Goal: Information Seeking & Learning: Learn about a topic

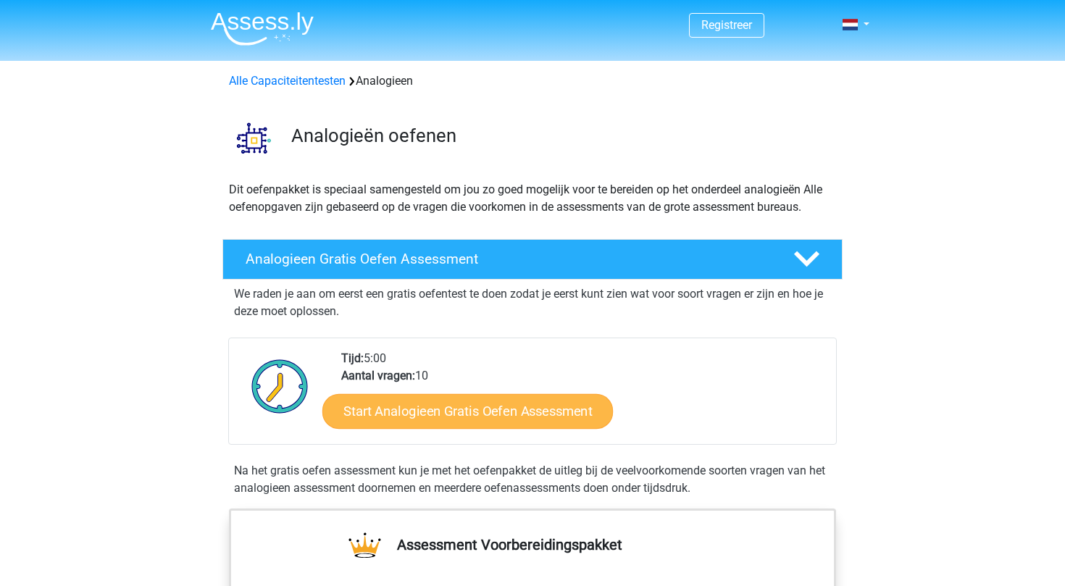
scroll to position [41, 0]
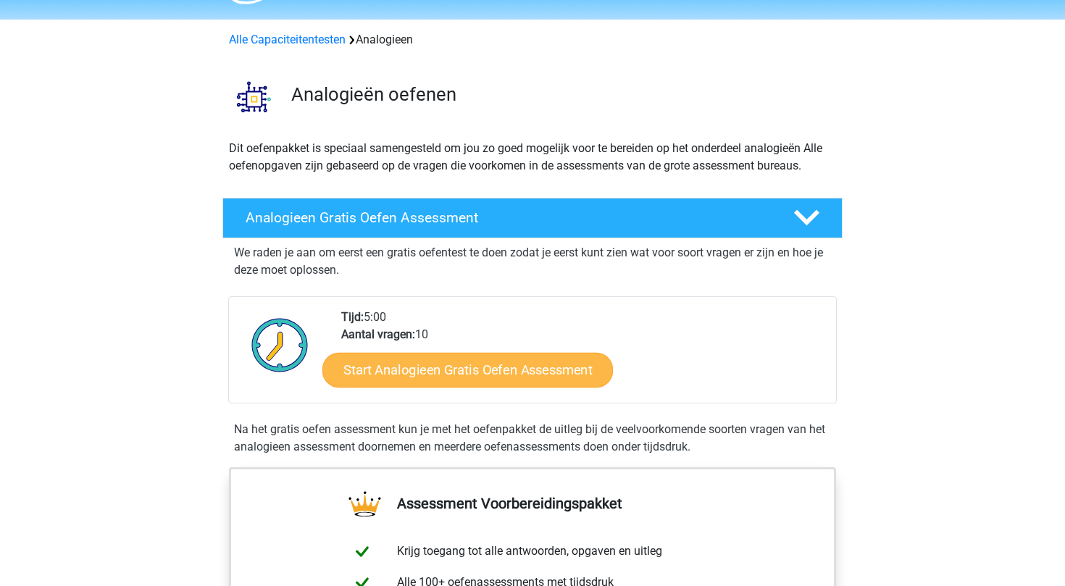
click at [429, 381] on link "Start Analogieen Gratis Oefen Assessment" at bounding box center [467, 369] width 290 height 35
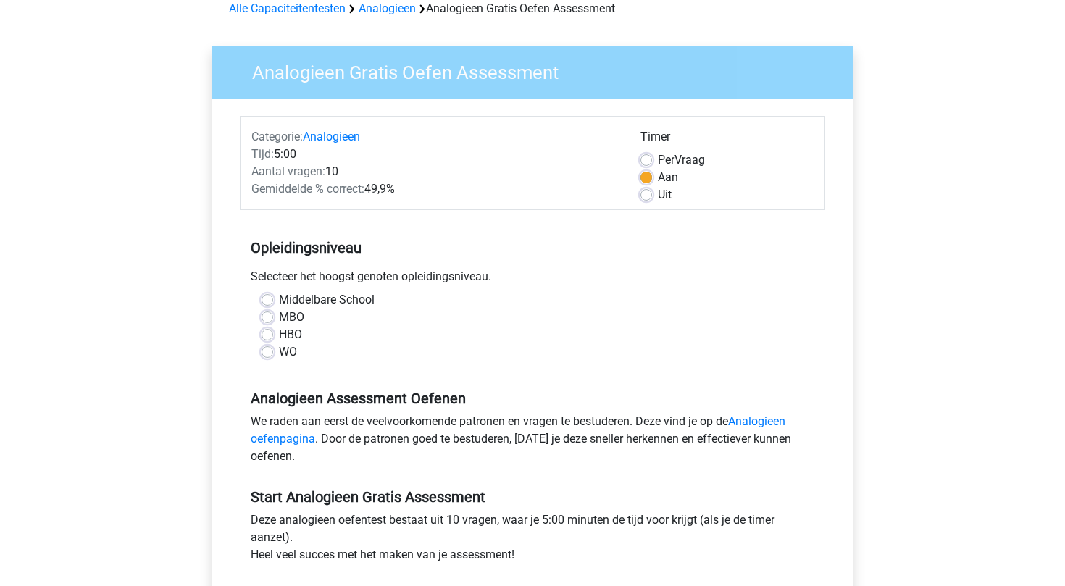
scroll to position [74, 0]
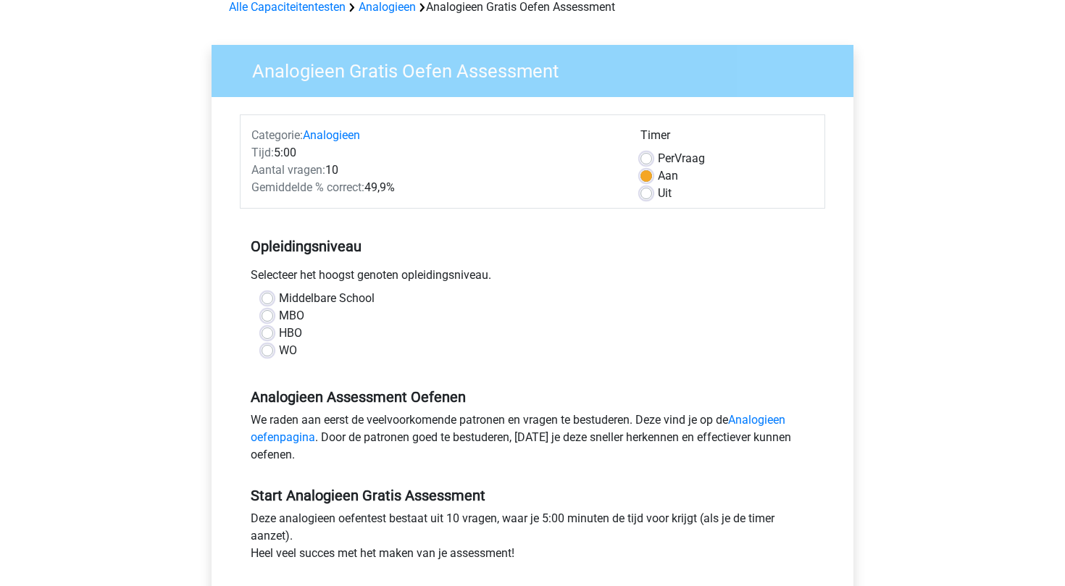
click at [323, 297] on label "Middelbare School" at bounding box center [327, 298] width 96 height 17
click at [273, 297] on input "Middelbare School" at bounding box center [267, 297] width 12 height 14
radio input "true"
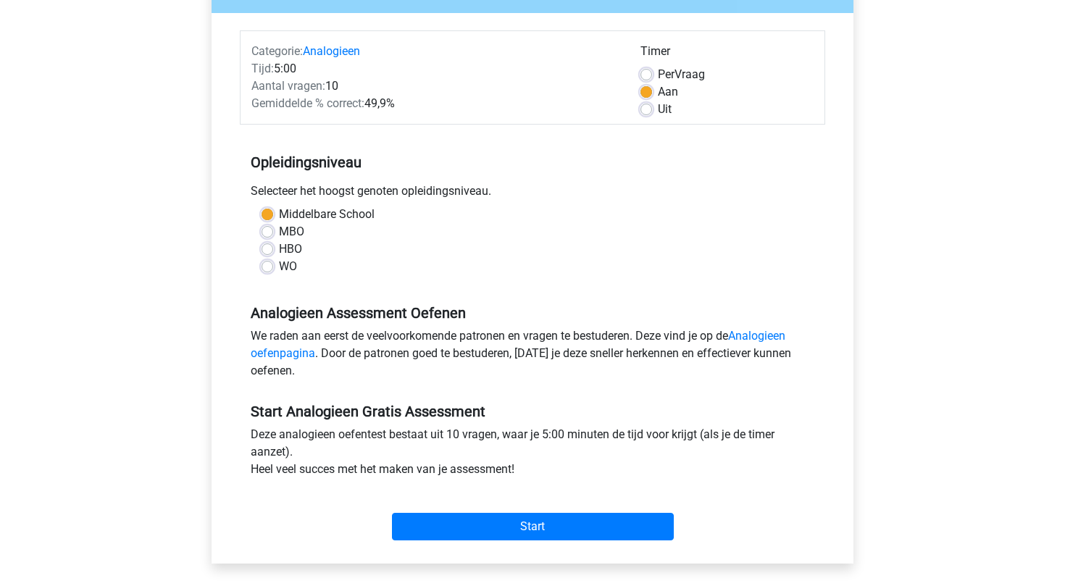
scroll to position [166, 0]
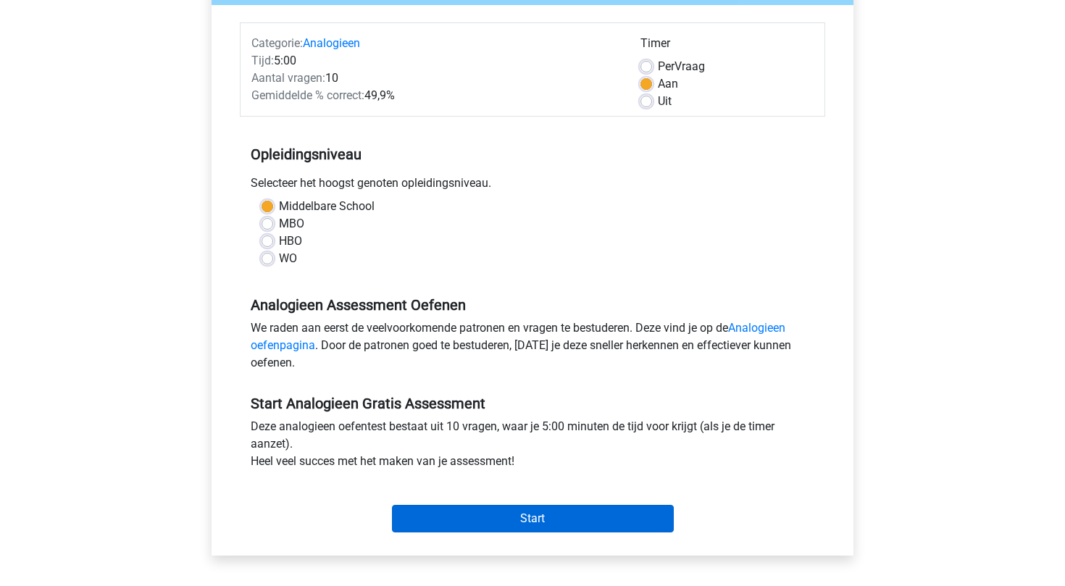
click at [506, 515] on input "Start" at bounding box center [533, 519] width 282 height 28
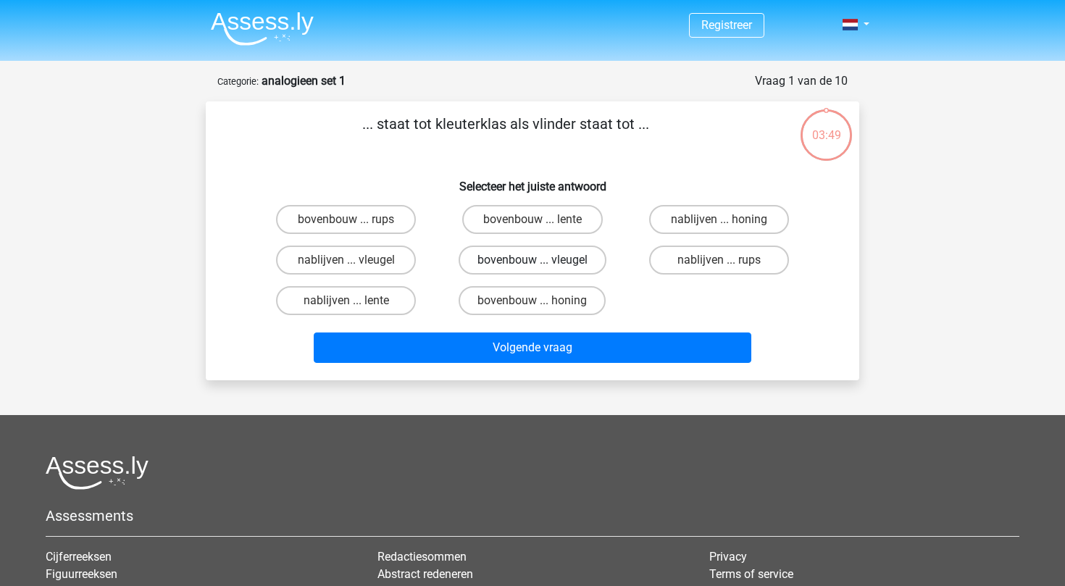
click at [575, 259] on label "bovenbouw ... vleugel" at bounding box center [532, 260] width 148 height 29
click at [542, 260] on input "bovenbouw ... vleugel" at bounding box center [536, 264] width 9 height 9
radio input "true"
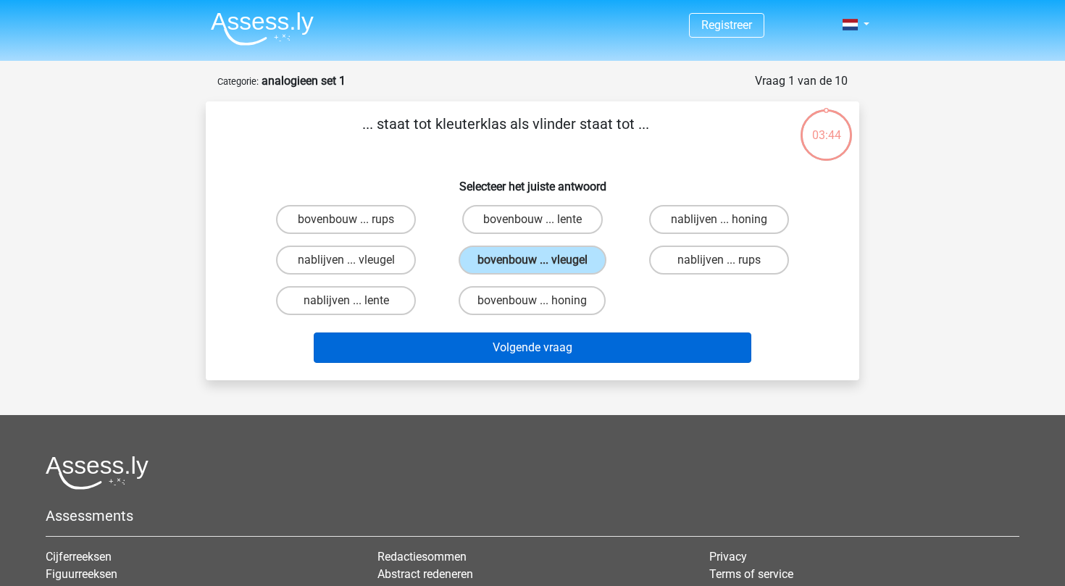
click at [577, 345] on button "Volgende vraag" at bounding box center [533, 347] width 438 height 30
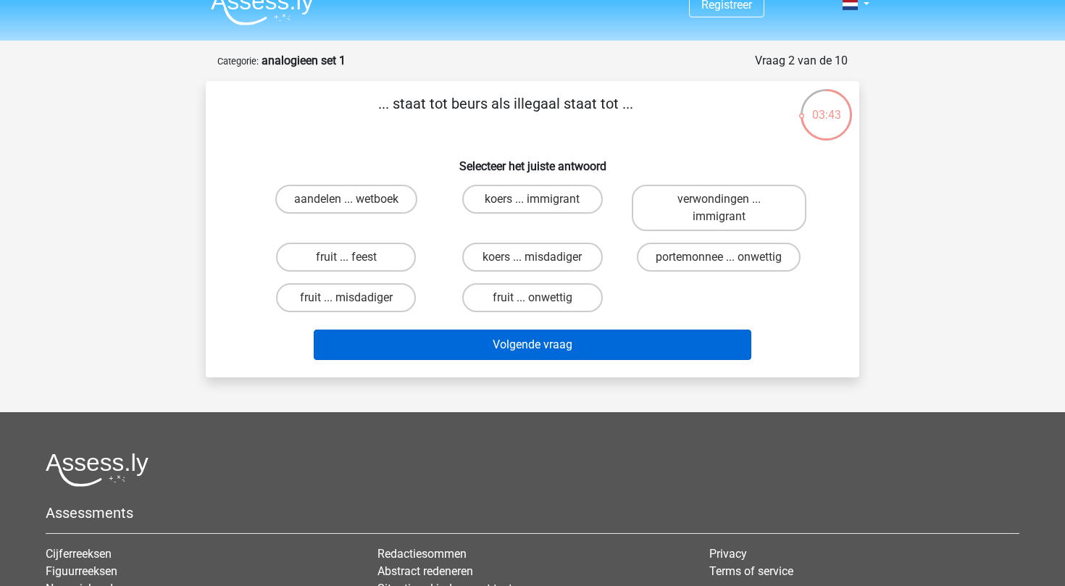
scroll to position [20, 0]
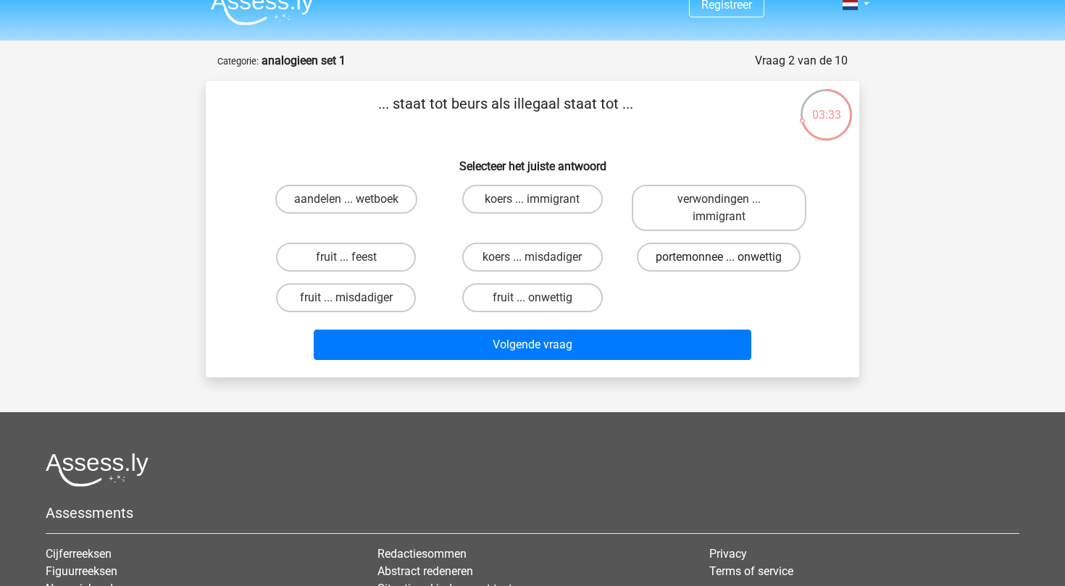
click at [687, 255] on label "portemonnee ... onwettig" at bounding box center [719, 257] width 164 height 29
click at [718, 257] on input "portemonnee ... onwettig" at bounding box center [722, 261] width 9 height 9
radio input "true"
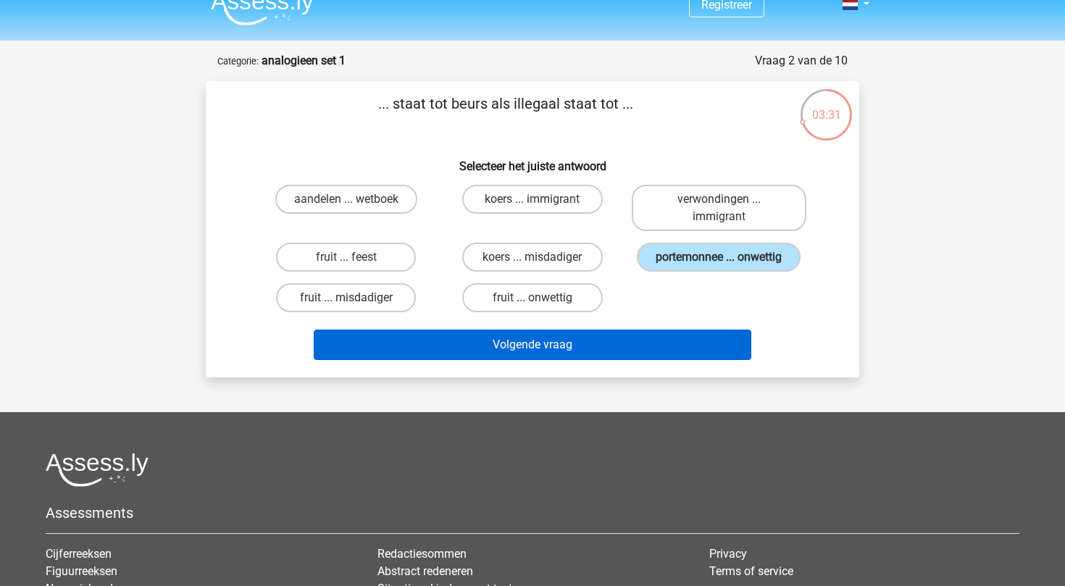
click at [656, 342] on button "Volgende vraag" at bounding box center [533, 345] width 438 height 30
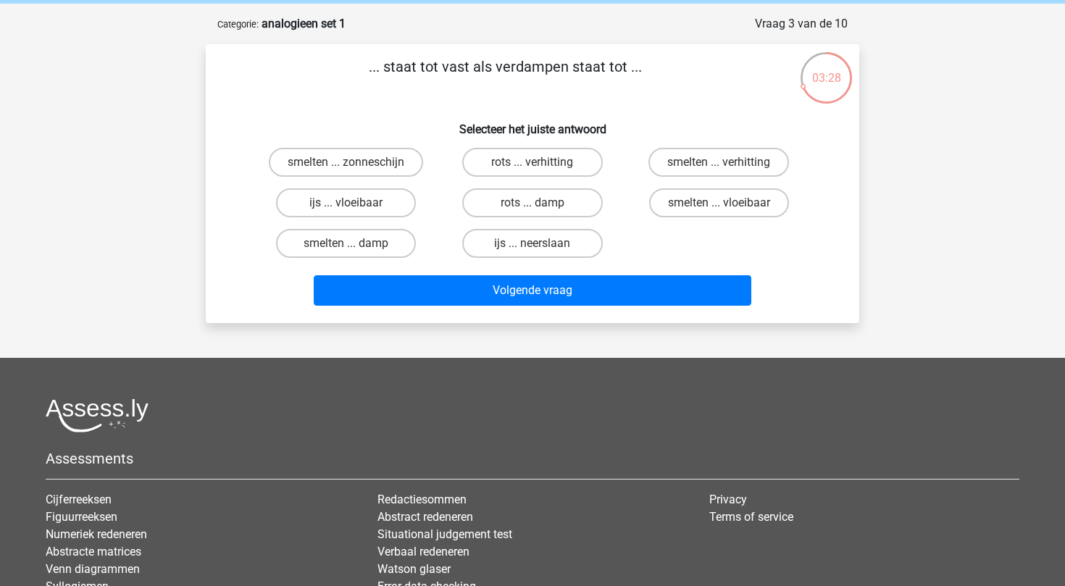
scroll to position [53, 0]
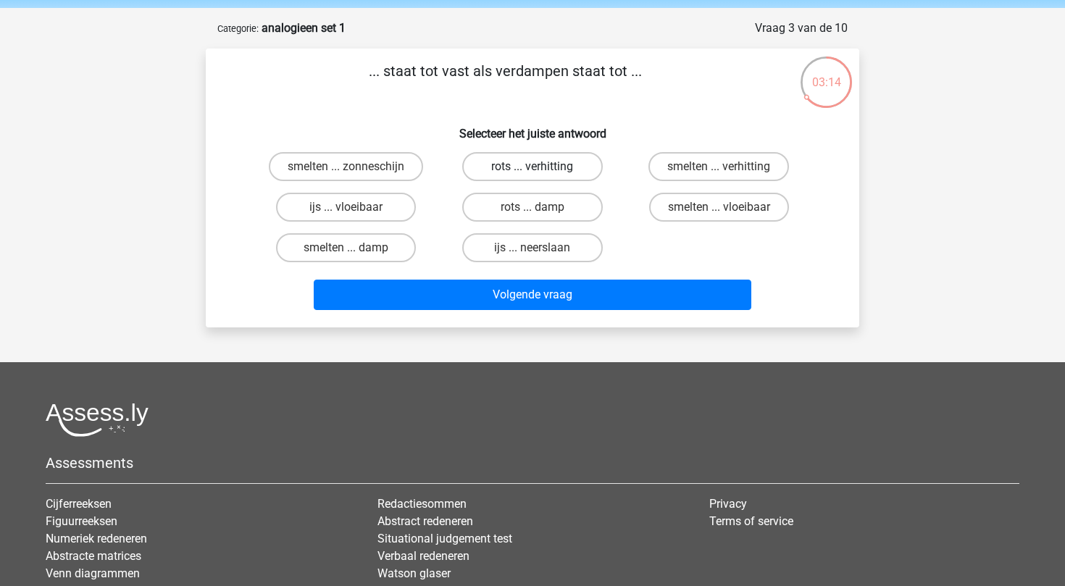
click at [566, 167] on label "rots ... verhitting" at bounding box center [532, 166] width 140 height 29
click at [542, 167] on input "rots ... verhitting" at bounding box center [536, 171] width 9 height 9
radio input "true"
click at [493, 209] on label "rots ... damp" at bounding box center [532, 207] width 140 height 29
click at [532, 209] on input "rots ... damp" at bounding box center [536, 211] width 9 height 9
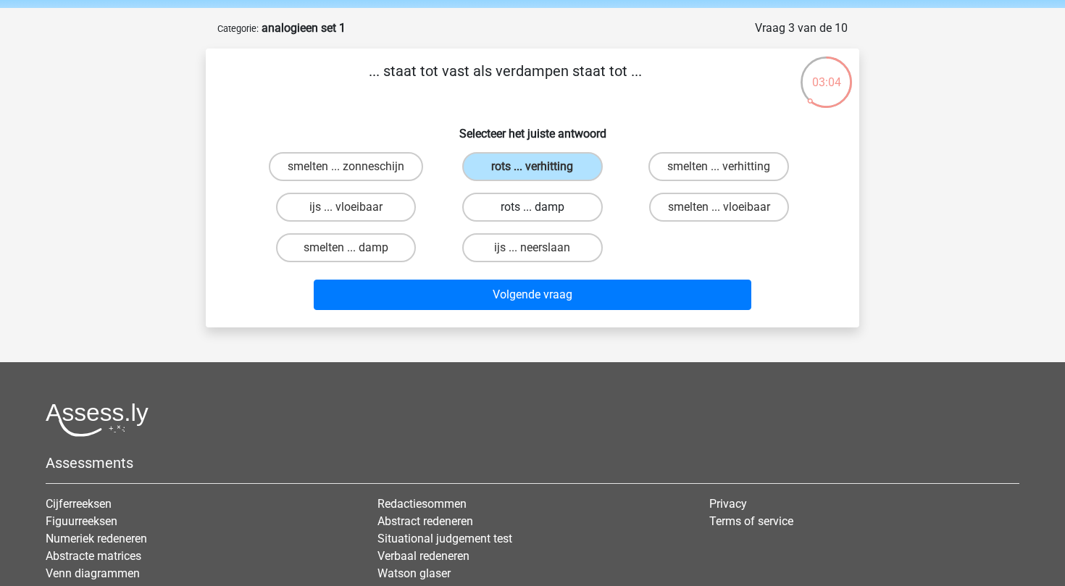
radio input "true"
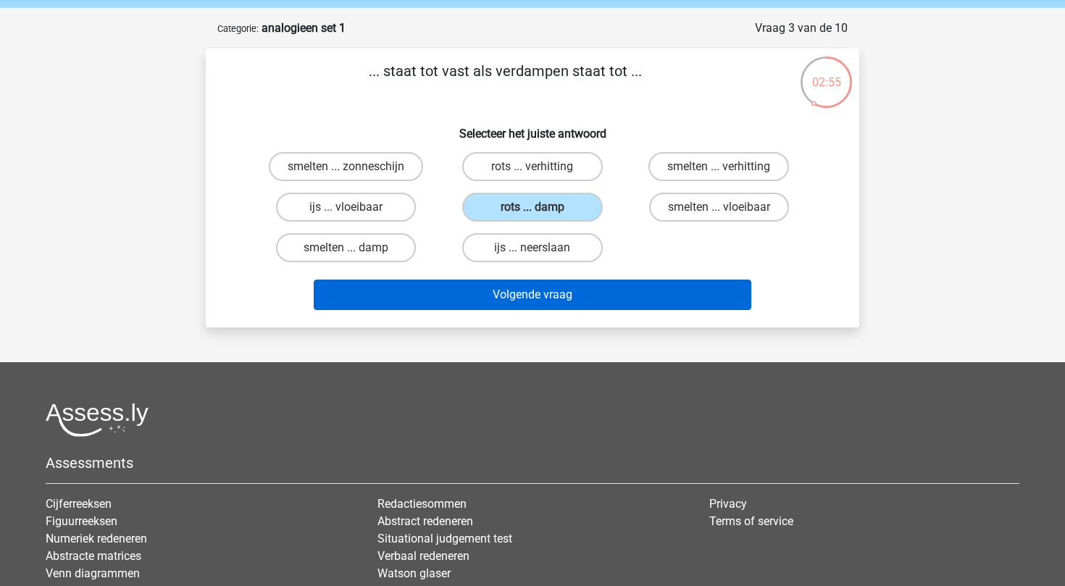
click at [514, 301] on button "Volgende vraag" at bounding box center [533, 295] width 438 height 30
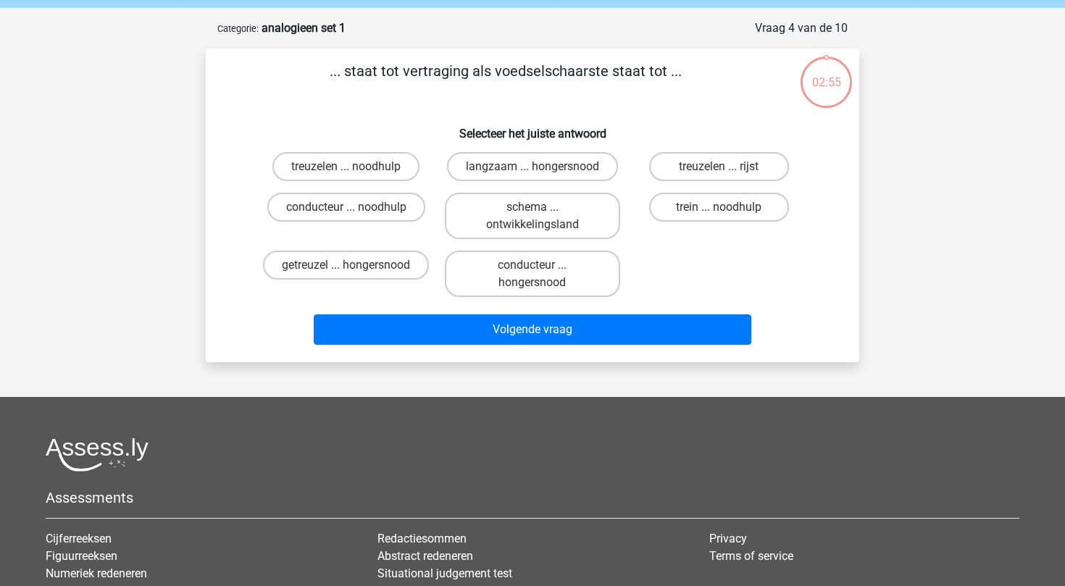
scroll to position [72, 0]
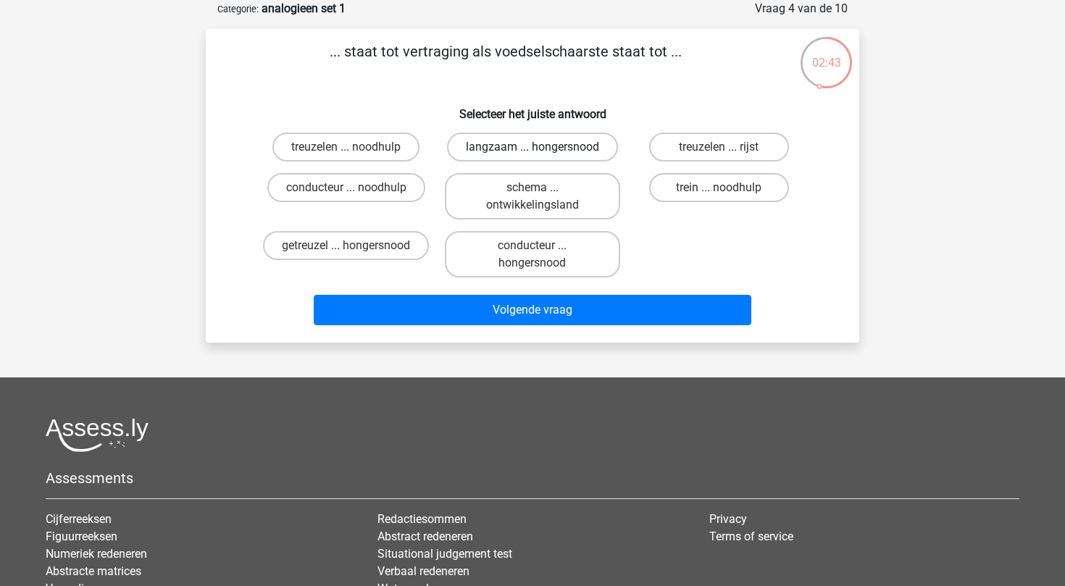
click at [492, 148] on label "langzaam ... hongersnood" at bounding box center [532, 147] width 171 height 29
click at [532, 148] on input "langzaam ... hongersnood" at bounding box center [536, 151] width 9 height 9
radio input "true"
click at [388, 260] on label "getreuzel ... hongersnood" at bounding box center [346, 245] width 166 height 29
click at [356, 255] on input "getreuzel ... hongersnood" at bounding box center [350, 250] width 9 height 9
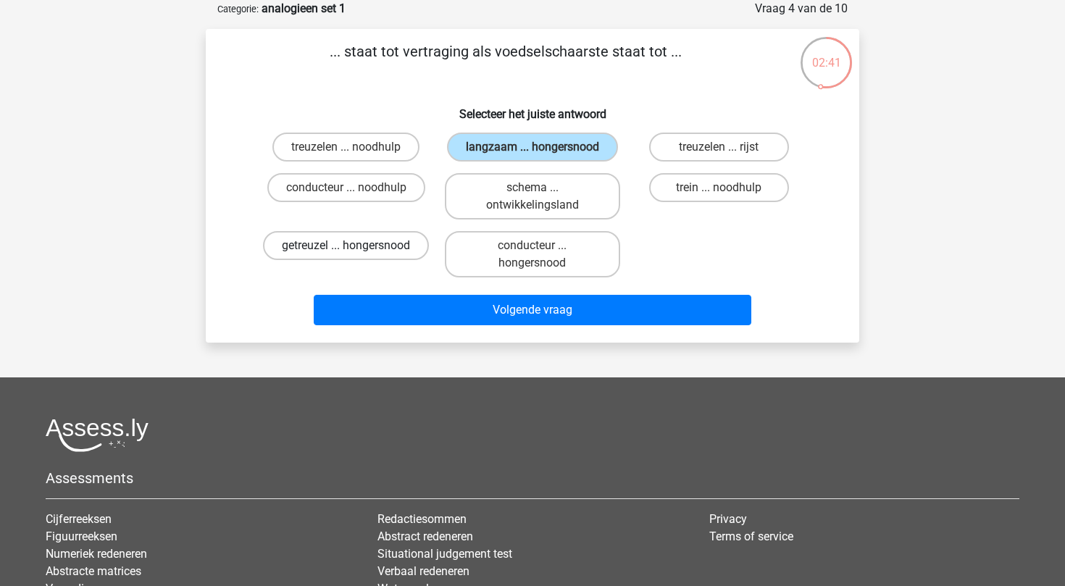
radio input "true"
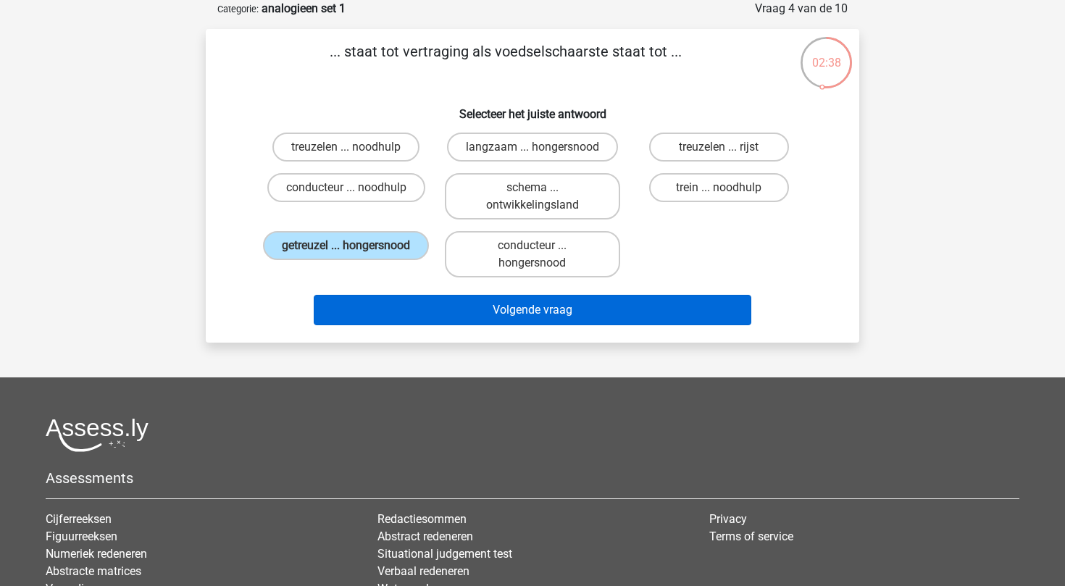
click at [488, 303] on button "Volgende vraag" at bounding box center [533, 310] width 438 height 30
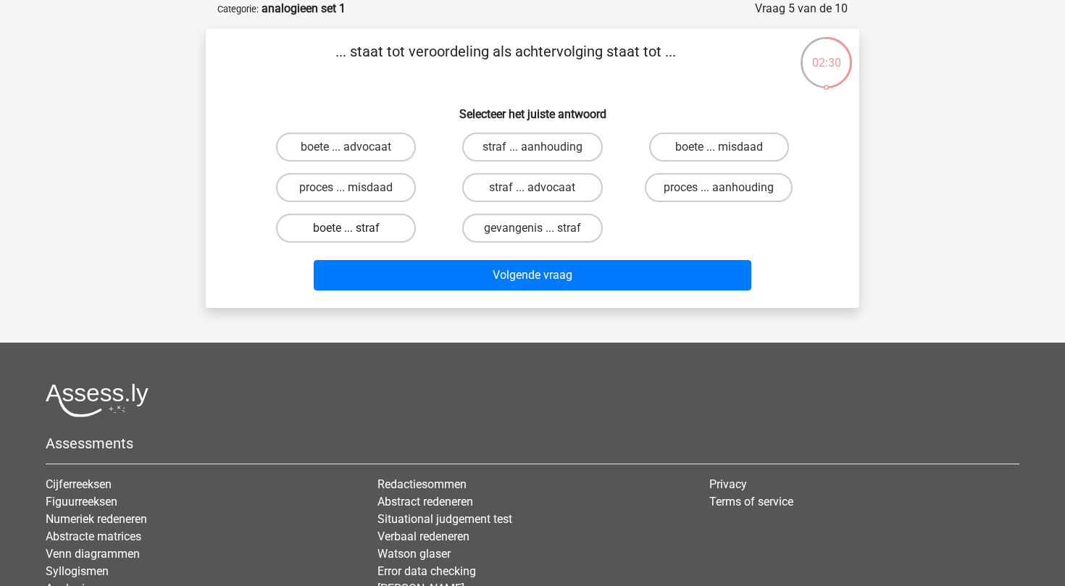
click at [378, 227] on label "boete ... straf" at bounding box center [346, 228] width 140 height 29
click at [356, 228] on input "boete ... straf" at bounding box center [350, 232] width 9 height 9
radio input "true"
click at [698, 180] on label "proces ... aanhouding" at bounding box center [719, 187] width 148 height 29
click at [718, 188] on input "proces ... aanhouding" at bounding box center [722, 192] width 9 height 9
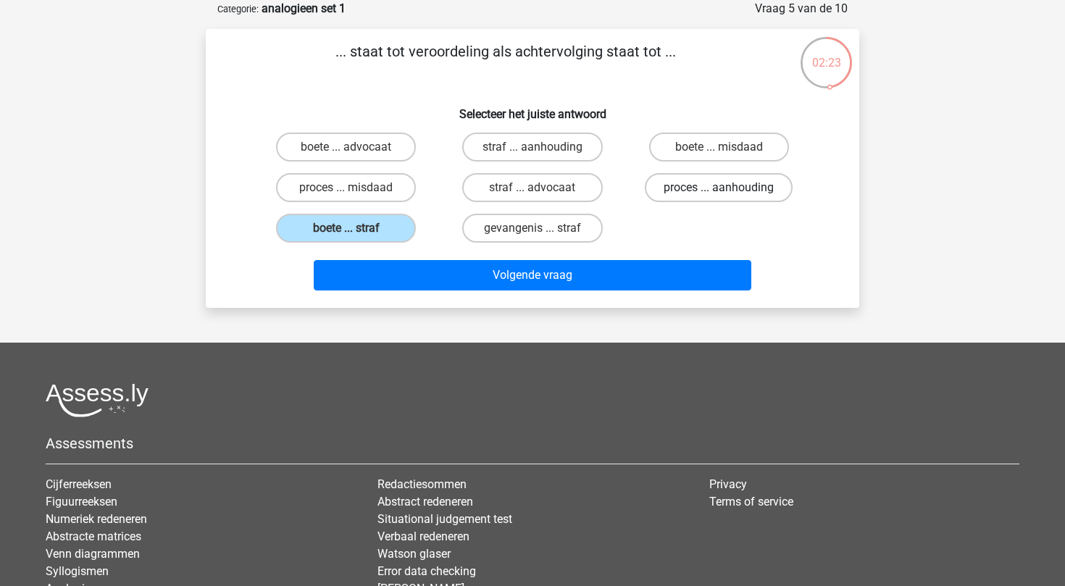
radio input "true"
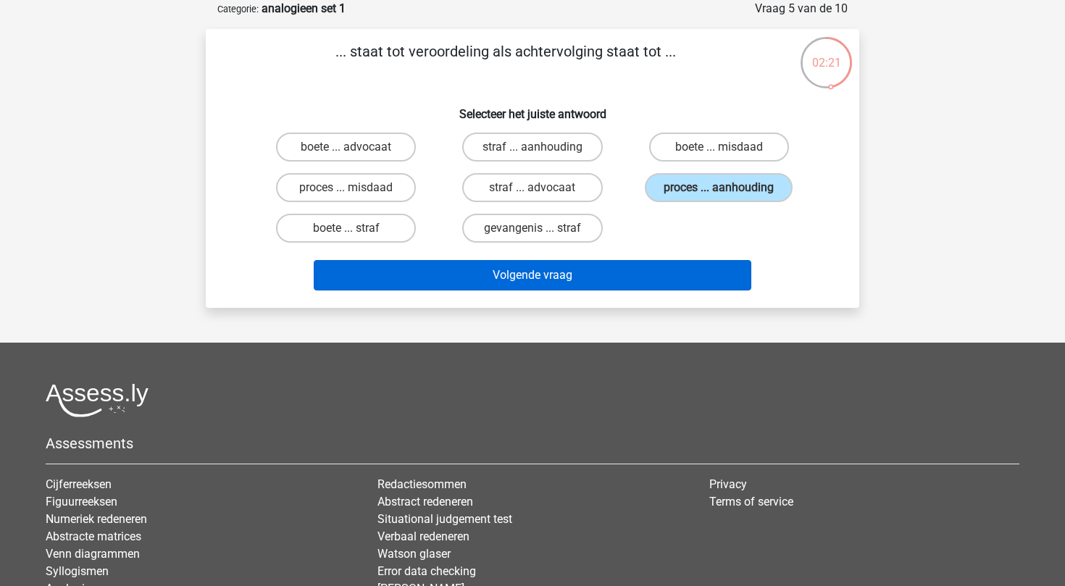
click at [603, 276] on button "Volgende vraag" at bounding box center [533, 275] width 438 height 30
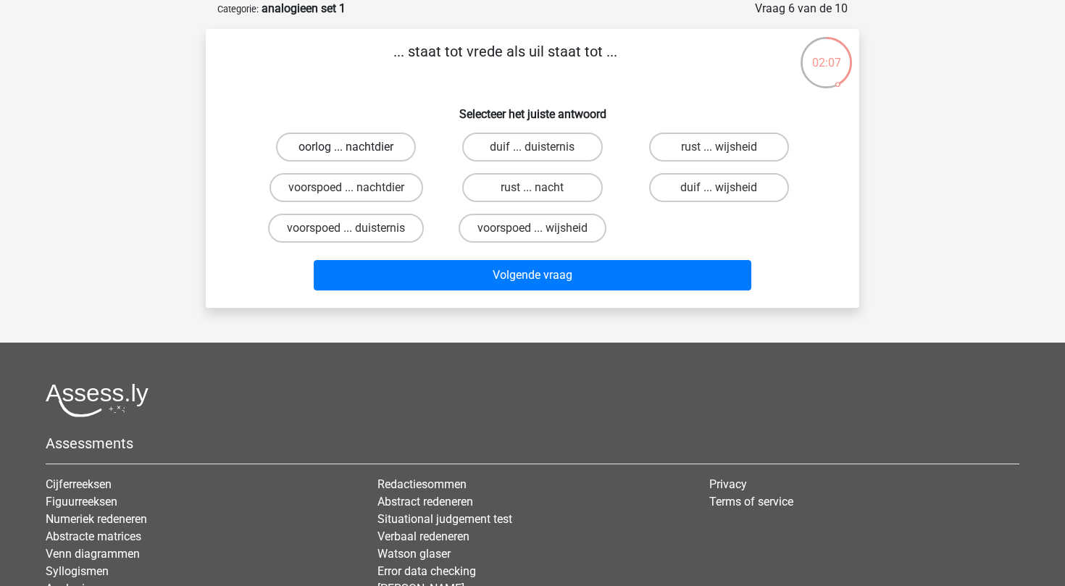
click at [386, 146] on label "oorlog ... nachtdier" at bounding box center [346, 147] width 140 height 29
click at [356, 147] on input "oorlog ... nachtdier" at bounding box center [350, 151] width 9 height 9
radio input "true"
click at [713, 184] on label "duif ... wijsheid" at bounding box center [719, 187] width 140 height 29
click at [718, 188] on input "duif ... wijsheid" at bounding box center [722, 192] width 9 height 9
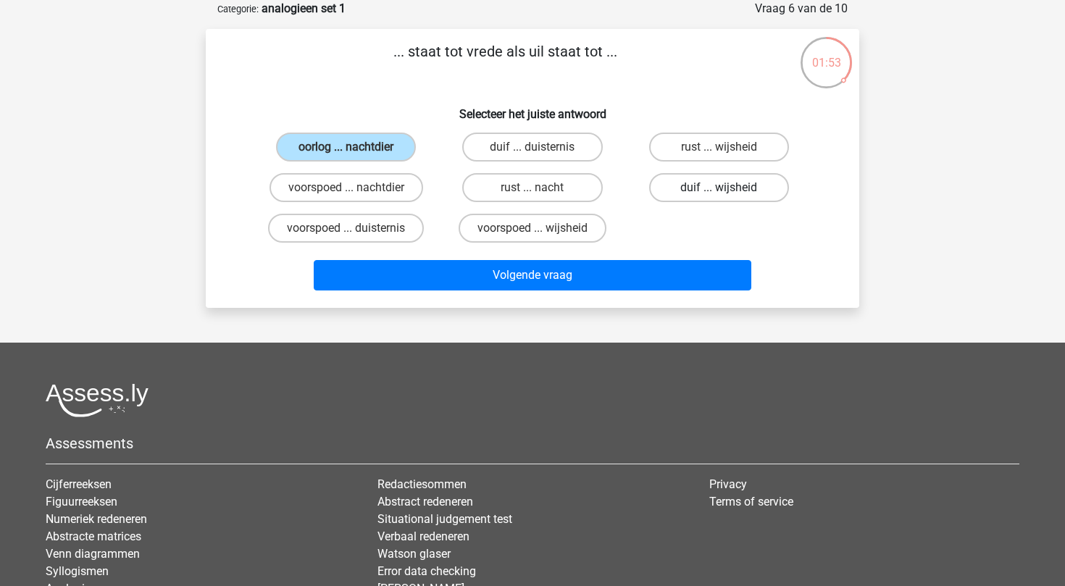
radio input "true"
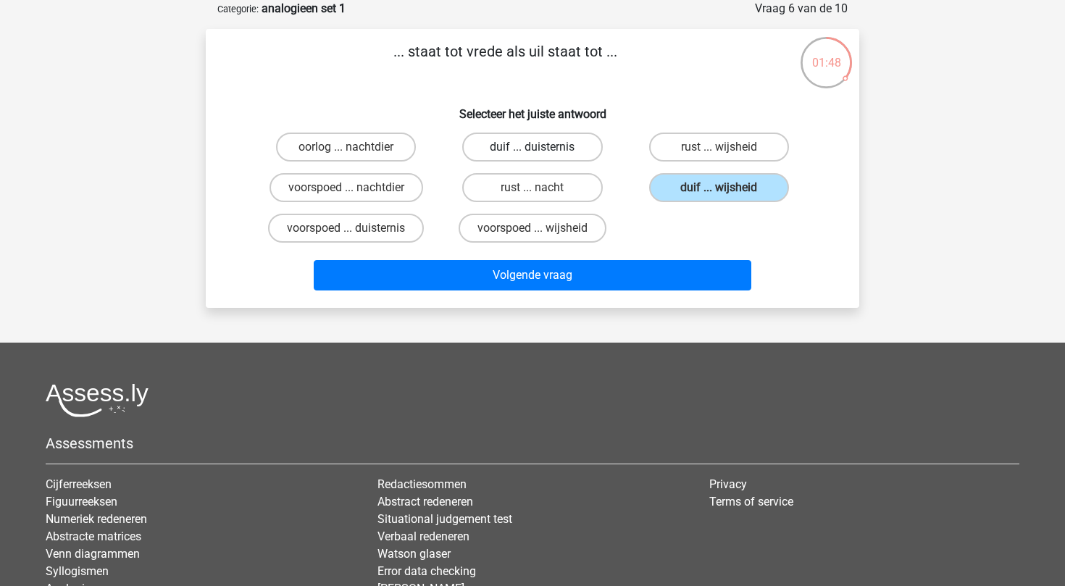
click at [526, 142] on label "duif ... duisternis" at bounding box center [532, 147] width 140 height 29
click at [532, 147] on input "duif ... duisternis" at bounding box center [536, 151] width 9 height 9
radio input "true"
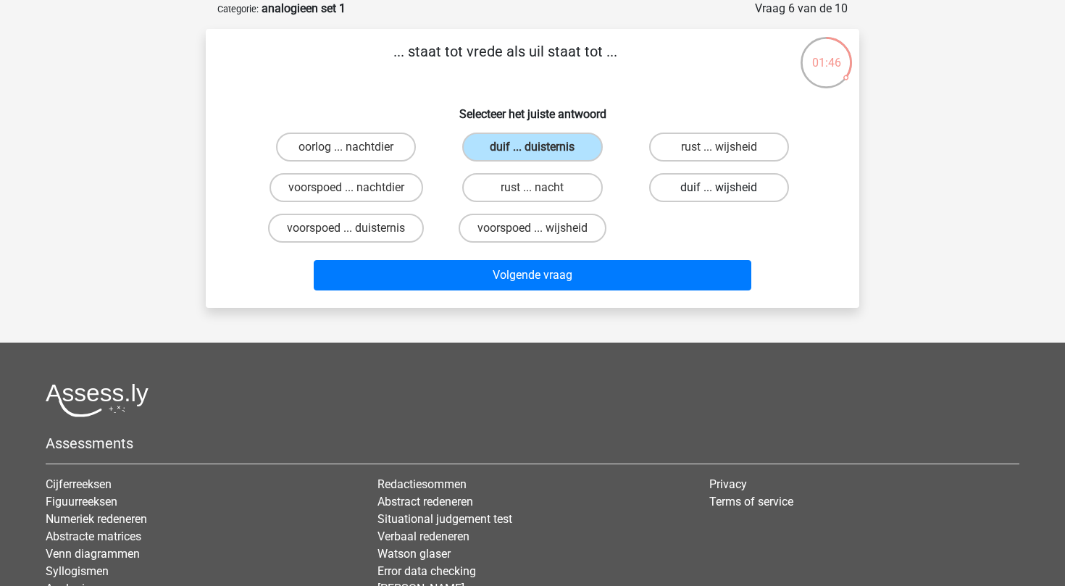
click at [735, 177] on label "duif ... wijsheid" at bounding box center [719, 187] width 140 height 29
click at [728, 188] on input "duif ... wijsheid" at bounding box center [722, 192] width 9 height 9
radio input "true"
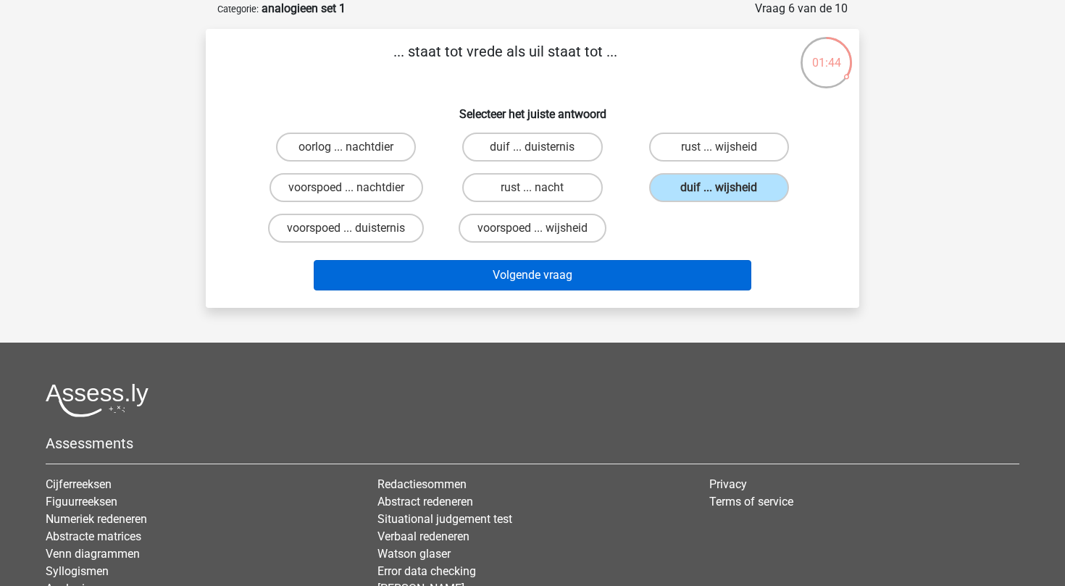
click at [643, 274] on button "Volgende vraag" at bounding box center [533, 275] width 438 height 30
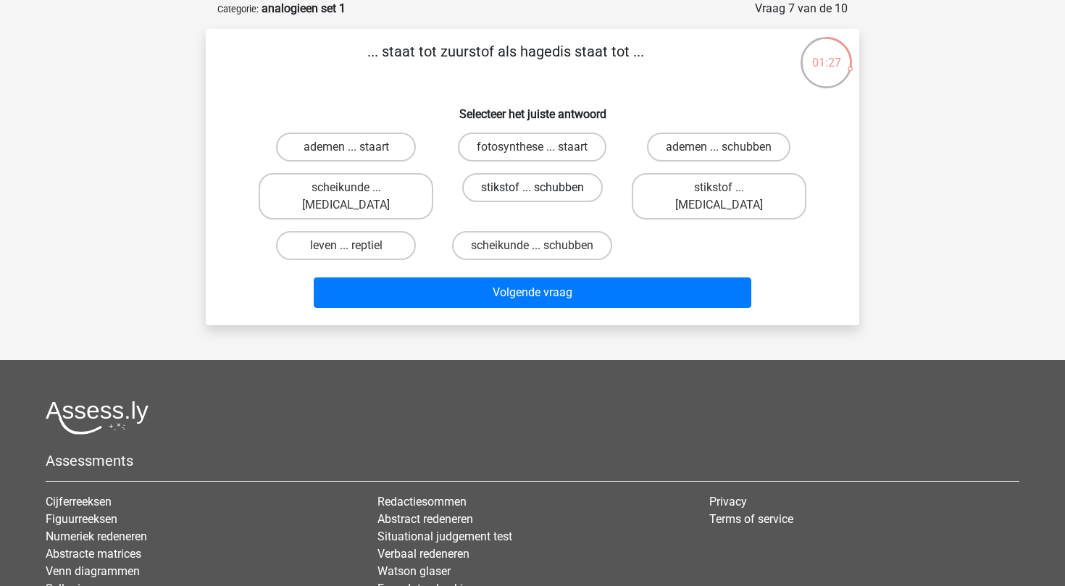
click at [513, 196] on label "stikstof ... schubben" at bounding box center [532, 187] width 140 height 29
click at [532, 196] on input "stikstof ... schubben" at bounding box center [536, 192] width 9 height 9
radio input "true"
click at [684, 139] on label "ademen ... schubben" at bounding box center [718, 147] width 143 height 29
click at [718, 147] on input "ademen ... schubben" at bounding box center [722, 151] width 9 height 9
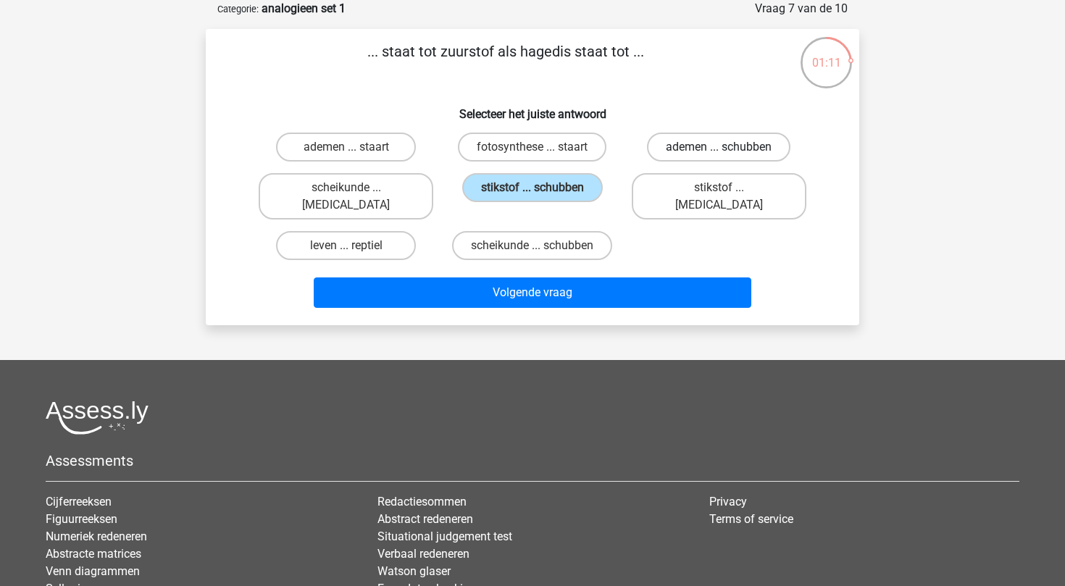
radio input "true"
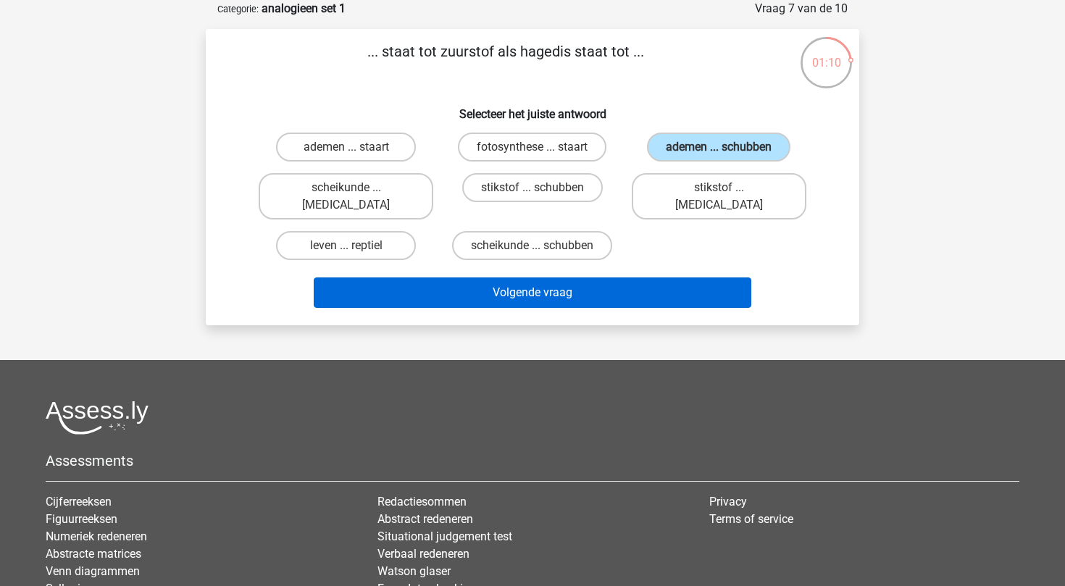
click at [579, 277] on button "Volgende vraag" at bounding box center [533, 292] width 438 height 30
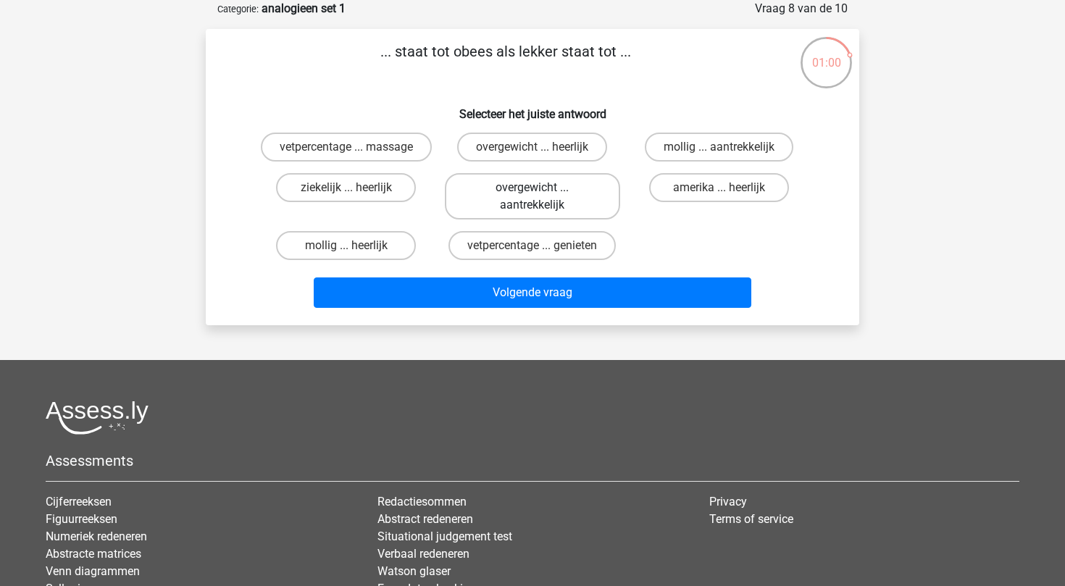
click at [584, 206] on label "overgewicht ... aantrekkelijk" at bounding box center [532, 196] width 175 height 46
click at [542, 197] on input "overgewicht ... aantrekkelijk" at bounding box center [536, 192] width 9 height 9
radio input "true"
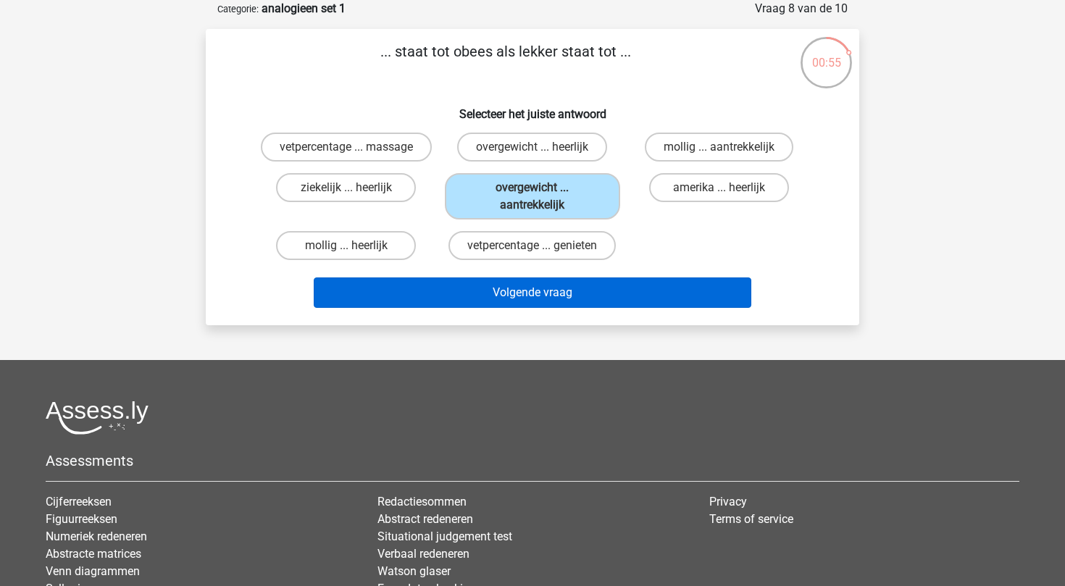
click at [577, 292] on button "Volgende vraag" at bounding box center [533, 292] width 438 height 30
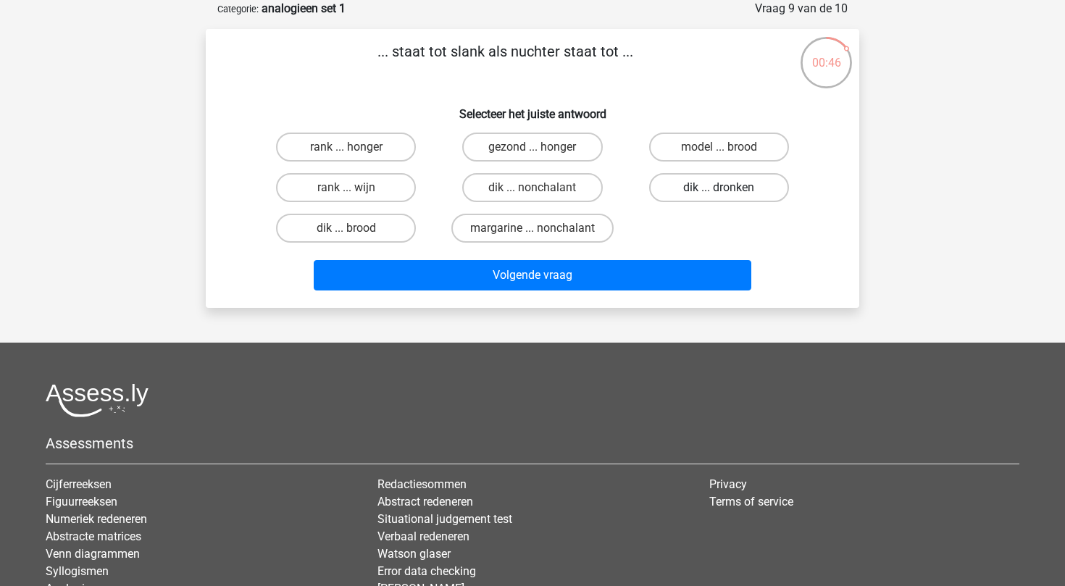
click at [676, 190] on label "dik ... dronken" at bounding box center [719, 187] width 140 height 29
click at [718, 190] on input "dik ... dronken" at bounding box center [722, 192] width 9 height 9
radio input "true"
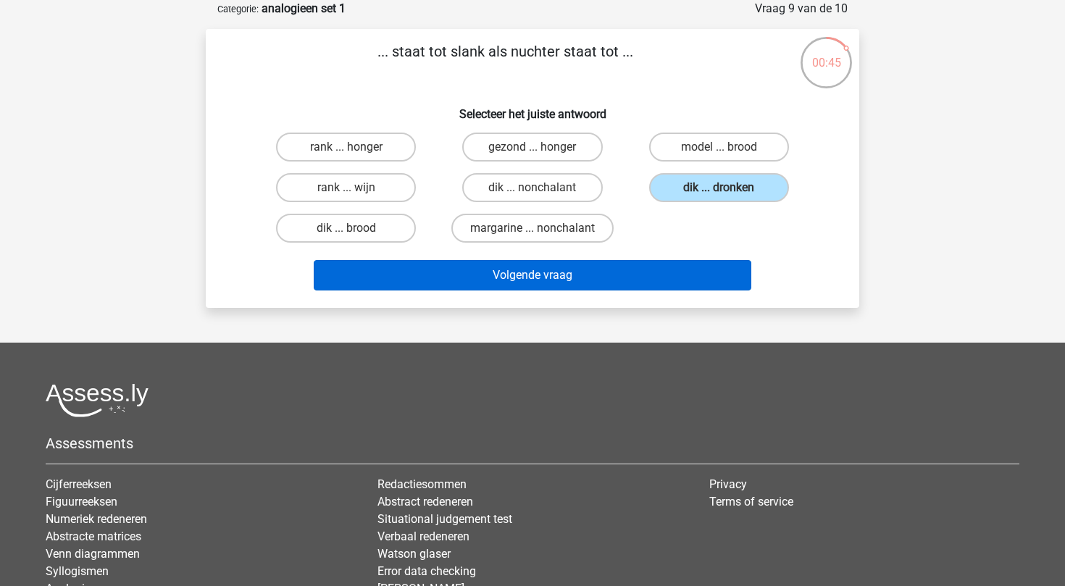
click at [618, 282] on button "Volgende vraag" at bounding box center [533, 275] width 438 height 30
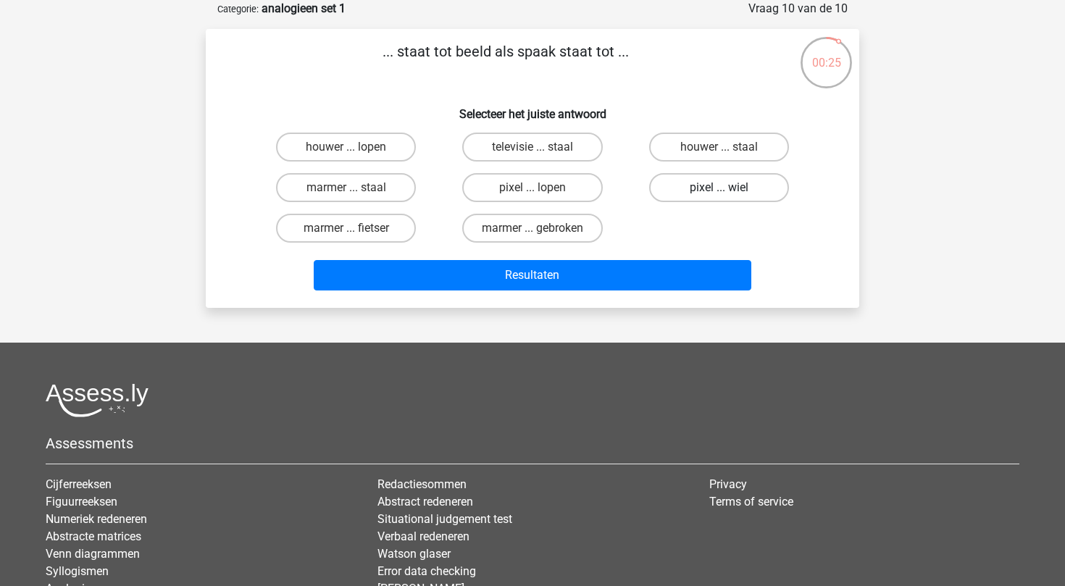
click at [682, 187] on label "pixel ... wiel" at bounding box center [719, 187] width 140 height 29
click at [718, 188] on input "pixel ... wiel" at bounding box center [722, 192] width 9 height 9
radio input "true"
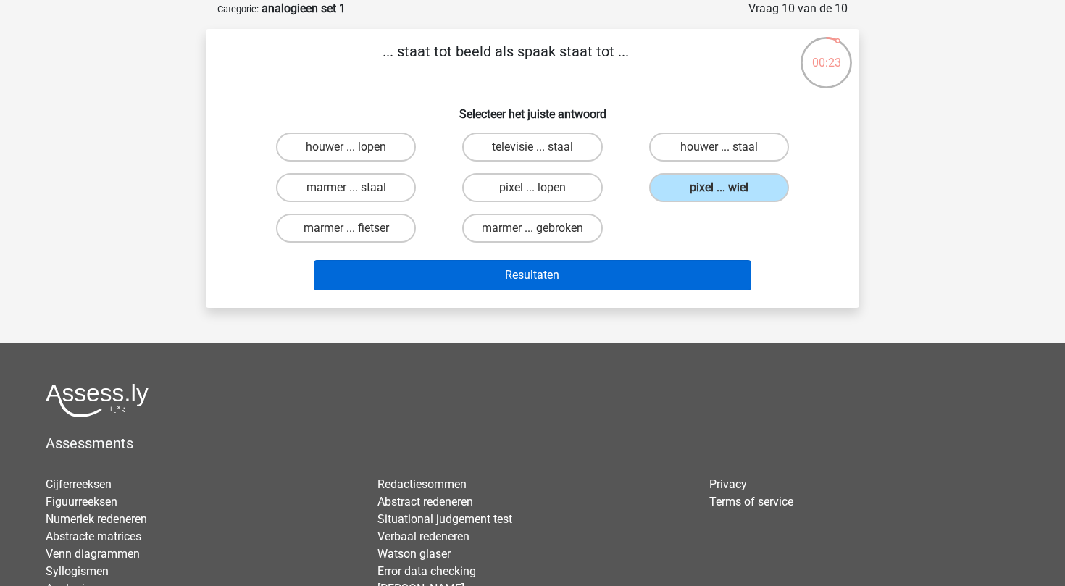
click at [632, 277] on button "Resultaten" at bounding box center [533, 275] width 438 height 30
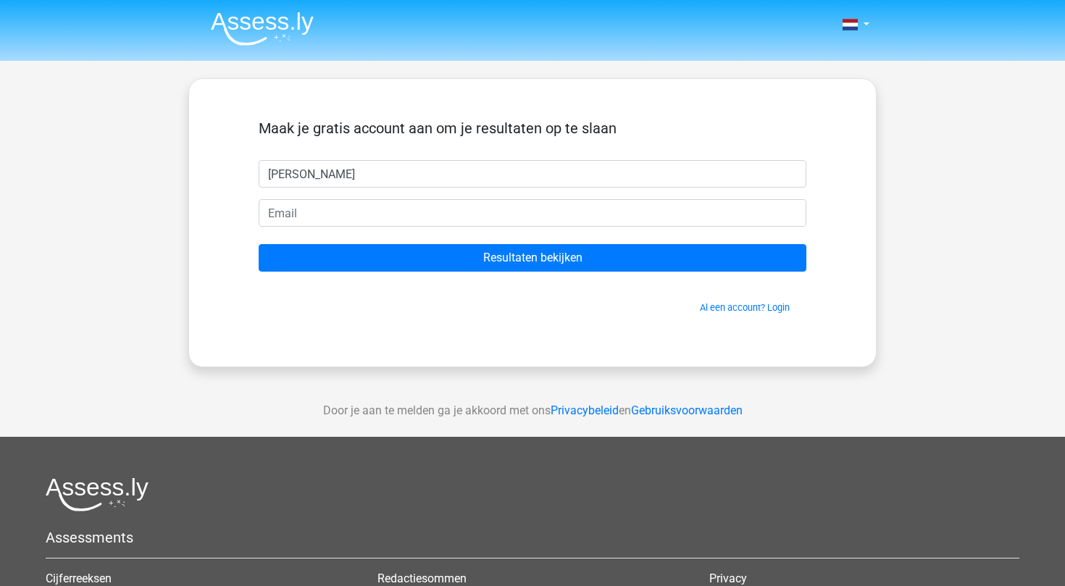
type input "Glenn"
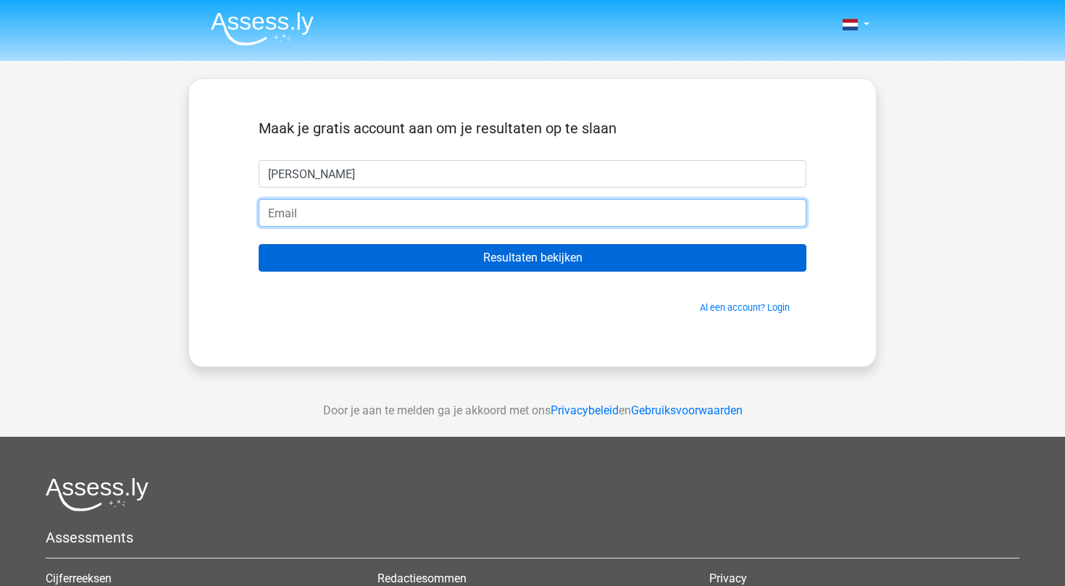
type input "glennpeeterss@outlook.com"
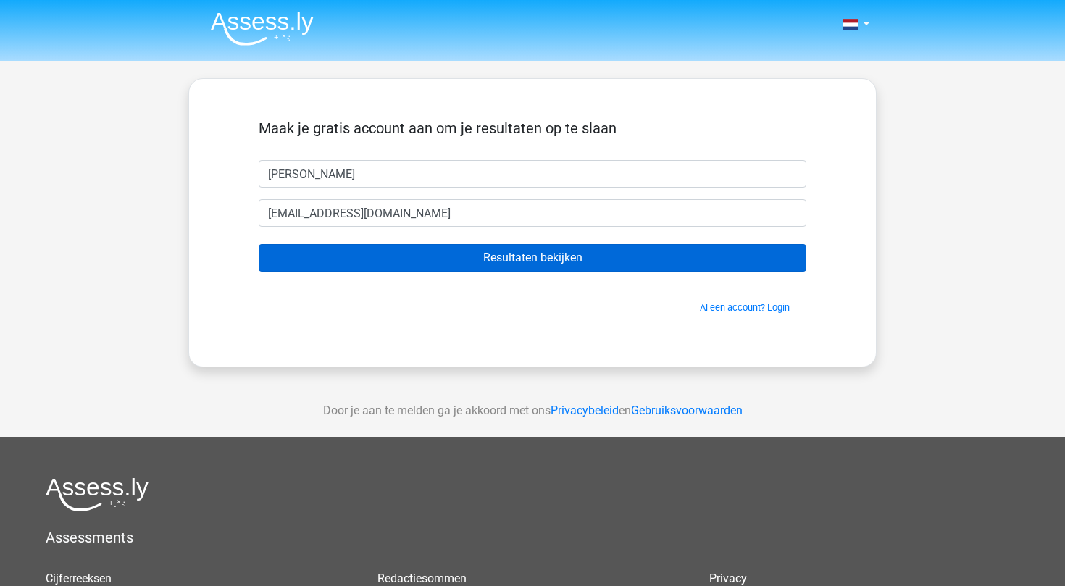
click at [470, 262] on input "Resultaten bekijken" at bounding box center [532, 258] width 547 height 28
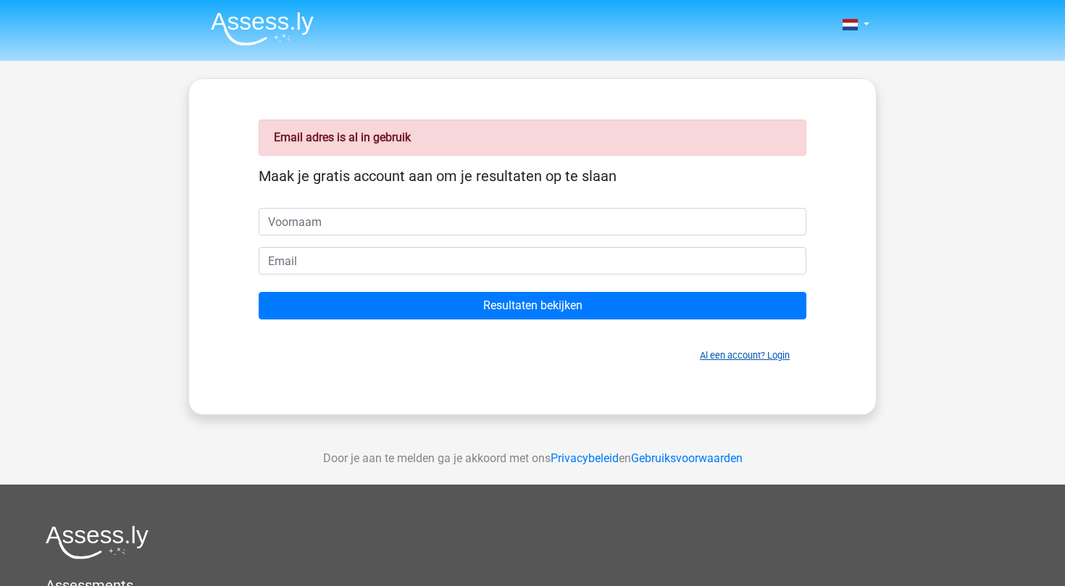
click at [725, 358] on link "Al een account? Login" at bounding box center [745, 355] width 90 height 11
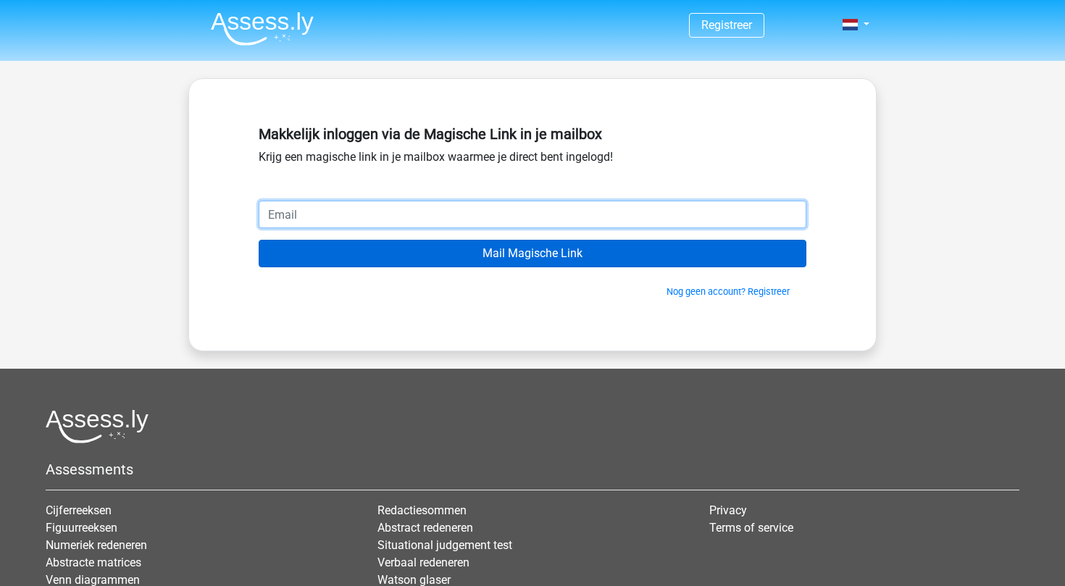
type input "[EMAIL_ADDRESS][DOMAIN_NAME]"
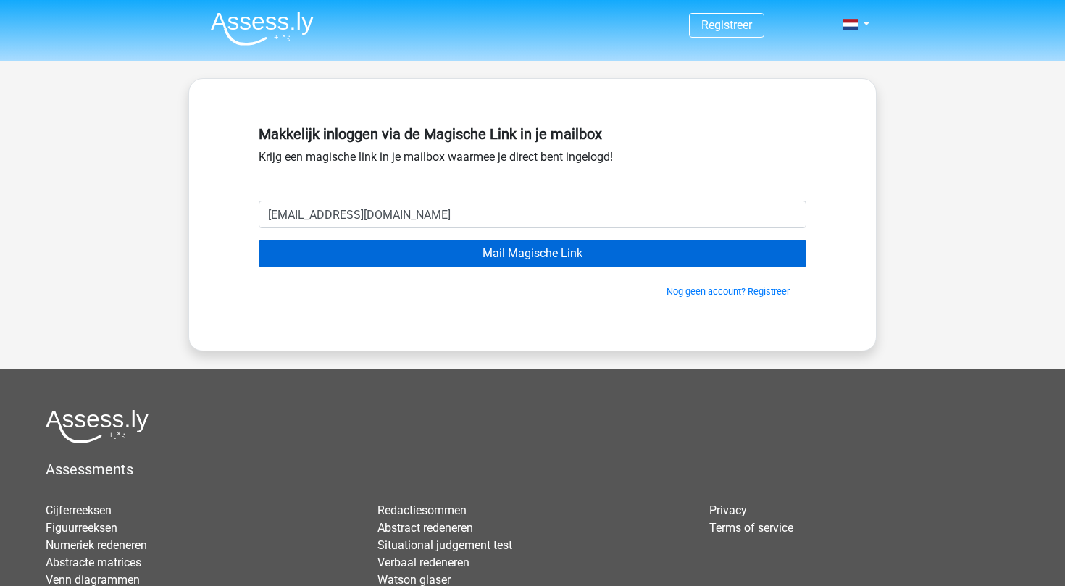
click at [424, 259] on input "Mail Magische Link" at bounding box center [532, 254] width 547 height 28
click at [541, 256] on input "Mail Magische Link" at bounding box center [532, 254] width 547 height 28
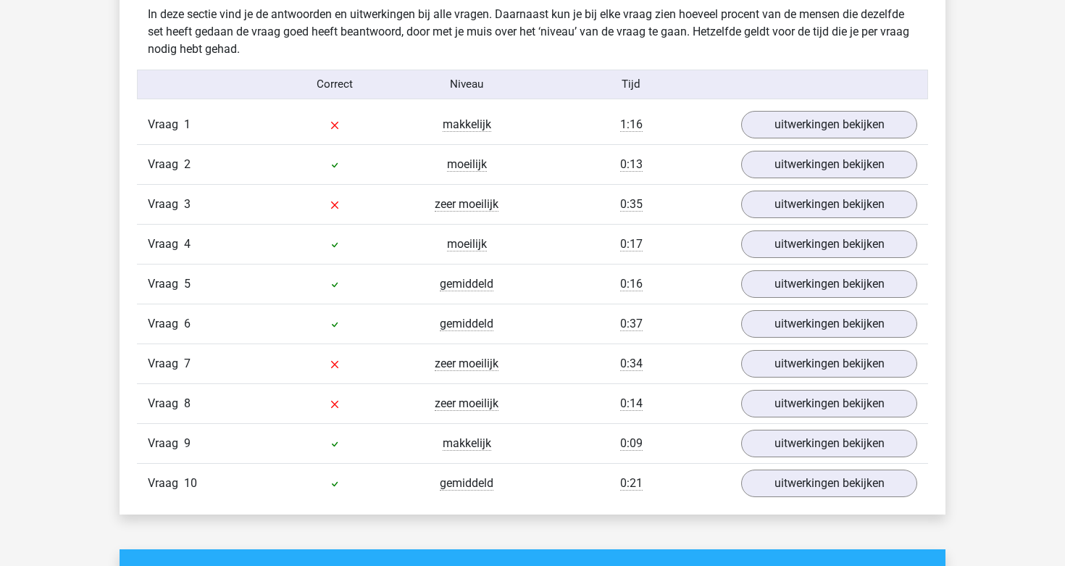
scroll to position [1222, 0]
click at [852, 125] on link "uitwerkingen bekijken" at bounding box center [829, 125] width 202 height 32
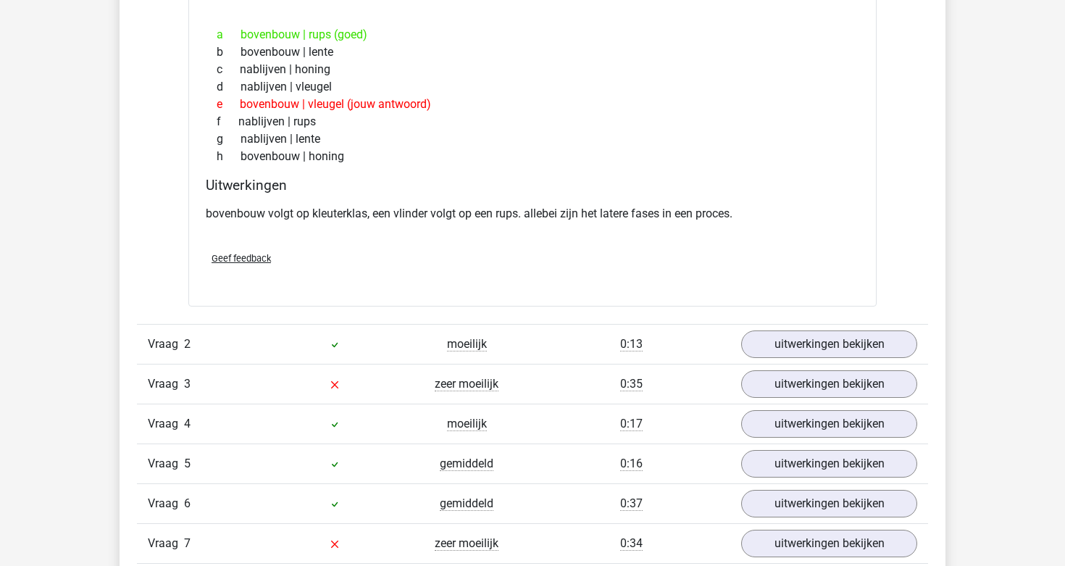
scroll to position [1453, 0]
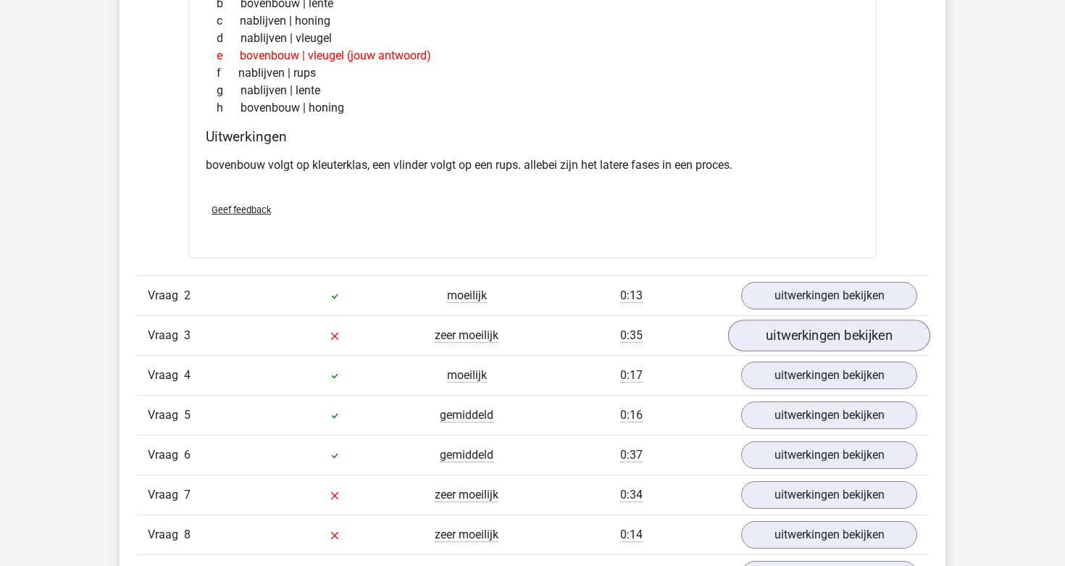
click at [842, 339] on link "uitwerkingen bekijken" at bounding box center [829, 335] width 202 height 32
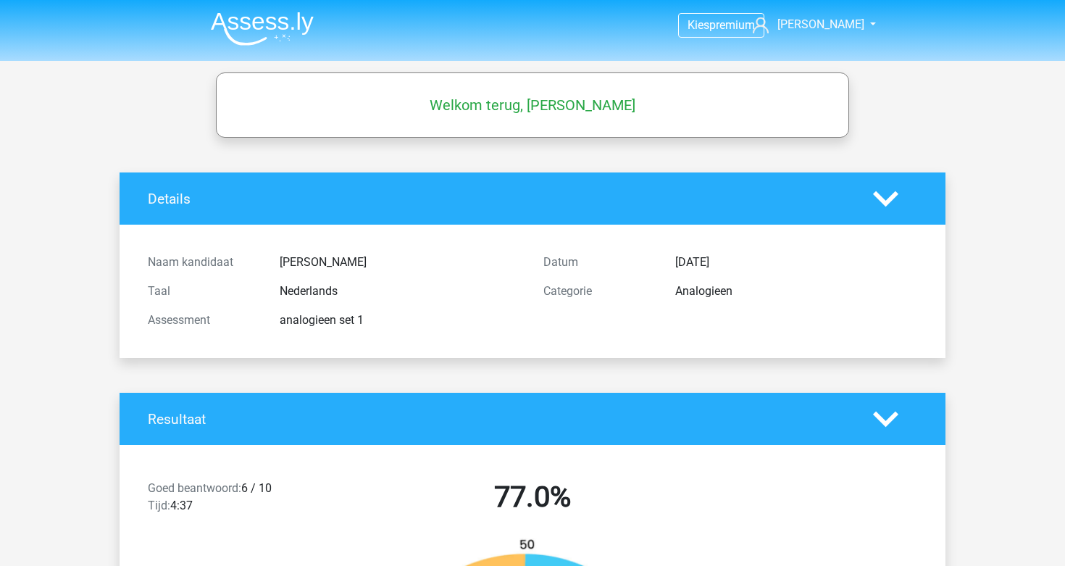
scroll to position [0, 0]
click at [821, 32] on link "[PERSON_NAME]" at bounding box center [806, 24] width 119 height 17
click at [833, 81] on link "Kies premium" at bounding box center [813, 92] width 100 height 23
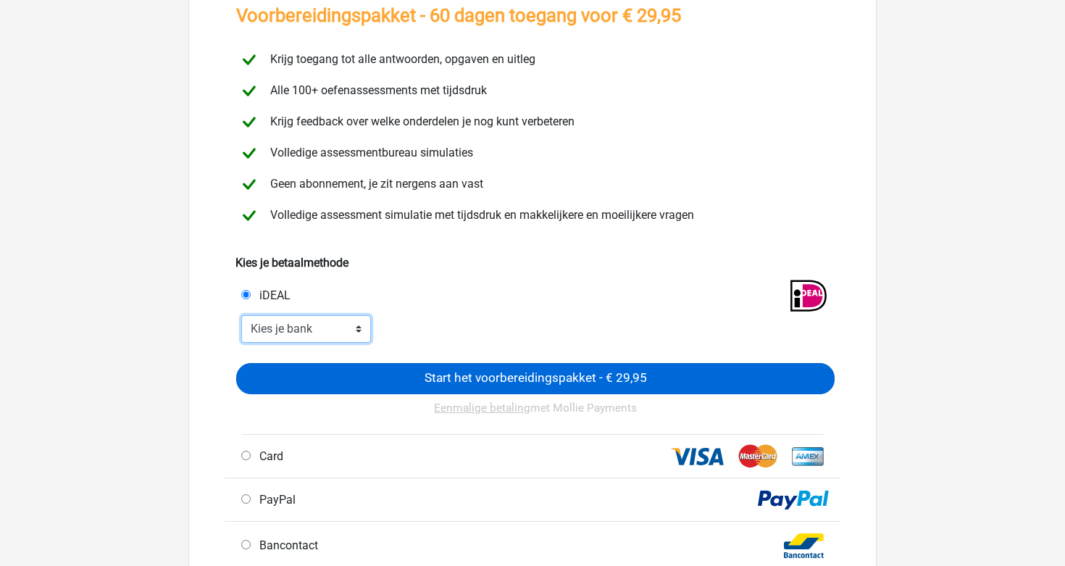
scroll to position [133, 0]
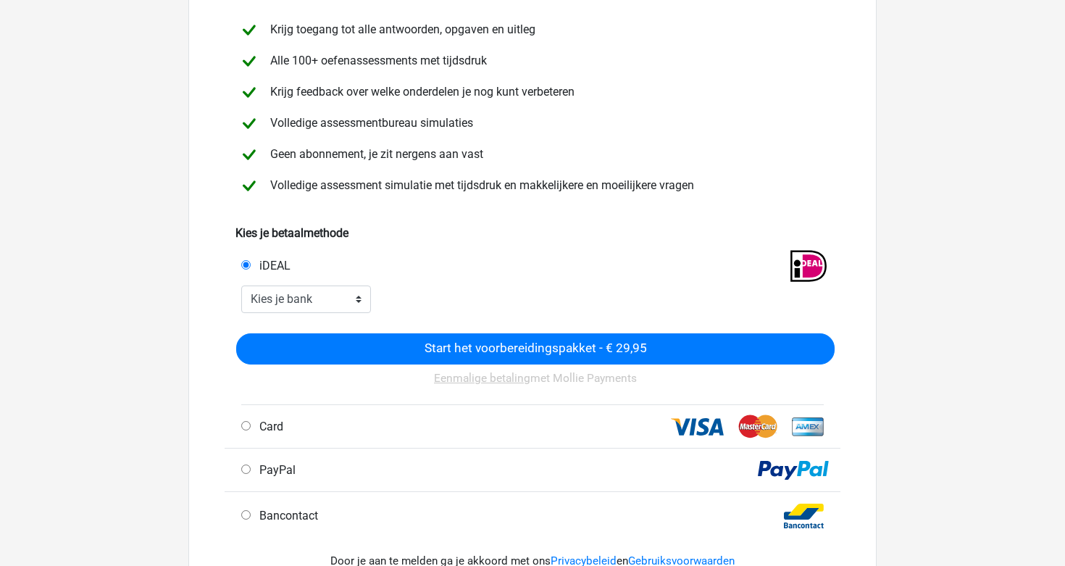
click at [382, 514] on div "Bancontact" at bounding box center [384, 515] width 308 height 17
click at [273, 519] on span "Bancontact" at bounding box center [285, 515] width 64 height 14
click at [251, 519] on input "Bancontact" at bounding box center [245, 514] width 9 height 9
radio input "true"
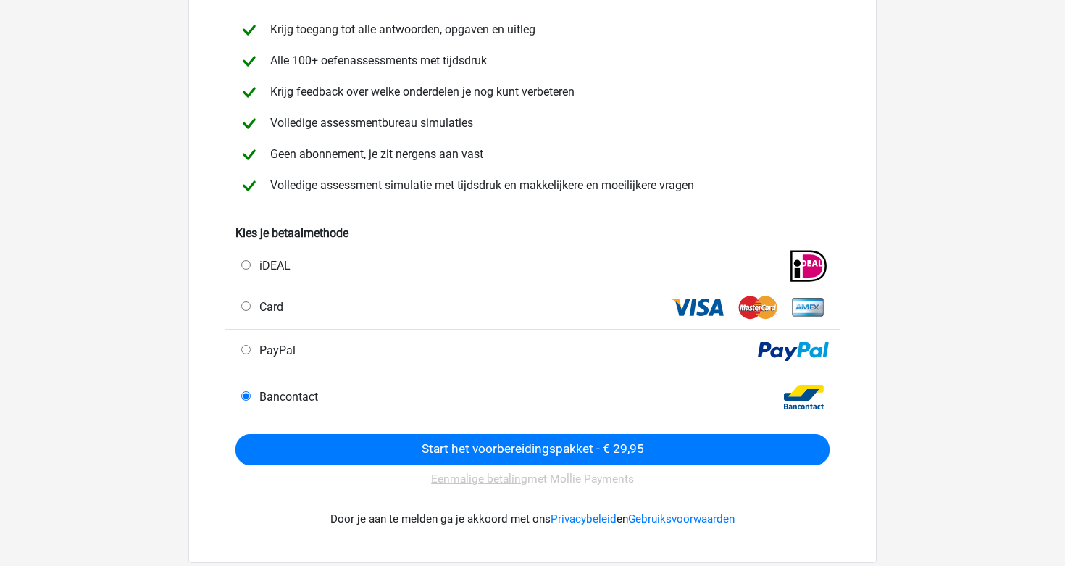
click at [277, 314] on label "Card" at bounding box center [268, 306] width 30 height 17
click at [251, 311] on input "Card" at bounding box center [245, 305] width 9 height 9
radio input "true"
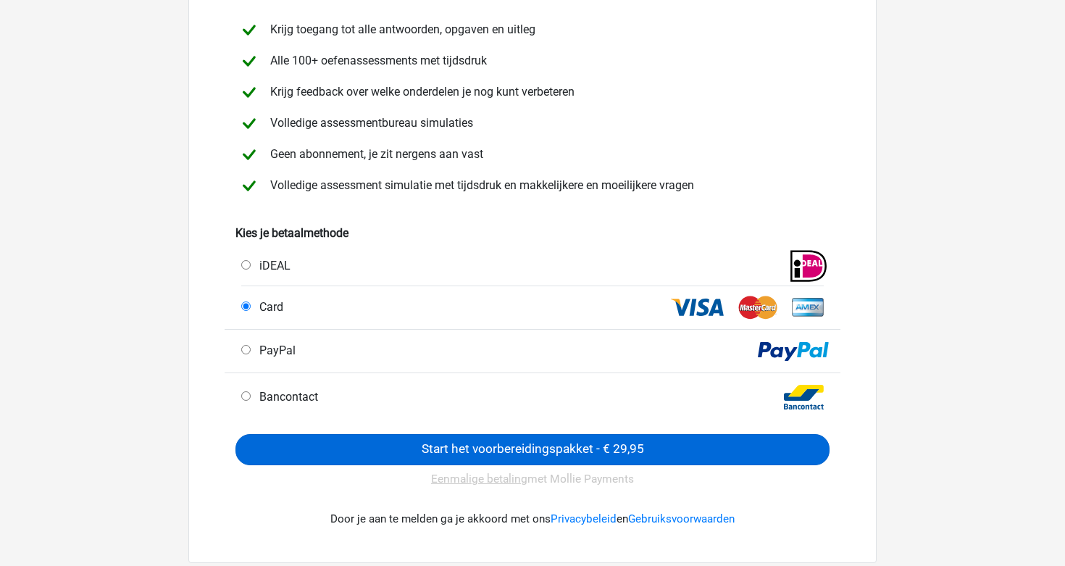
click at [389, 442] on input "Start het voorbereidingspakket - € 29,95" at bounding box center [532, 449] width 594 height 31
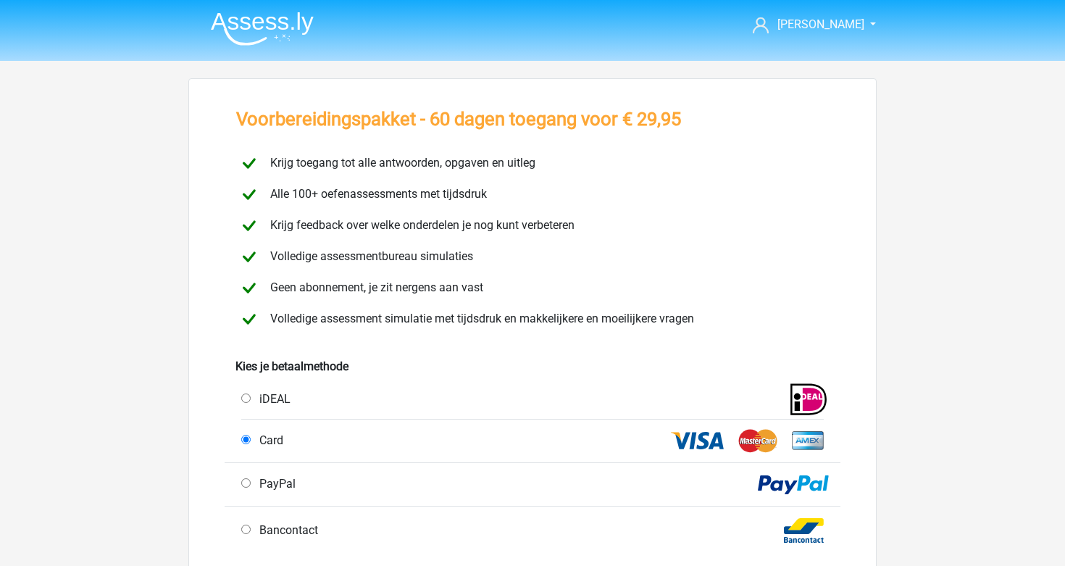
click at [253, 530] on span "Bancontact" at bounding box center [285, 530] width 64 height 14
click at [251, 530] on input "Bancontact" at bounding box center [245, 528] width 9 height 9
radio input "true"
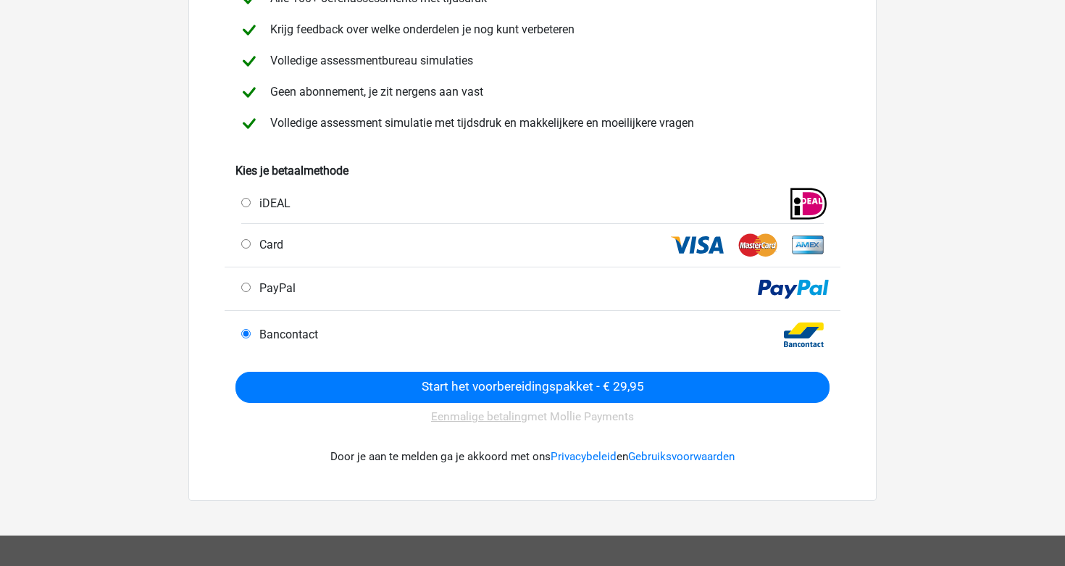
scroll to position [260, 0]
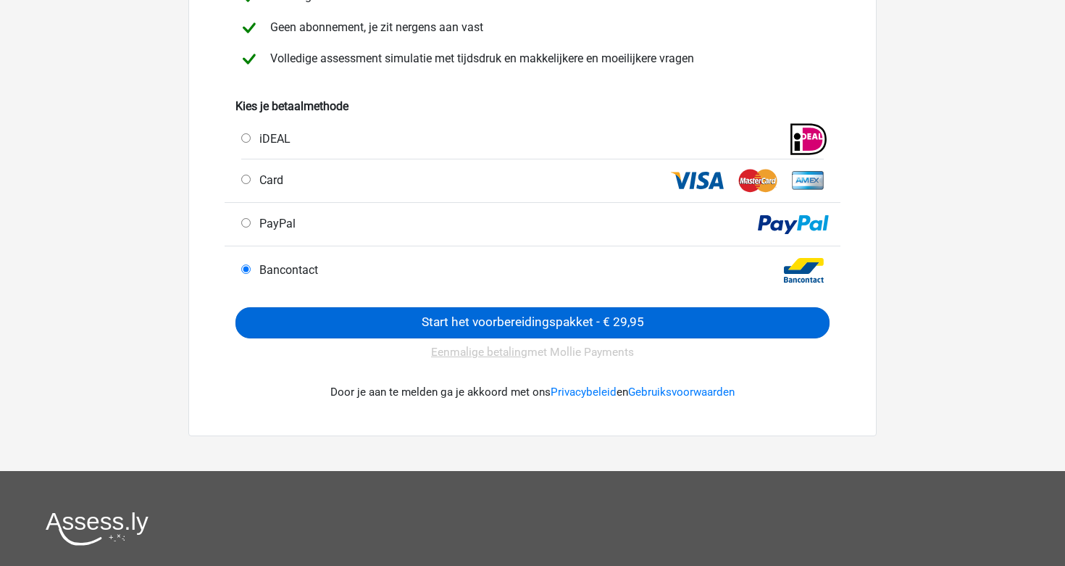
click at [534, 311] on input "Start het voorbereidingspakket - € 29,95" at bounding box center [532, 322] width 594 height 31
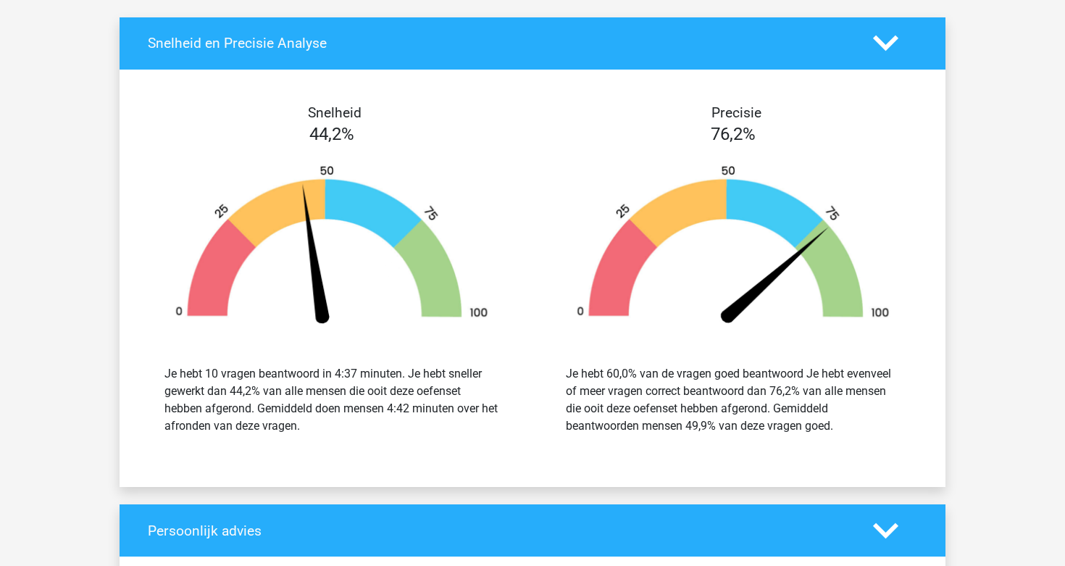
scroll to position [2241, 0]
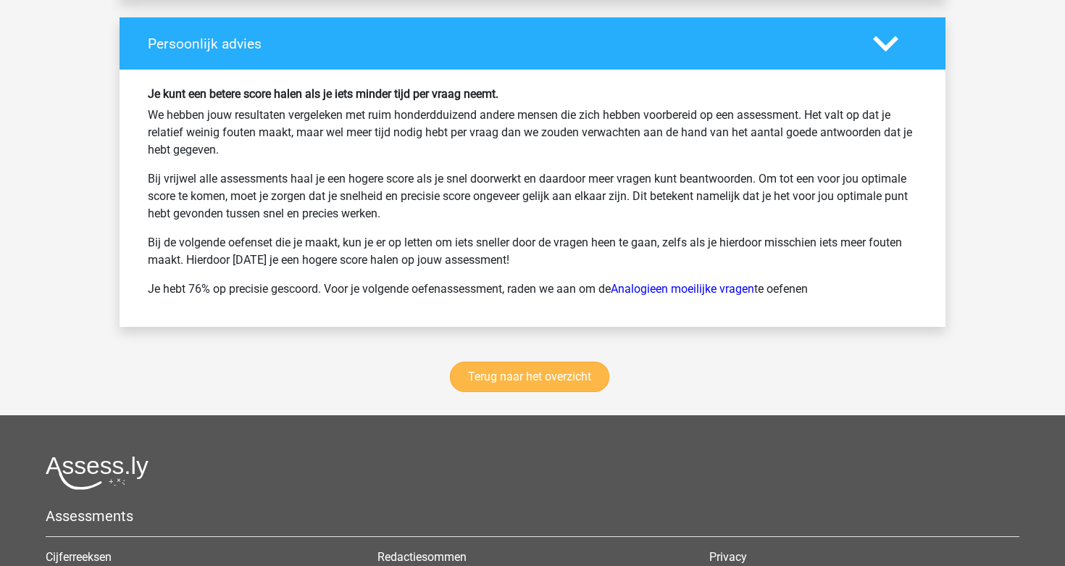
click at [530, 382] on link "Terug naar het overzicht" at bounding box center [529, 376] width 159 height 30
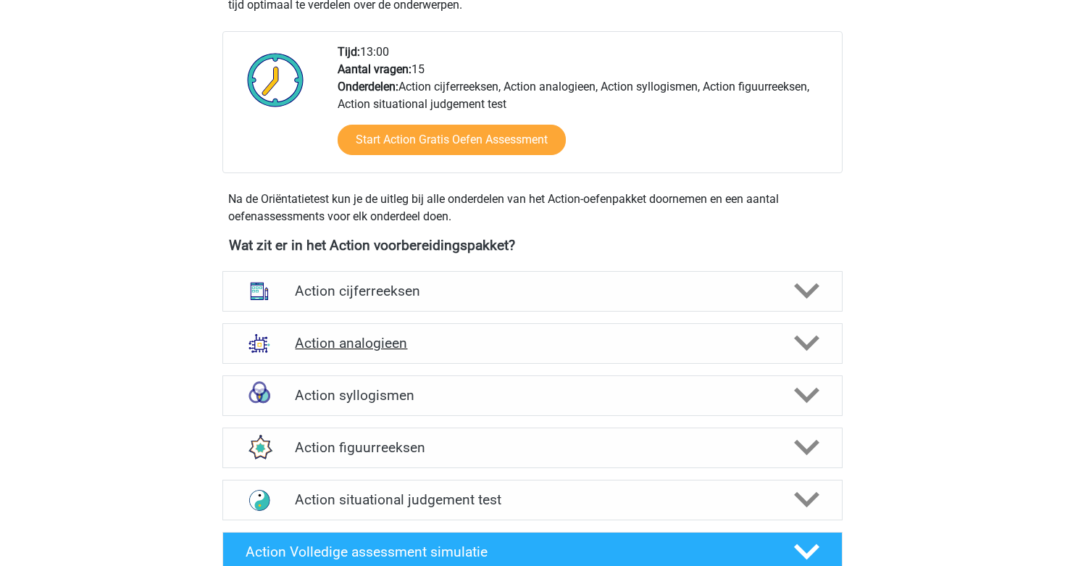
scroll to position [488, 0]
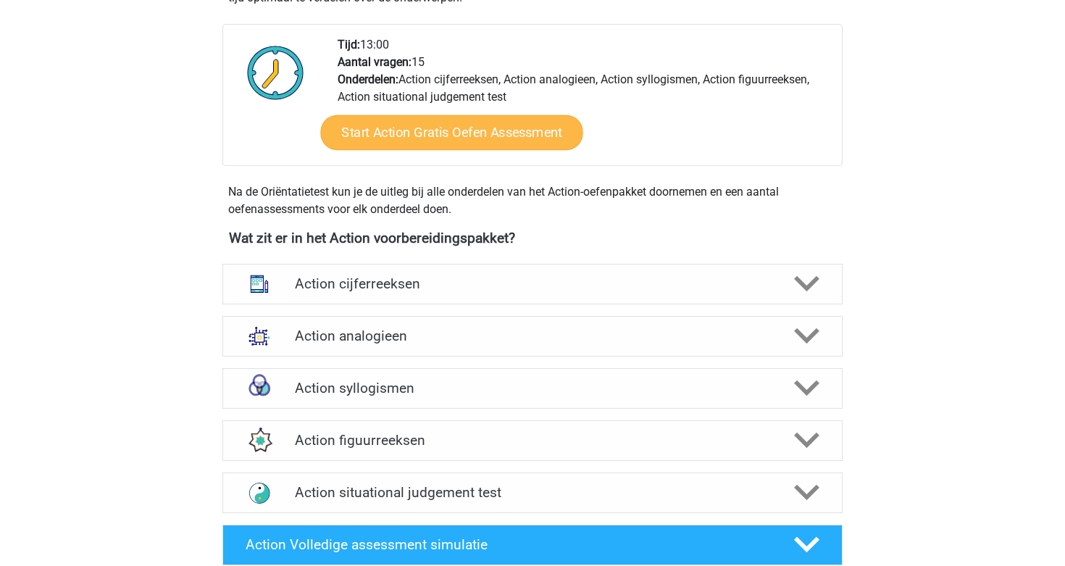
click at [516, 133] on link "Start Action Gratis Oefen Assessment" at bounding box center [451, 132] width 262 height 35
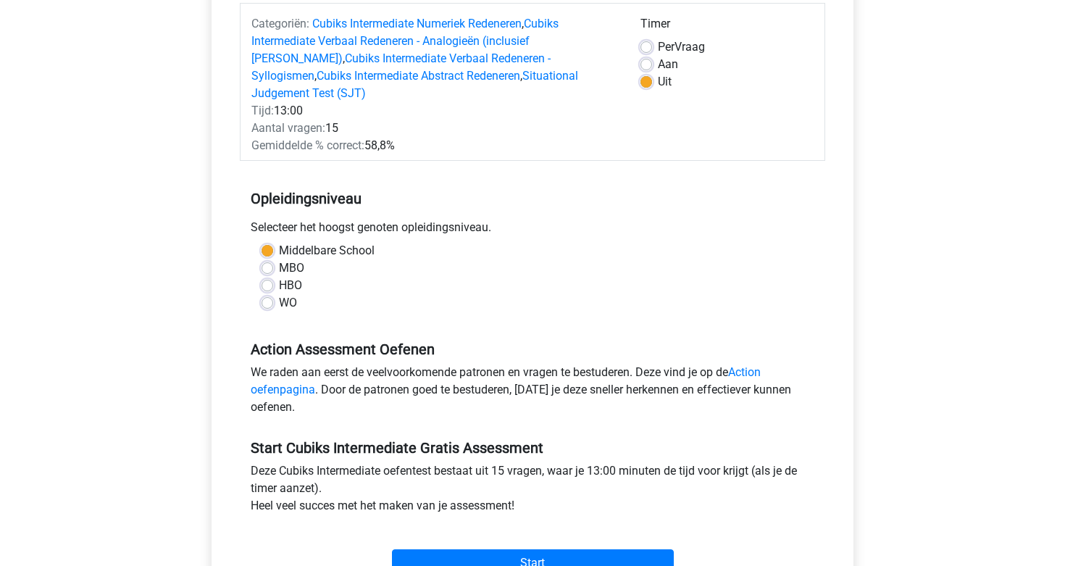
scroll to position [188, 0]
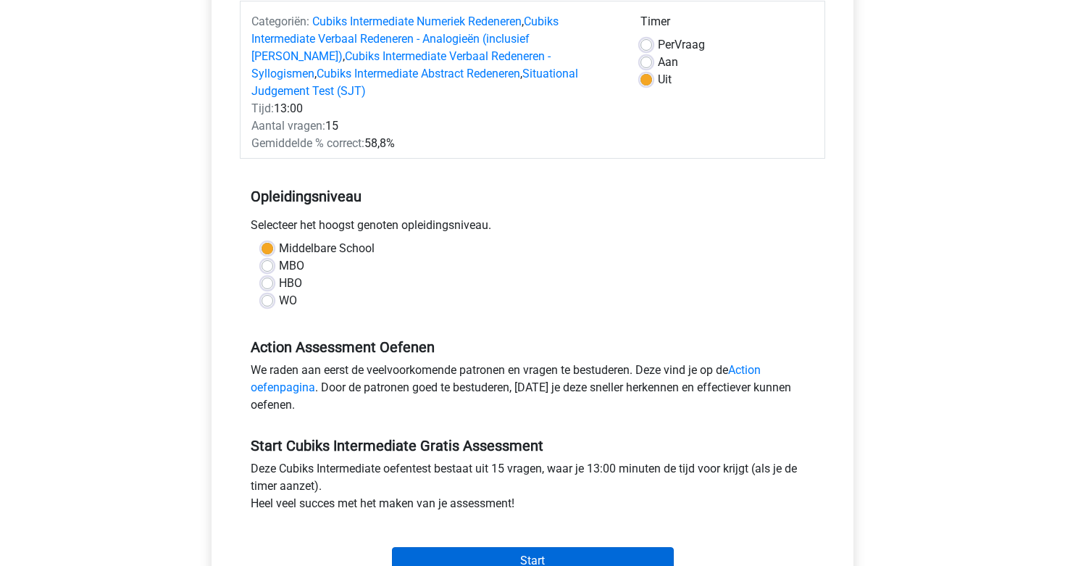
click at [571, 549] on input "Start" at bounding box center [533, 561] width 282 height 28
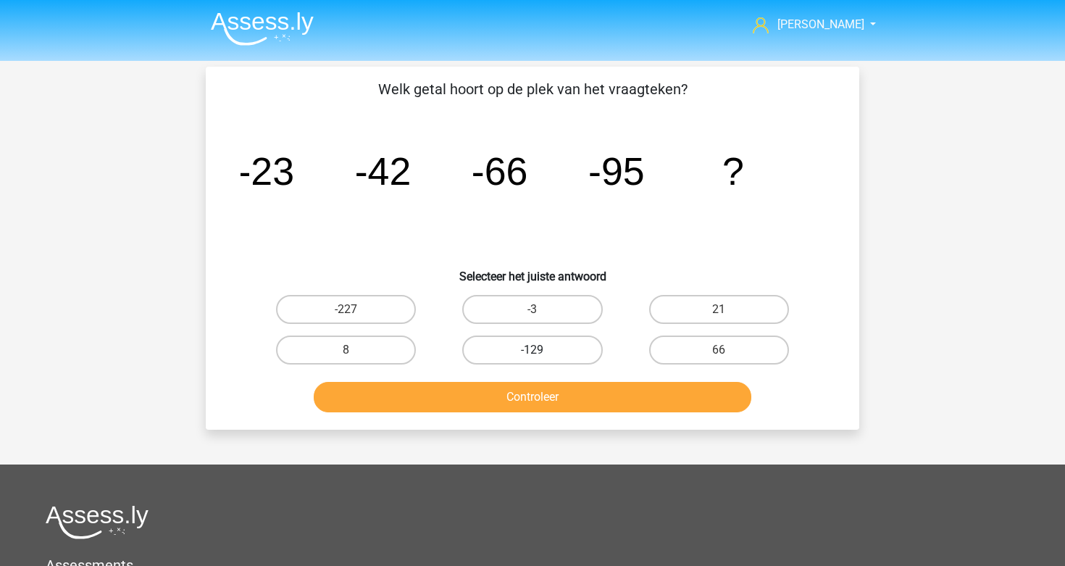
click at [563, 348] on label "-129" at bounding box center [532, 349] width 140 height 29
click at [542, 350] on input "-129" at bounding box center [536, 354] width 9 height 9
radio input "true"
click at [562, 398] on button "Controleer" at bounding box center [533, 397] width 438 height 30
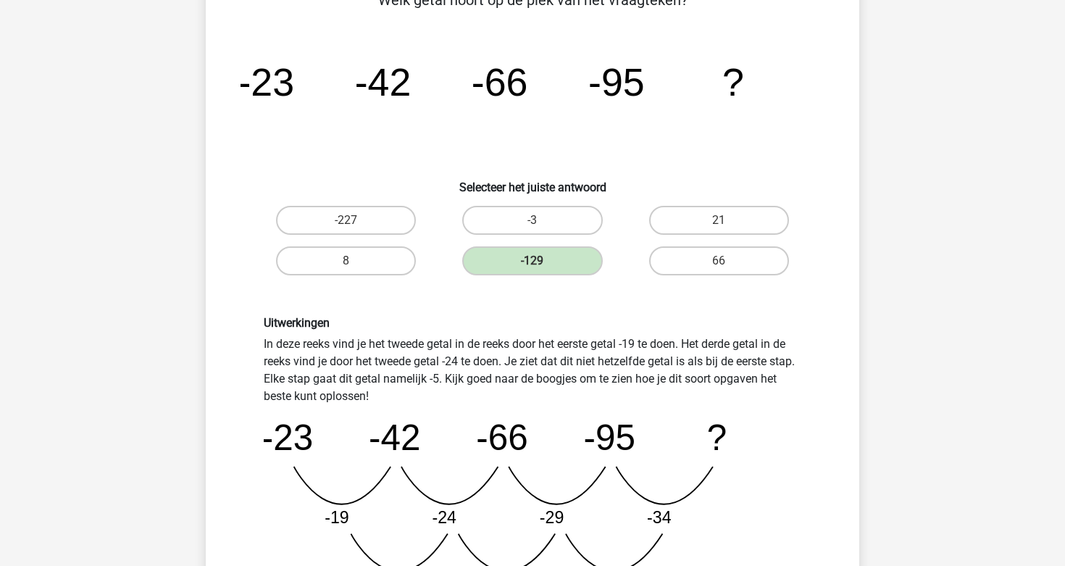
scroll to position [498, 0]
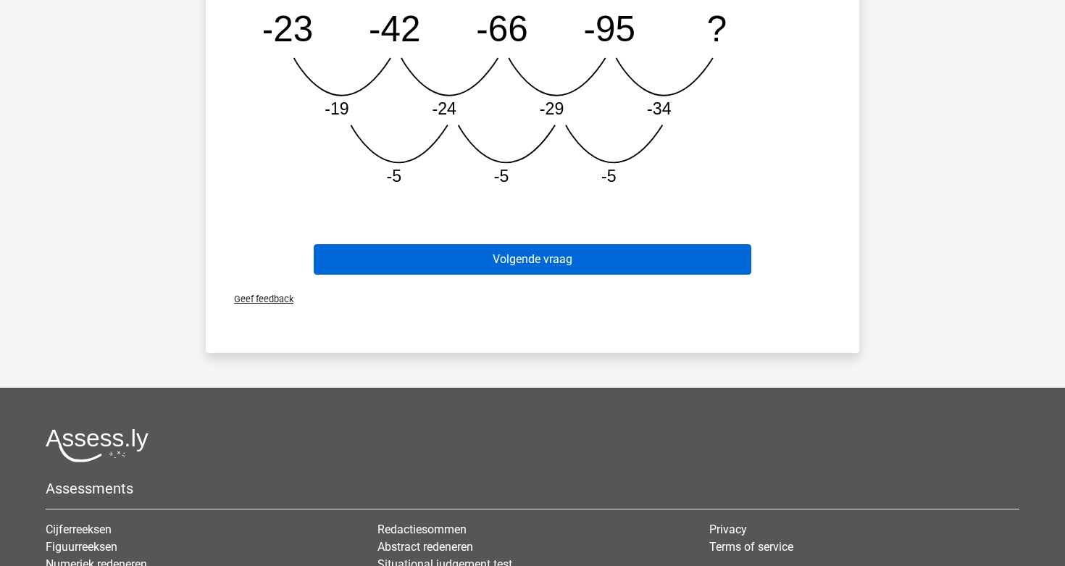
click at [553, 262] on button "Volgende vraag" at bounding box center [533, 259] width 438 height 30
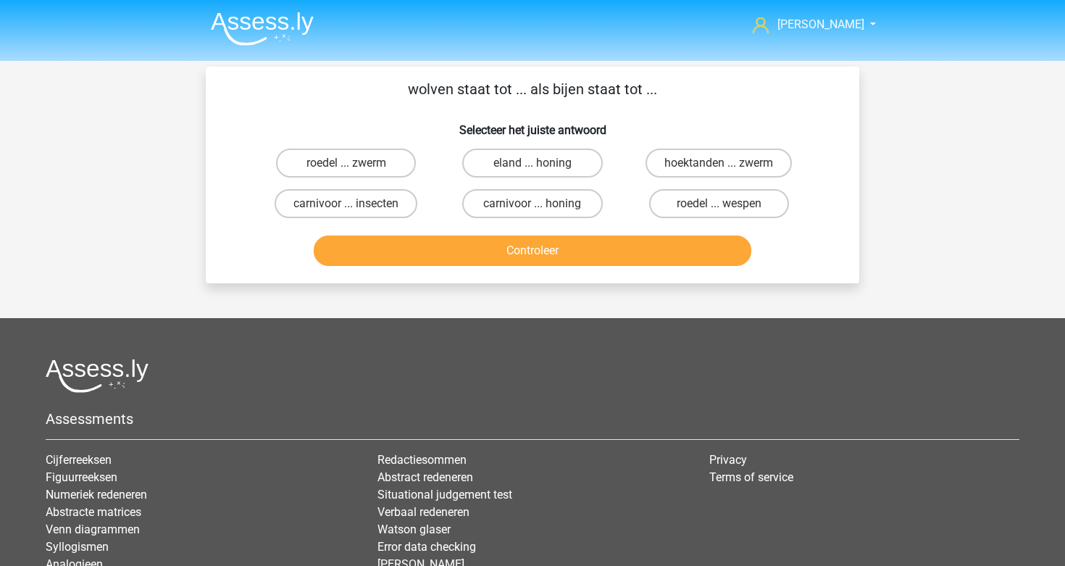
scroll to position [0, 0]
click at [385, 166] on label "roedel ... zwerm" at bounding box center [346, 162] width 140 height 29
click at [356, 166] on input "roedel ... zwerm" at bounding box center [350, 167] width 9 height 9
radio input "true"
click at [576, 250] on button "Controleer" at bounding box center [533, 250] width 438 height 30
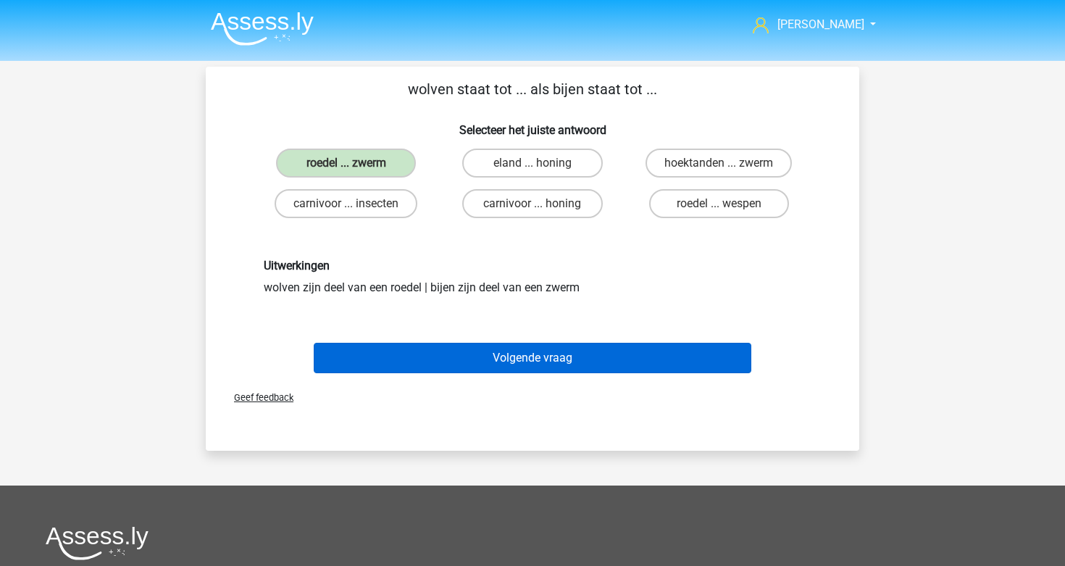
click at [535, 362] on button "Volgende vraag" at bounding box center [533, 358] width 438 height 30
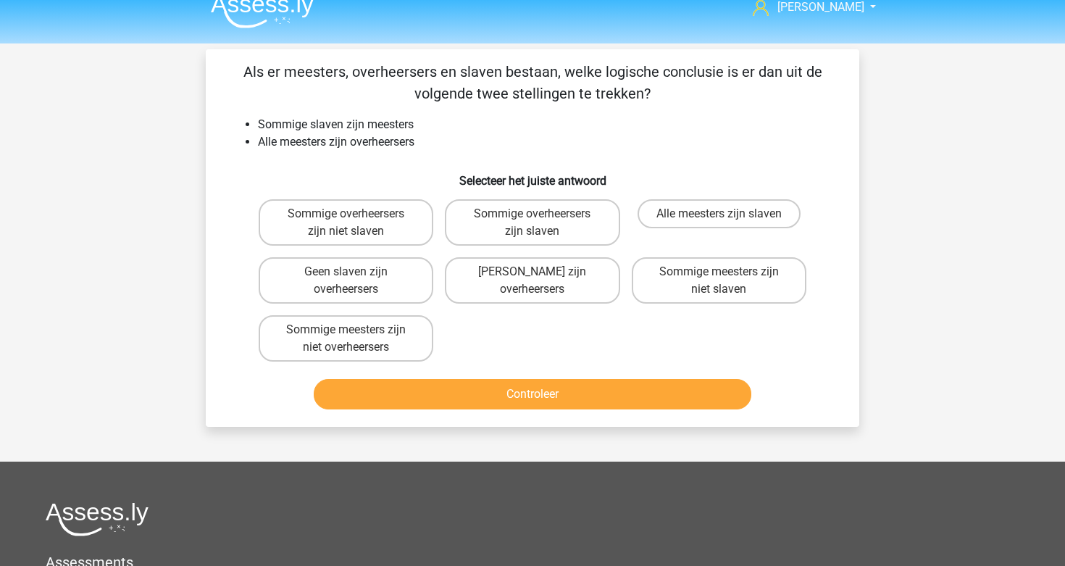
scroll to position [19, 0]
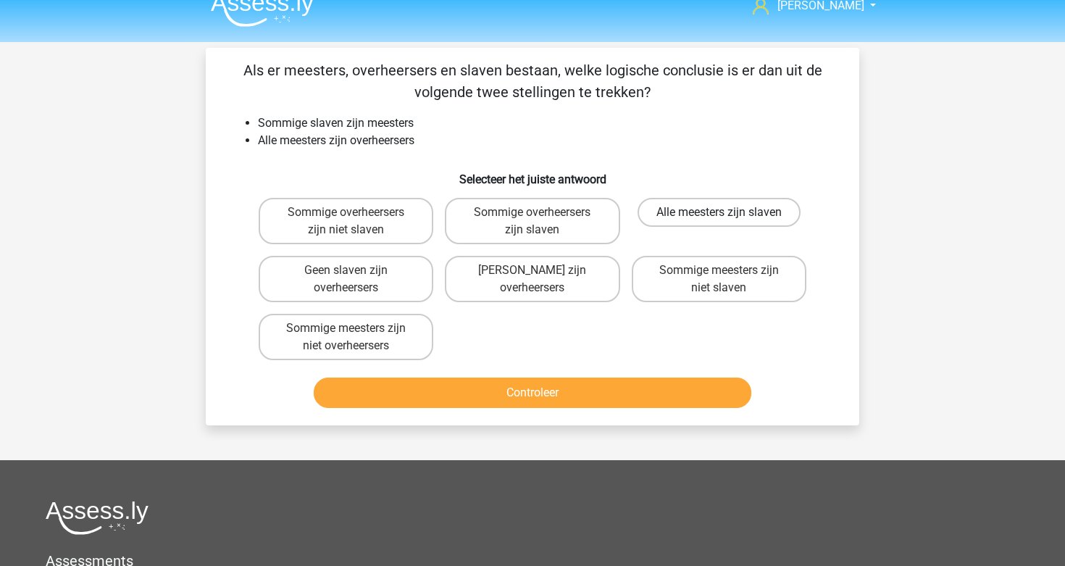
click at [663, 216] on label "Alle meesters zijn slaven" at bounding box center [718, 212] width 163 height 29
click at [718, 216] on input "Alle meesters zijn slaven" at bounding box center [722, 216] width 9 height 9
radio input "true"
click at [492, 230] on label "Sommige overheersers zijn slaven" at bounding box center [532, 221] width 175 height 46
click at [532, 222] on input "Sommige overheersers zijn slaven" at bounding box center [536, 216] width 9 height 9
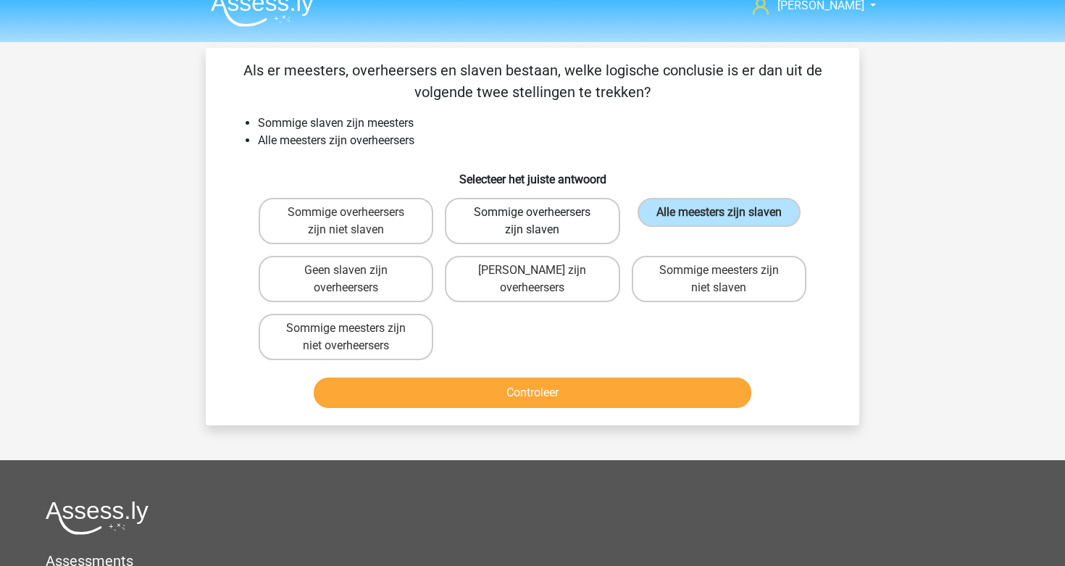
radio input "true"
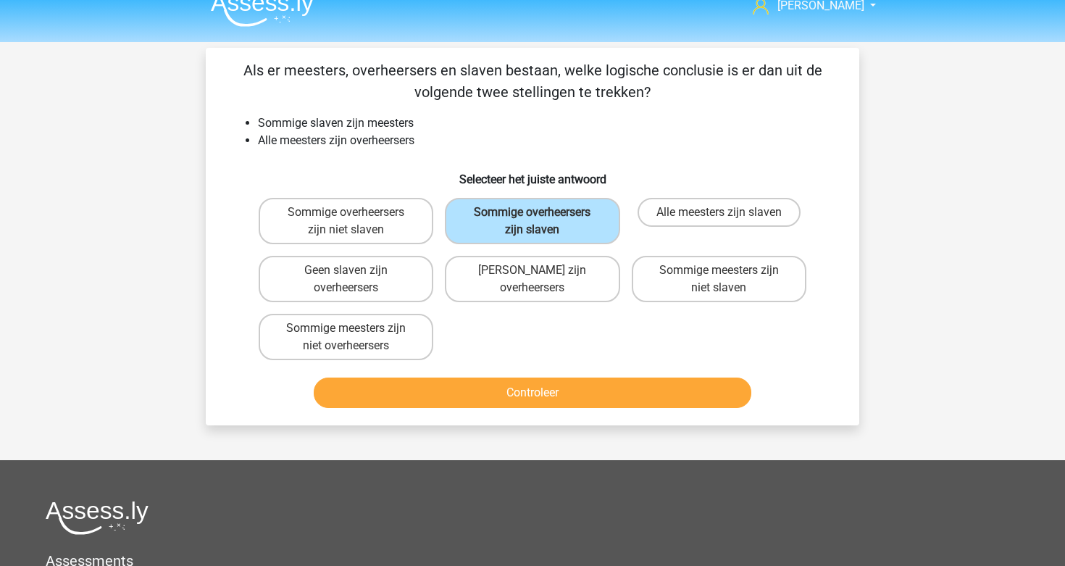
click at [508, 402] on button "Controleer" at bounding box center [533, 392] width 438 height 30
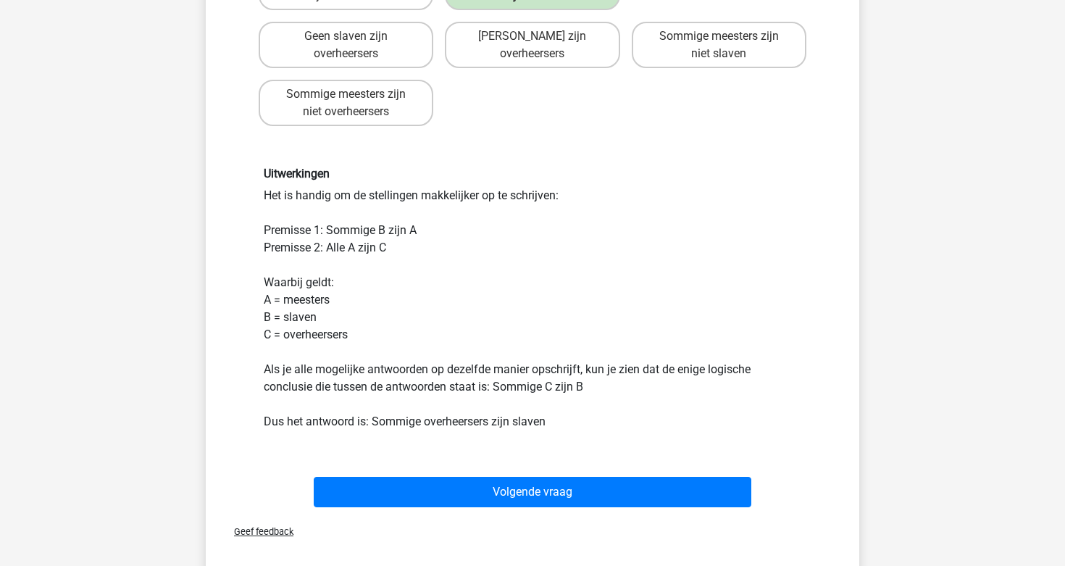
scroll to position [334, 0]
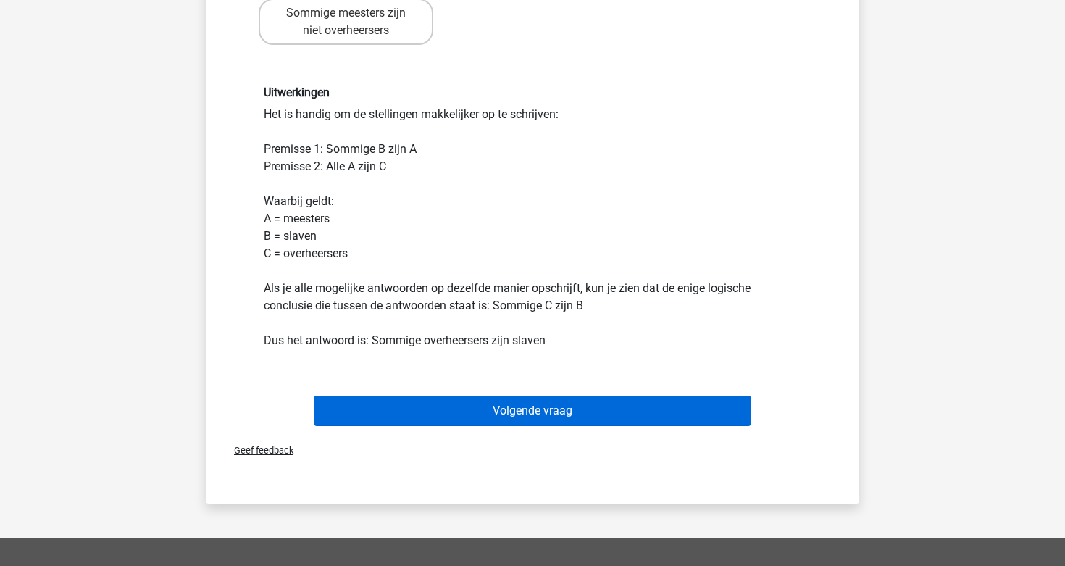
click at [540, 417] on button "Volgende vraag" at bounding box center [533, 410] width 438 height 30
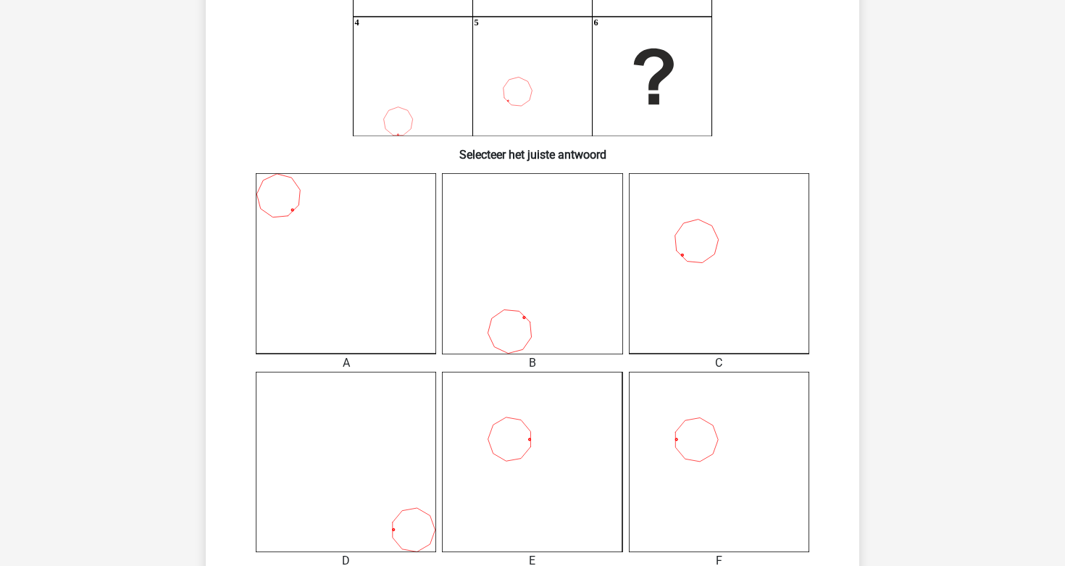
scroll to position [230, 0]
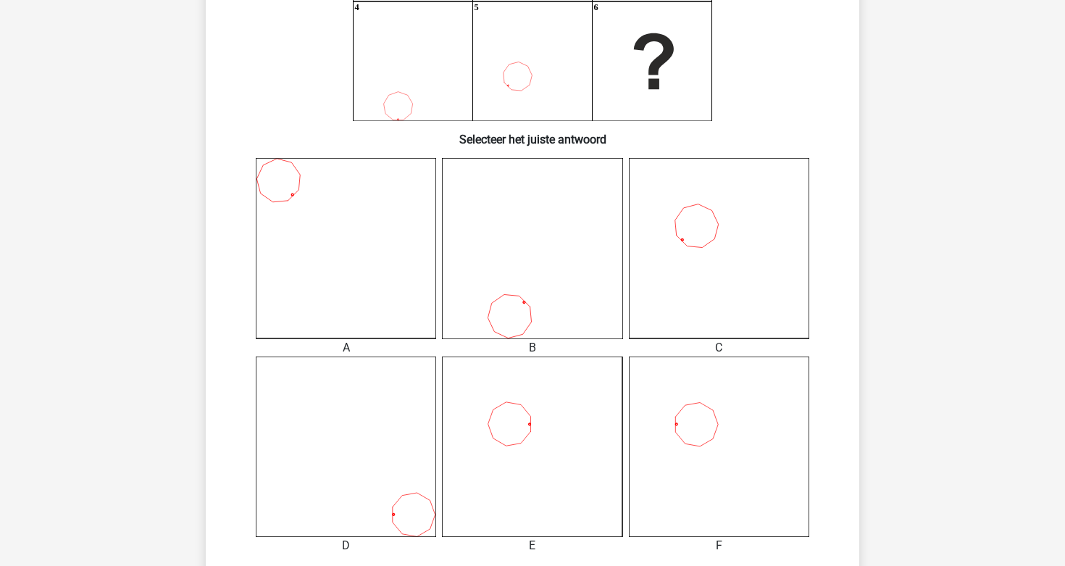
click at [702, 434] on icon at bounding box center [719, 446] width 180 height 180
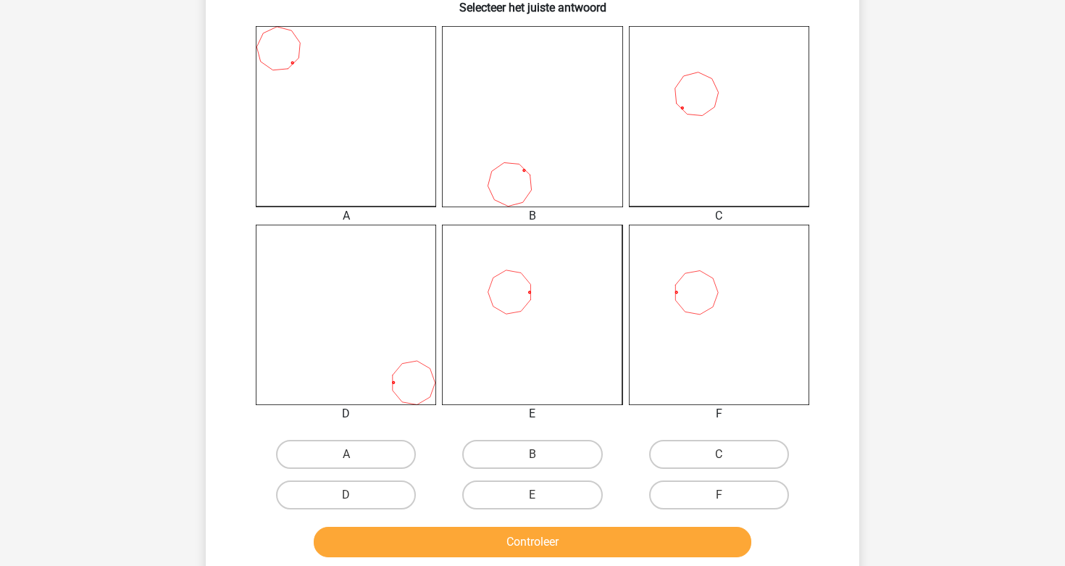
scroll to position [364, 0]
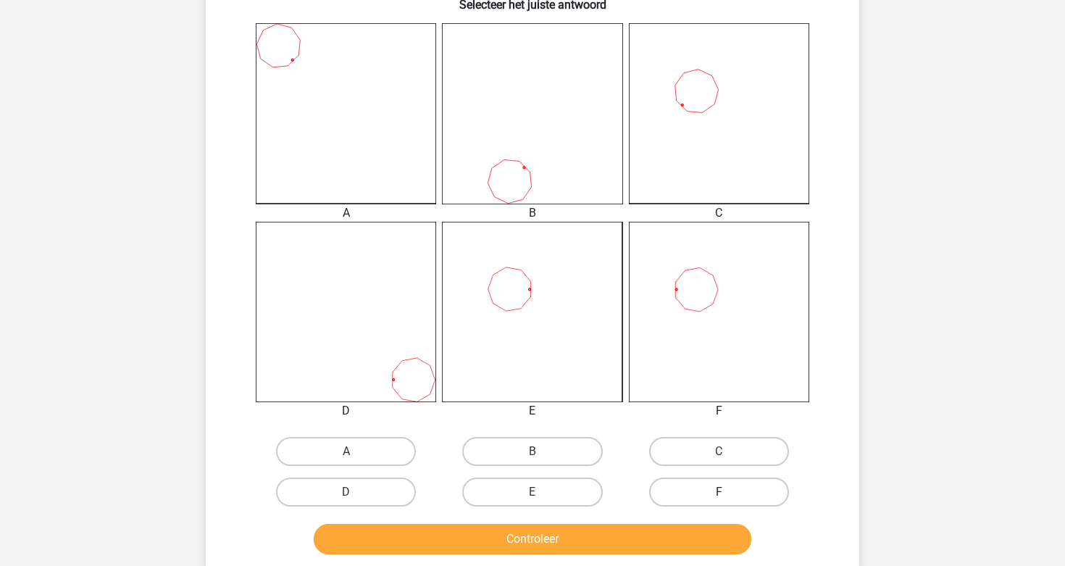
click at [713, 490] on label "F" at bounding box center [719, 491] width 140 height 29
click at [718, 492] on input "F" at bounding box center [722, 496] width 9 height 9
radio input "true"
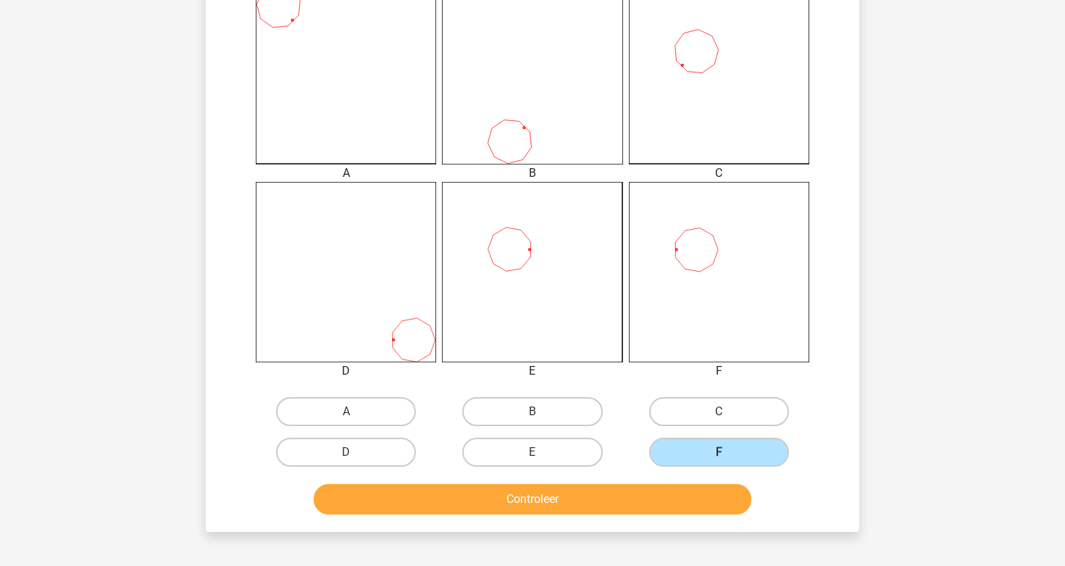
scroll to position [408, 0]
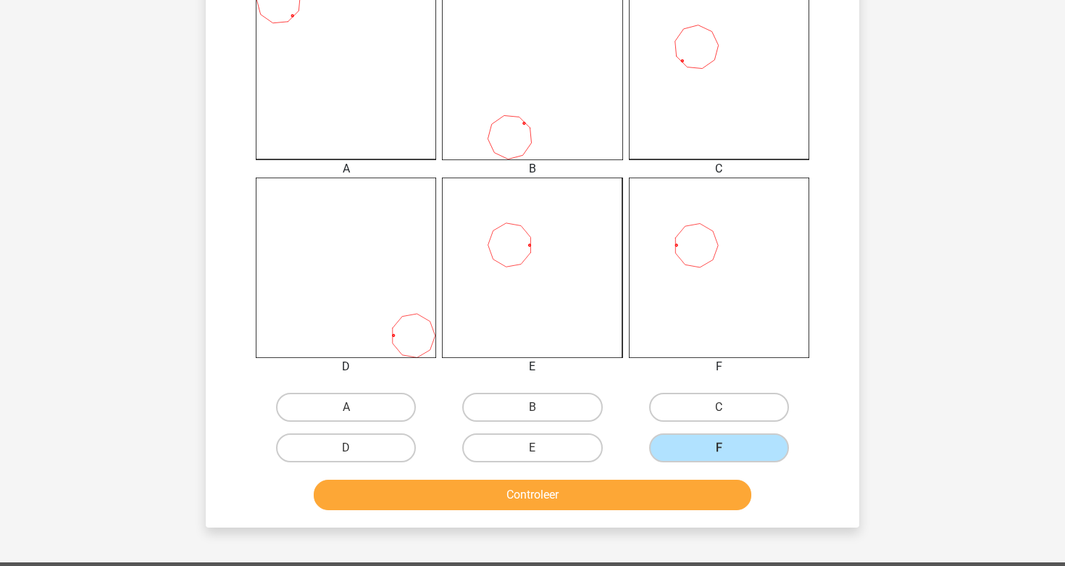
click at [658, 494] on button "Controleer" at bounding box center [533, 494] width 438 height 30
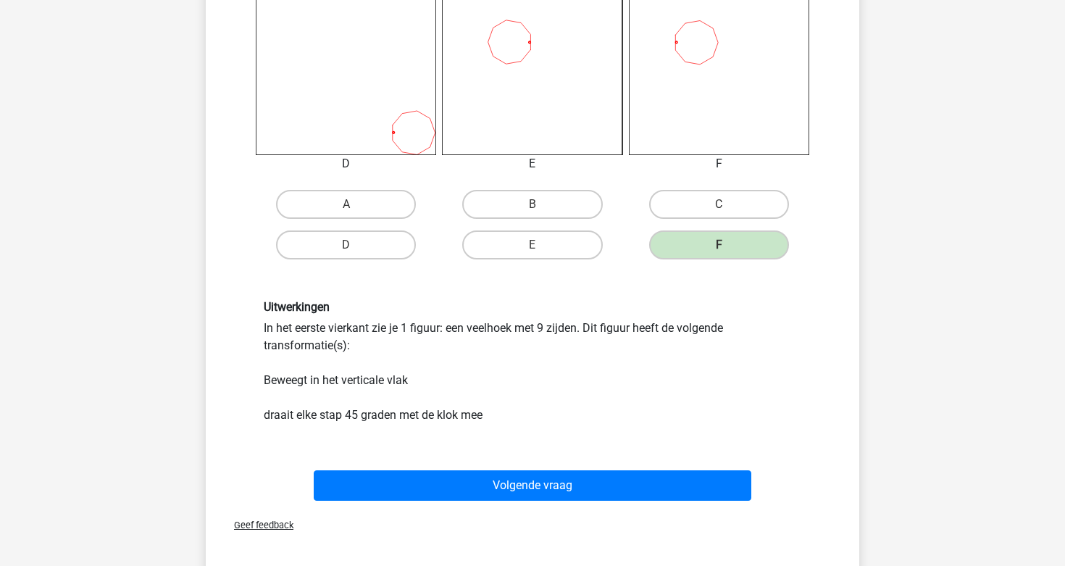
scroll to position [622, 0]
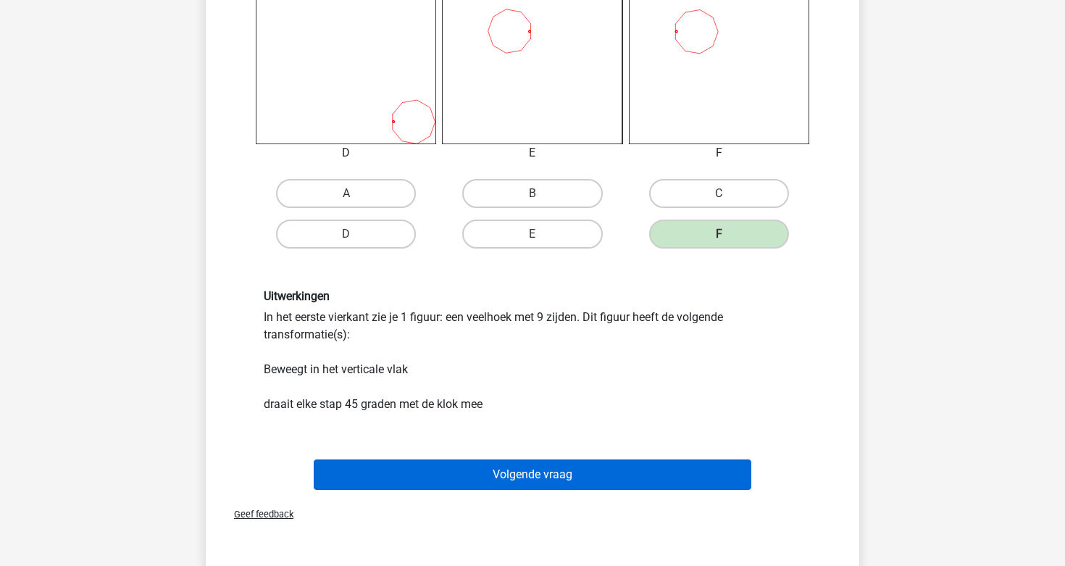
click at [643, 466] on button "Volgende vraag" at bounding box center [533, 474] width 438 height 30
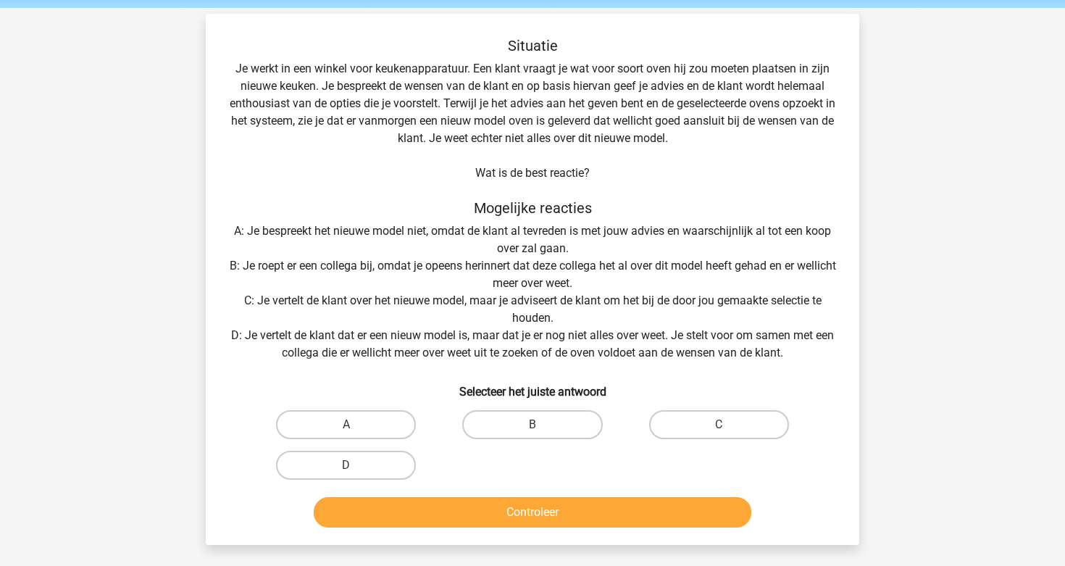
scroll to position [53, 0]
click at [379, 468] on label "D" at bounding box center [346, 464] width 140 height 29
click at [356, 468] on input "D" at bounding box center [350, 469] width 9 height 9
radio input "true"
click at [463, 516] on button "Controleer" at bounding box center [533, 512] width 438 height 30
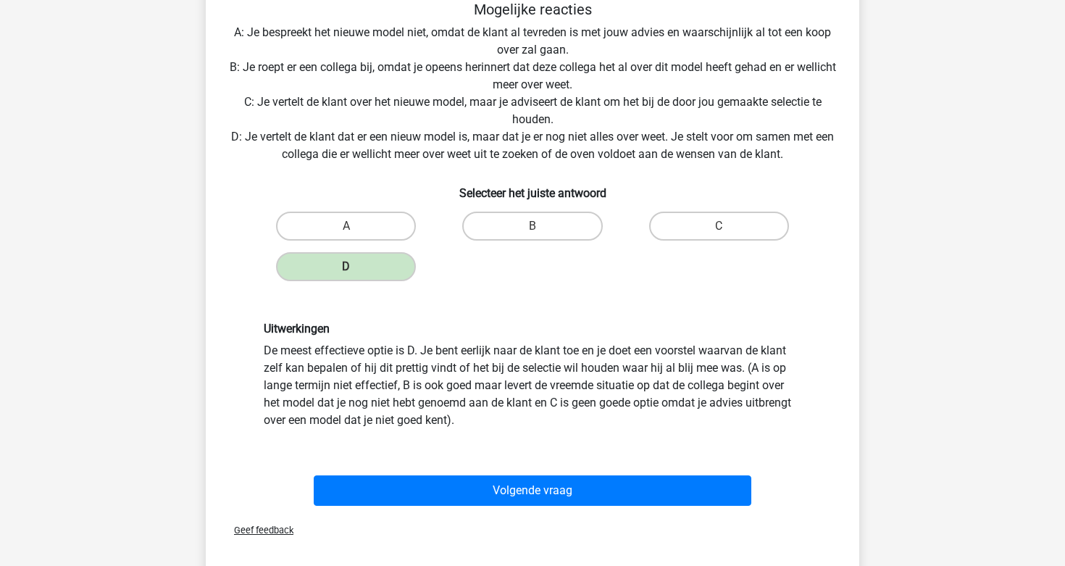
scroll to position [253, 0]
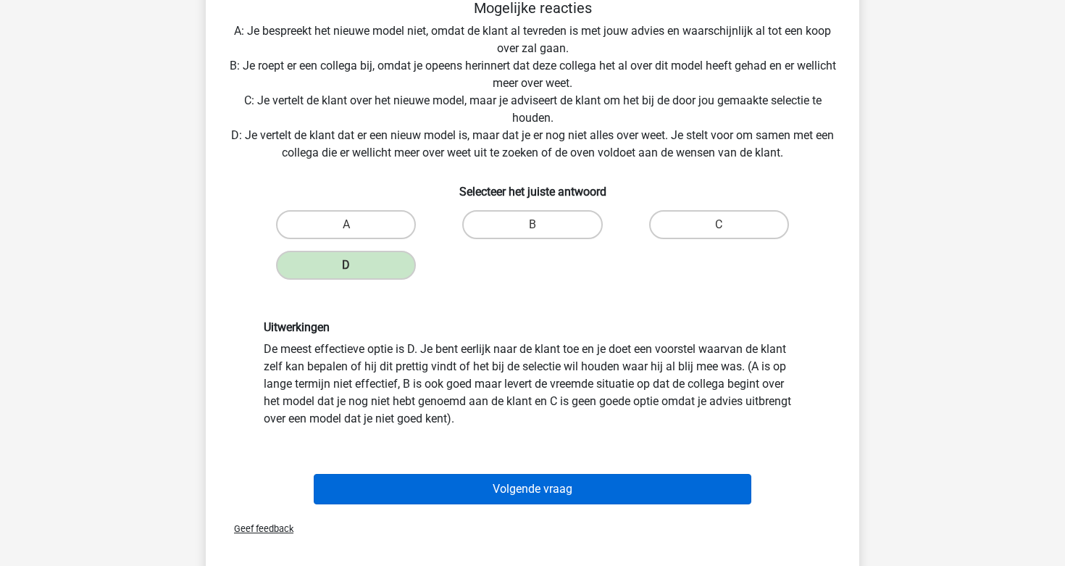
click at [497, 493] on button "Volgende vraag" at bounding box center [533, 489] width 438 height 30
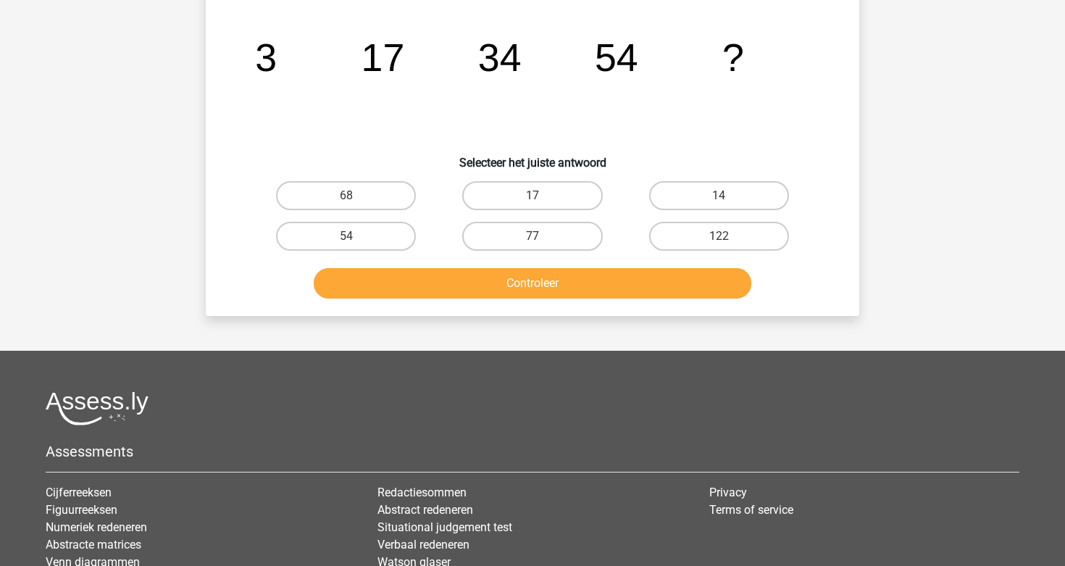
scroll to position [67, 0]
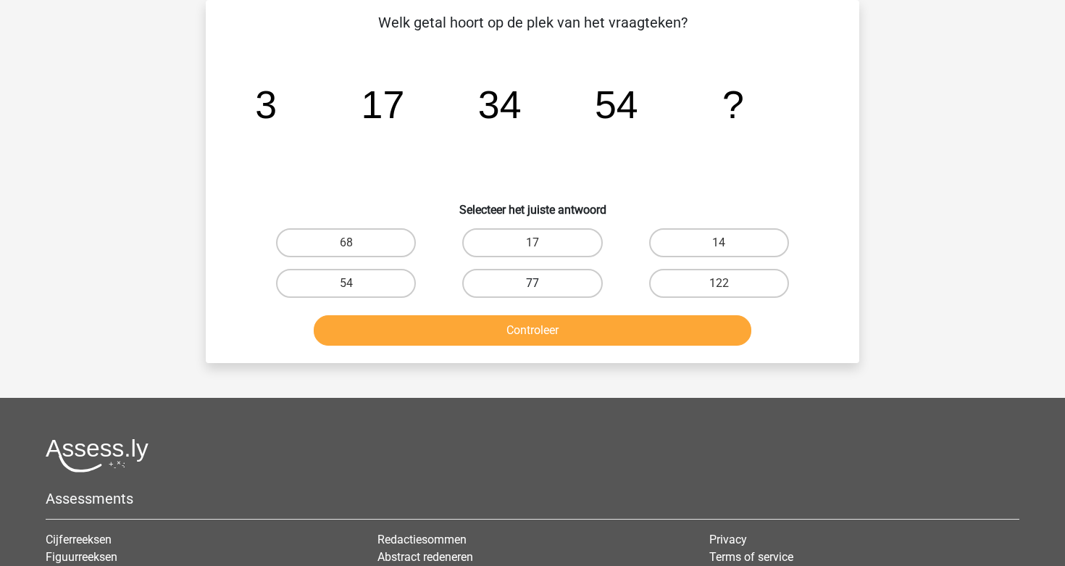
click at [558, 283] on label "77" at bounding box center [532, 283] width 140 height 29
click at [542, 283] on input "77" at bounding box center [536, 287] width 9 height 9
radio input "true"
click at [559, 324] on button "Controleer" at bounding box center [533, 330] width 438 height 30
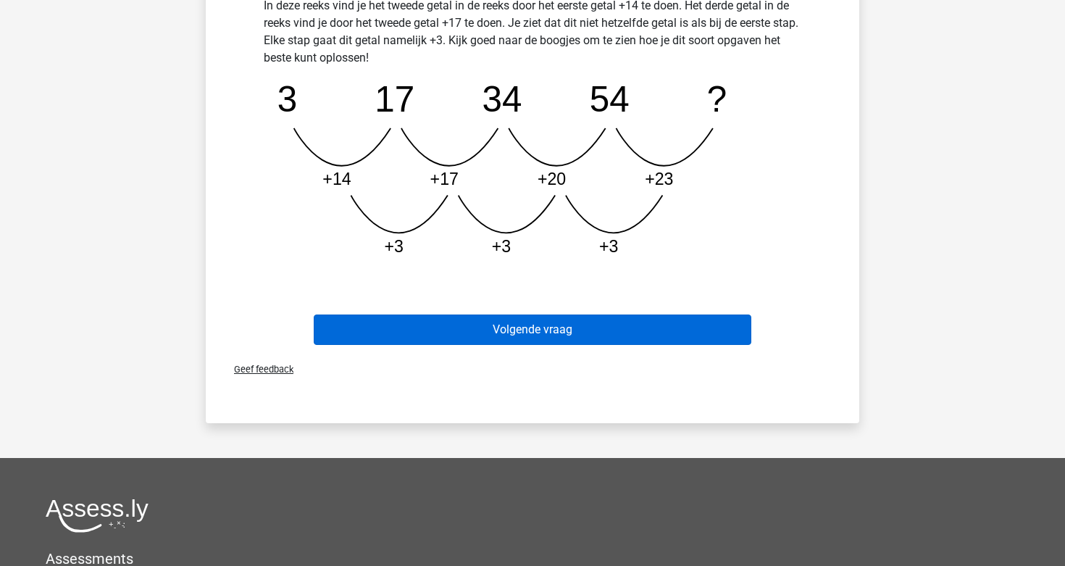
scroll to position [418, 0]
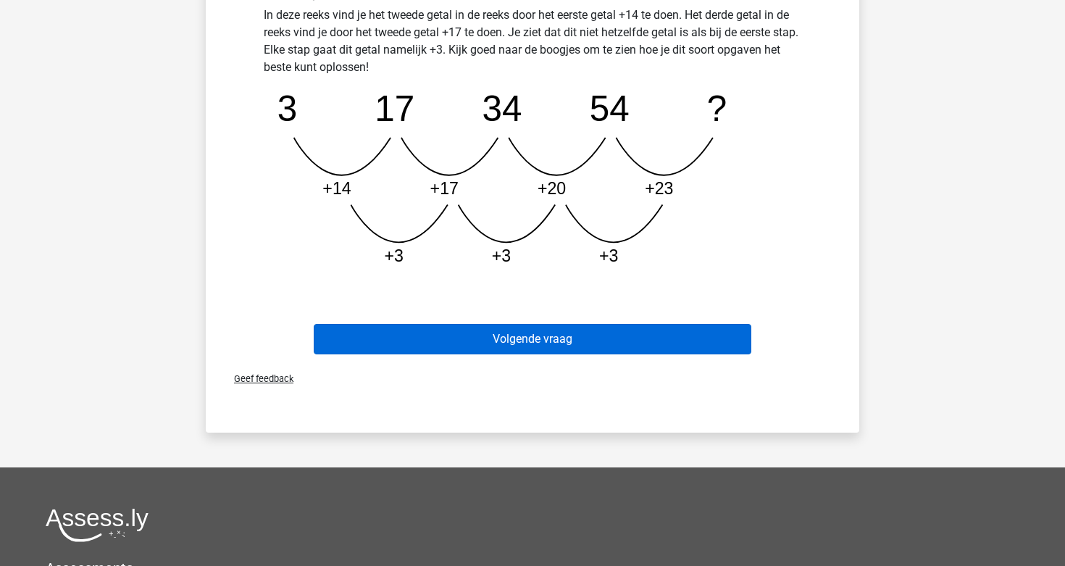
click at [552, 343] on button "Volgende vraag" at bounding box center [533, 339] width 438 height 30
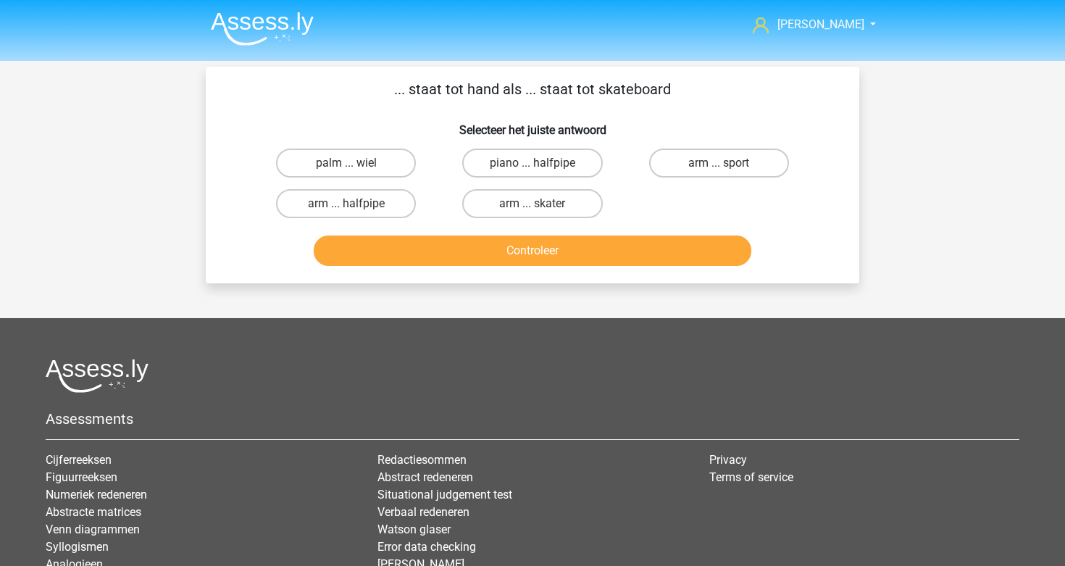
scroll to position [0, 0]
click at [561, 206] on label "arm ... skater" at bounding box center [532, 203] width 140 height 29
click at [542, 206] on input "arm ... skater" at bounding box center [536, 208] width 9 height 9
radio input "true"
click at [358, 159] on label "palm ... wiel" at bounding box center [346, 162] width 140 height 29
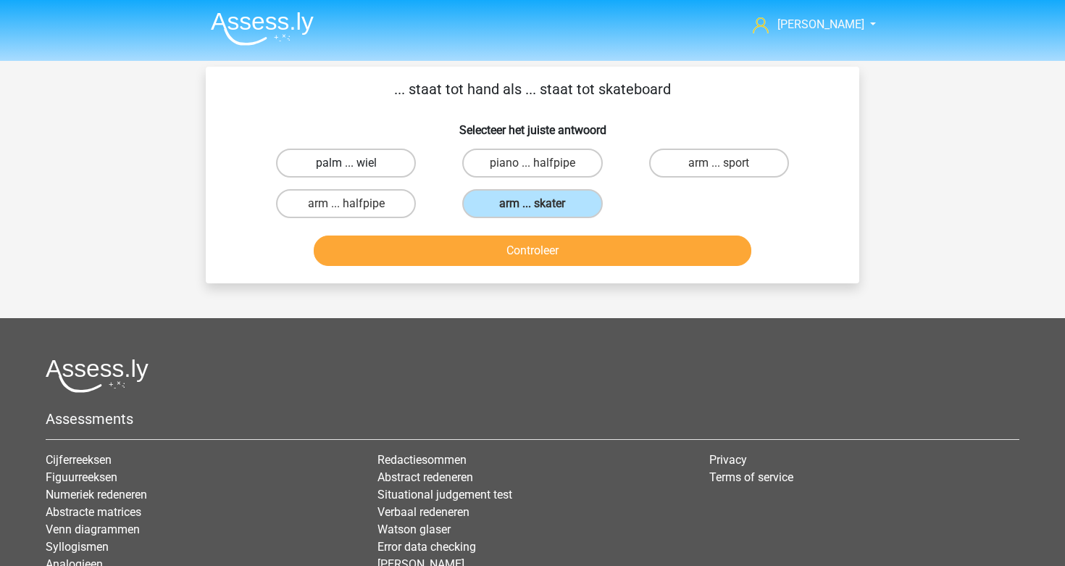
click at [356, 163] on input "palm ... wiel" at bounding box center [350, 167] width 9 height 9
radio input "true"
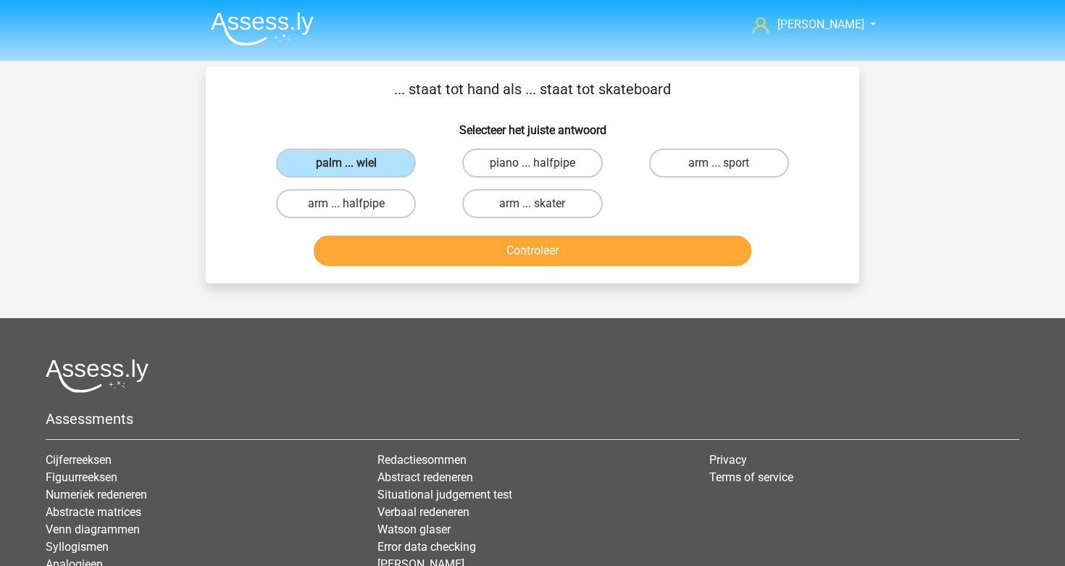
click at [518, 257] on button "Controleer" at bounding box center [533, 250] width 438 height 30
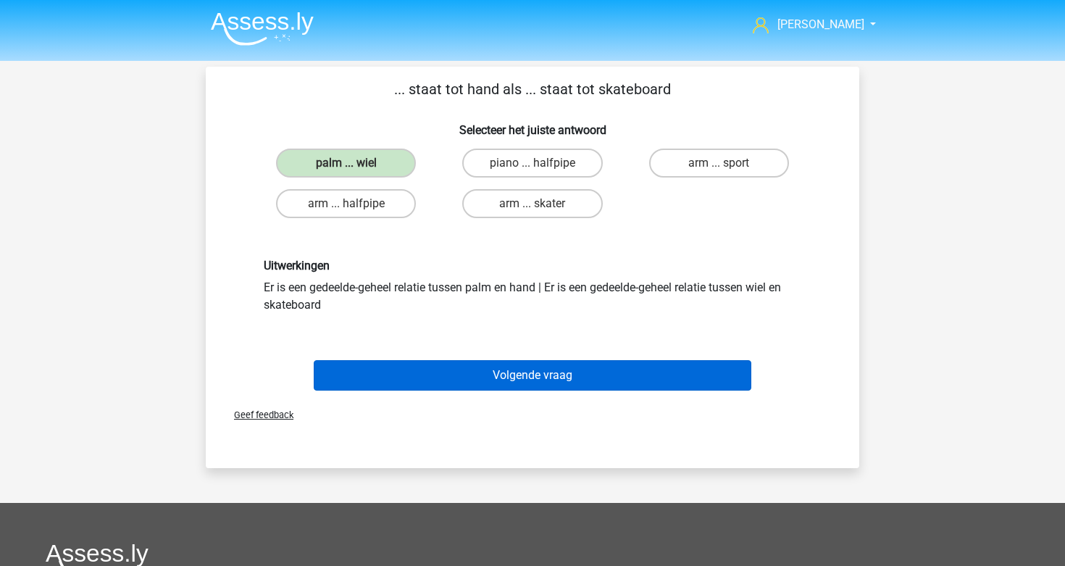
click at [512, 379] on button "Volgende vraag" at bounding box center [533, 375] width 438 height 30
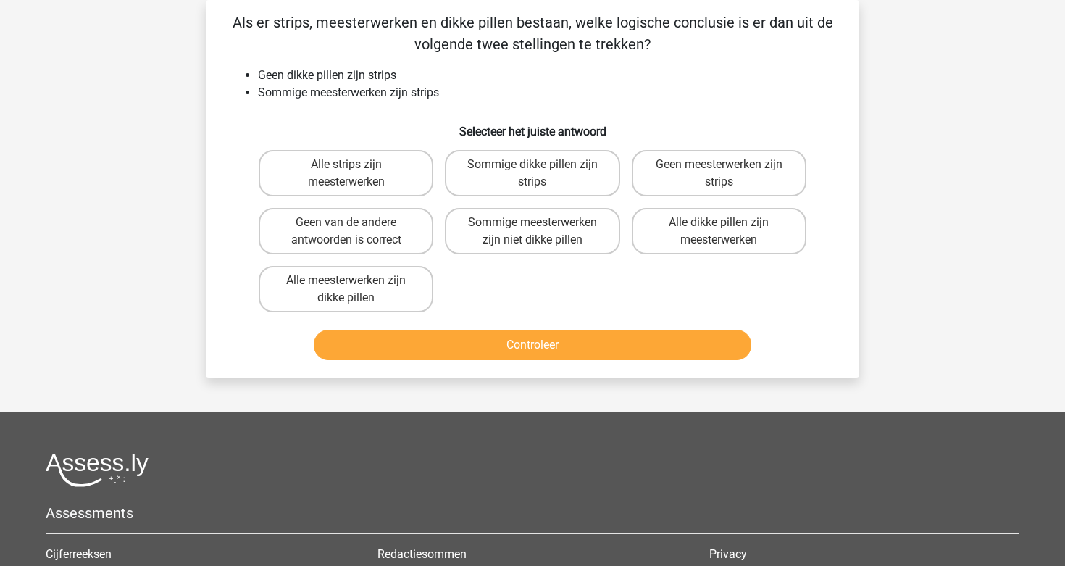
scroll to position [35, 0]
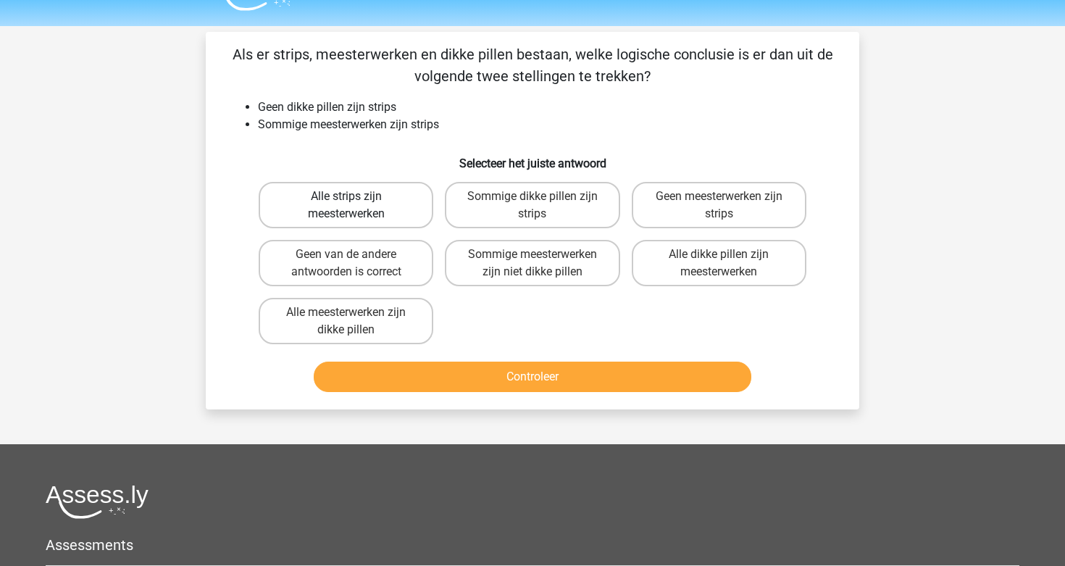
click at [391, 208] on label "Alle strips zijn meesterwerken" at bounding box center [346, 205] width 175 height 46
click at [356, 206] on input "Alle strips zijn meesterwerken" at bounding box center [350, 200] width 9 height 9
radio input "true"
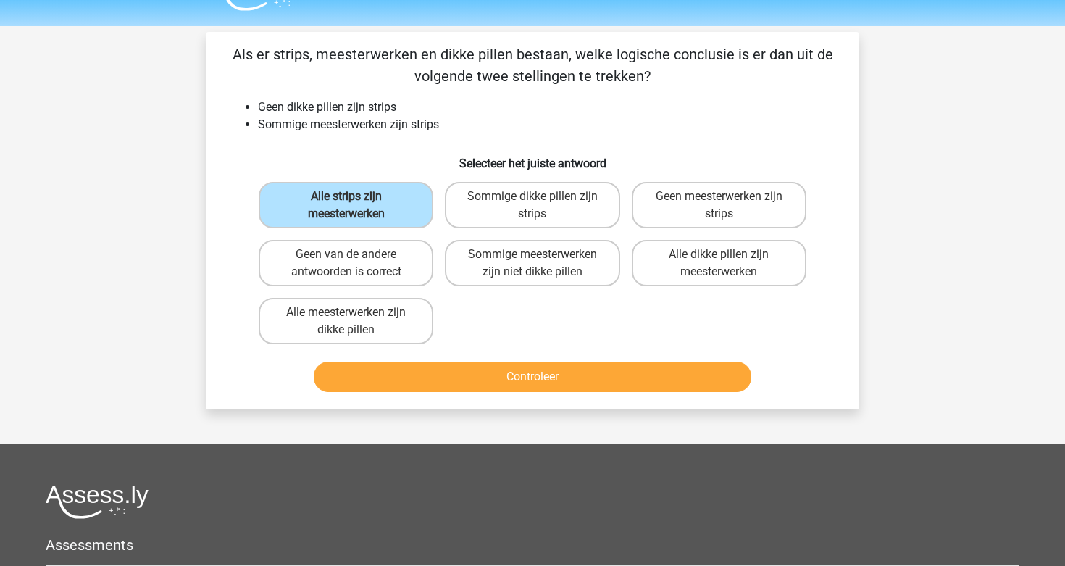
click at [466, 377] on button "Controleer" at bounding box center [533, 376] width 438 height 30
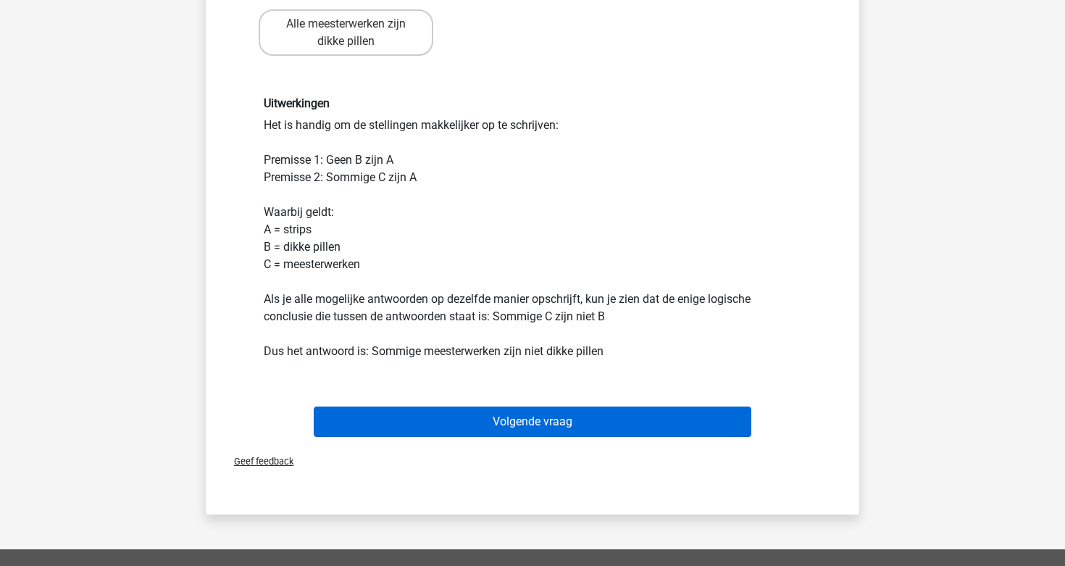
click at [526, 437] on button "Volgende vraag" at bounding box center [533, 421] width 438 height 30
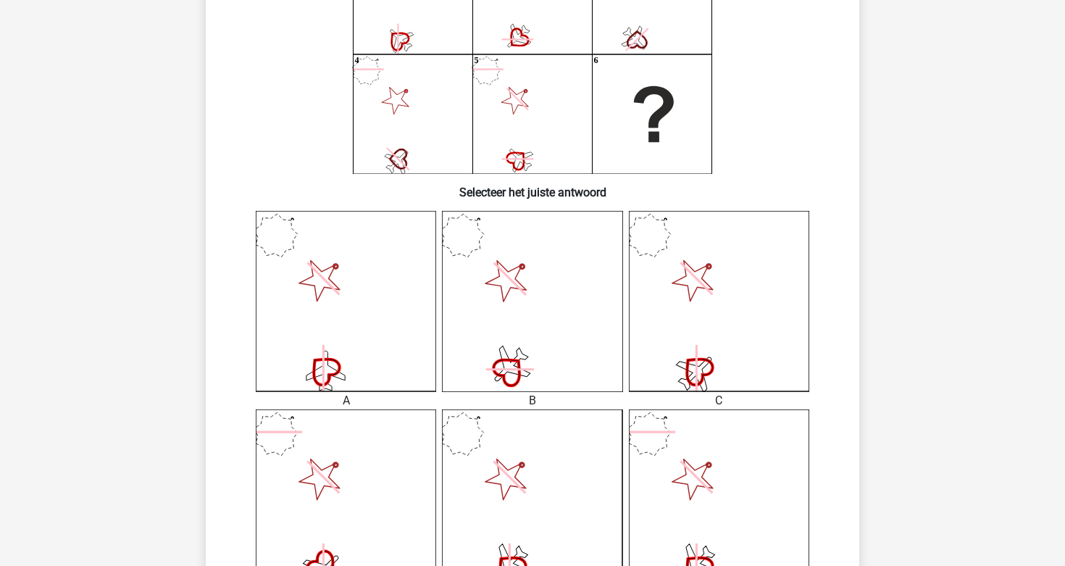
scroll to position [179, 0]
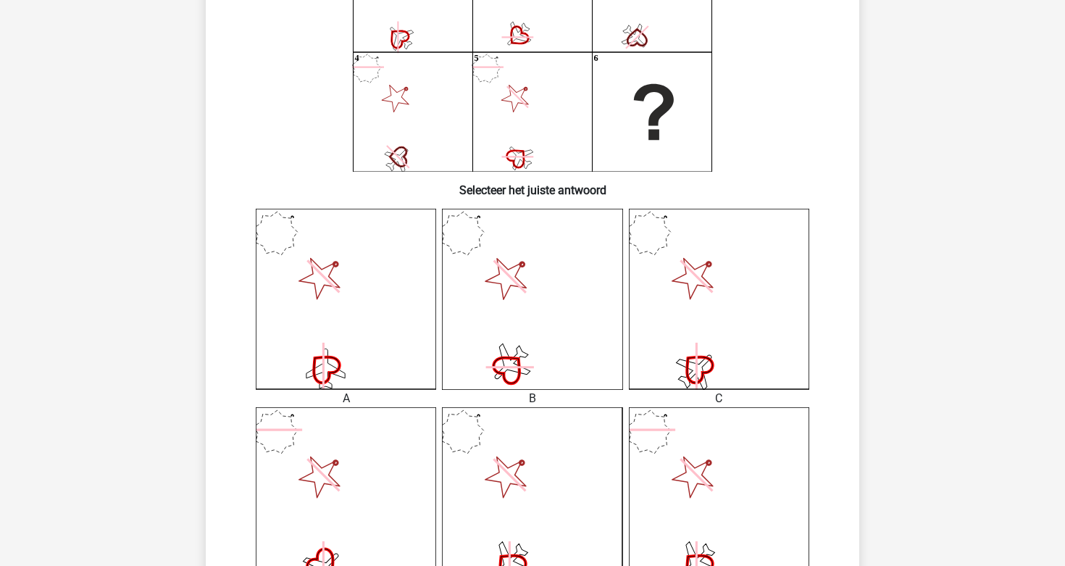
click at [539, 332] on icon at bounding box center [532, 299] width 180 height 180
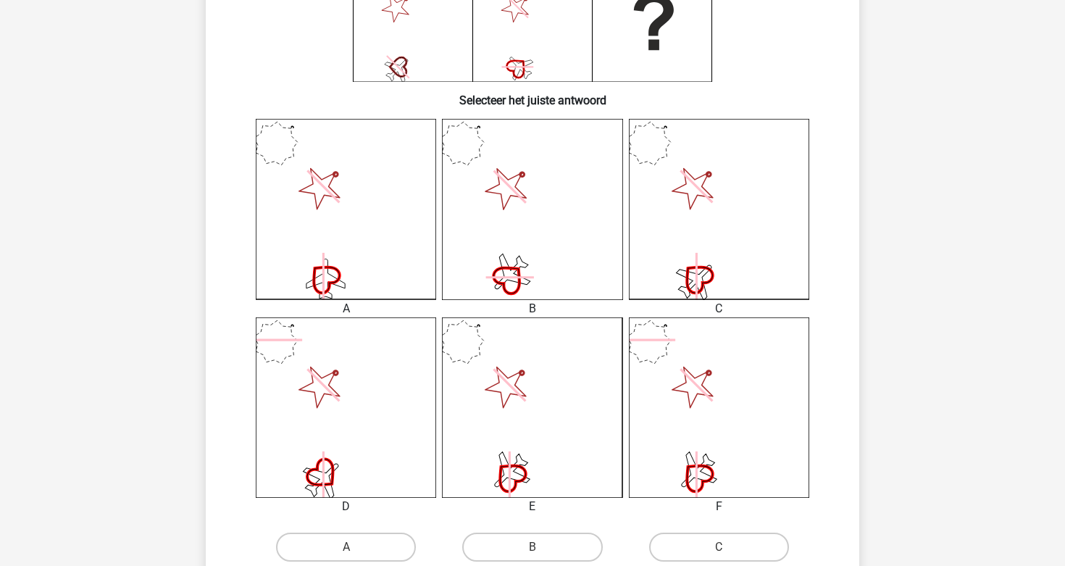
scroll to position [269, 0]
click at [360, 541] on label "A" at bounding box center [346, 546] width 140 height 29
click at [356, 547] on input "A" at bounding box center [350, 551] width 9 height 9
radio input "true"
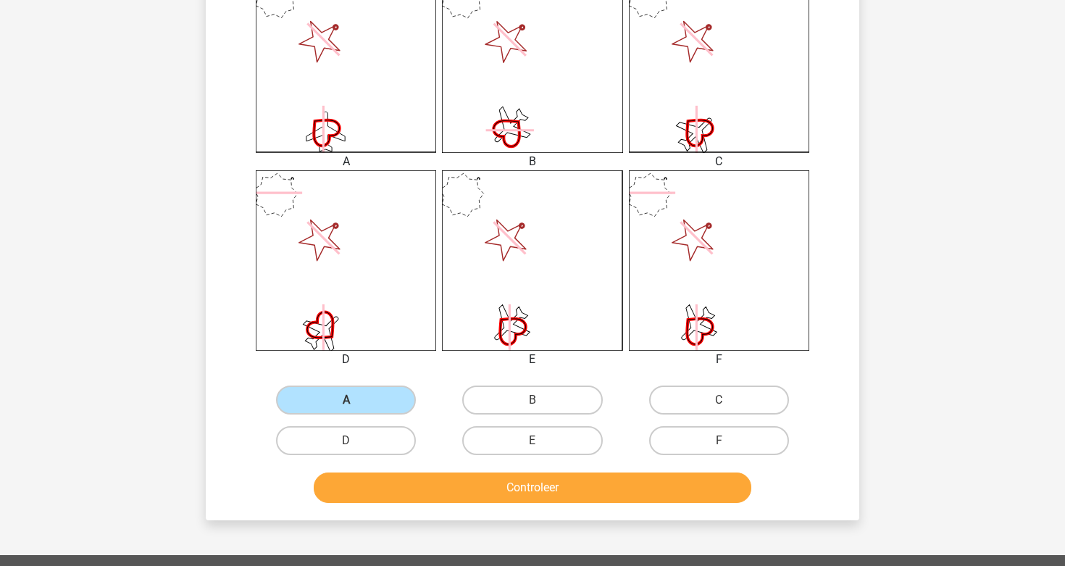
scroll to position [416, 0]
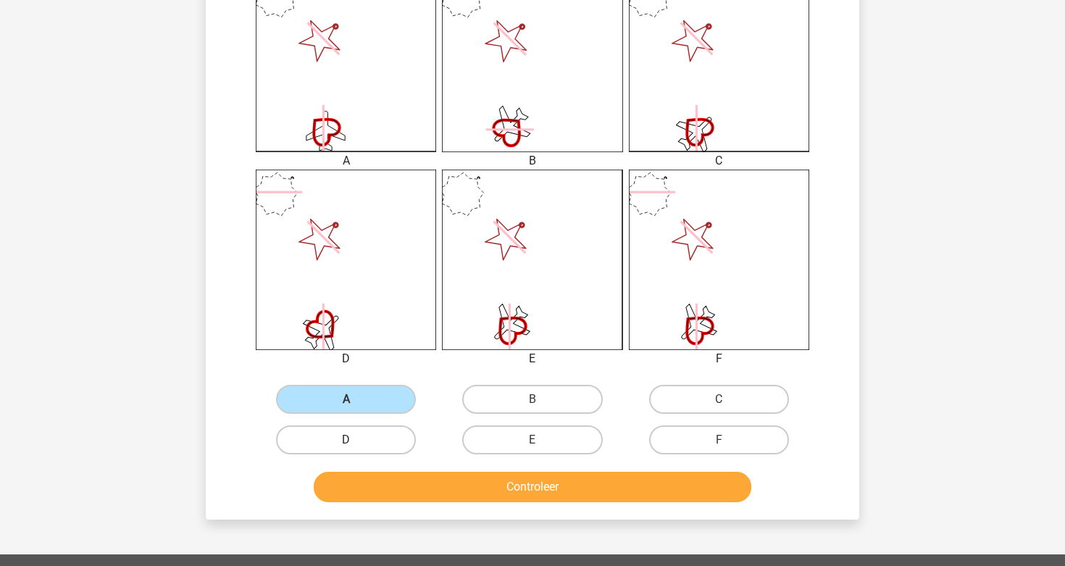
click at [387, 437] on label "D" at bounding box center [346, 439] width 140 height 29
click at [356, 440] on input "D" at bounding box center [350, 444] width 9 height 9
radio input "true"
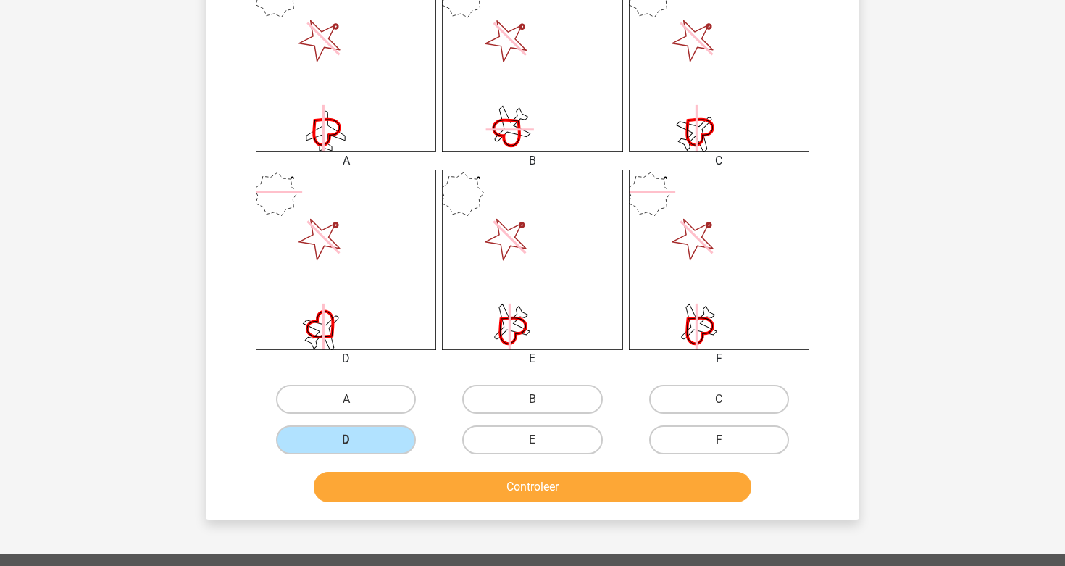
click at [474, 485] on button "Controleer" at bounding box center [533, 486] width 438 height 30
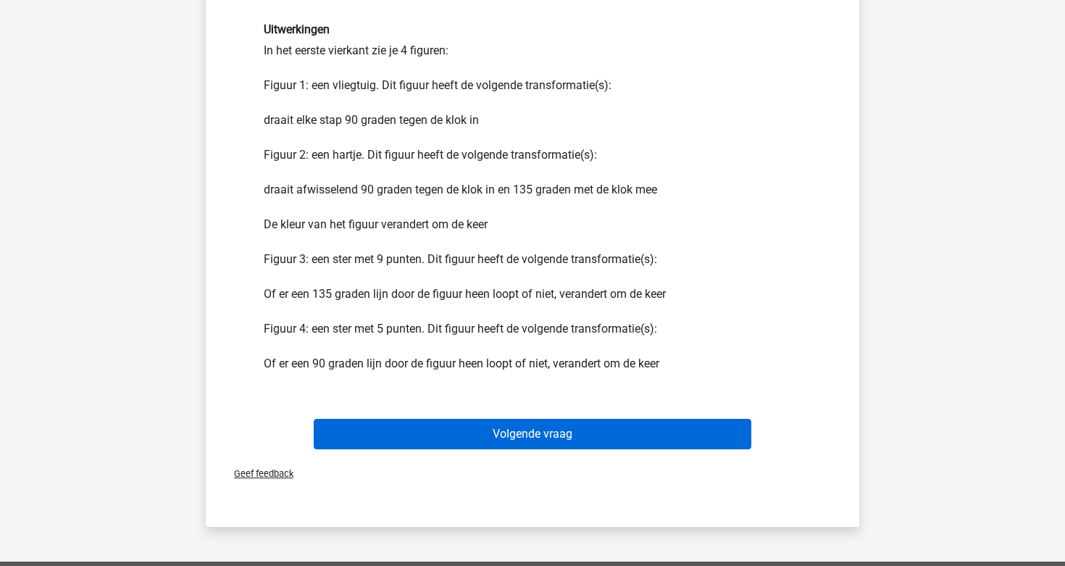
click at [530, 442] on button "Volgende vraag" at bounding box center [533, 434] width 438 height 30
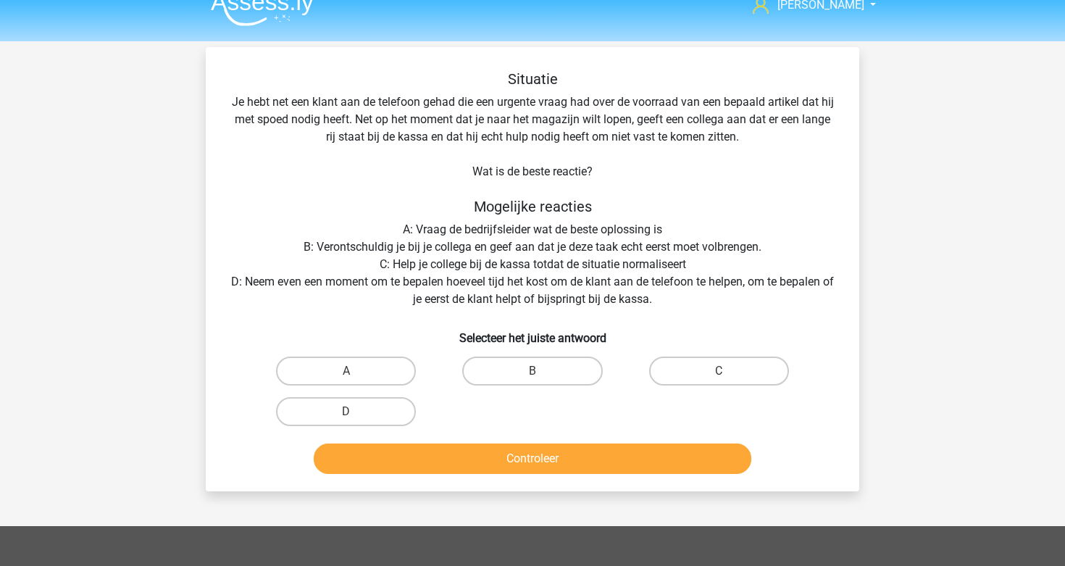
scroll to position [19, 0]
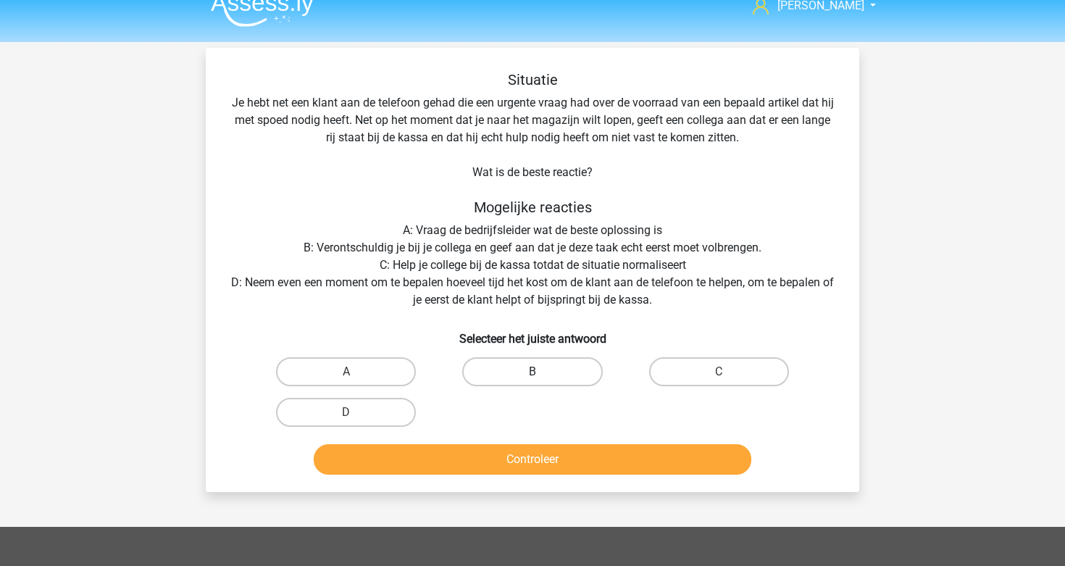
click at [539, 366] on label "B" at bounding box center [532, 371] width 140 height 29
click at [539, 372] on input "B" at bounding box center [536, 376] width 9 height 9
radio input "true"
click at [540, 448] on button "Controleer" at bounding box center [533, 459] width 438 height 30
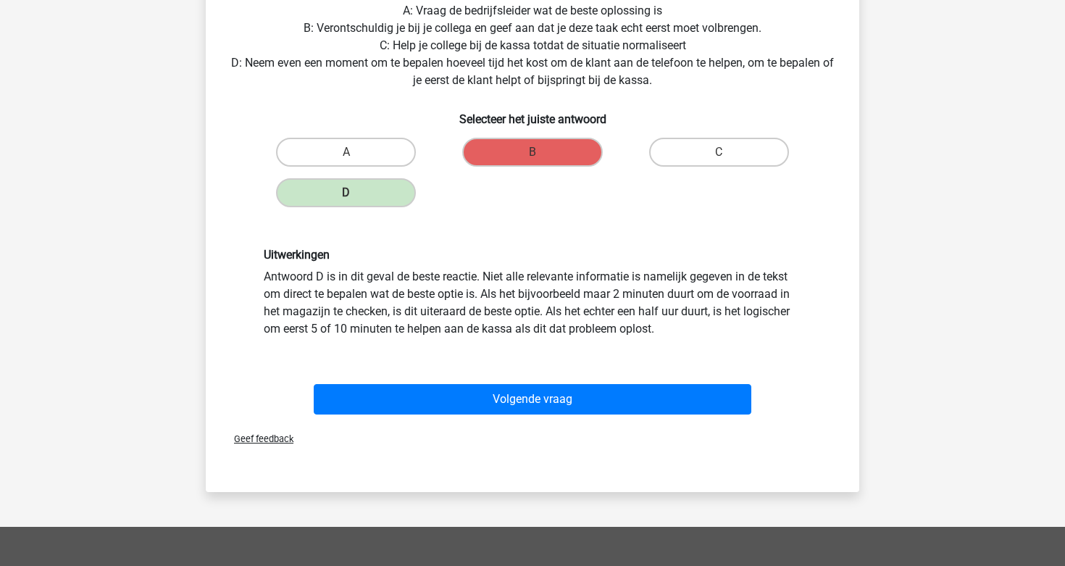
scroll to position [246, 0]
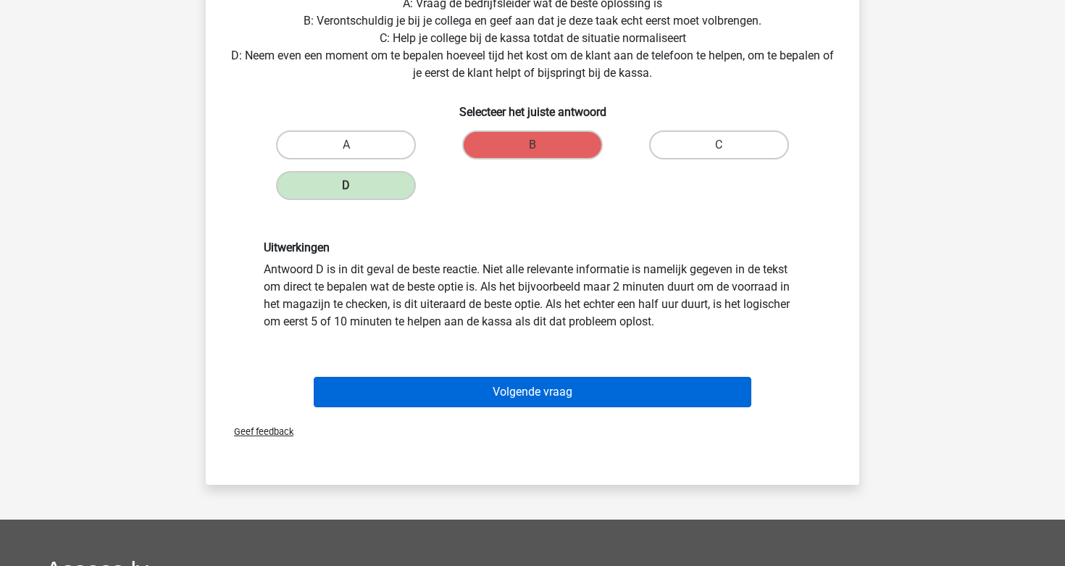
click at [545, 385] on button "Volgende vraag" at bounding box center [533, 392] width 438 height 30
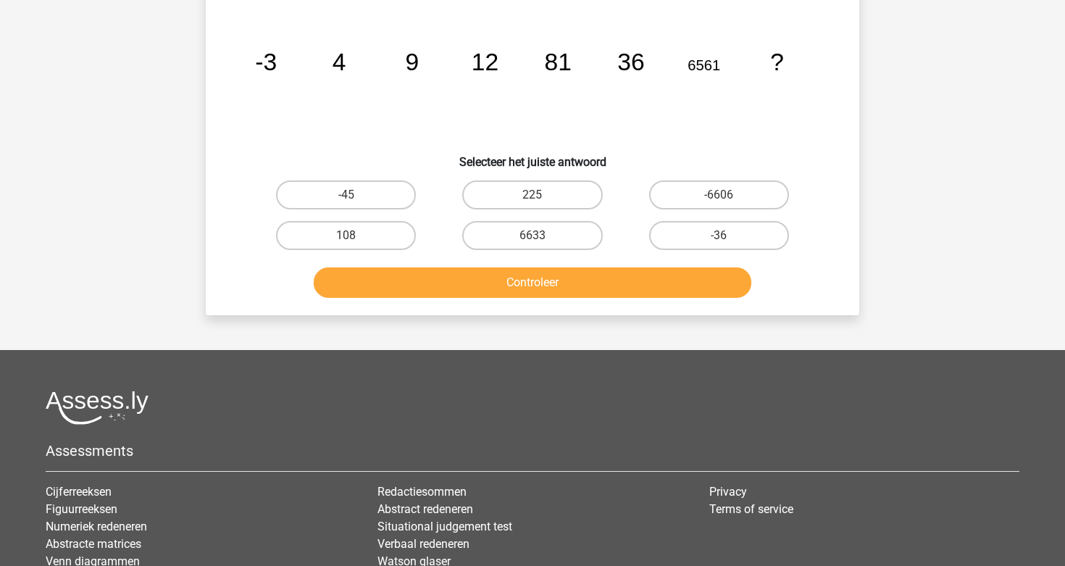
scroll to position [67, 0]
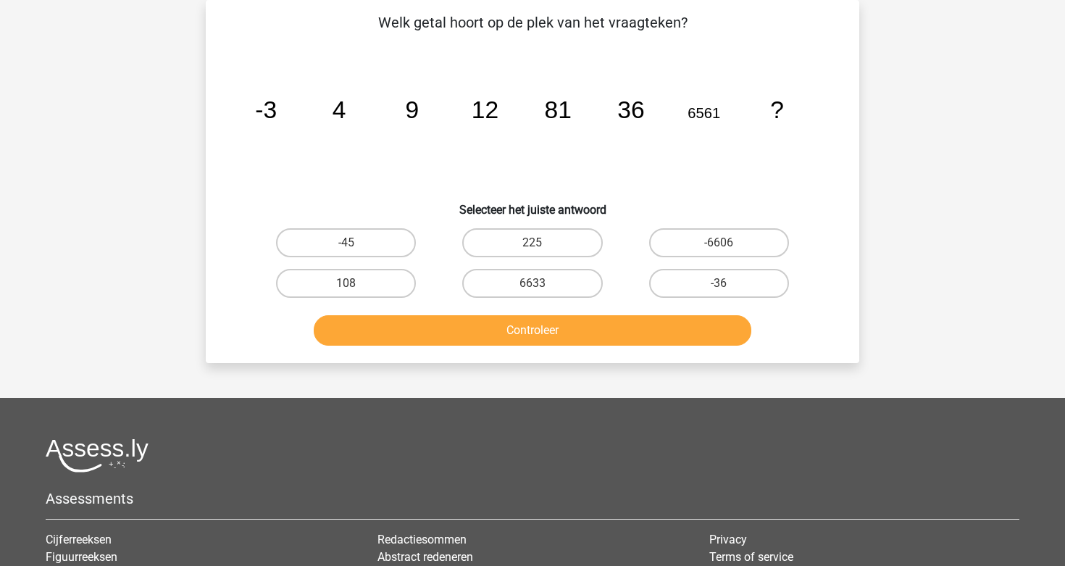
click at [635, 325] on button "Controleer" at bounding box center [533, 330] width 438 height 30
click at [568, 286] on label "6633" at bounding box center [532, 283] width 140 height 29
click at [542, 286] on input "6633" at bounding box center [536, 287] width 9 height 9
radio input "true"
click at [568, 337] on button "Controleer" at bounding box center [533, 330] width 438 height 30
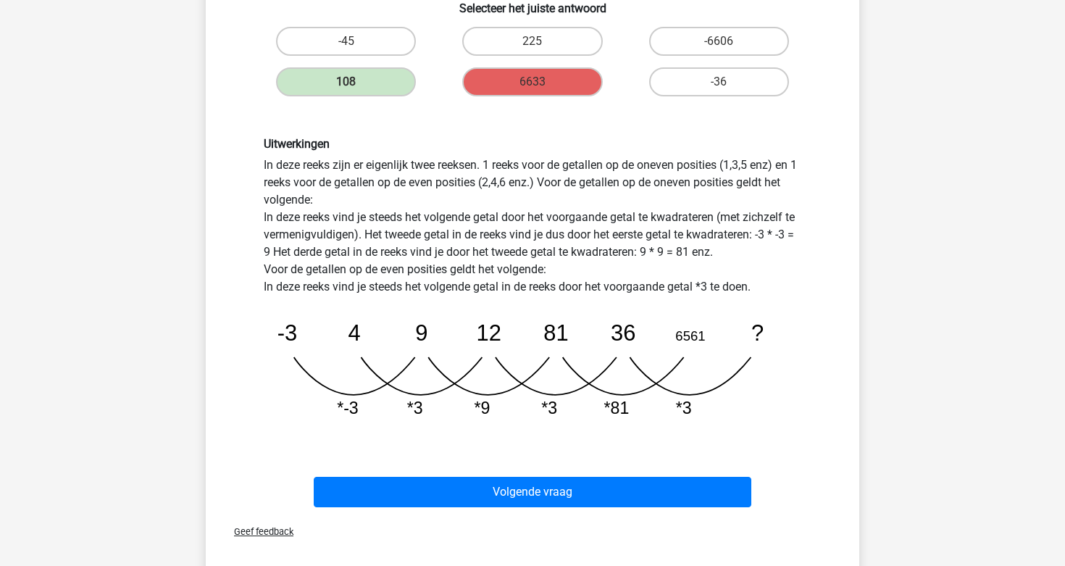
scroll to position [283, 0]
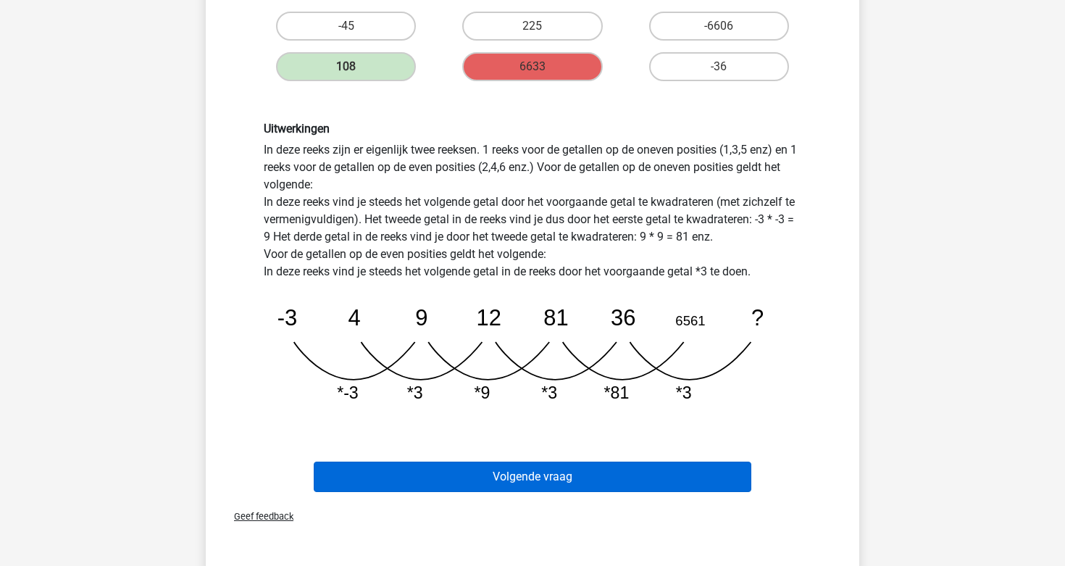
click at [676, 478] on button "Volgende vraag" at bounding box center [533, 476] width 438 height 30
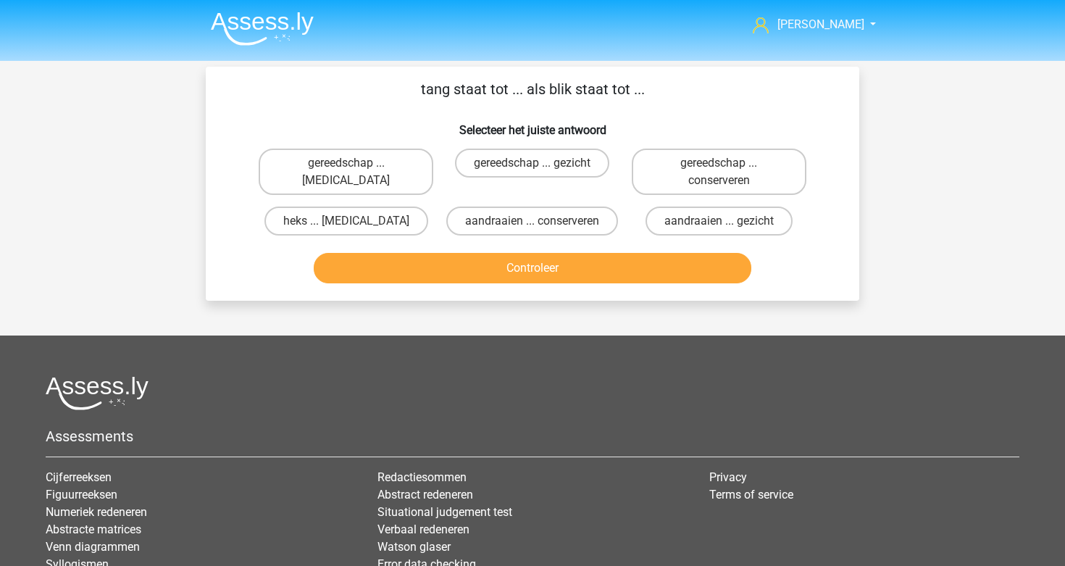
scroll to position [0, 0]
click at [371, 164] on label "gereedschap ... ogen" at bounding box center [346, 171] width 175 height 46
click at [356, 164] on input "gereedschap ... ogen" at bounding box center [350, 167] width 9 height 9
radio input "true"
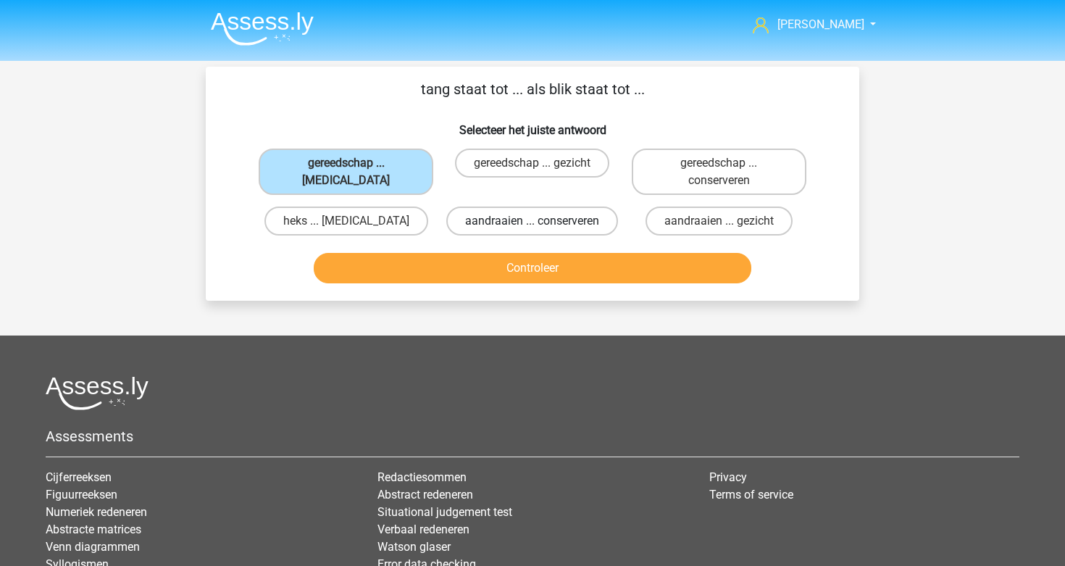
click at [467, 227] on label "aandraaien ... conserveren" at bounding box center [532, 220] width 172 height 29
click at [532, 227] on input "aandraaien ... conserveren" at bounding box center [536, 225] width 9 height 9
radio input "true"
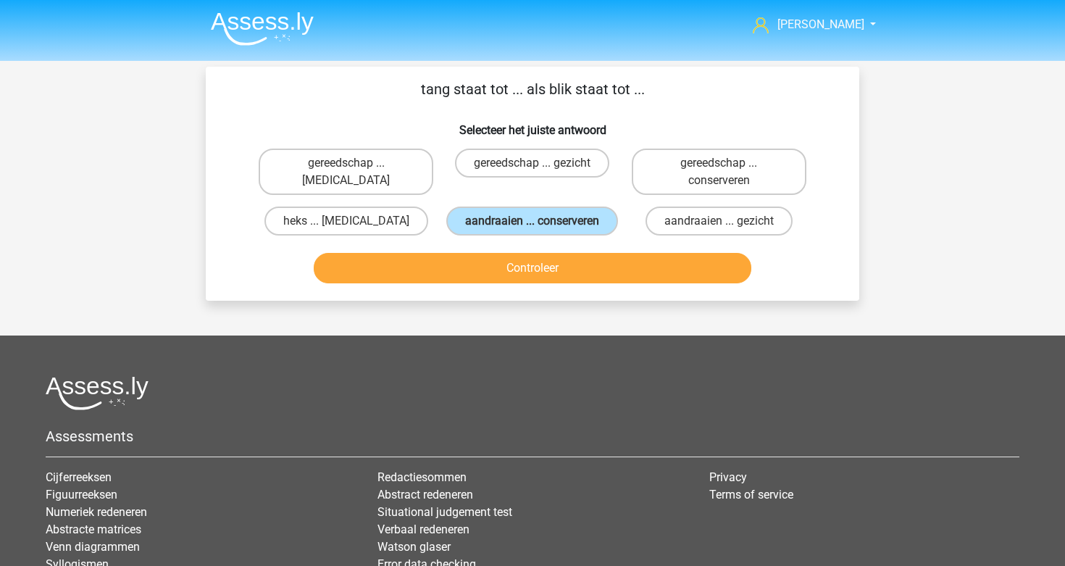
click at [403, 274] on button "Controleer" at bounding box center [533, 268] width 438 height 30
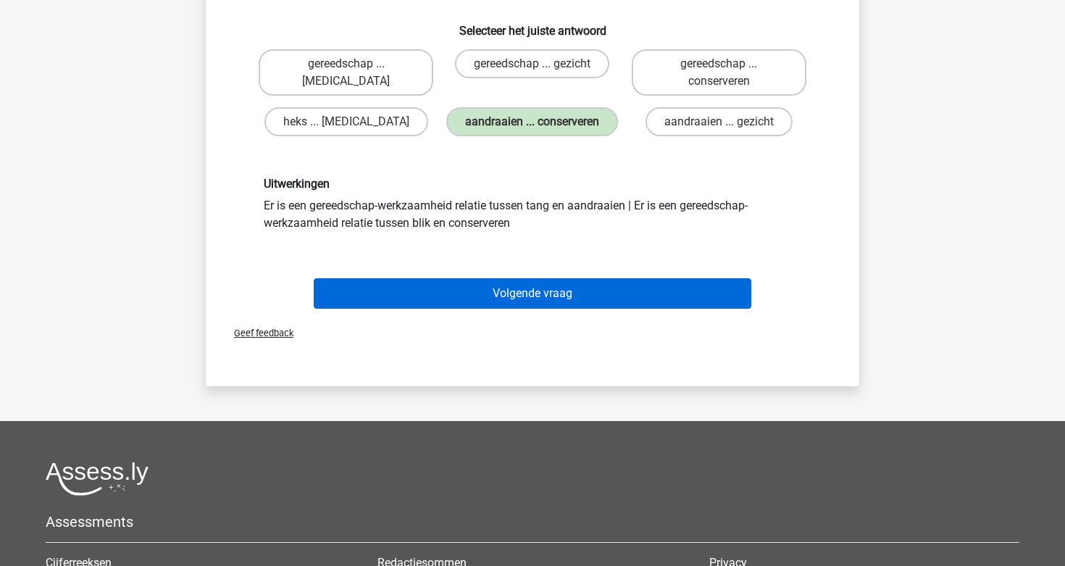
click at [476, 309] on button "Volgende vraag" at bounding box center [533, 293] width 438 height 30
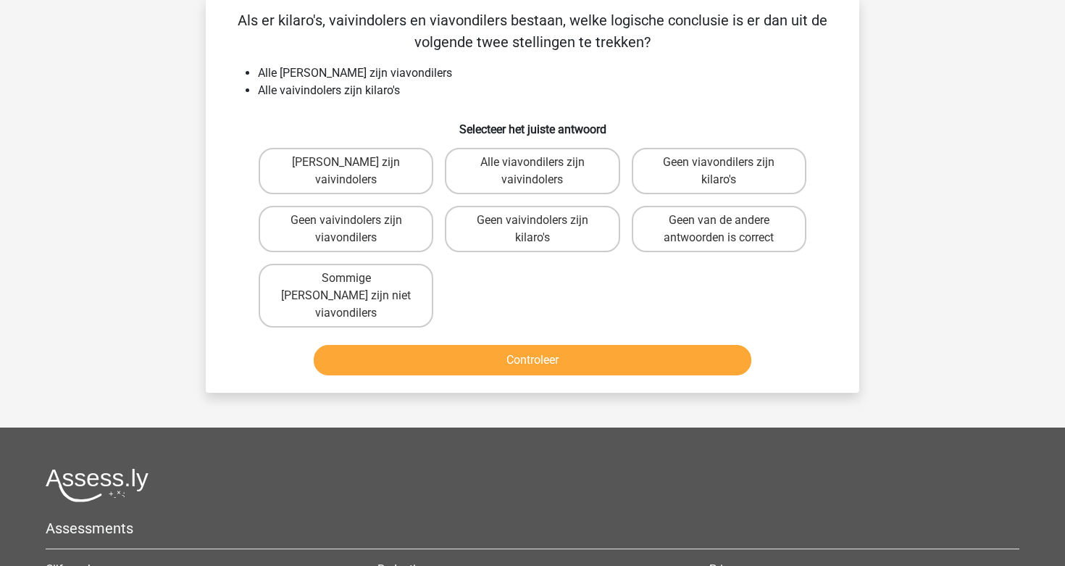
scroll to position [69, 0]
click at [648, 174] on label "Geen viavondilers zijn kilaro's" at bounding box center [719, 171] width 175 height 46
click at [718, 172] on input "Geen viavondilers zijn kilaro's" at bounding box center [722, 166] width 9 height 9
radio input "true"
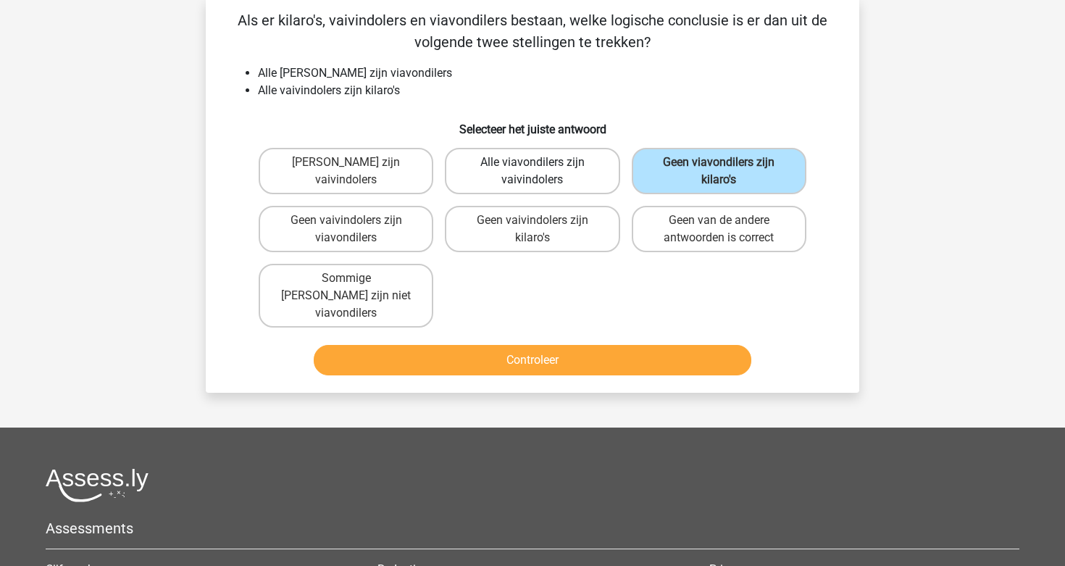
click at [501, 170] on label "Alle viavondilers zijn vaivindolers" at bounding box center [532, 171] width 175 height 46
click at [532, 170] on input "Alle viavondilers zijn vaivindolers" at bounding box center [536, 166] width 9 height 9
radio input "true"
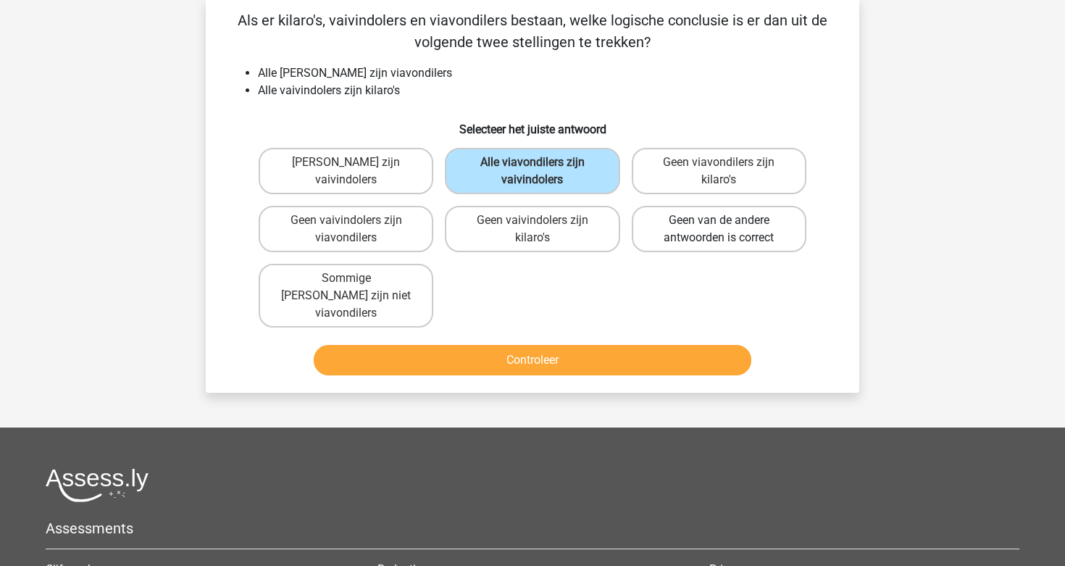
click at [650, 234] on label "Geen van de andere antwoorden is correct" at bounding box center [719, 229] width 175 height 46
click at [718, 230] on input "Geen van de andere antwoorden is correct" at bounding box center [722, 224] width 9 height 9
radio input "true"
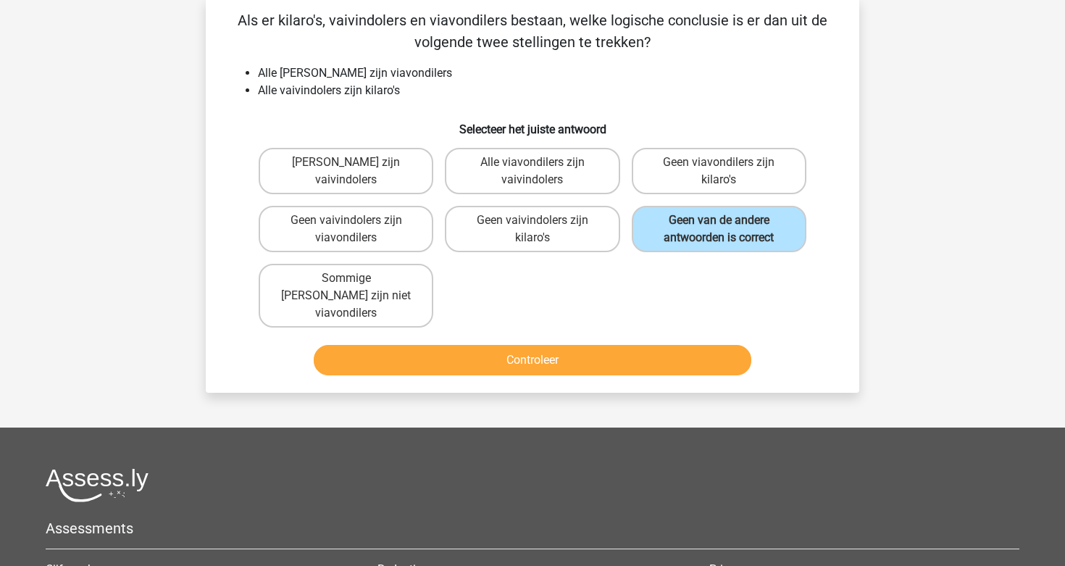
click at [600, 350] on button "Controleer" at bounding box center [533, 360] width 438 height 30
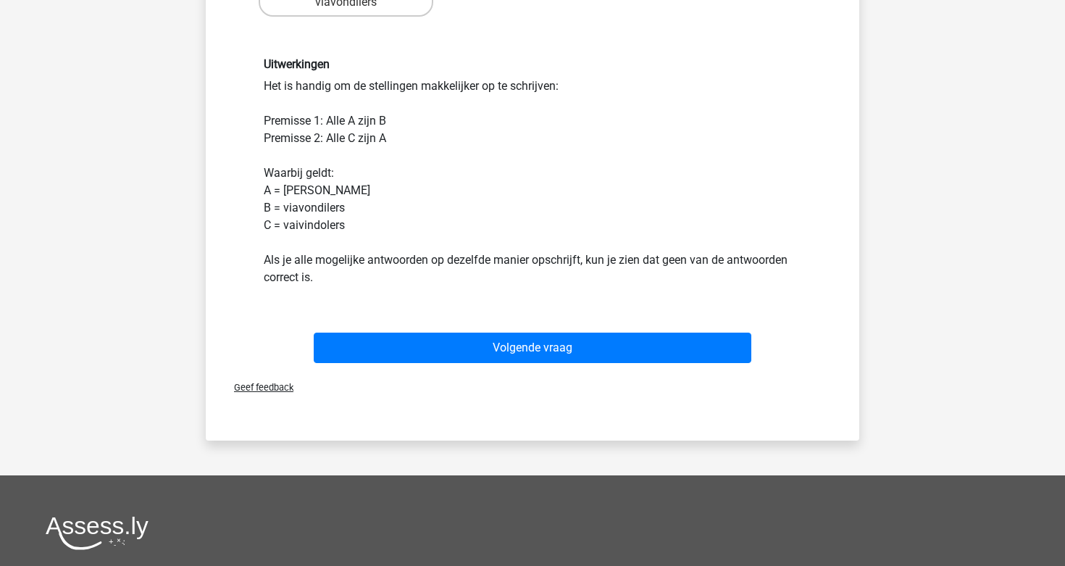
scroll to position [549, 0]
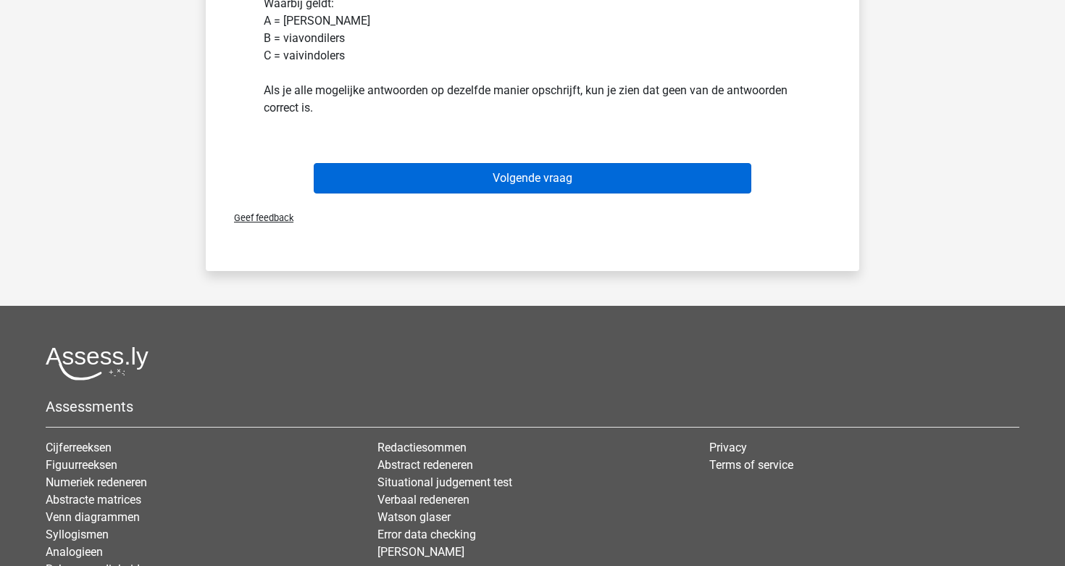
click at [604, 172] on button "Volgende vraag" at bounding box center [533, 178] width 438 height 30
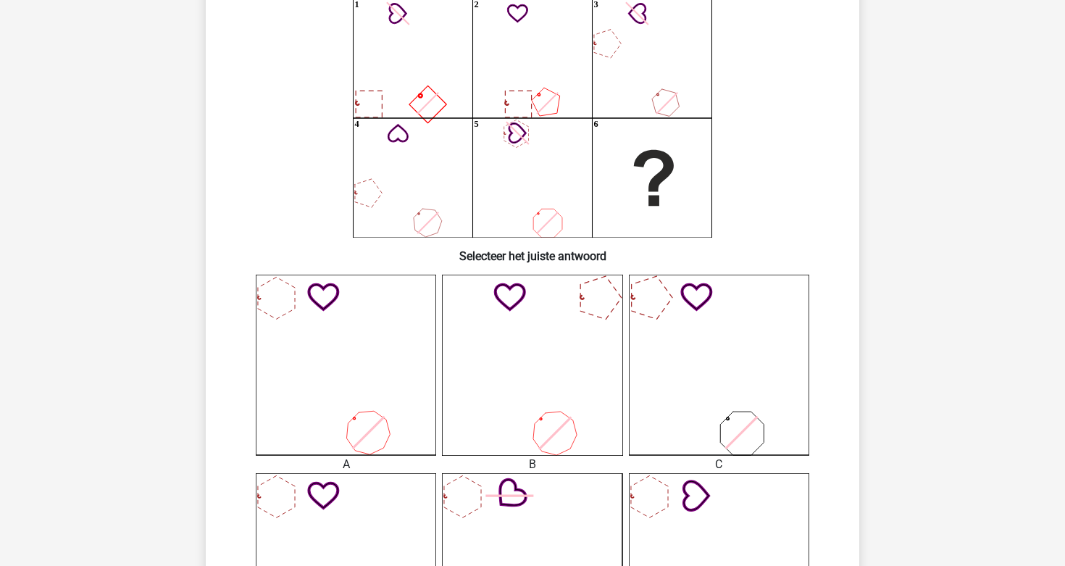
scroll to position [130, 0]
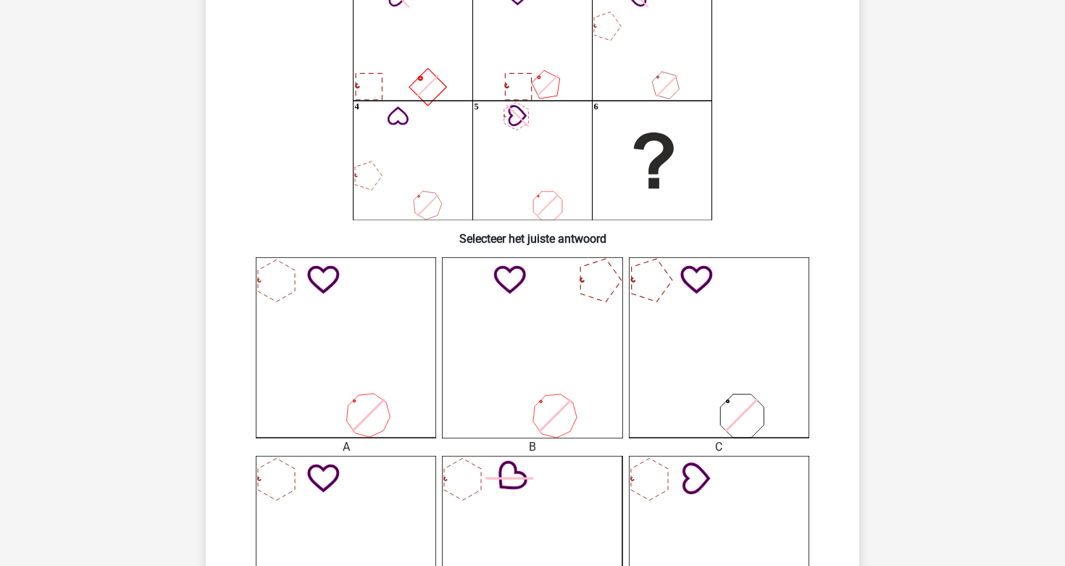
click at [521, 336] on icon at bounding box center [532, 347] width 180 height 180
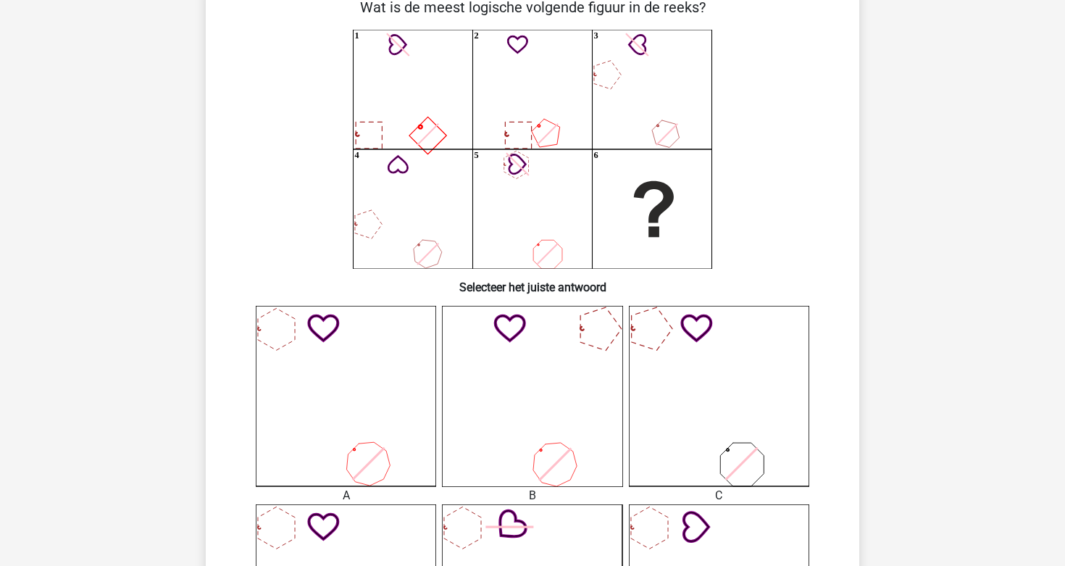
scroll to position [83, 0]
click at [533, 372] on icon at bounding box center [532, 394] width 180 height 180
click at [322, 349] on icon at bounding box center [346, 394] width 180 height 180
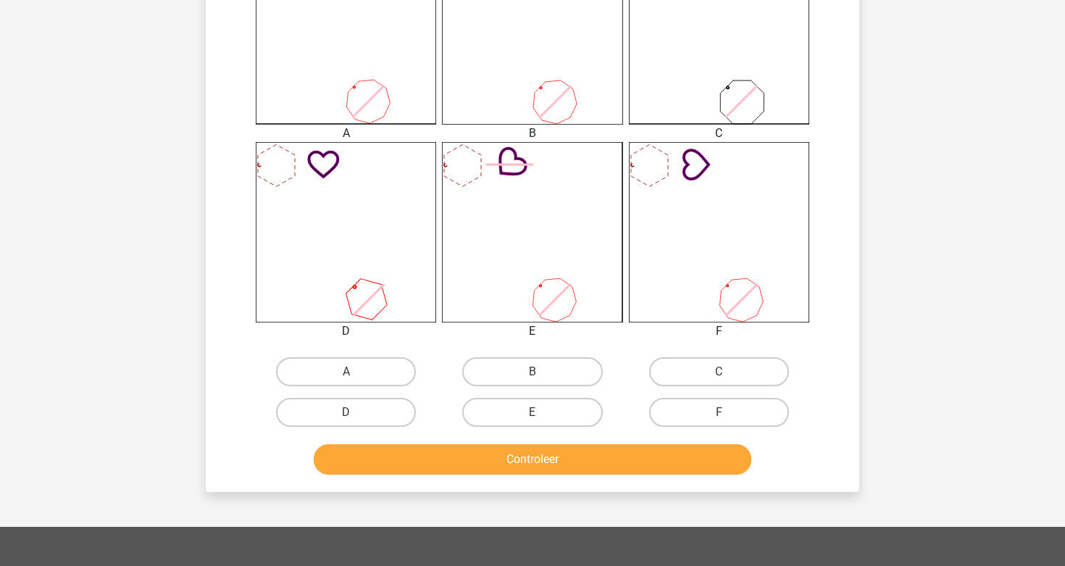
scroll to position [483, 0]
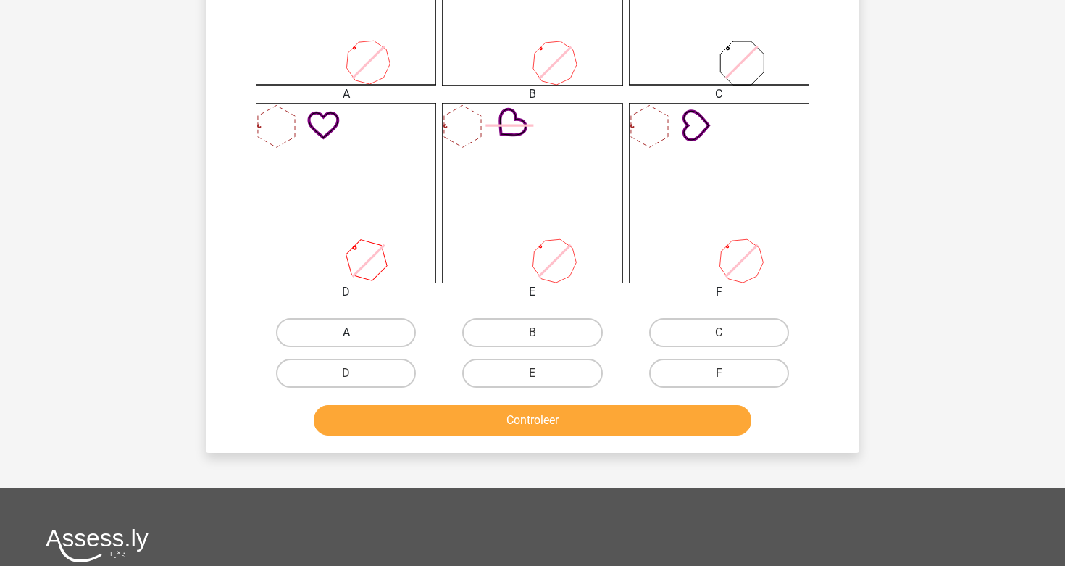
click at [349, 327] on label "A" at bounding box center [346, 332] width 140 height 29
click at [349, 332] on input "A" at bounding box center [350, 336] width 9 height 9
radio input "true"
click at [405, 414] on button "Controleer" at bounding box center [533, 420] width 438 height 30
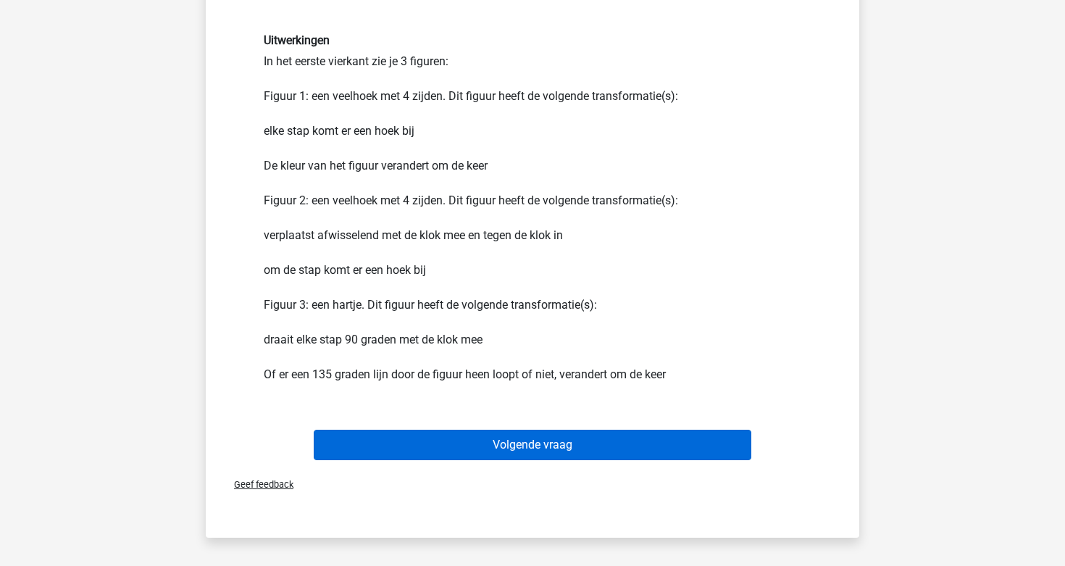
click at [417, 441] on button "Volgende vraag" at bounding box center [533, 444] width 438 height 30
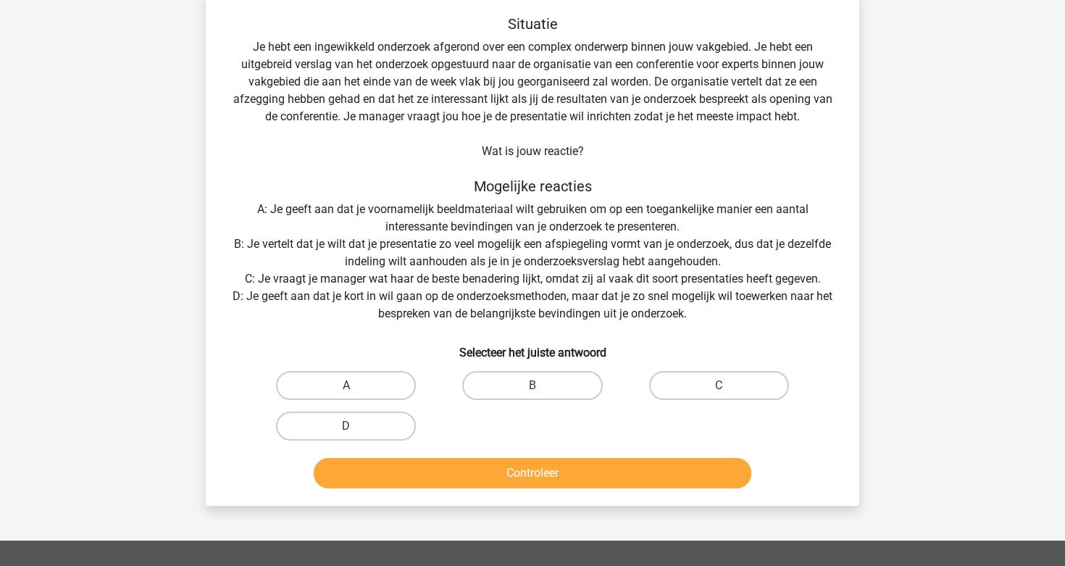
scroll to position [67, 0]
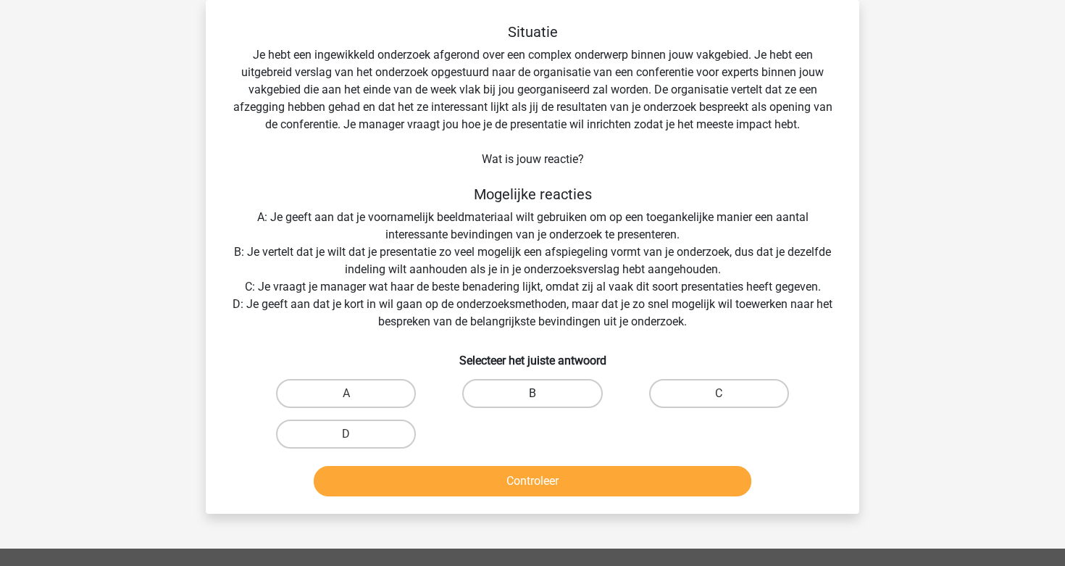
click at [571, 395] on label "B" at bounding box center [532, 393] width 140 height 29
click at [542, 395] on input "B" at bounding box center [536, 397] width 9 height 9
radio input "true"
click at [566, 462] on div "Controleer" at bounding box center [532, 478] width 607 height 48
click at [567, 471] on button "Controleer" at bounding box center [533, 481] width 438 height 30
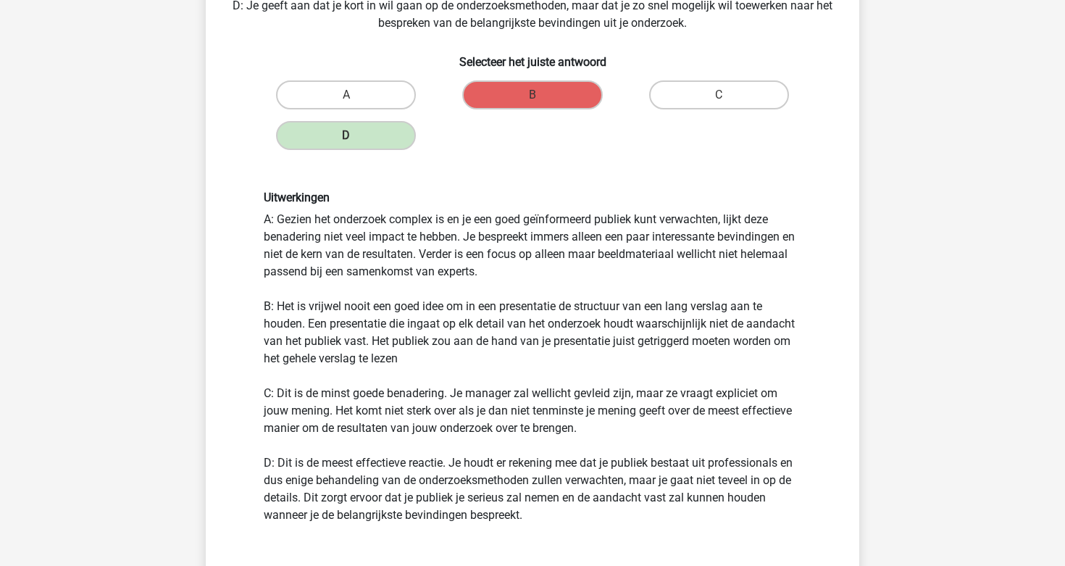
scroll to position [621, 0]
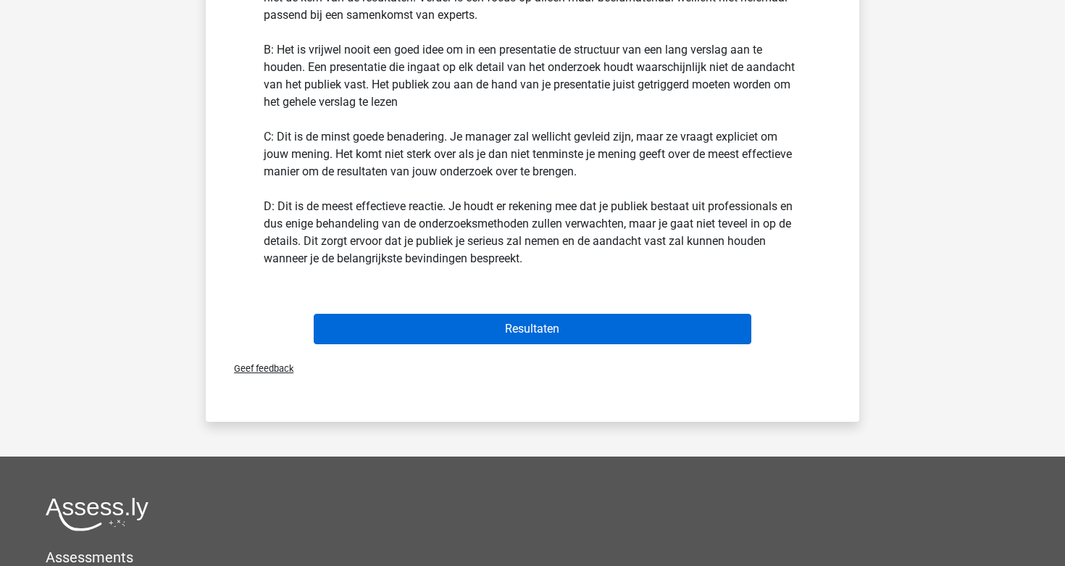
click at [588, 330] on button "Resultaten" at bounding box center [533, 329] width 438 height 30
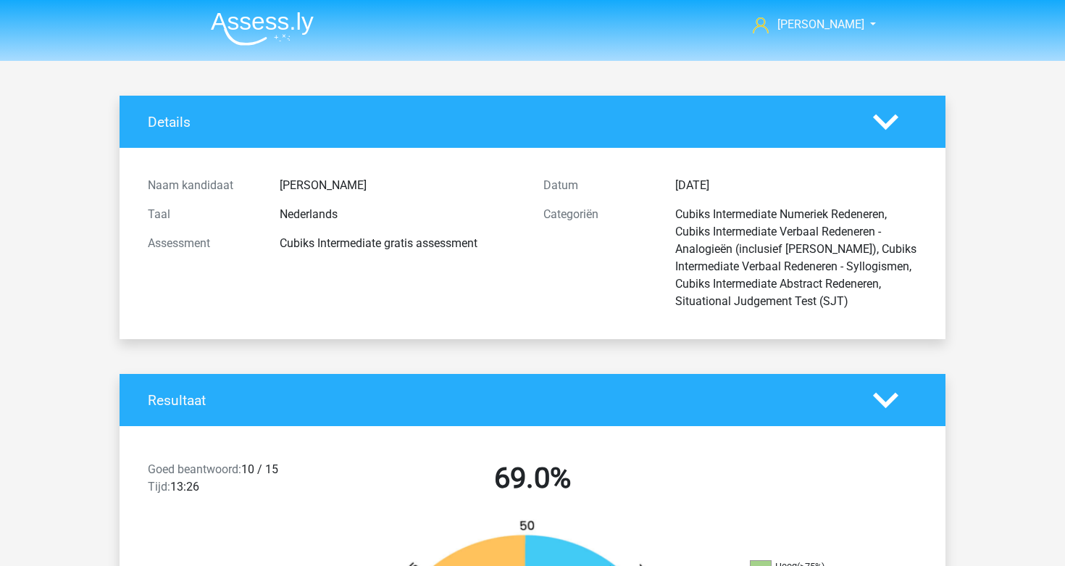
click at [281, 29] on img at bounding box center [262, 29] width 103 height 34
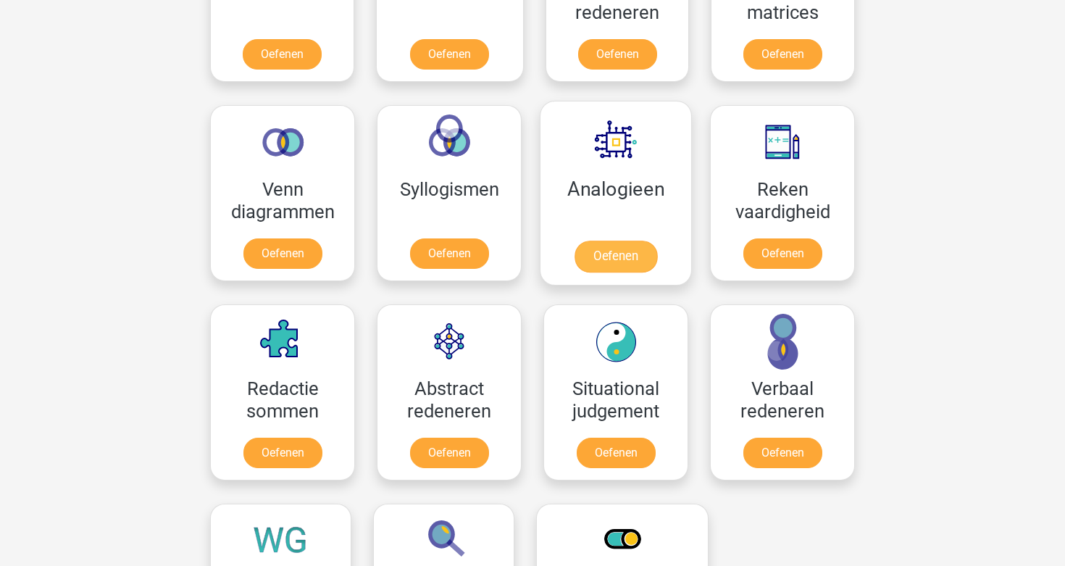
scroll to position [779, 0]
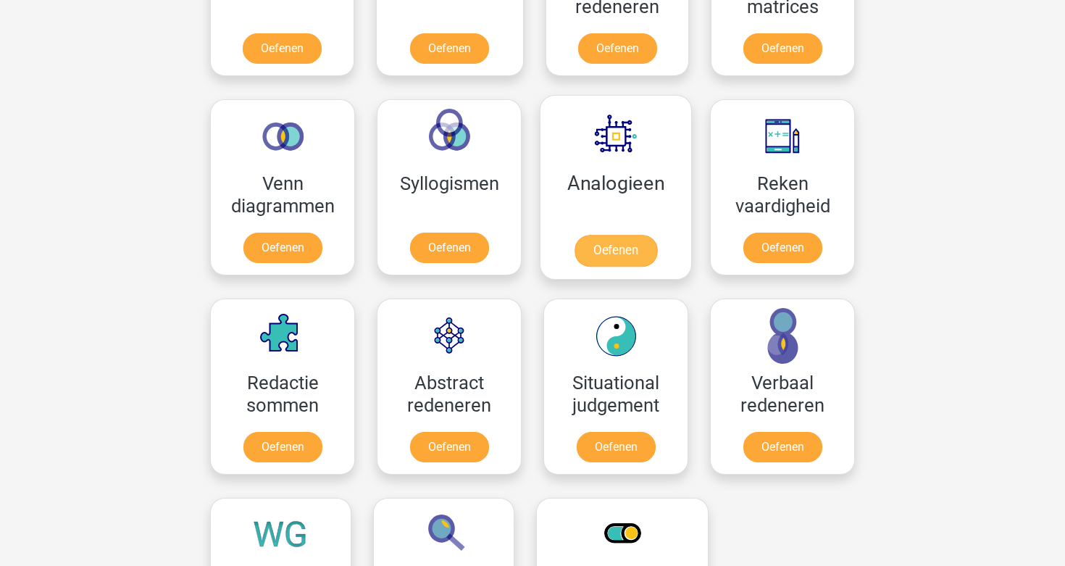
click at [613, 245] on link "Oefenen" at bounding box center [615, 251] width 83 height 32
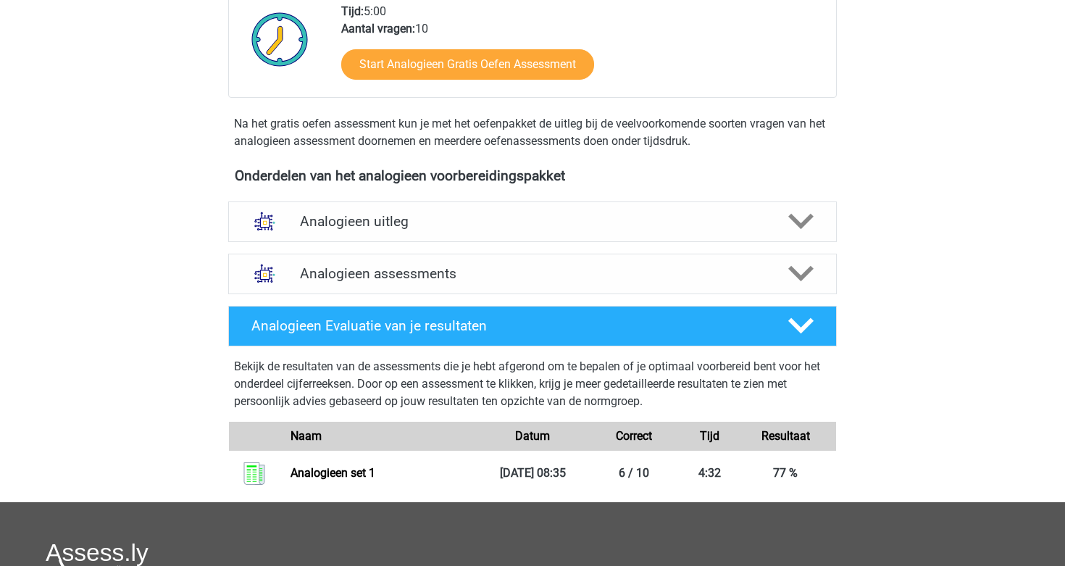
scroll to position [213, 0]
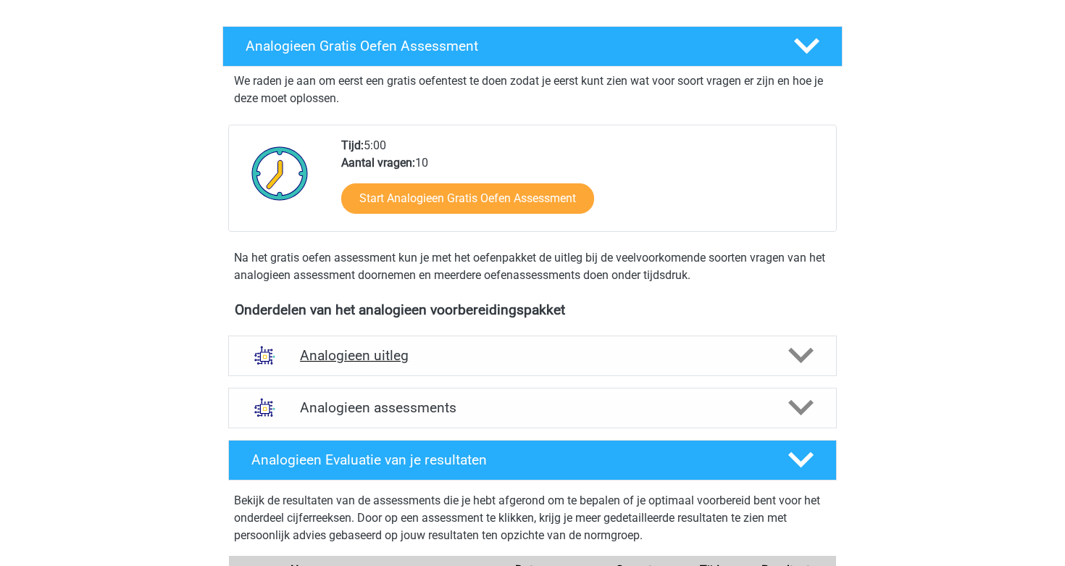
click at [804, 350] on icon at bounding box center [800, 355] width 25 height 25
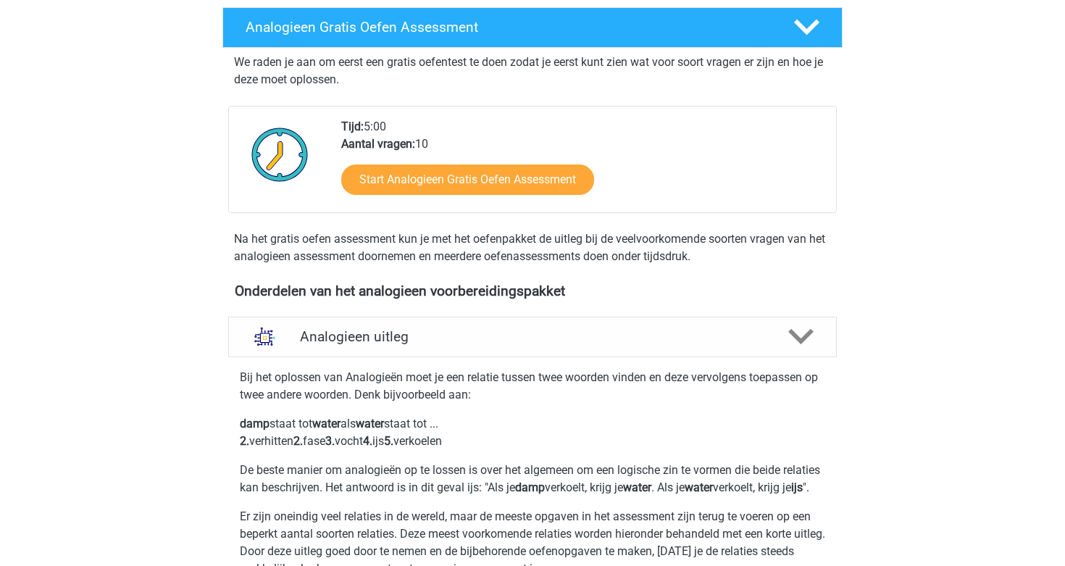
scroll to position [231, 0]
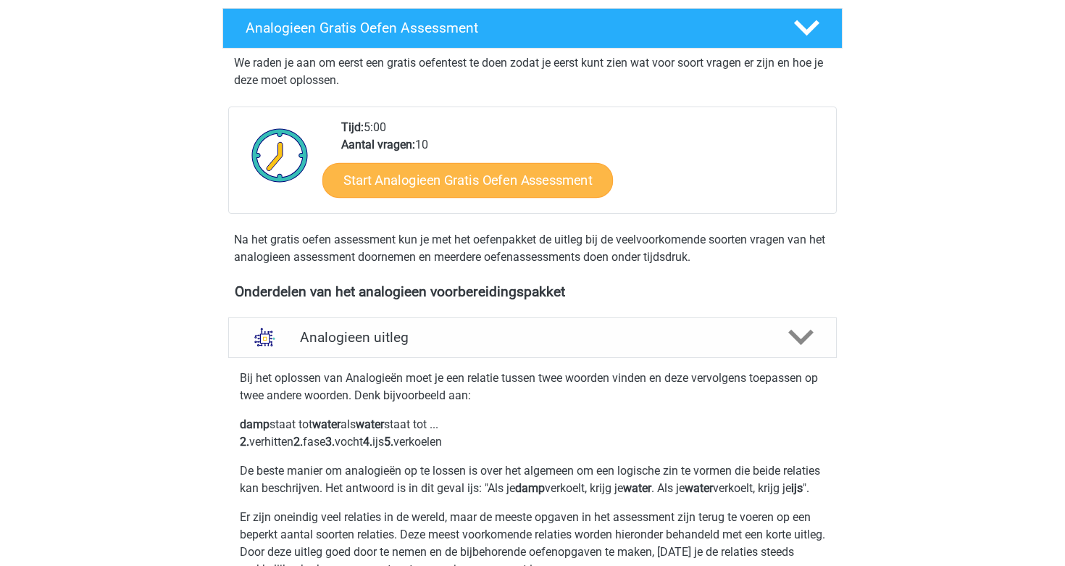
click at [525, 179] on link "Start Analogieen Gratis Oefen Assessment" at bounding box center [467, 179] width 290 height 35
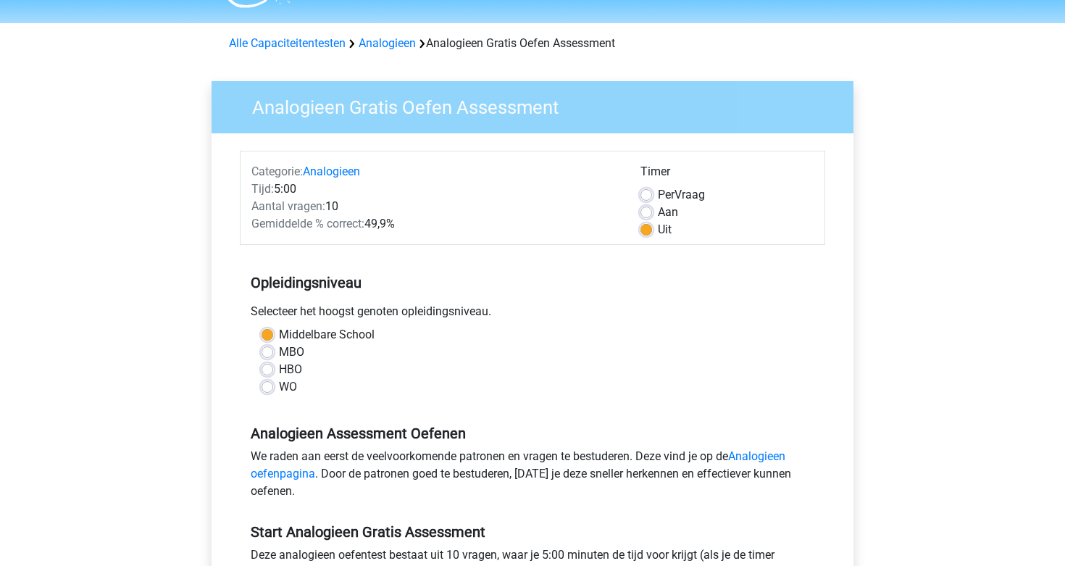
scroll to position [145, 0]
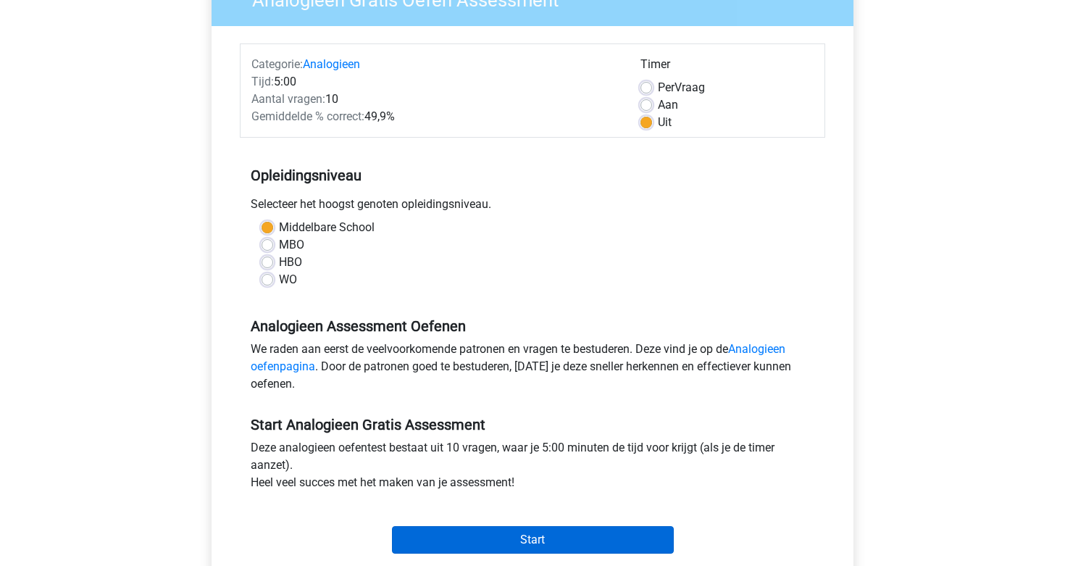
click at [532, 532] on input "Start" at bounding box center [533, 540] width 282 height 28
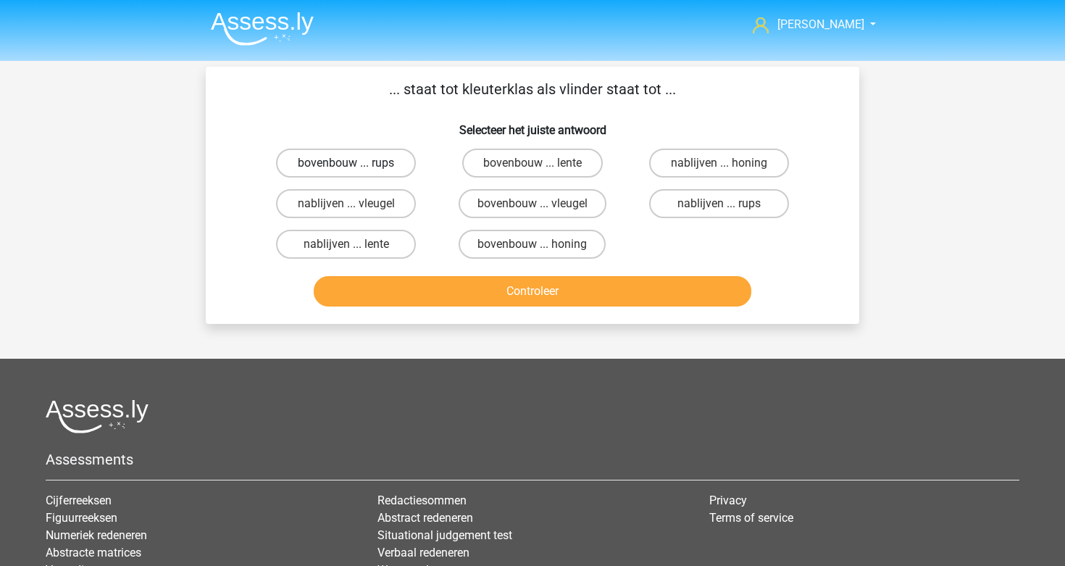
click at [377, 164] on label "bovenbouw ... rups" at bounding box center [346, 162] width 140 height 29
click at [356, 164] on input "bovenbouw ... rups" at bounding box center [350, 167] width 9 height 9
radio input "true"
click at [480, 288] on button "Controleer" at bounding box center [533, 291] width 438 height 30
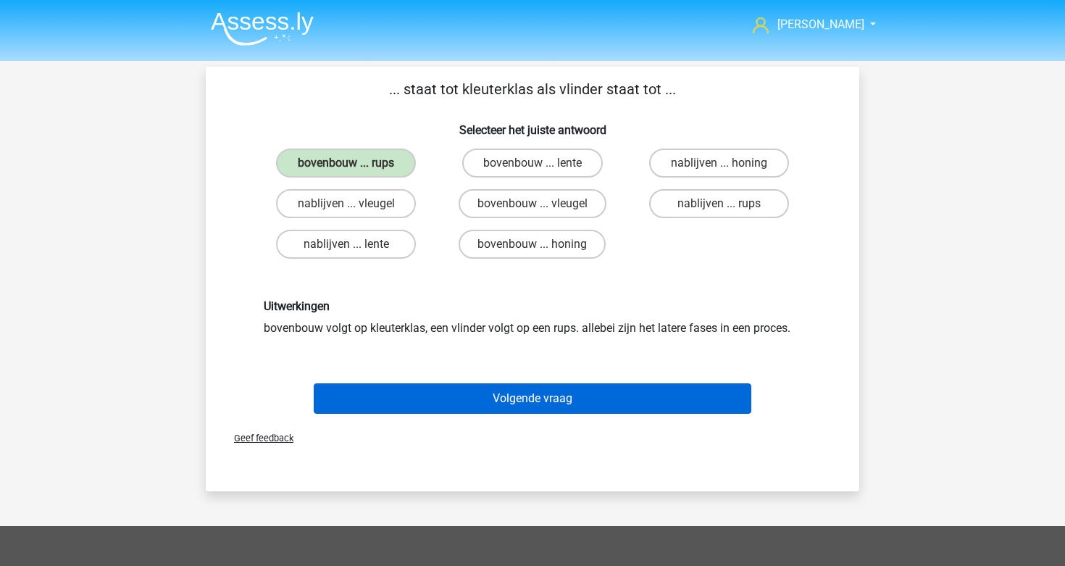
click at [492, 389] on button "Volgende vraag" at bounding box center [533, 398] width 438 height 30
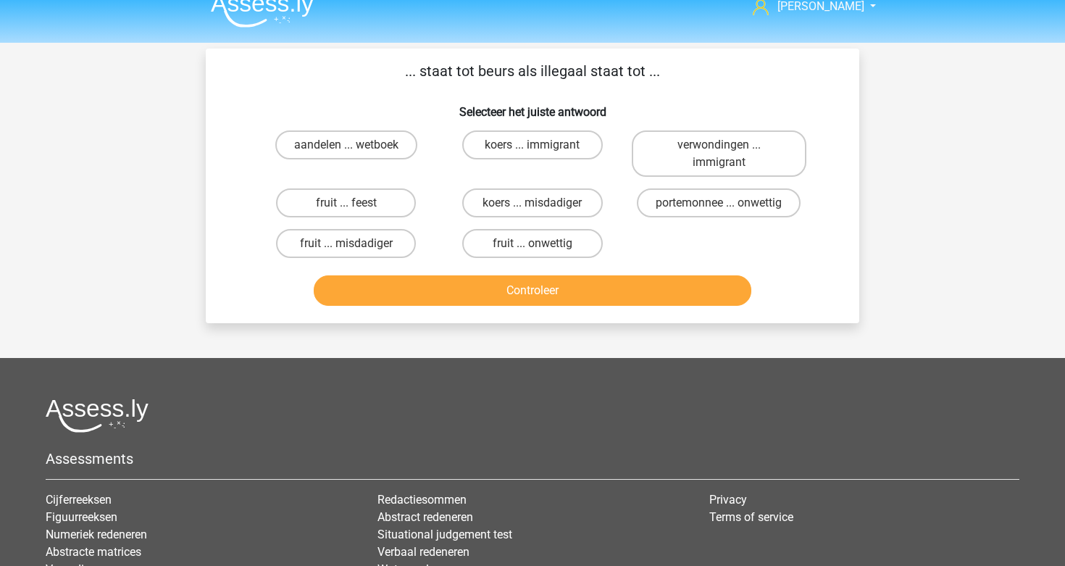
scroll to position [22, 0]
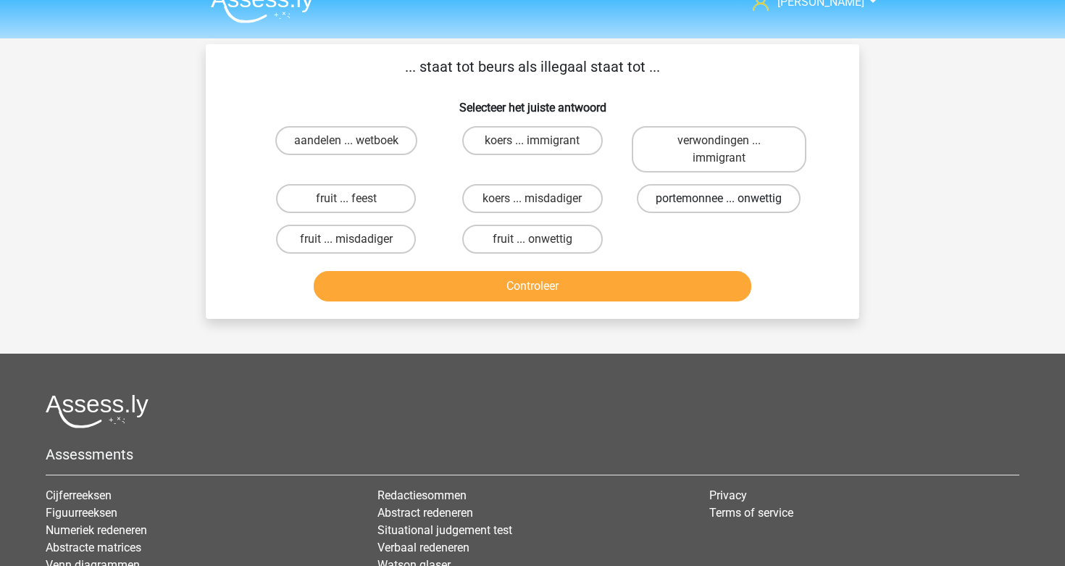
click at [706, 198] on label "portemonnee ... onwettig" at bounding box center [719, 198] width 164 height 29
click at [718, 198] on input "portemonnee ... onwettig" at bounding box center [722, 202] width 9 height 9
radio input "true"
click at [633, 290] on button "Controleer" at bounding box center [533, 286] width 438 height 30
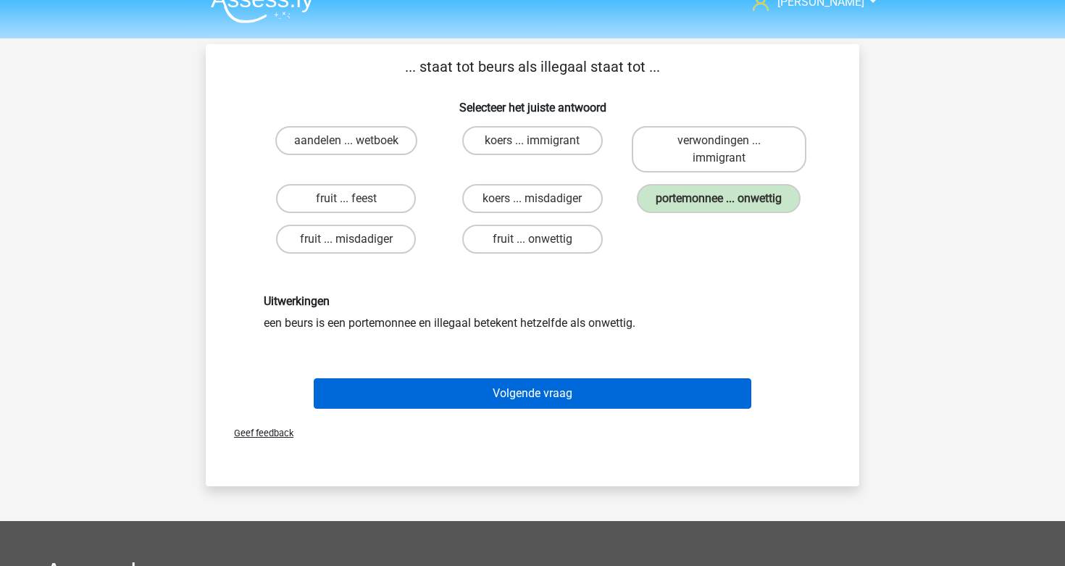
click at [613, 391] on button "Volgende vraag" at bounding box center [533, 393] width 438 height 30
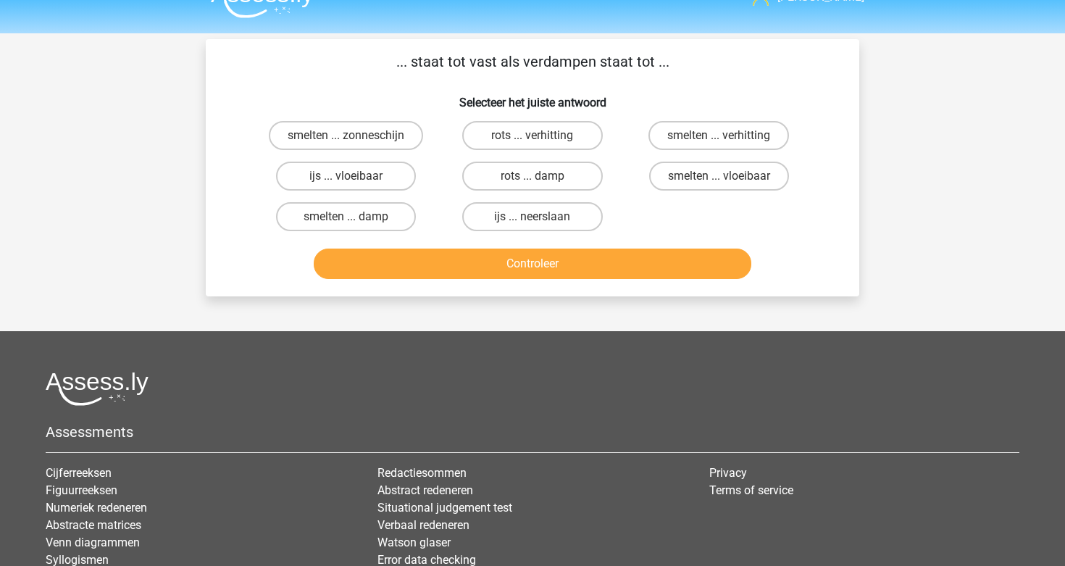
scroll to position [27, 0]
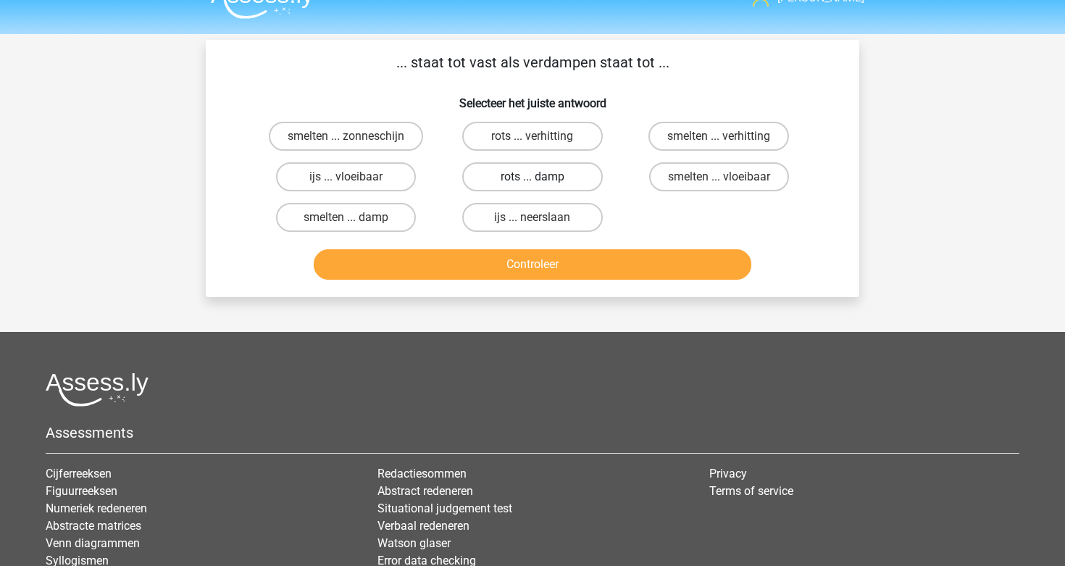
click at [518, 177] on label "rots ... damp" at bounding box center [532, 176] width 140 height 29
click at [532, 177] on input "rots ... damp" at bounding box center [536, 181] width 9 height 9
radio input "true"
click at [568, 143] on label "rots ... verhitting" at bounding box center [532, 136] width 140 height 29
click at [542, 143] on input "rots ... verhitting" at bounding box center [536, 140] width 9 height 9
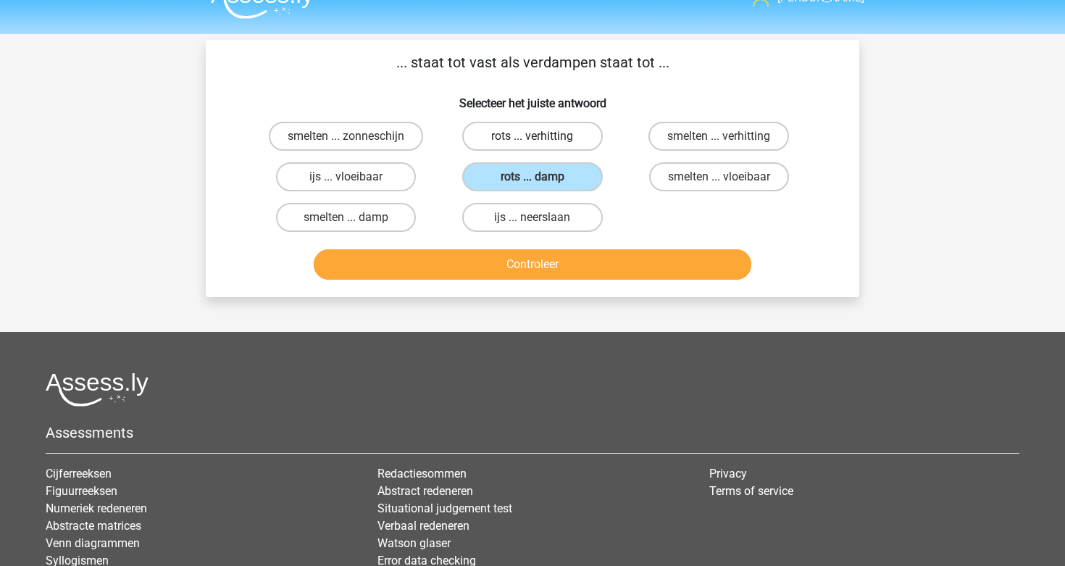
radio input "true"
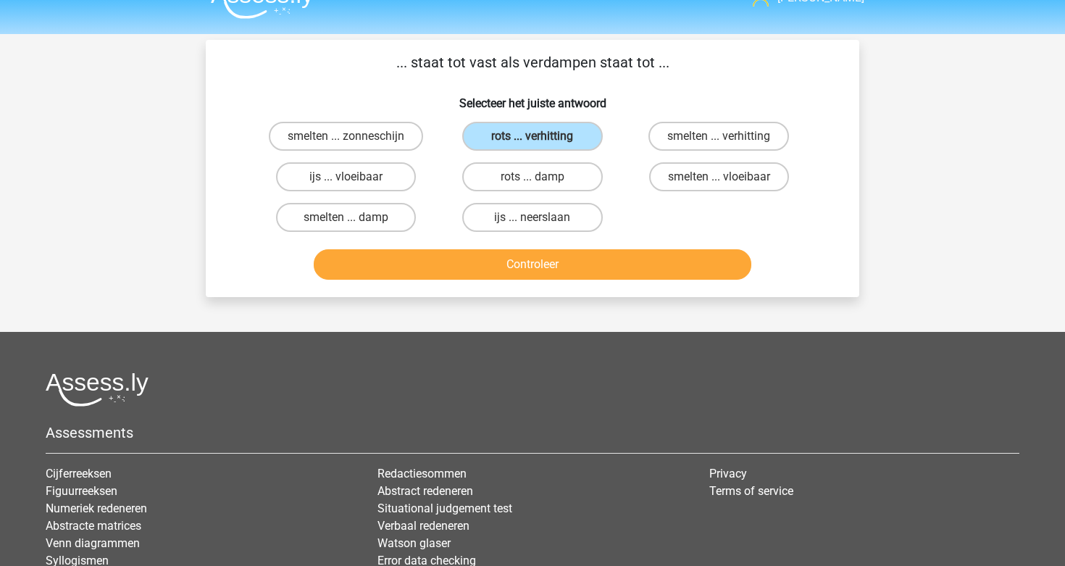
click at [551, 257] on button "Controleer" at bounding box center [533, 264] width 438 height 30
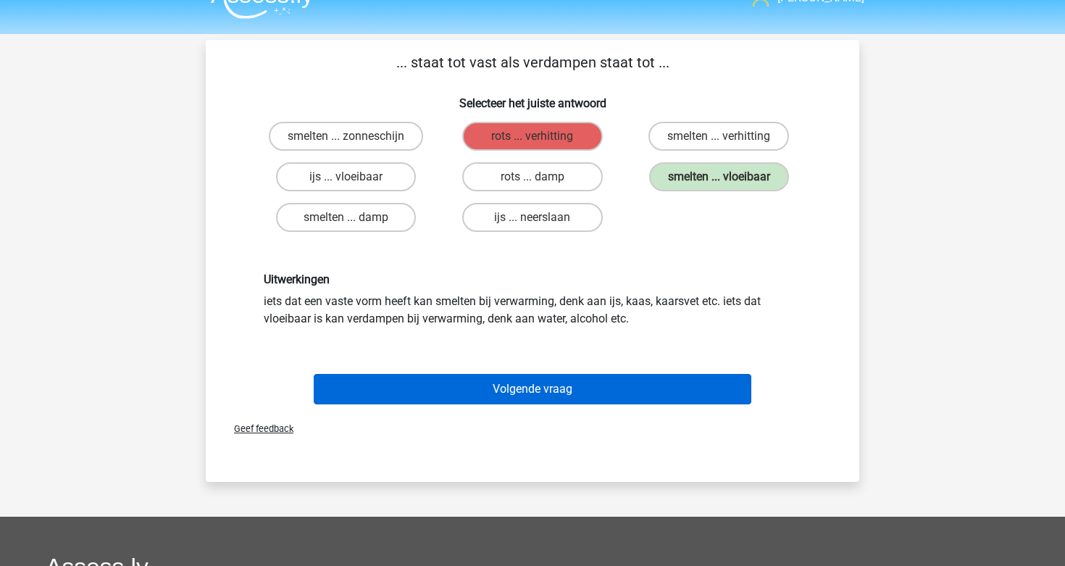
click at [547, 387] on button "Volgende vraag" at bounding box center [533, 389] width 438 height 30
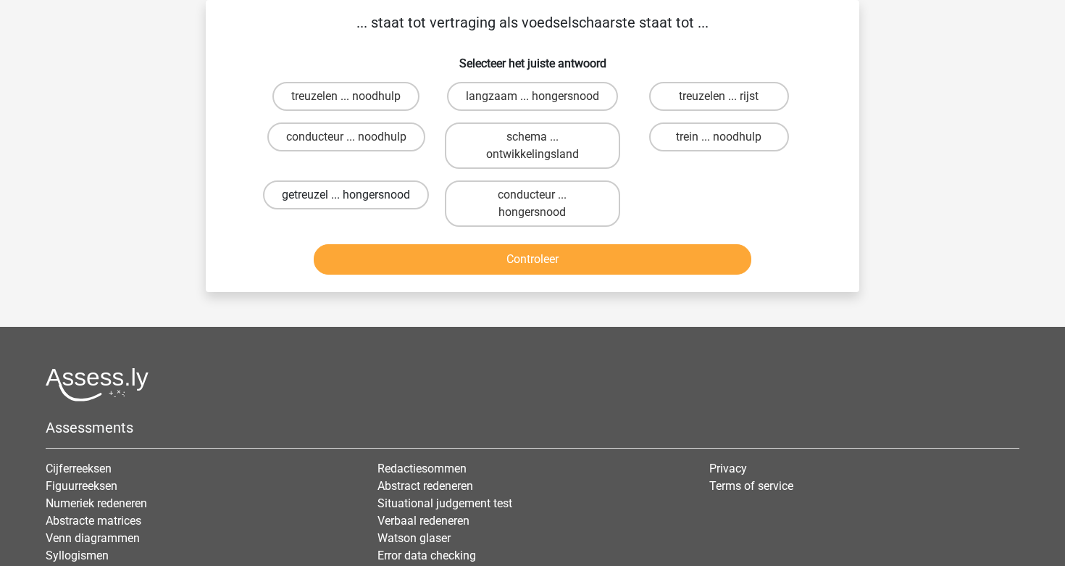
click at [372, 201] on label "getreuzel ... hongersnood" at bounding box center [346, 194] width 166 height 29
click at [356, 201] on input "getreuzel ... hongersnood" at bounding box center [350, 199] width 9 height 9
radio input "true"
click at [461, 267] on button "Controleer" at bounding box center [533, 259] width 438 height 30
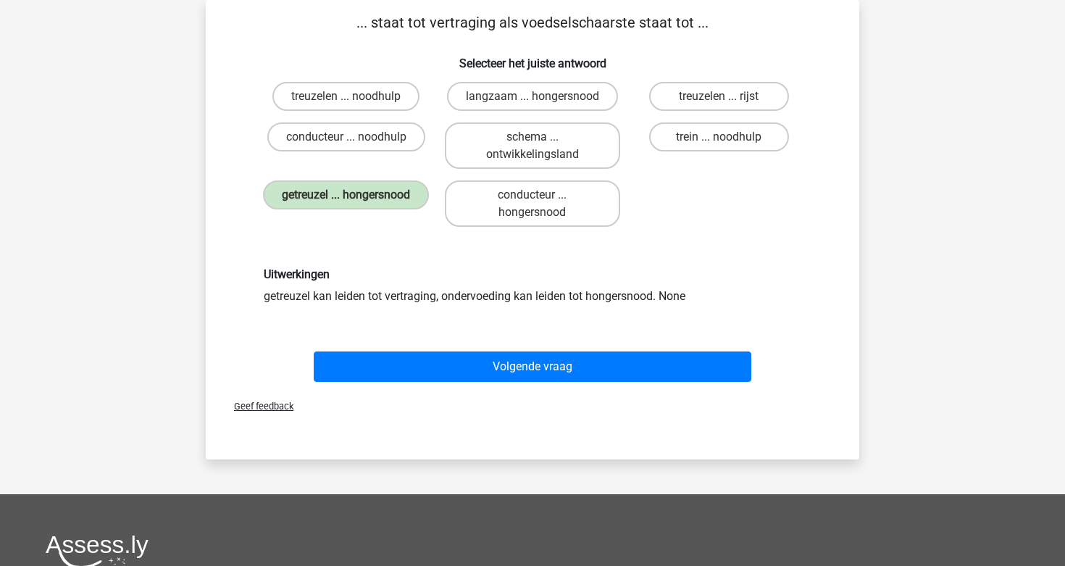
click at [469, 387] on div "Volgende vraag" at bounding box center [532, 369] width 559 height 36
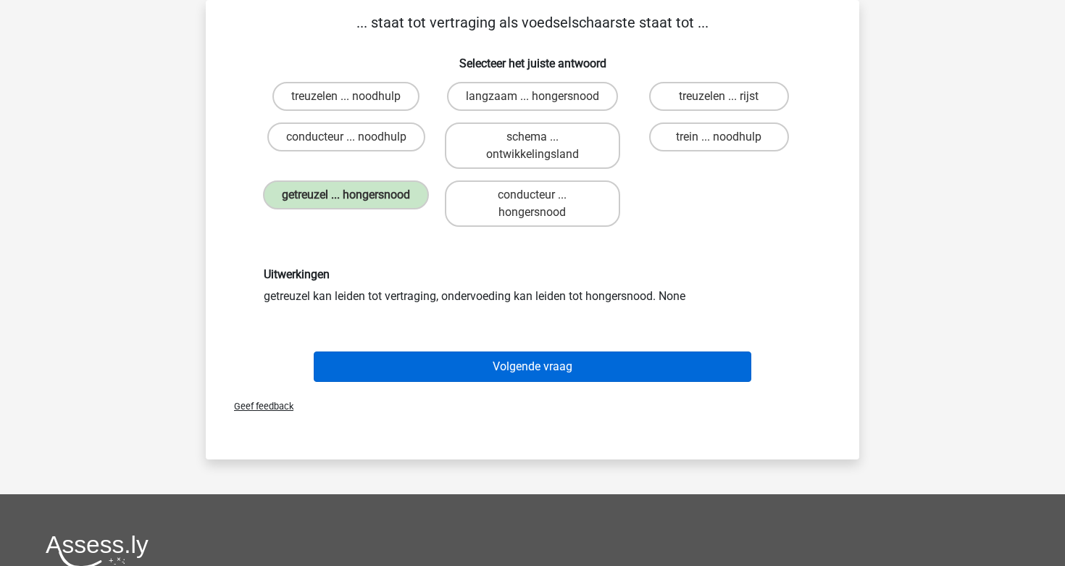
click at [477, 377] on button "Volgende vraag" at bounding box center [533, 366] width 438 height 30
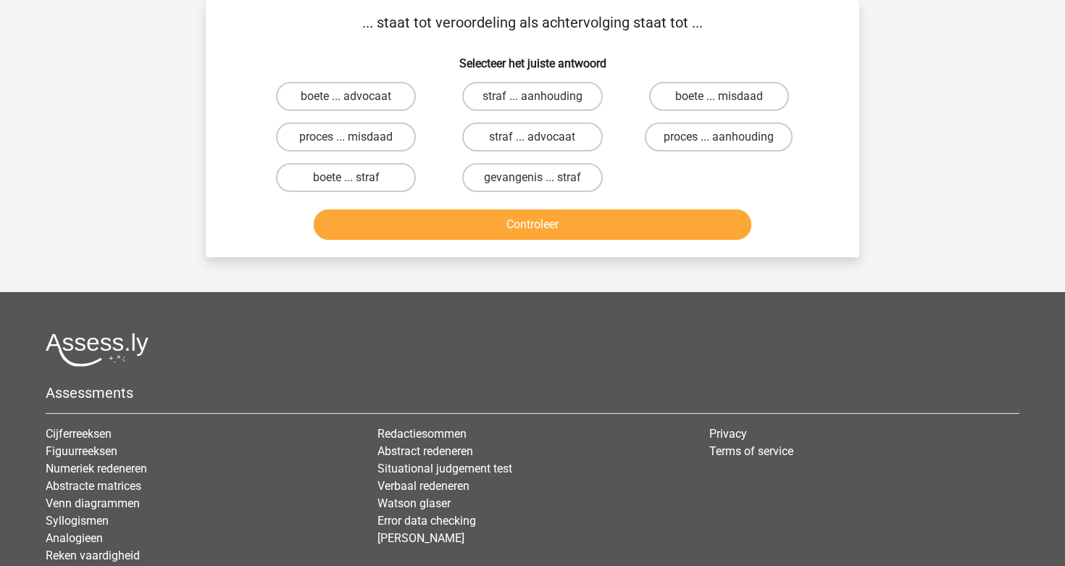
scroll to position [37, 0]
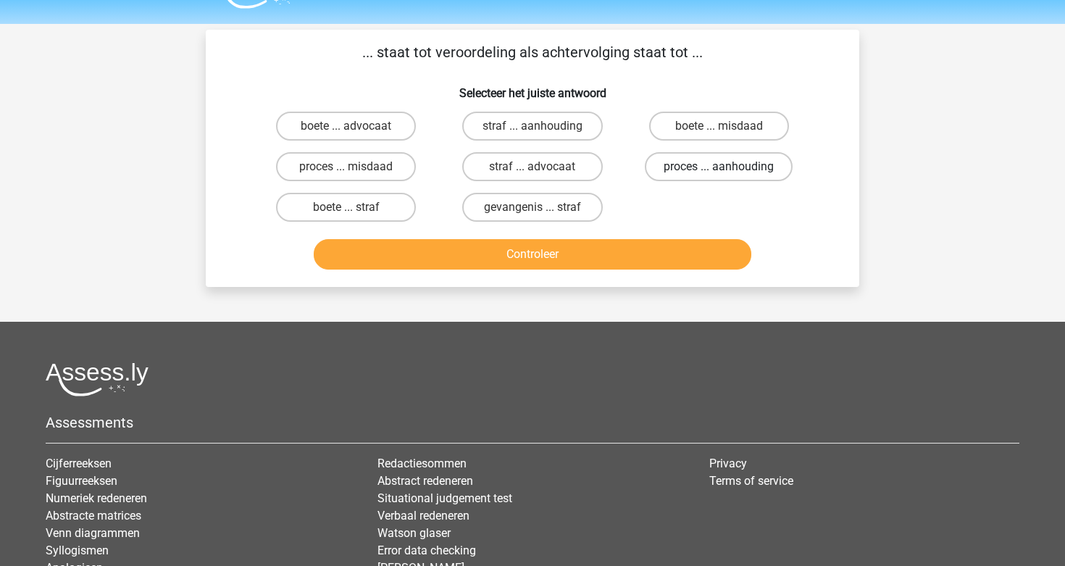
click at [680, 165] on label "proces ... aanhouding" at bounding box center [719, 166] width 148 height 29
click at [718, 167] on input "proces ... aanhouding" at bounding box center [722, 171] width 9 height 9
radio input "true"
click at [589, 256] on button "Controleer" at bounding box center [533, 254] width 438 height 30
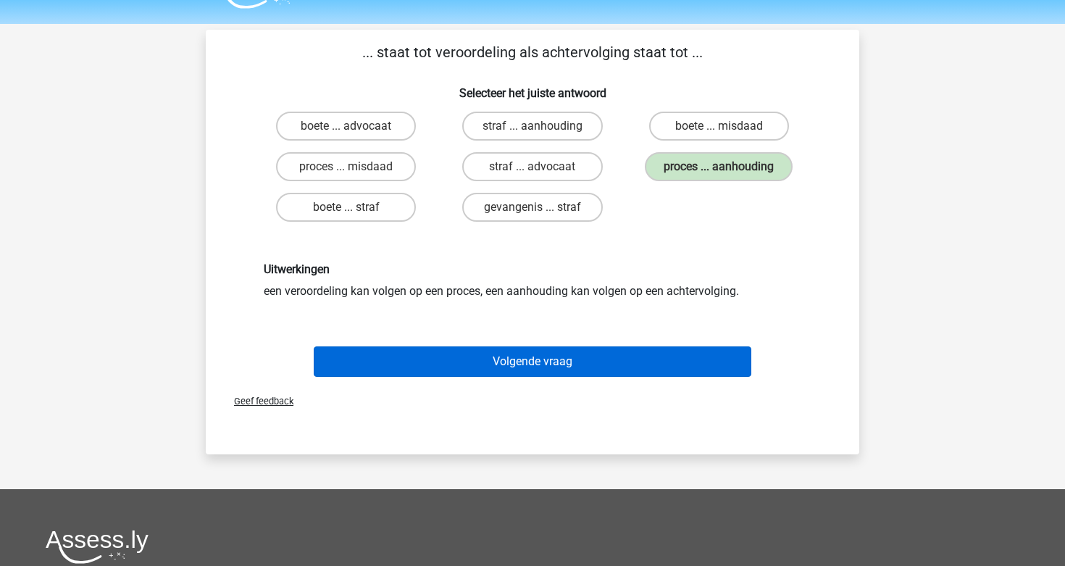
click at [521, 353] on button "Volgende vraag" at bounding box center [533, 361] width 438 height 30
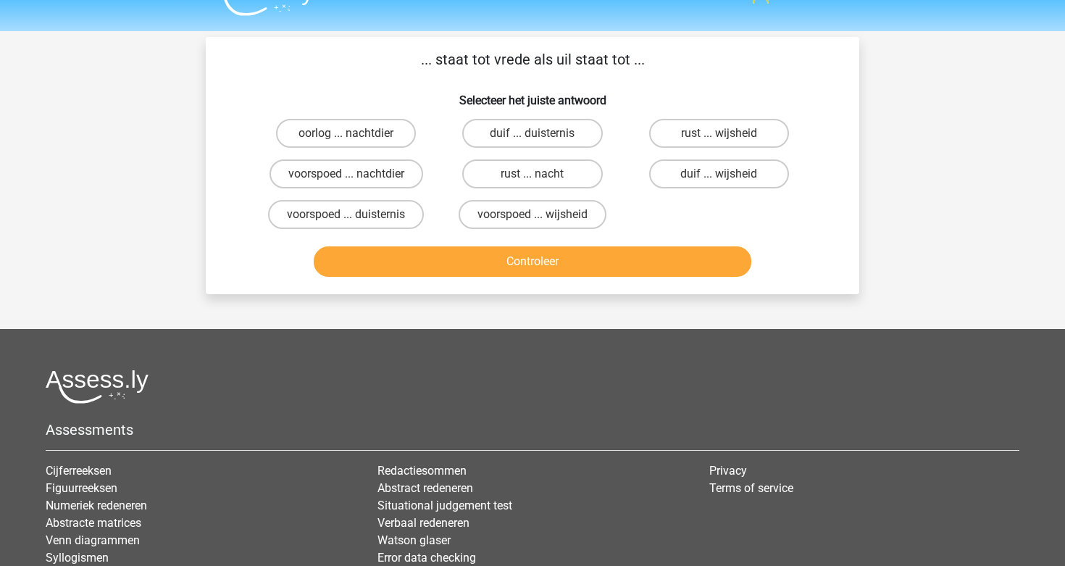
scroll to position [15, 0]
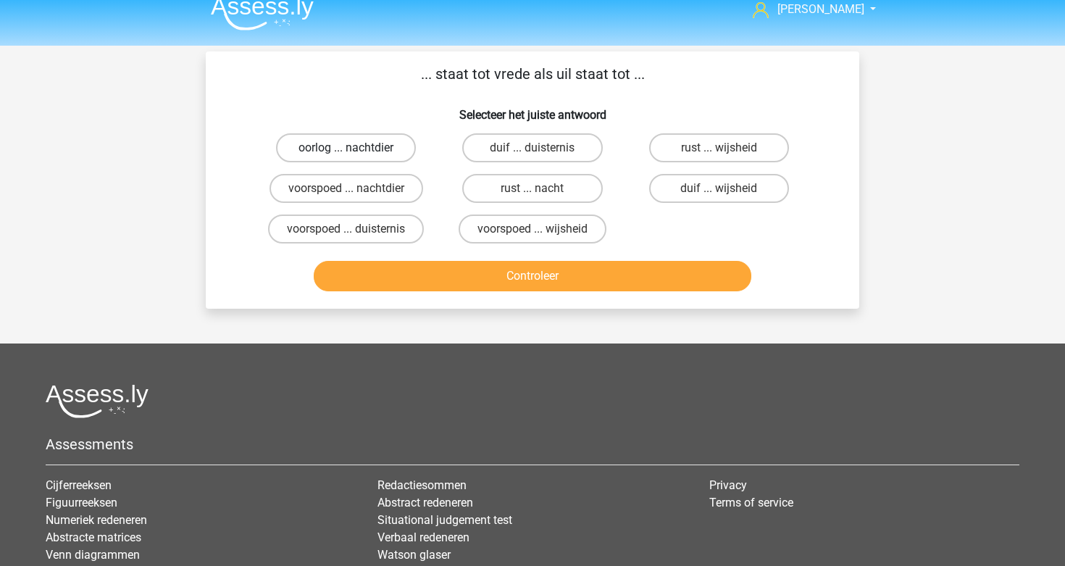
click at [380, 152] on label "oorlog ... nachtdier" at bounding box center [346, 147] width 140 height 29
click at [356, 152] on input "oorlog ... nachtdier" at bounding box center [350, 152] width 9 height 9
radio input "true"
click at [424, 285] on button "Controleer" at bounding box center [533, 276] width 438 height 30
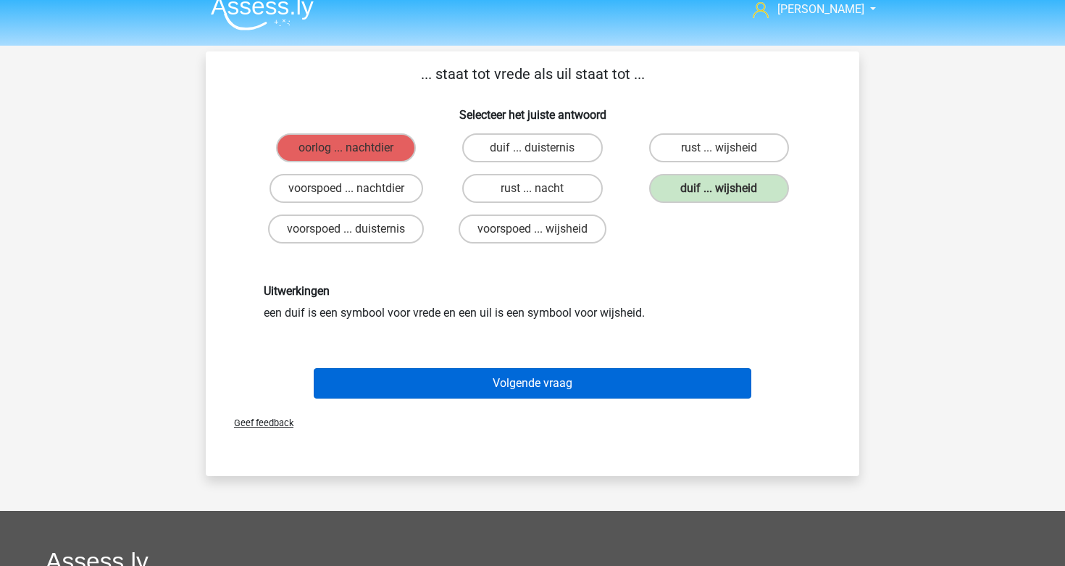
click at [599, 387] on button "Volgende vraag" at bounding box center [533, 383] width 438 height 30
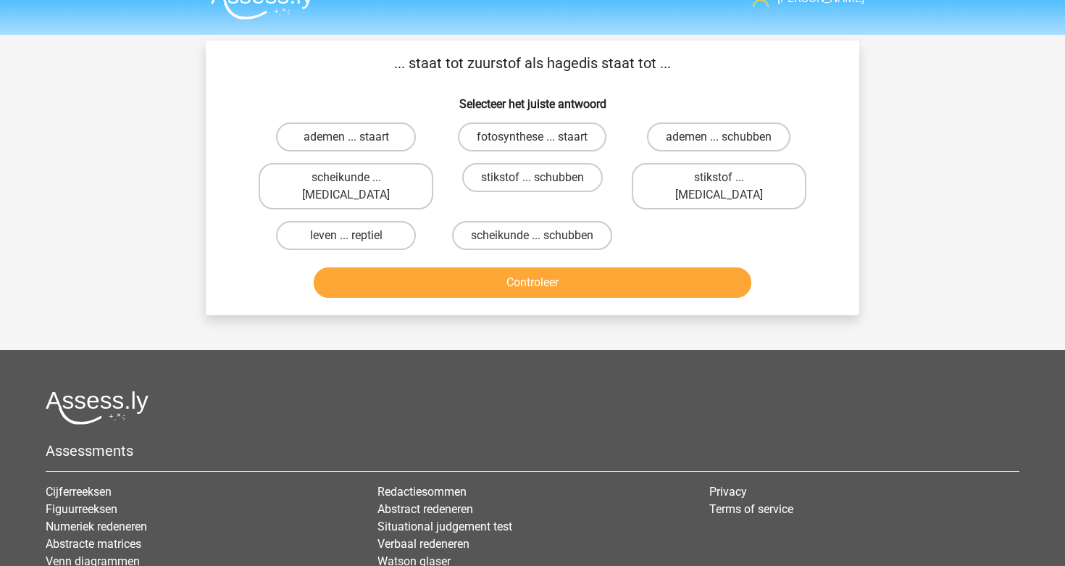
scroll to position [28, 0]
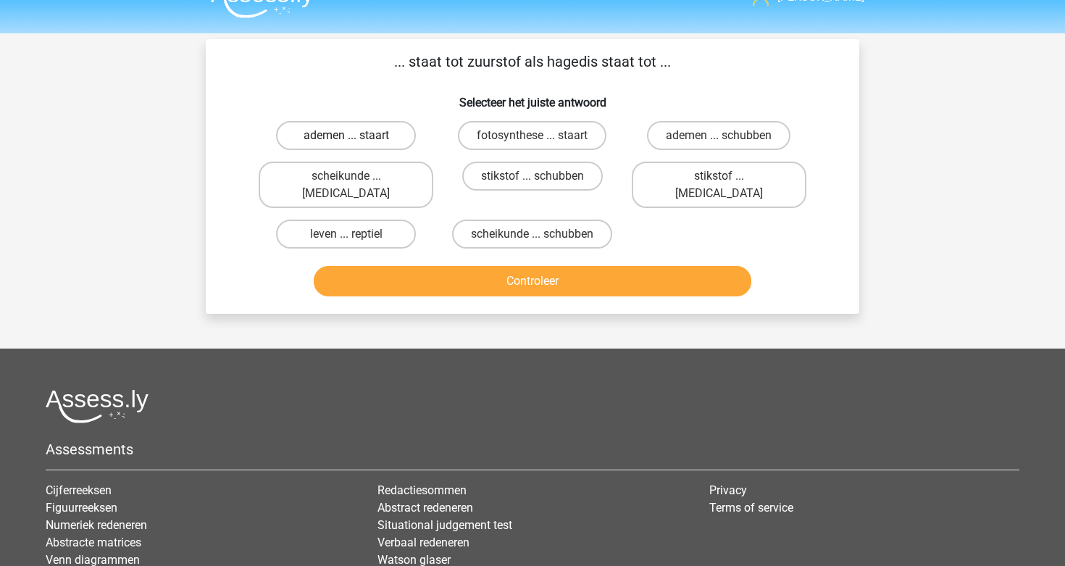
click at [394, 138] on label "ademen ... staart" at bounding box center [346, 135] width 140 height 29
click at [356, 138] on input "ademen ... staart" at bounding box center [350, 139] width 9 height 9
radio input "true"
click at [463, 266] on button "Controleer" at bounding box center [533, 281] width 438 height 30
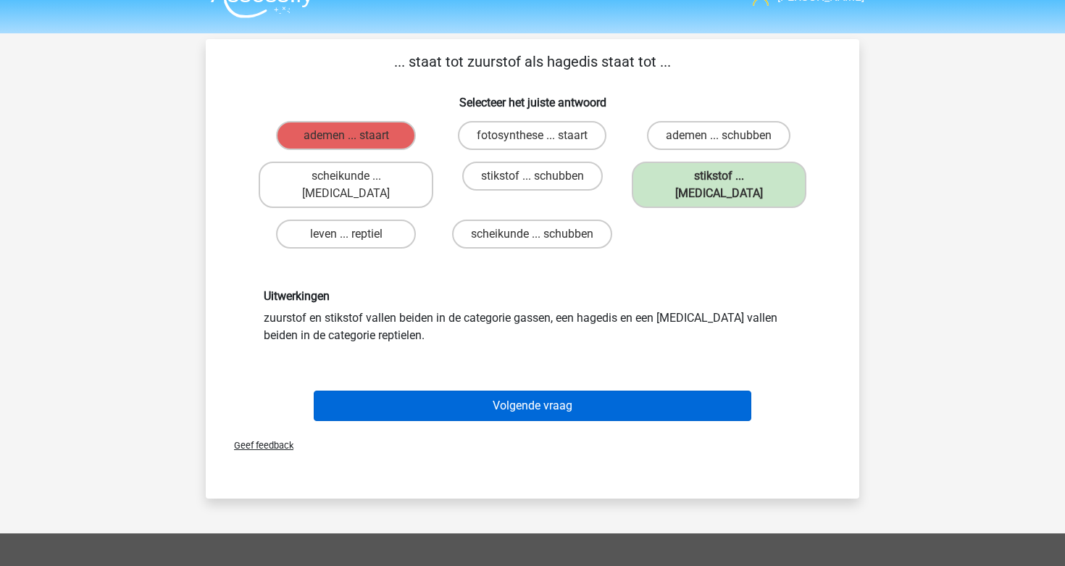
click at [535, 395] on button "Volgende vraag" at bounding box center [533, 405] width 438 height 30
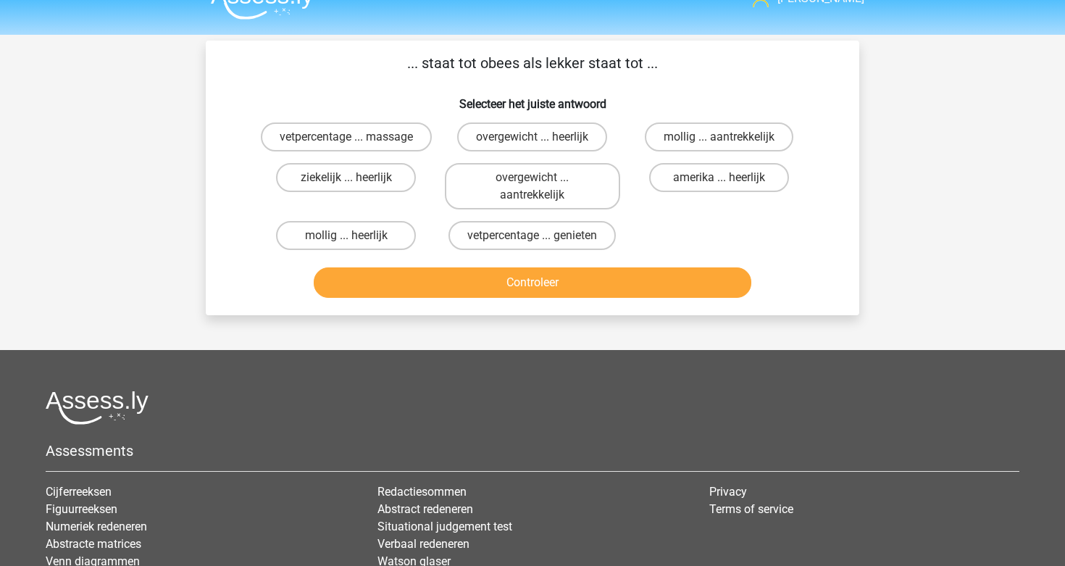
scroll to position [26, 0]
click at [601, 183] on label "overgewicht ... aantrekkelijk" at bounding box center [532, 186] width 175 height 46
click at [542, 183] on input "overgewicht ... aantrekkelijk" at bounding box center [536, 181] width 9 height 9
radio input "true"
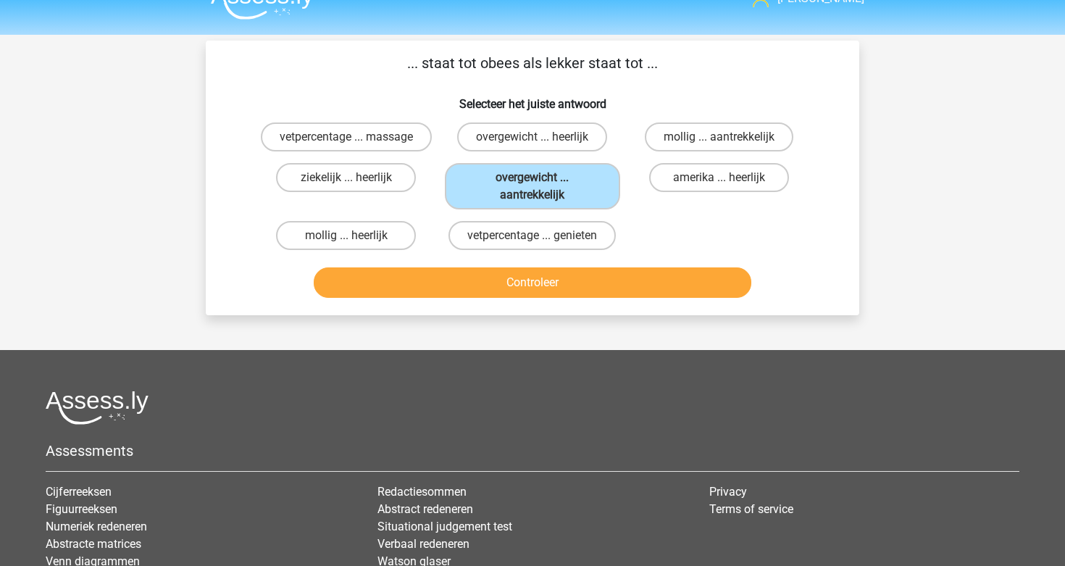
click at [582, 287] on button "Controleer" at bounding box center [533, 282] width 438 height 30
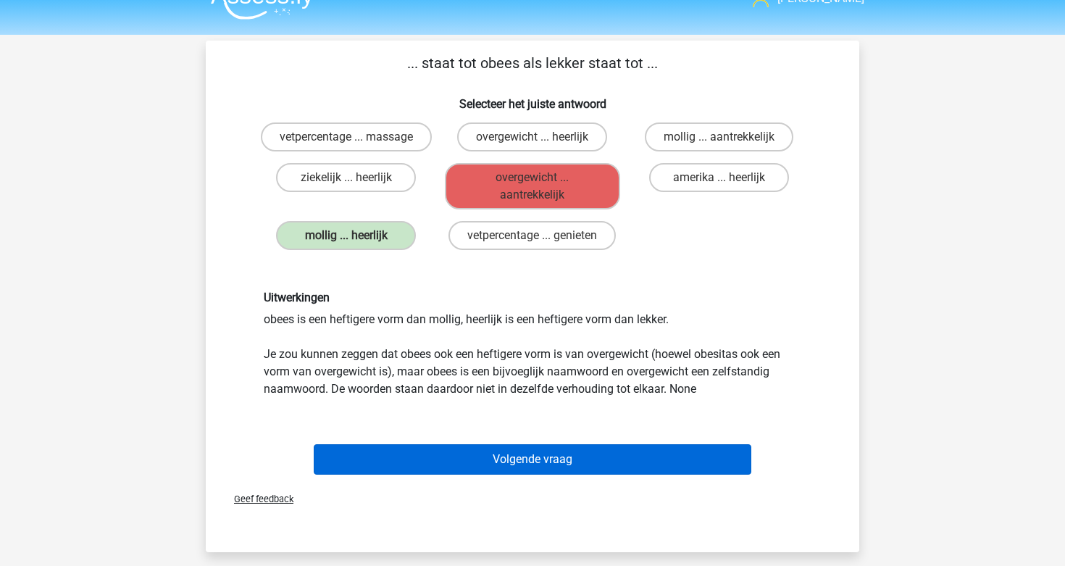
click at [553, 449] on button "Volgende vraag" at bounding box center [533, 459] width 438 height 30
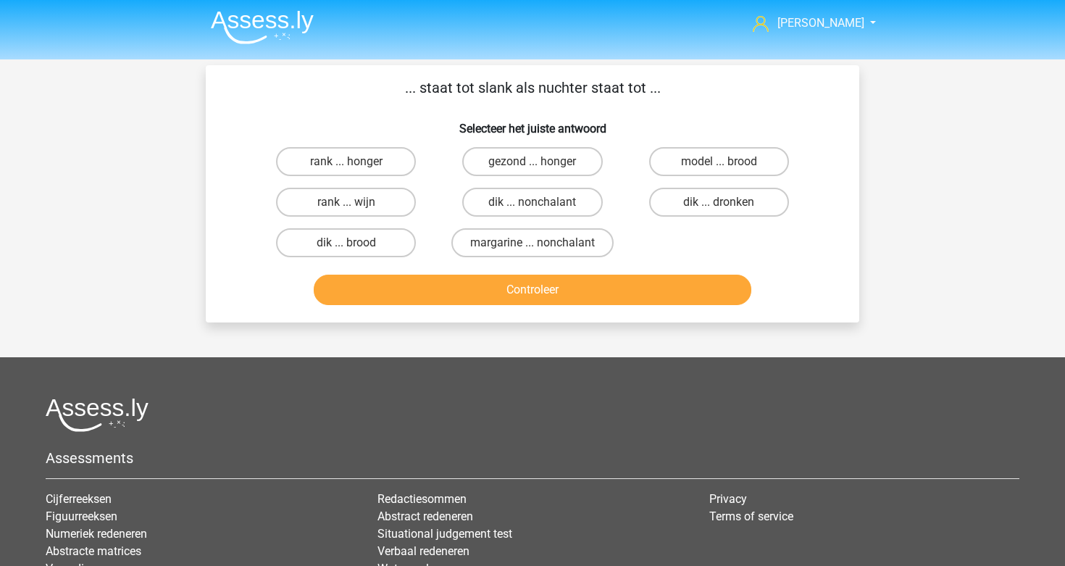
scroll to position [2, 0]
click at [684, 194] on label "dik ... dronken" at bounding box center [719, 201] width 140 height 29
click at [718, 201] on input "dik ... dronken" at bounding box center [722, 205] width 9 height 9
radio input "true"
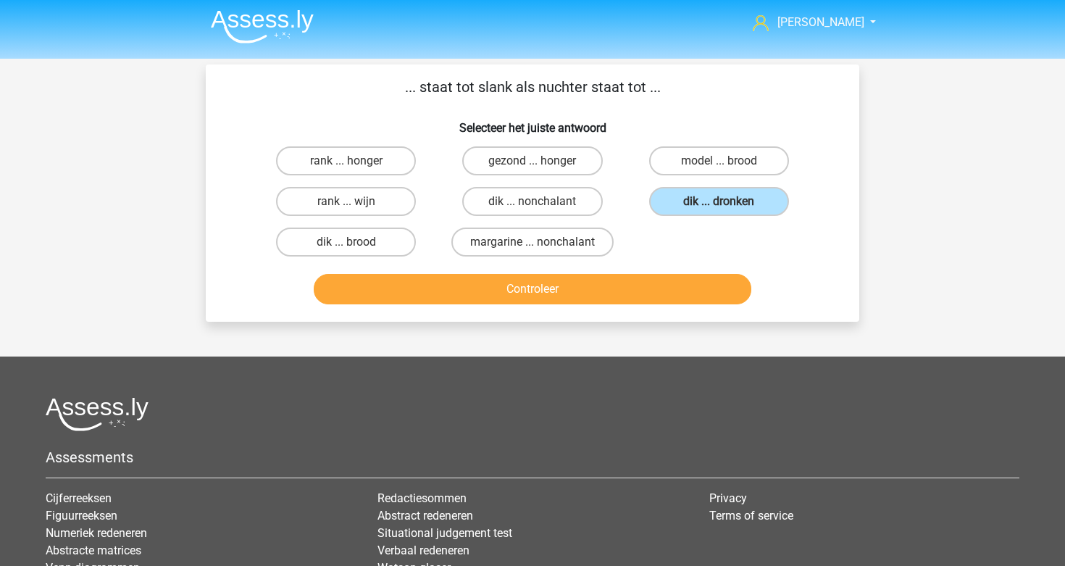
click at [617, 291] on button "Controleer" at bounding box center [533, 289] width 438 height 30
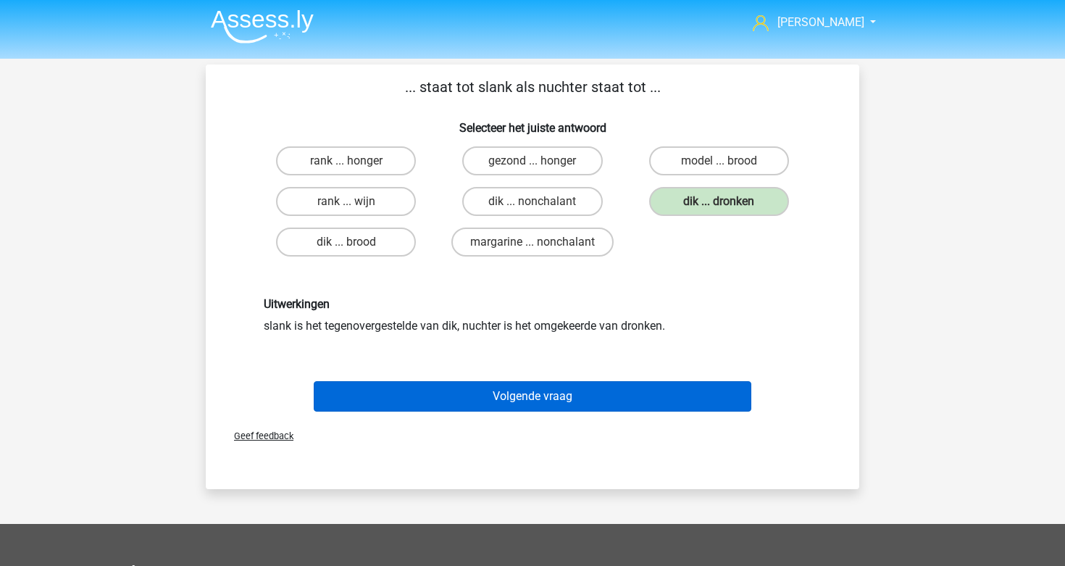
click at [571, 401] on button "Volgende vraag" at bounding box center [533, 396] width 438 height 30
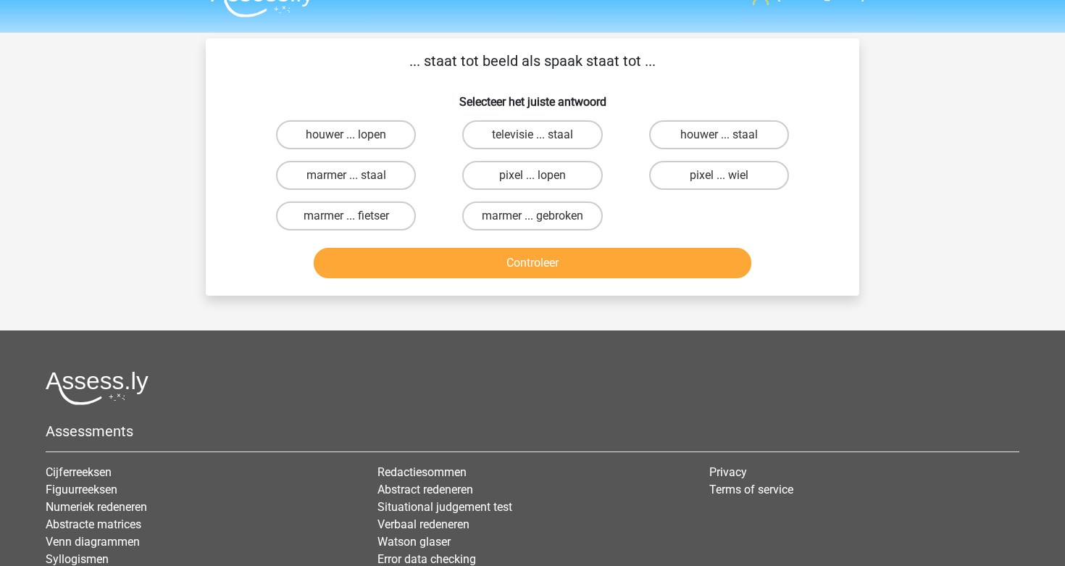
scroll to position [28, 0]
click at [564, 178] on label "pixel ... lopen" at bounding box center [532, 175] width 140 height 29
click at [542, 178] on input "pixel ... lopen" at bounding box center [536, 179] width 9 height 9
radio input "true"
click at [687, 182] on label "pixel ... wiel" at bounding box center [719, 175] width 140 height 29
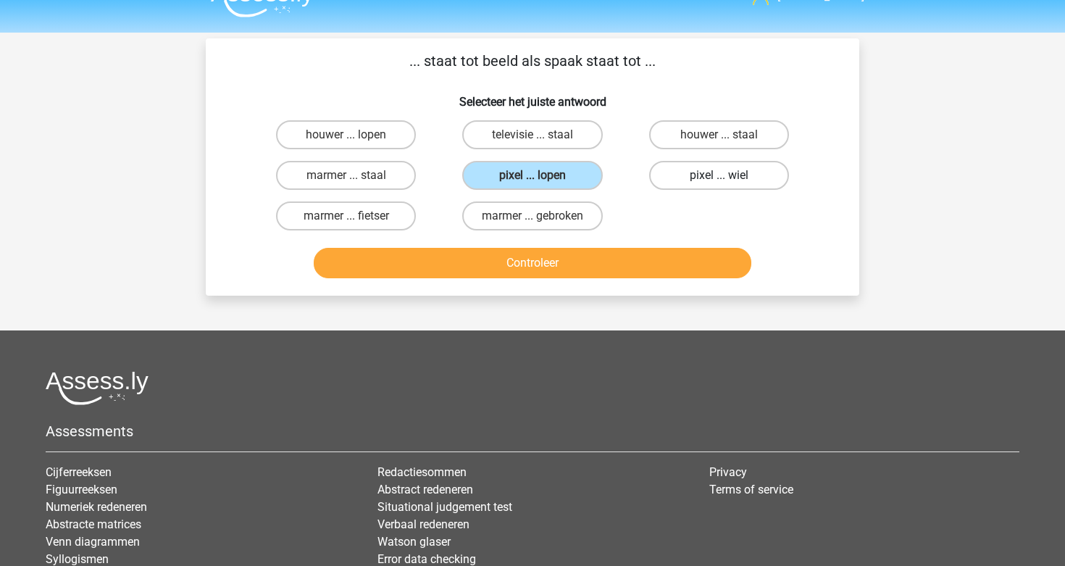
click at [718, 182] on input "pixel ... wiel" at bounding box center [722, 179] width 9 height 9
radio input "true"
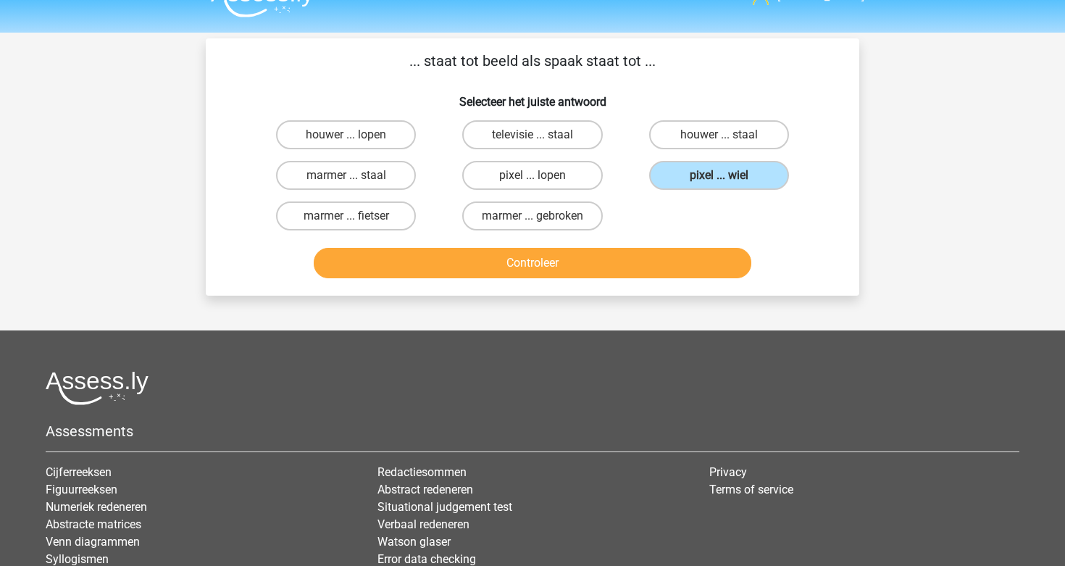
click at [642, 268] on button "Controleer" at bounding box center [533, 263] width 438 height 30
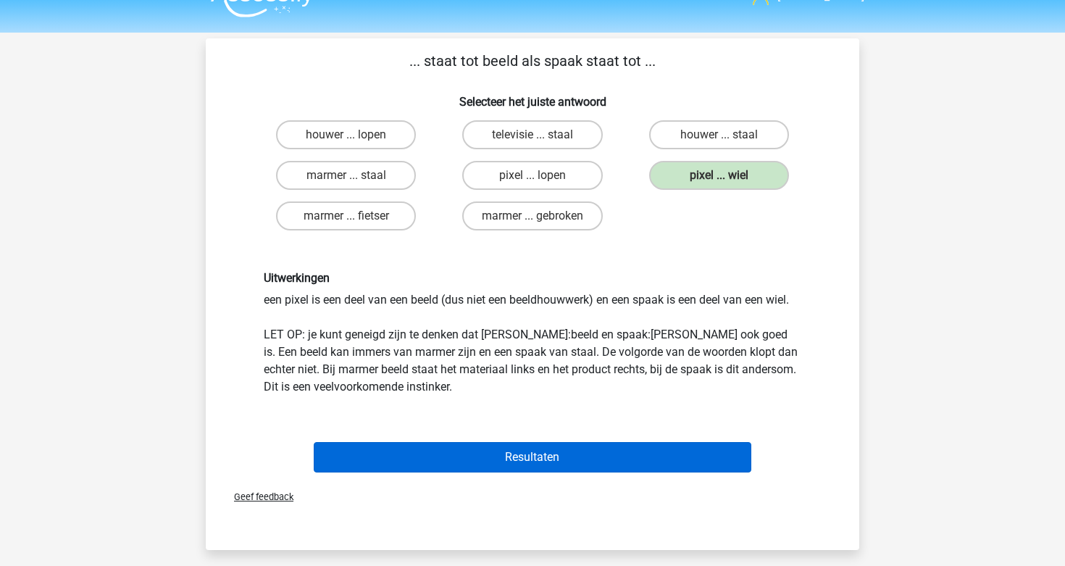
click at [569, 454] on button "Resultaten" at bounding box center [533, 457] width 438 height 30
click at [565, 461] on button "Resultaten" at bounding box center [533, 457] width 438 height 30
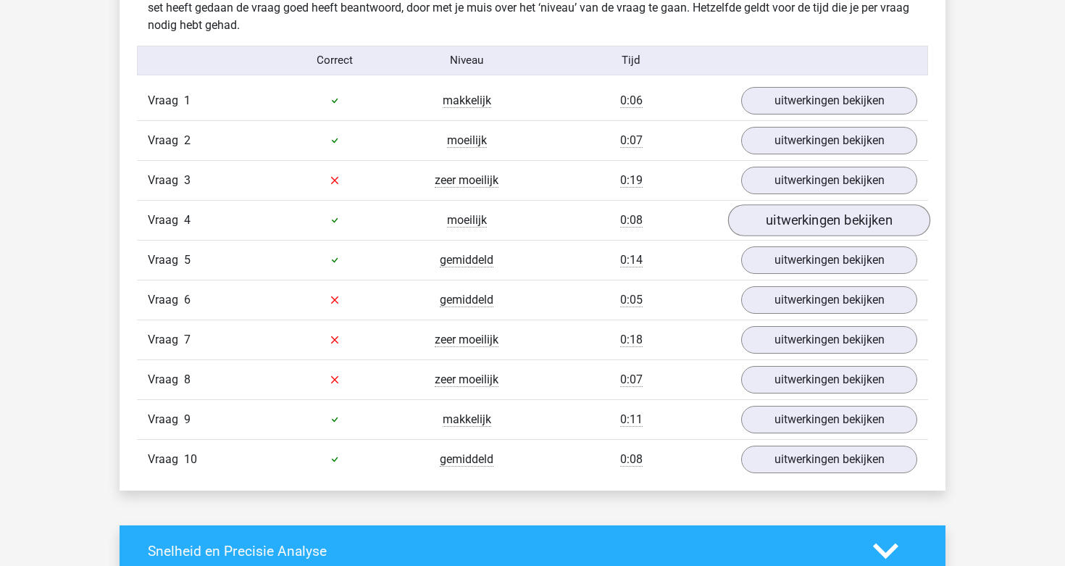
scroll to position [917, 0]
click at [777, 382] on link "uitwerkingen bekijken" at bounding box center [829, 380] width 202 height 32
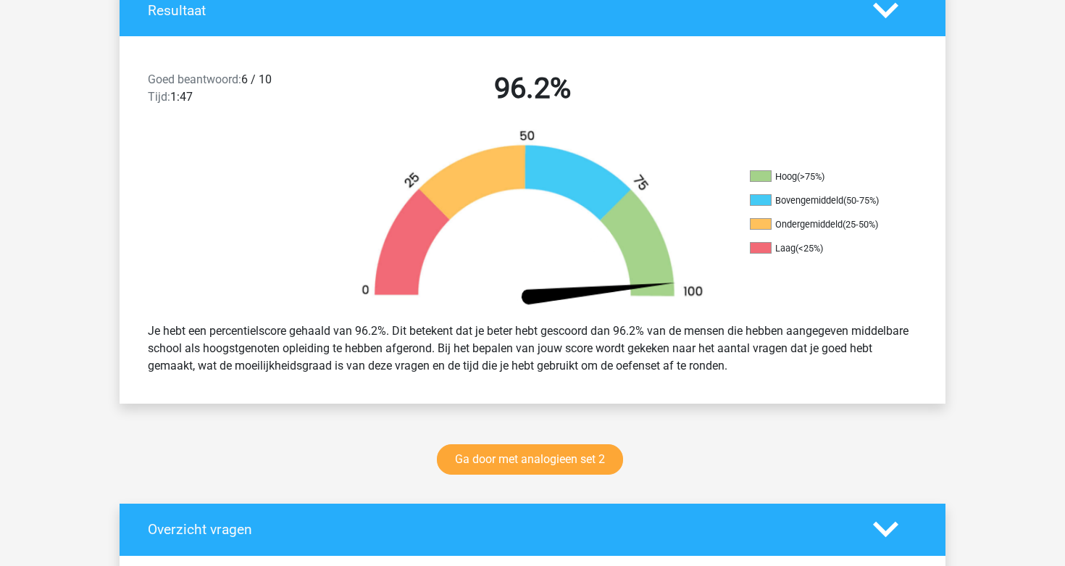
scroll to position [328, 0]
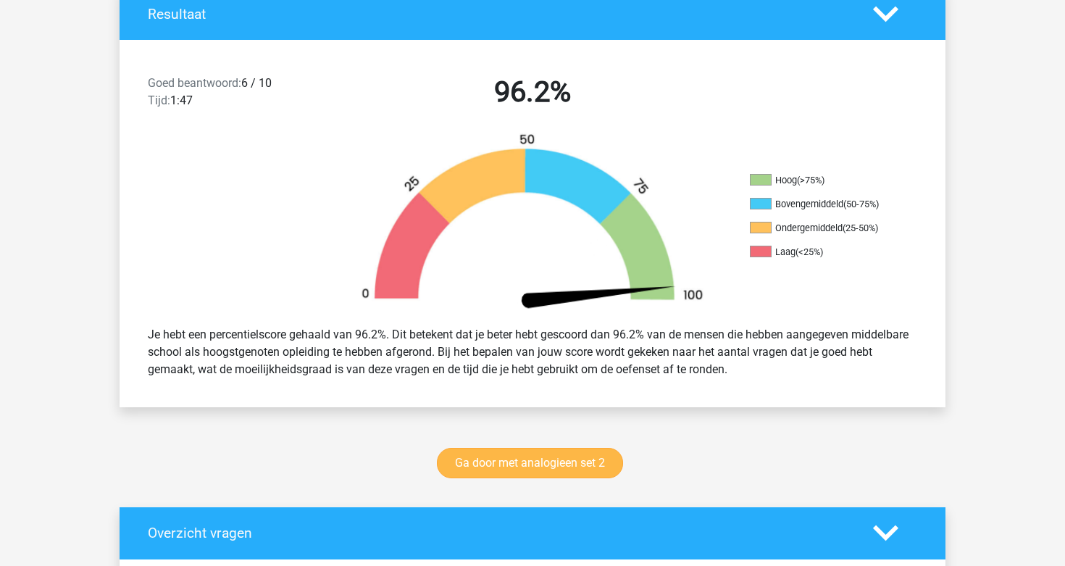
click at [588, 456] on link "Ga door met analogieen set 2" at bounding box center [530, 463] width 186 height 30
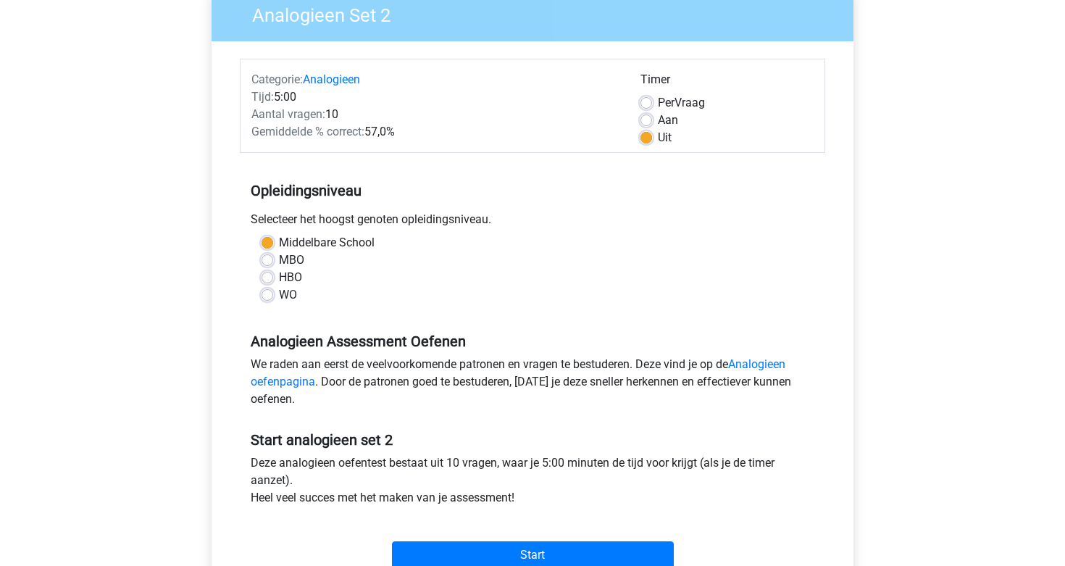
scroll to position [141, 0]
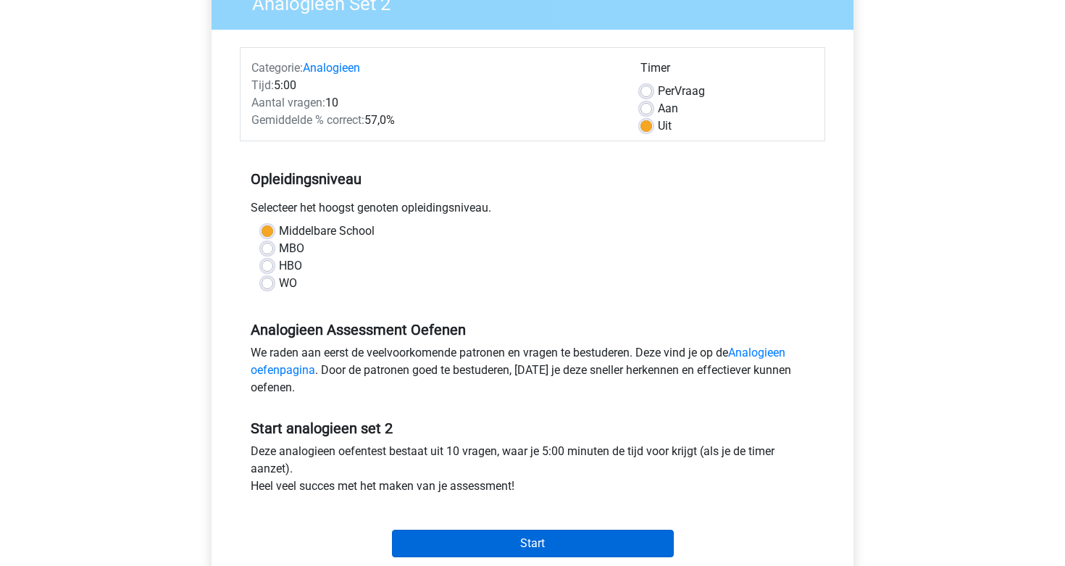
click at [561, 541] on input "Start" at bounding box center [533, 543] width 282 height 28
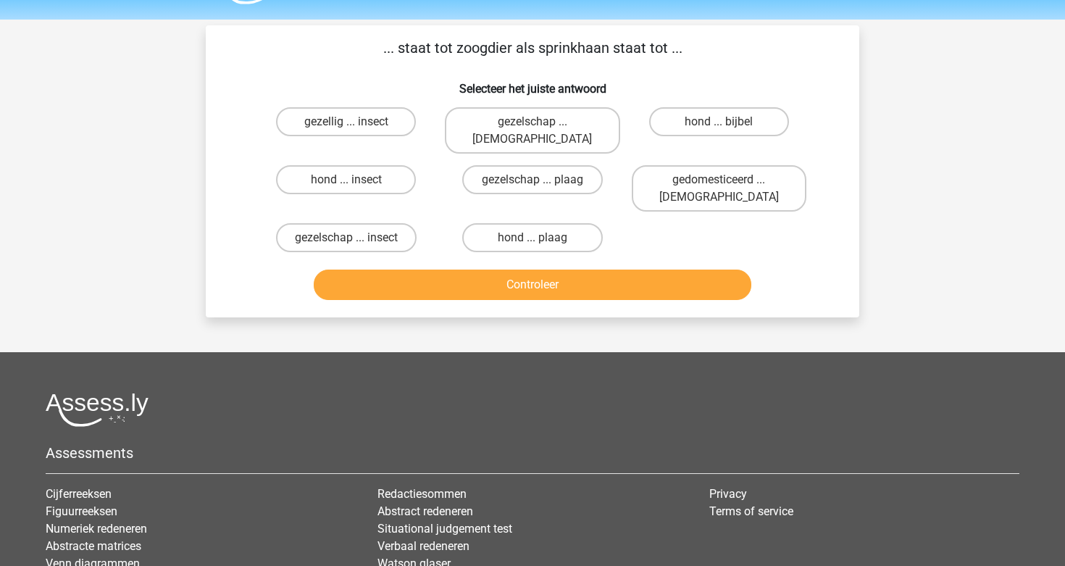
scroll to position [40, 0]
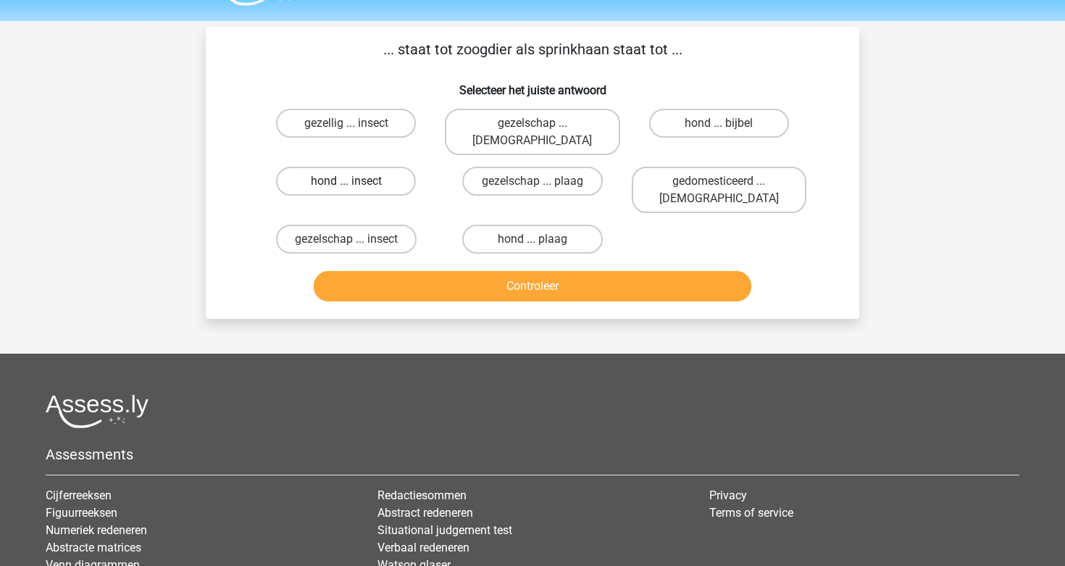
click at [382, 167] on label "hond ... insect" at bounding box center [346, 181] width 140 height 29
click at [356, 181] on input "hond ... insect" at bounding box center [350, 185] width 9 height 9
radio input "true"
click at [449, 271] on button "Controleer" at bounding box center [533, 286] width 438 height 30
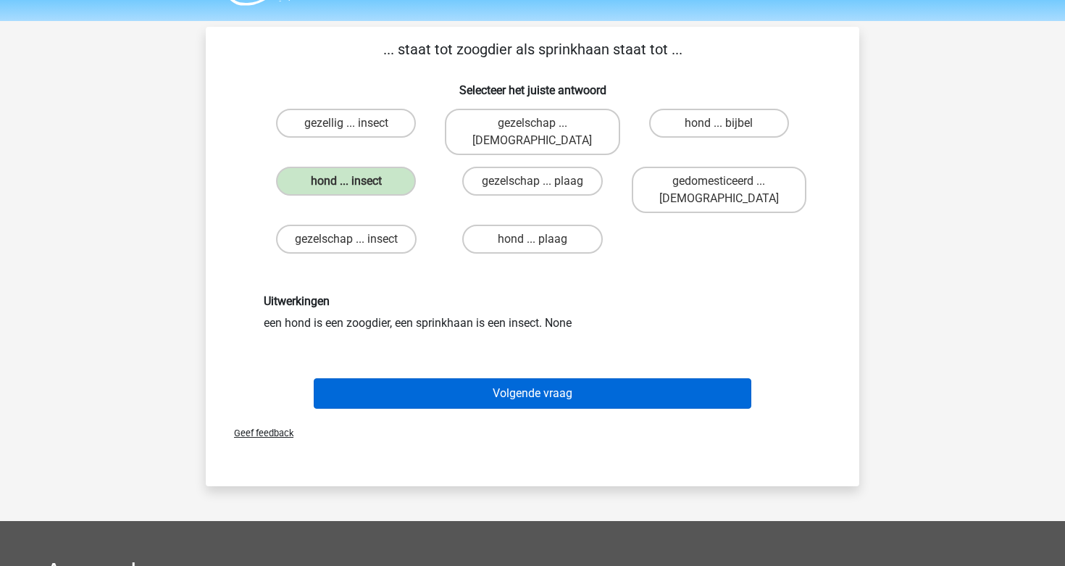
click at [523, 378] on button "Volgende vraag" at bounding box center [533, 393] width 438 height 30
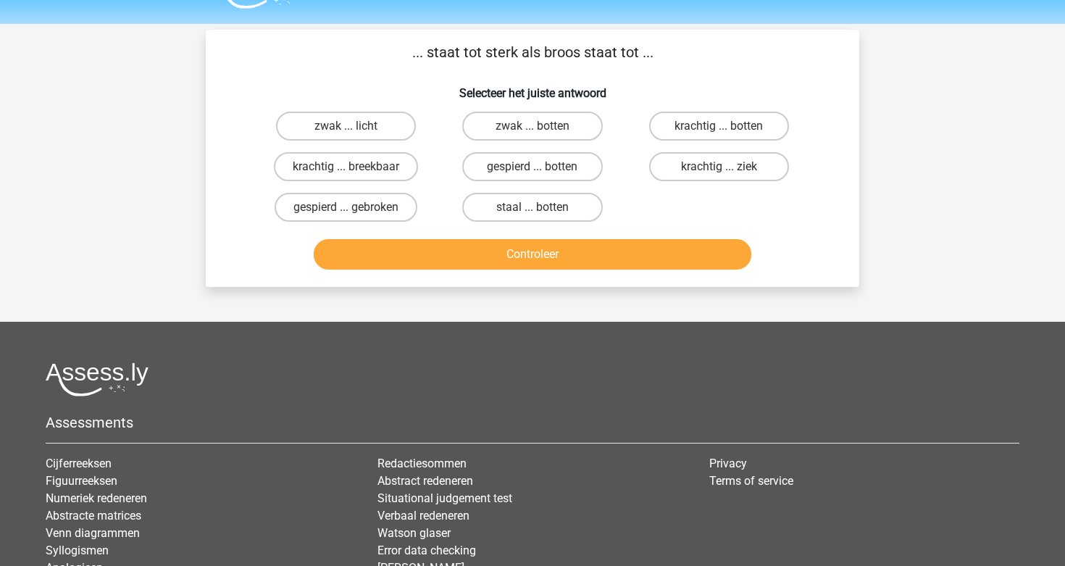
scroll to position [38, 0]
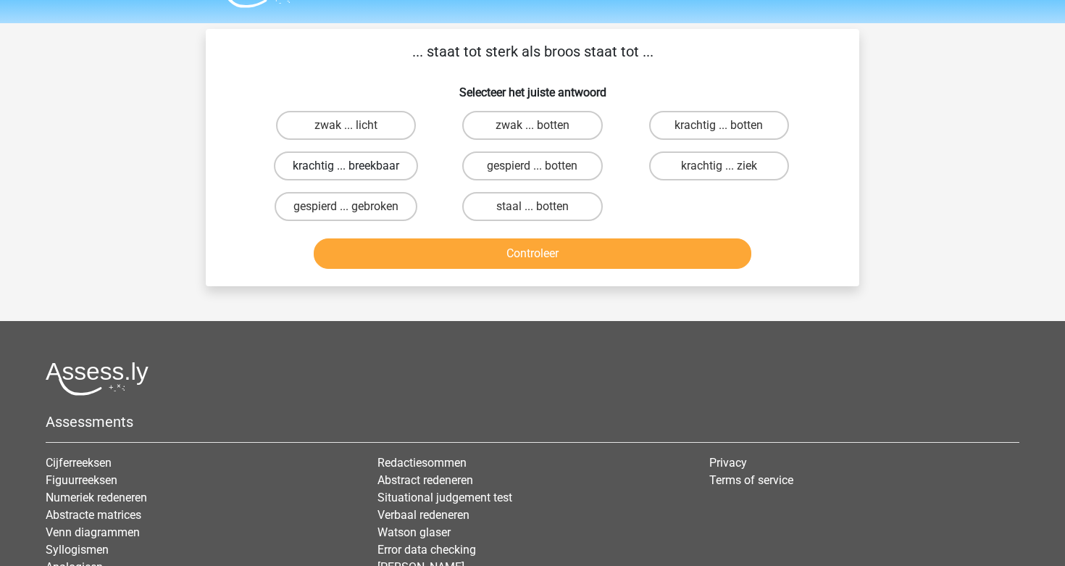
click at [377, 173] on label "krachtig ... breekbaar" at bounding box center [346, 165] width 144 height 29
click at [356, 173] on input "krachtig ... breekbaar" at bounding box center [350, 170] width 9 height 9
radio input "true"
click at [454, 259] on button "Controleer" at bounding box center [533, 253] width 438 height 30
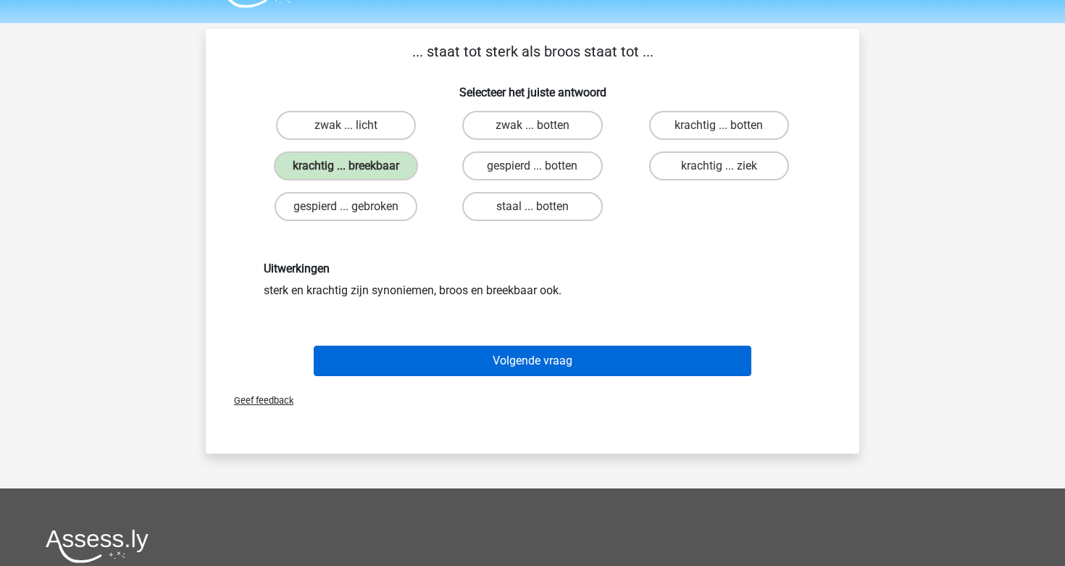
click at [503, 348] on button "Volgende vraag" at bounding box center [533, 360] width 438 height 30
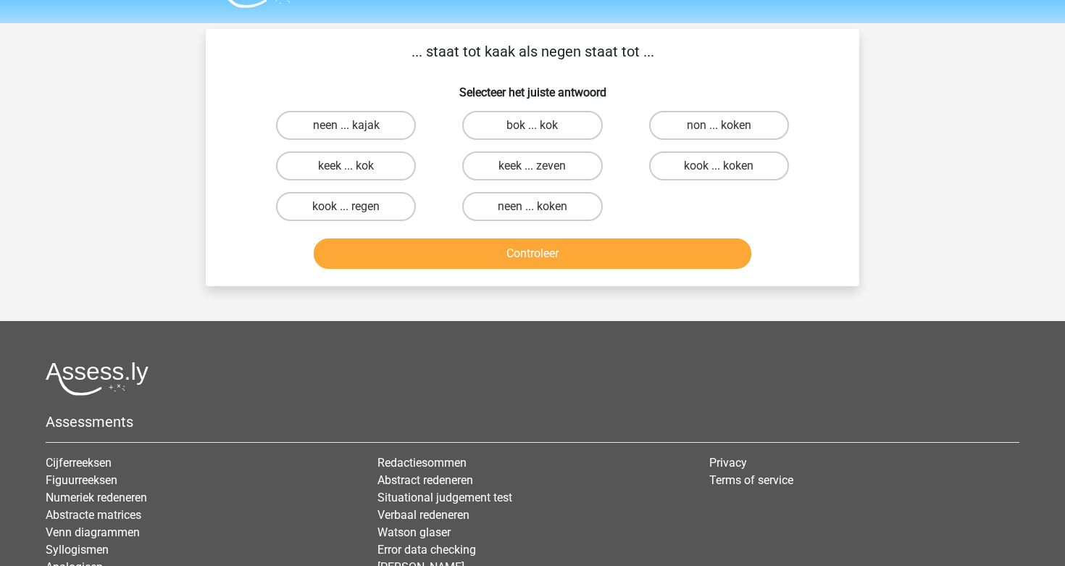
scroll to position [67, 0]
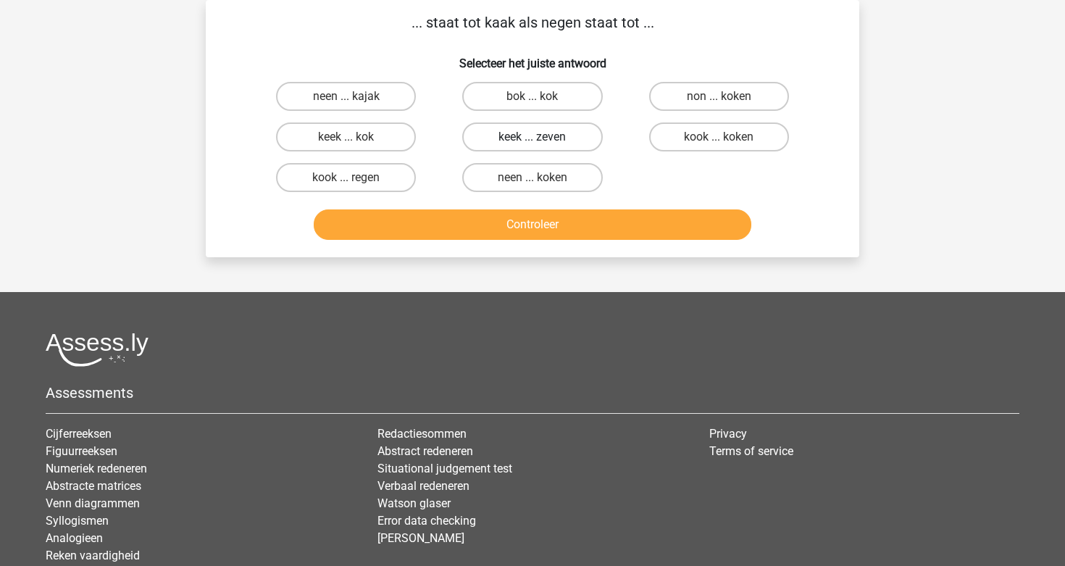
click at [568, 130] on label "keek ... zeven" at bounding box center [532, 136] width 140 height 29
click at [542, 137] on input "keek ... zeven" at bounding box center [536, 141] width 9 height 9
radio input "true"
click at [570, 225] on button "Controleer" at bounding box center [533, 224] width 438 height 30
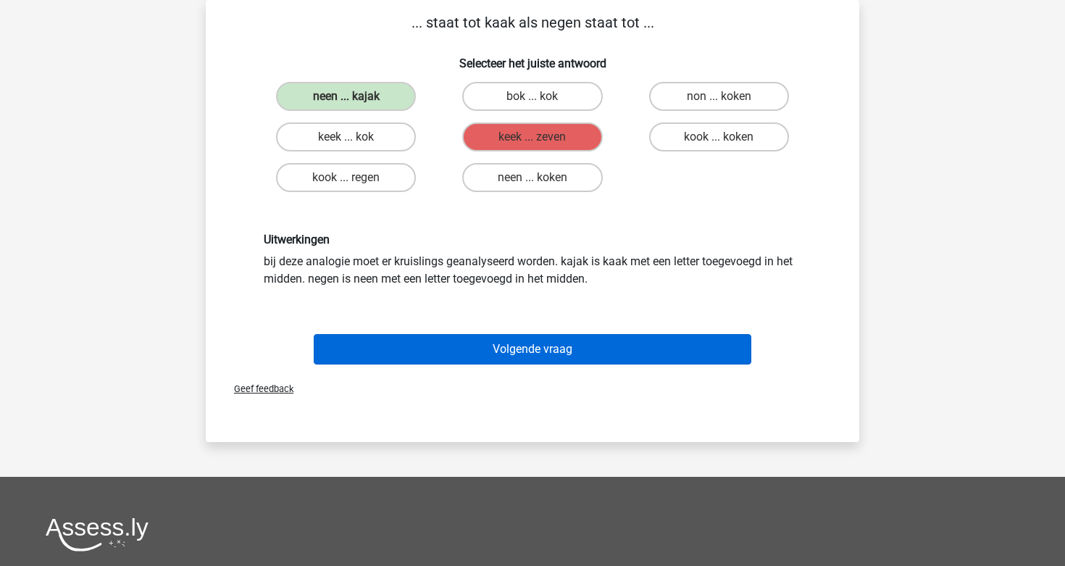
click at [569, 338] on button "Volgende vraag" at bounding box center [533, 349] width 438 height 30
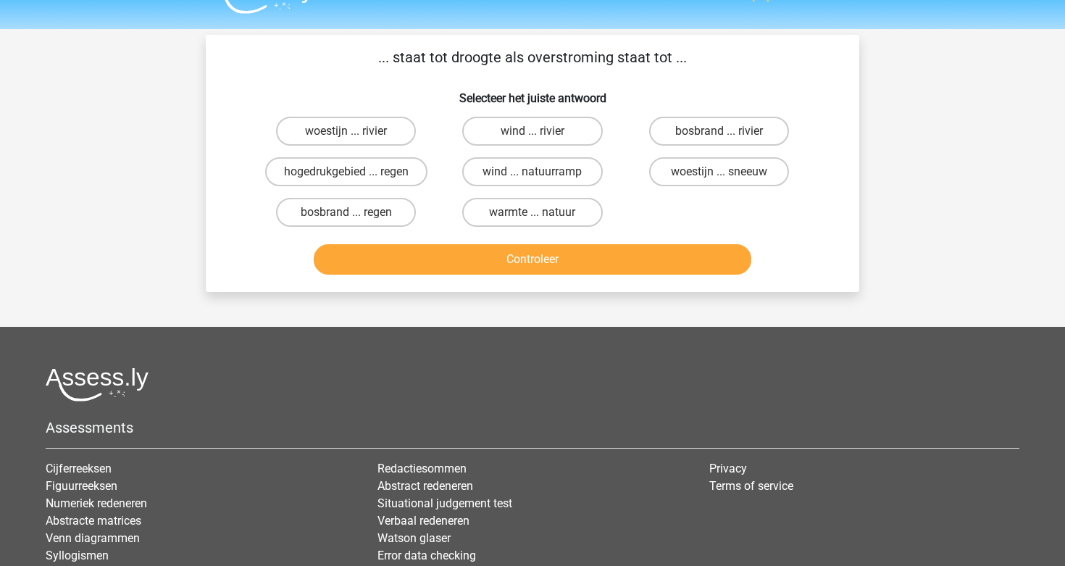
scroll to position [31, 0]
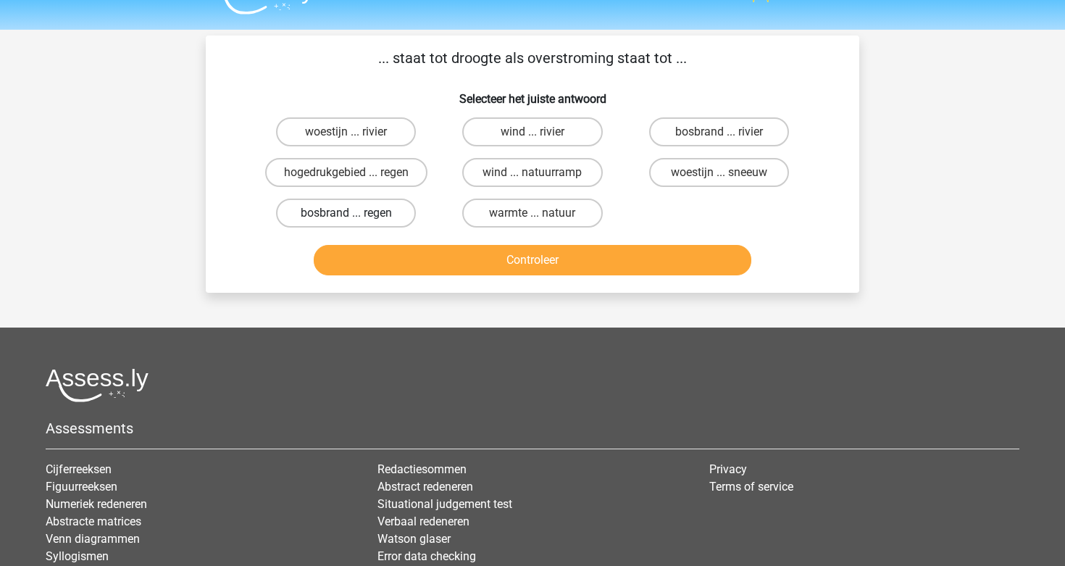
click at [381, 219] on label "bosbrand ... regen" at bounding box center [346, 212] width 140 height 29
click at [356, 219] on input "bosbrand ... regen" at bounding box center [350, 217] width 9 height 9
radio input "true"
click at [432, 266] on button "Controleer" at bounding box center [533, 260] width 438 height 30
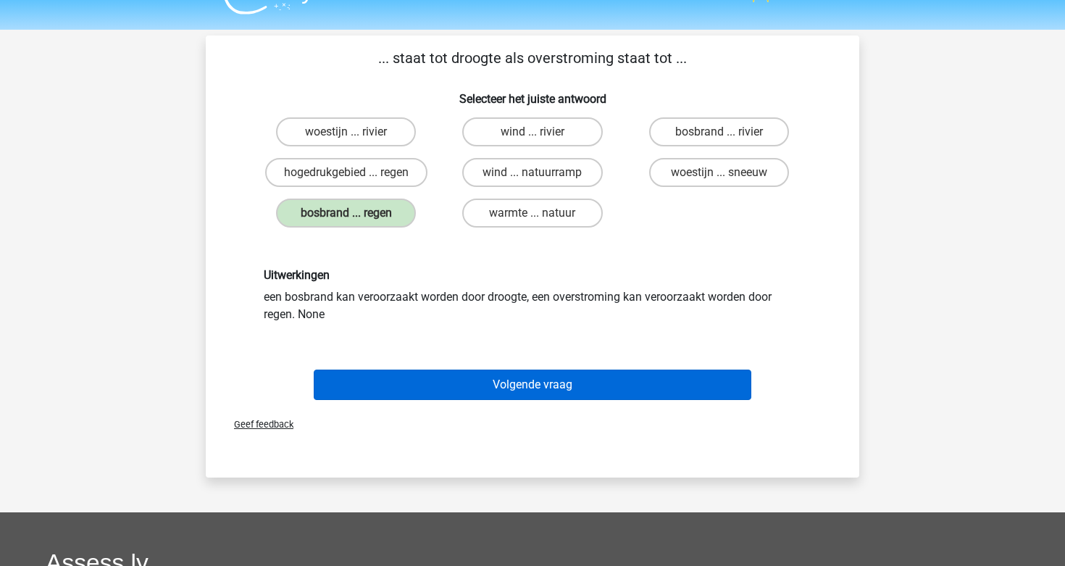
click at [492, 386] on button "Volgende vraag" at bounding box center [533, 384] width 438 height 30
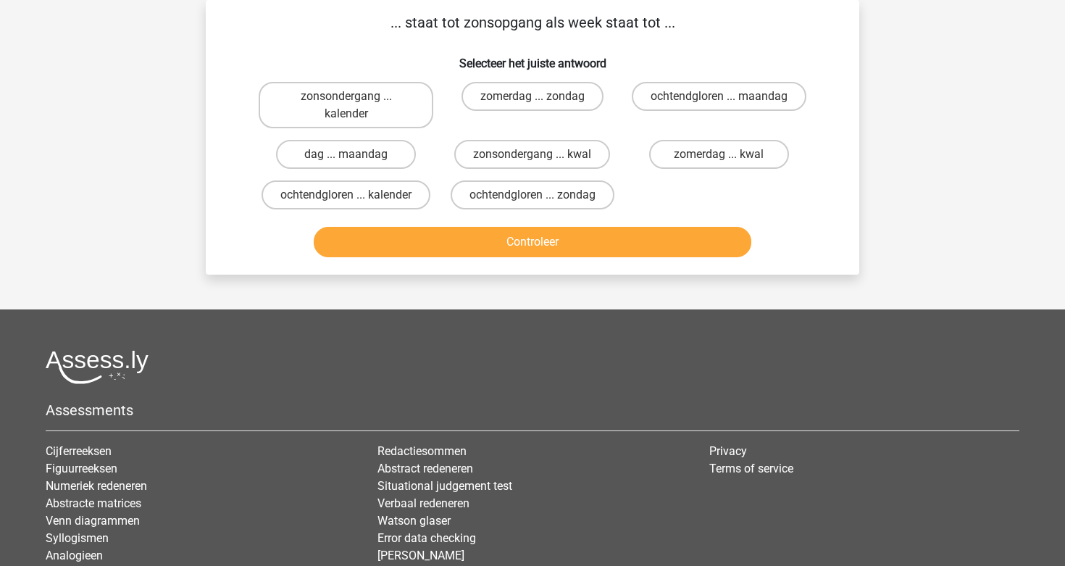
scroll to position [33, 0]
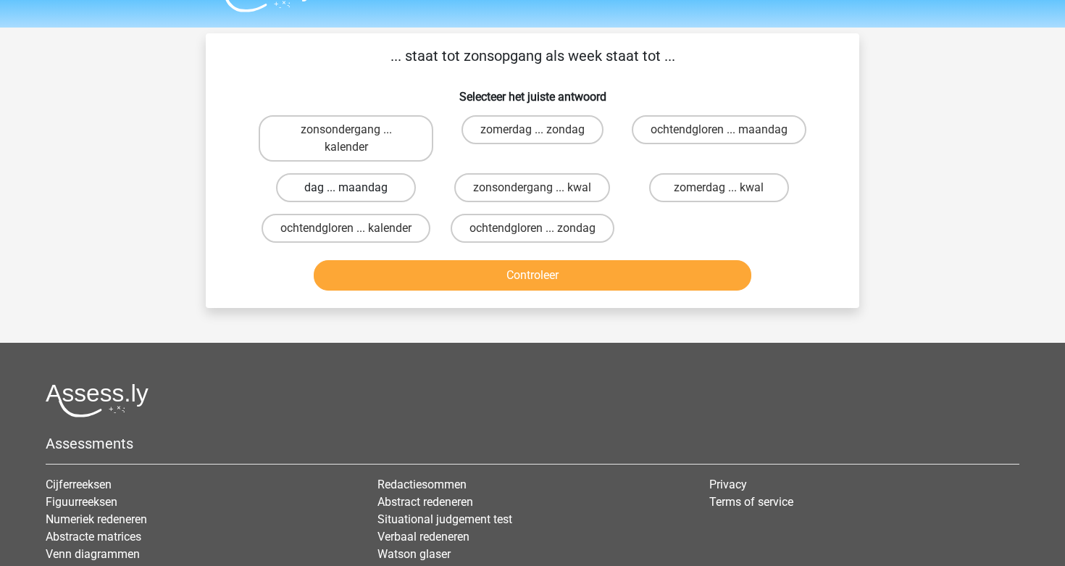
click at [367, 190] on label "dag ... maandag" at bounding box center [346, 187] width 140 height 29
click at [356, 190] on input "dag ... maandag" at bounding box center [350, 192] width 9 height 9
radio input "true"
click at [443, 267] on button "Controleer" at bounding box center [533, 275] width 438 height 30
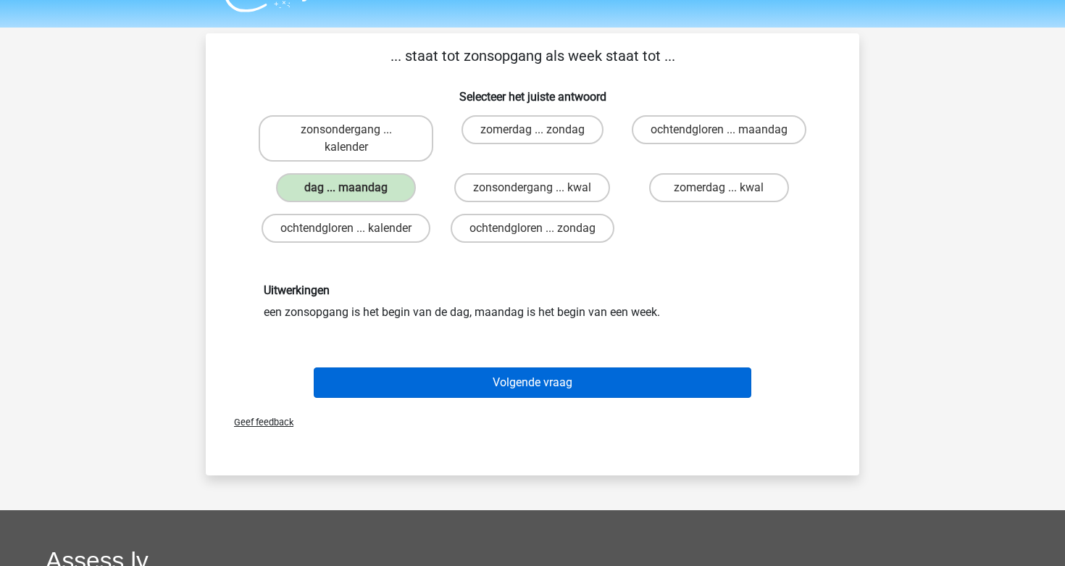
click at [491, 379] on button "Volgende vraag" at bounding box center [533, 382] width 438 height 30
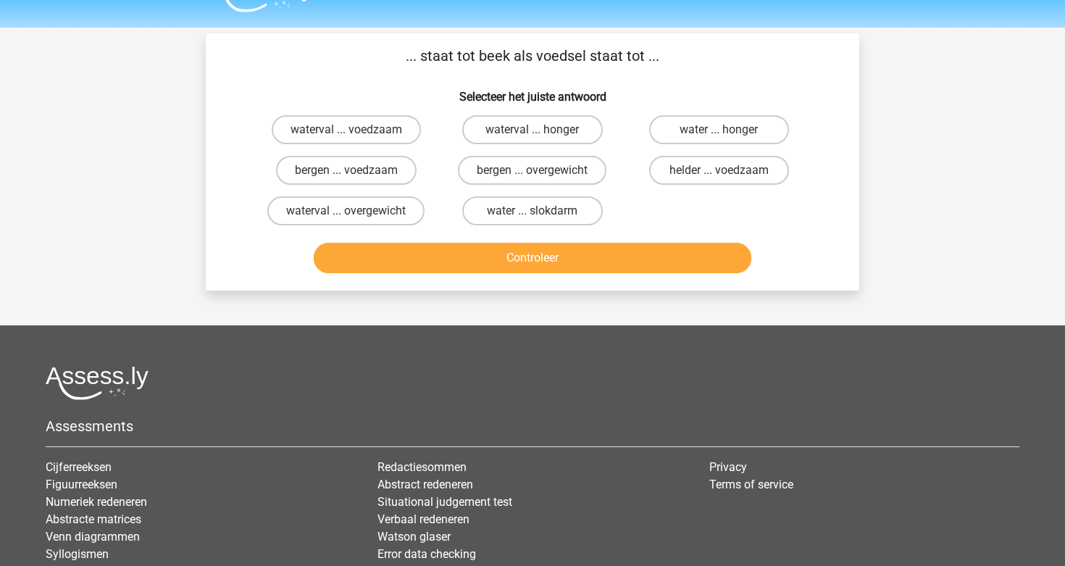
scroll to position [67, 0]
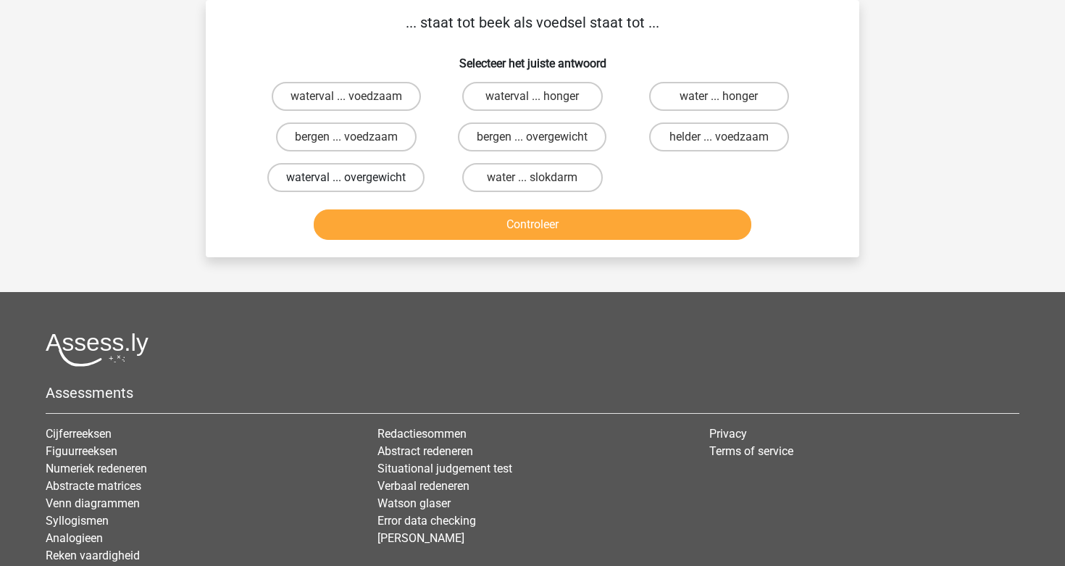
click at [377, 183] on label "waterval ... overgewicht" at bounding box center [345, 177] width 157 height 29
click at [356, 183] on input "waterval ... overgewicht" at bounding box center [350, 181] width 9 height 9
radio input "true"
click at [450, 222] on button "Controleer" at bounding box center [533, 224] width 438 height 30
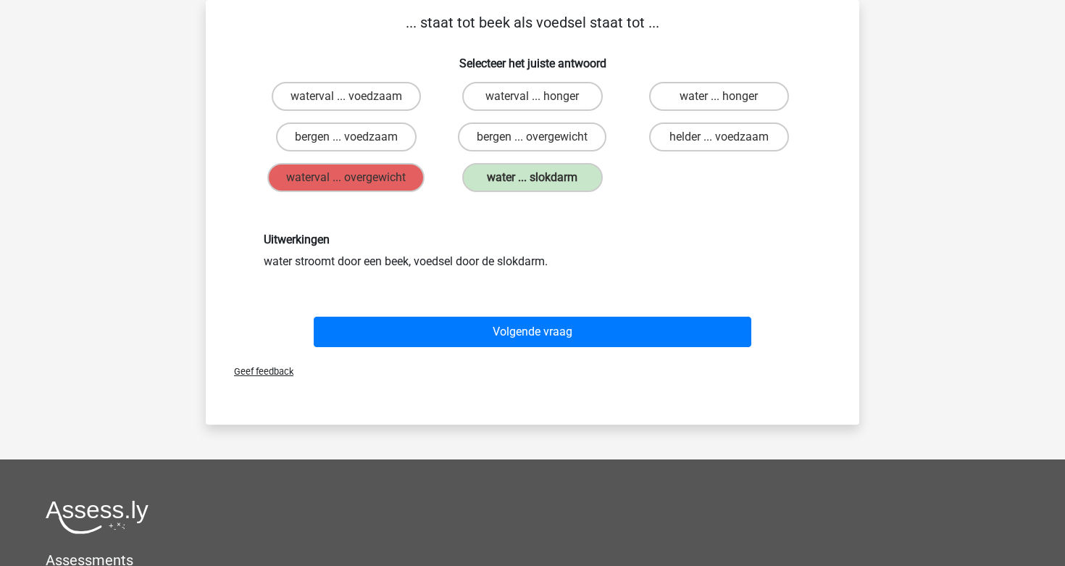
click at [519, 352] on div "Volgende vraag" at bounding box center [532, 334] width 559 height 36
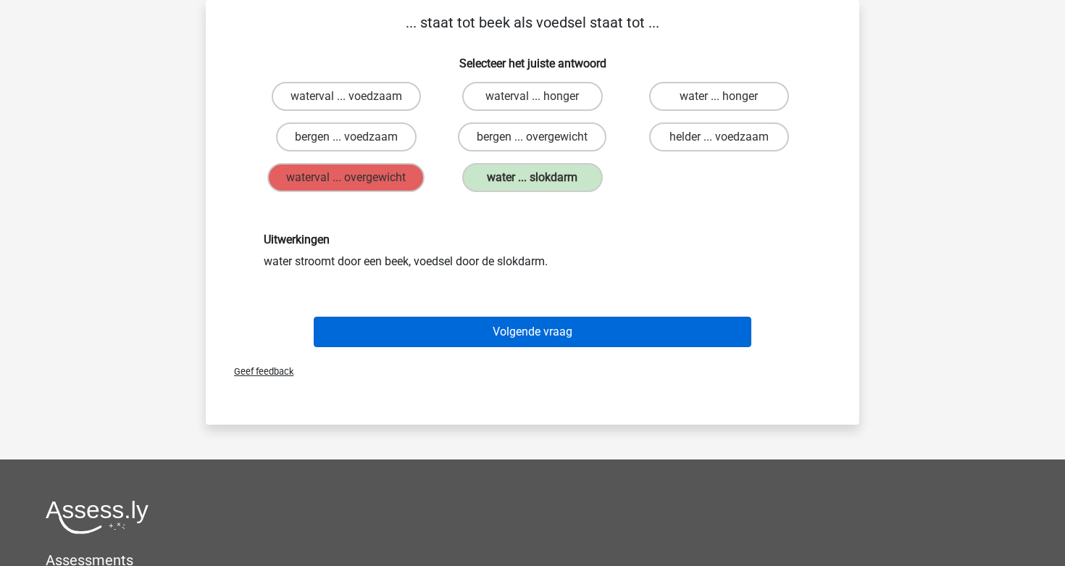
click at [531, 343] on button "Volgende vraag" at bounding box center [533, 331] width 438 height 30
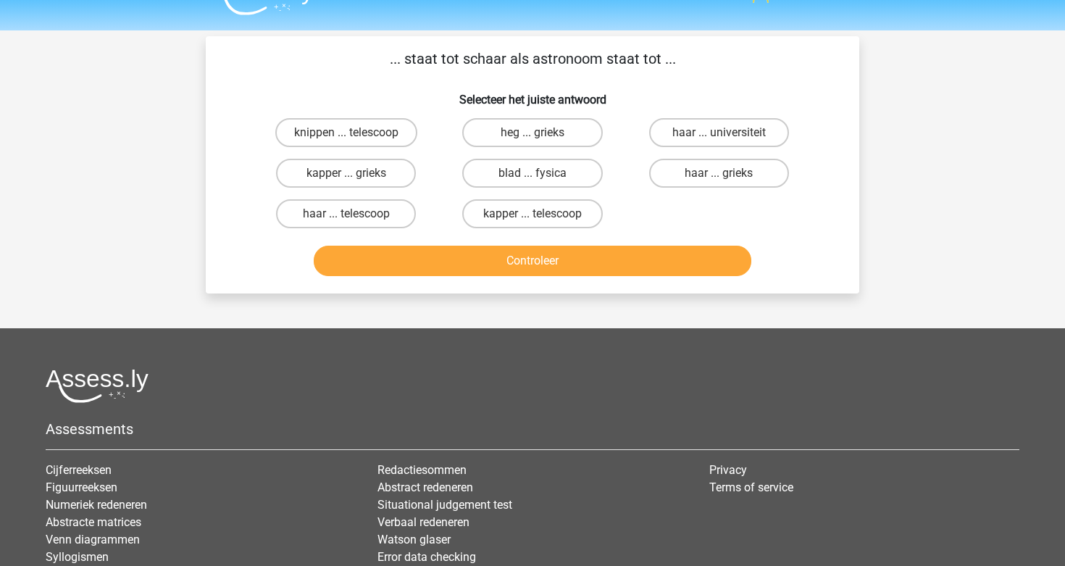
scroll to position [32, 0]
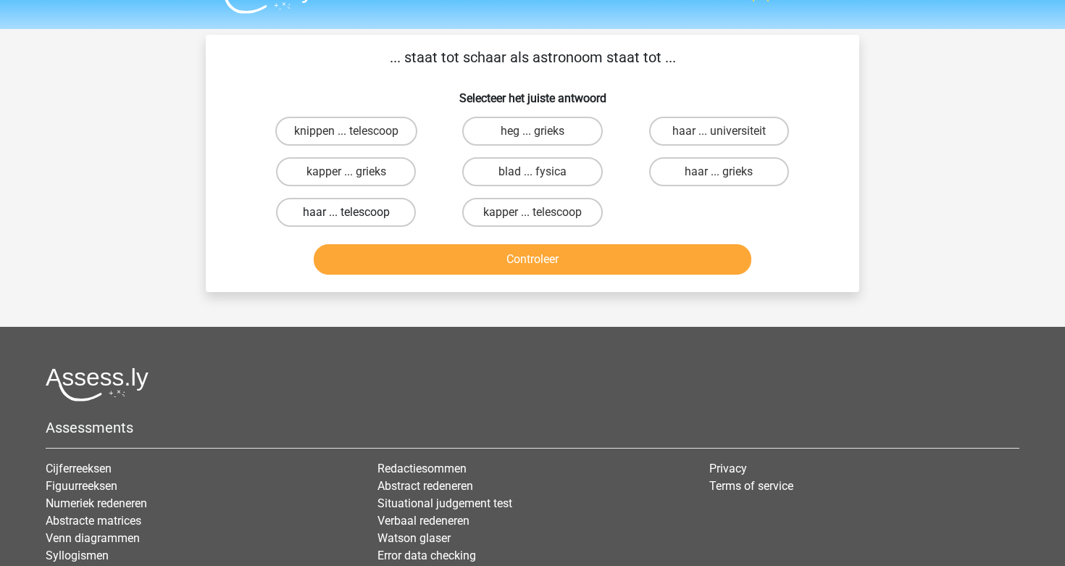
click at [372, 214] on label "haar ... telescoop" at bounding box center [346, 212] width 140 height 29
click at [356, 214] on input "haar ... telescoop" at bounding box center [350, 216] width 9 height 9
radio input "true"
click at [547, 212] on label "kapper ... telescoop" at bounding box center [532, 212] width 140 height 29
click at [542, 212] on input "kapper ... telescoop" at bounding box center [536, 216] width 9 height 9
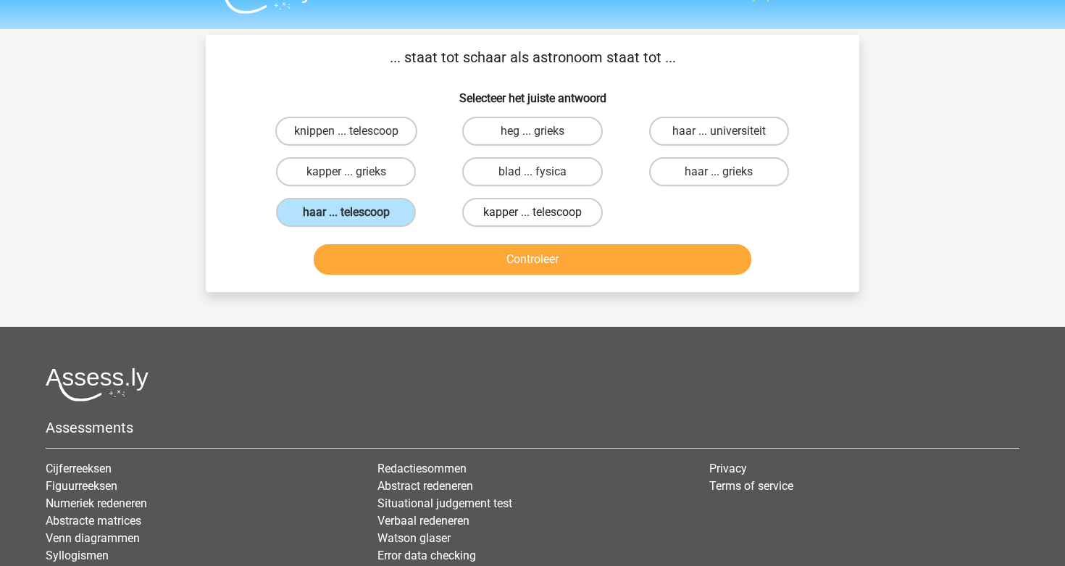
radio input "true"
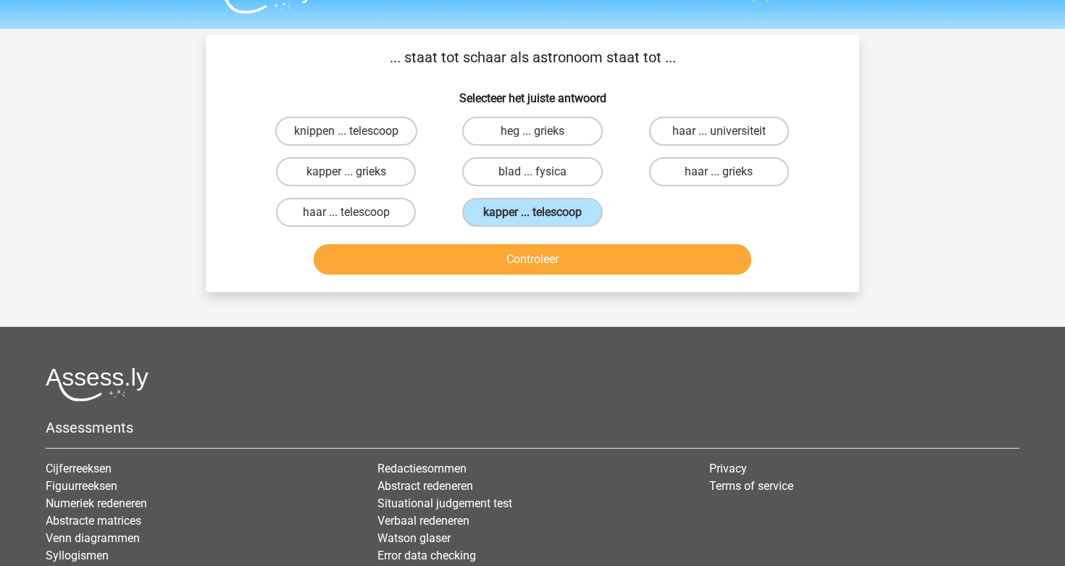
click at [534, 262] on button "Controleer" at bounding box center [533, 259] width 438 height 30
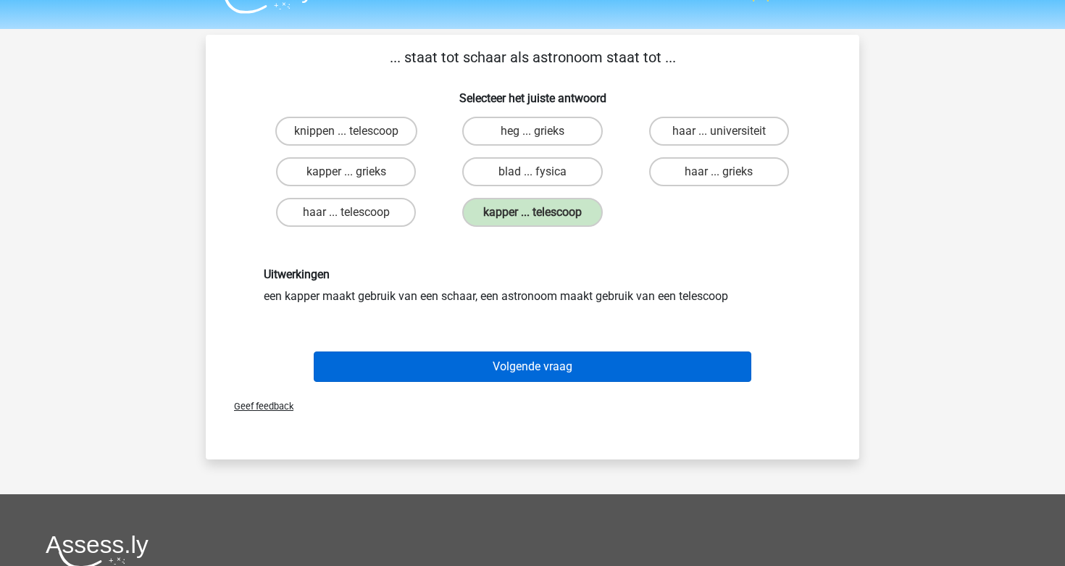
click at [534, 351] on button "Volgende vraag" at bounding box center [533, 366] width 438 height 30
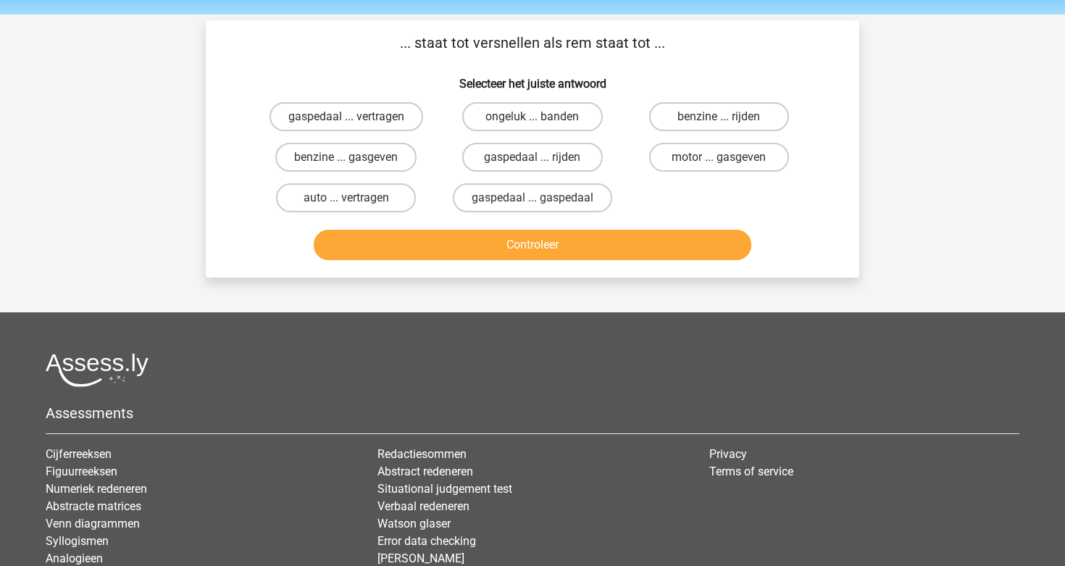
scroll to position [33, 0]
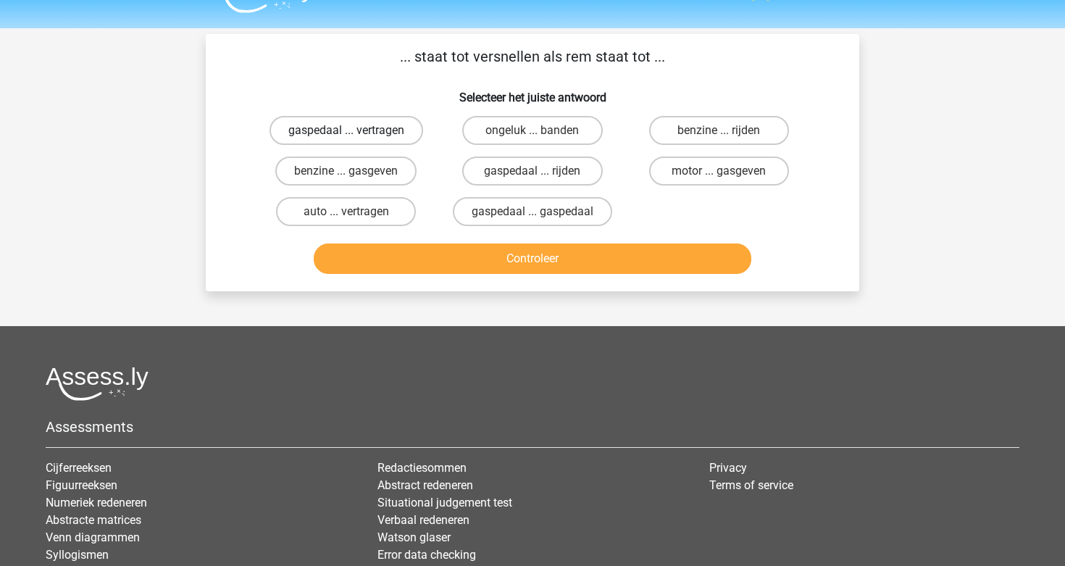
click at [406, 134] on label "gaspedaal ... vertragen" at bounding box center [346, 130] width 154 height 29
click at [356, 134] on input "gaspedaal ... vertragen" at bounding box center [350, 134] width 9 height 9
radio input "true"
click at [572, 216] on label "gaspedaal ... gaspedaal" at bounding box center [532, 211] width 159 height 29
click at [542, 216] on input "gaspedaal ... gaspedaal" at bounding box center [536, 215] width 9 height 9
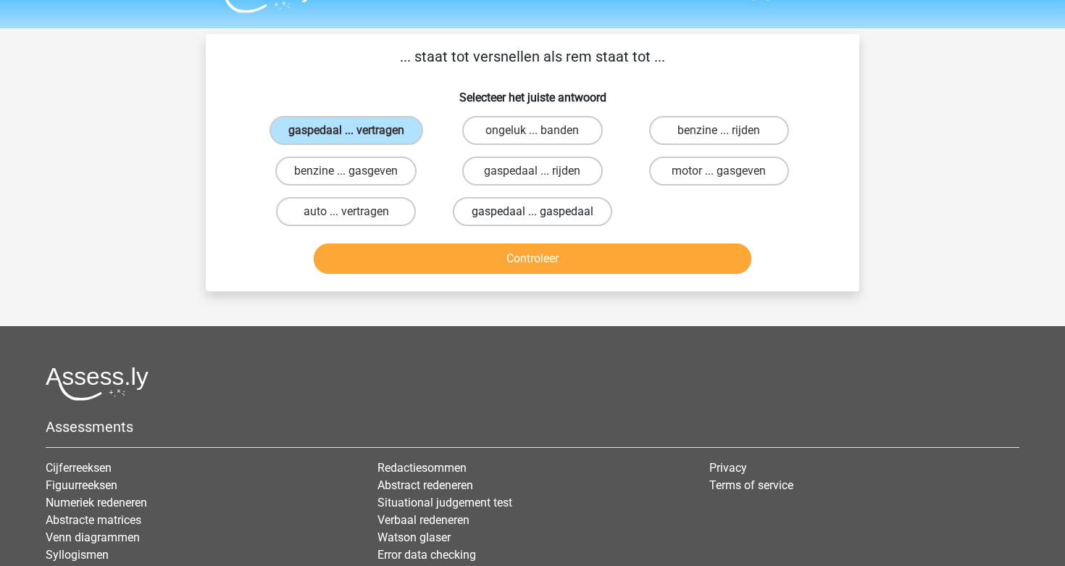
radio input "true"
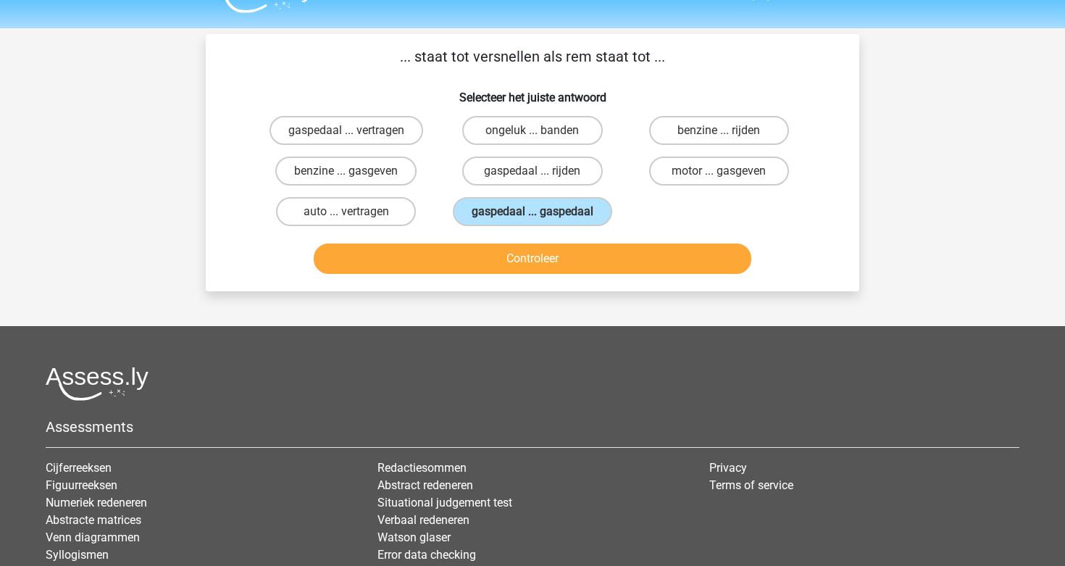
click at [576, 261] on button "Controleer" at bounding box center [533, 258] width 438 height 30
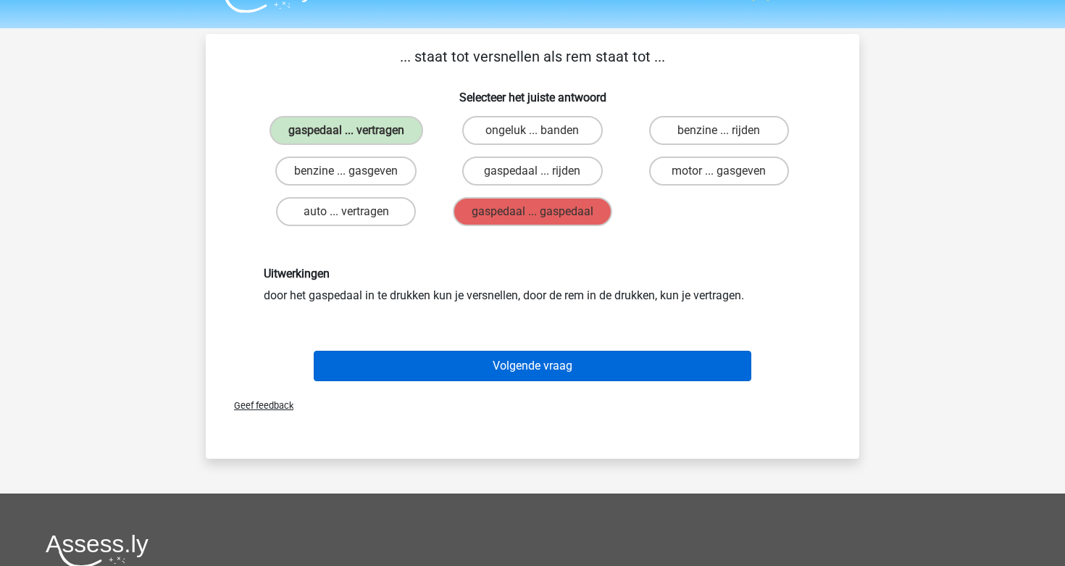
click at [545, 377] on button "Volgende vraag" at bounding box center [533, 366] width 438 height 30
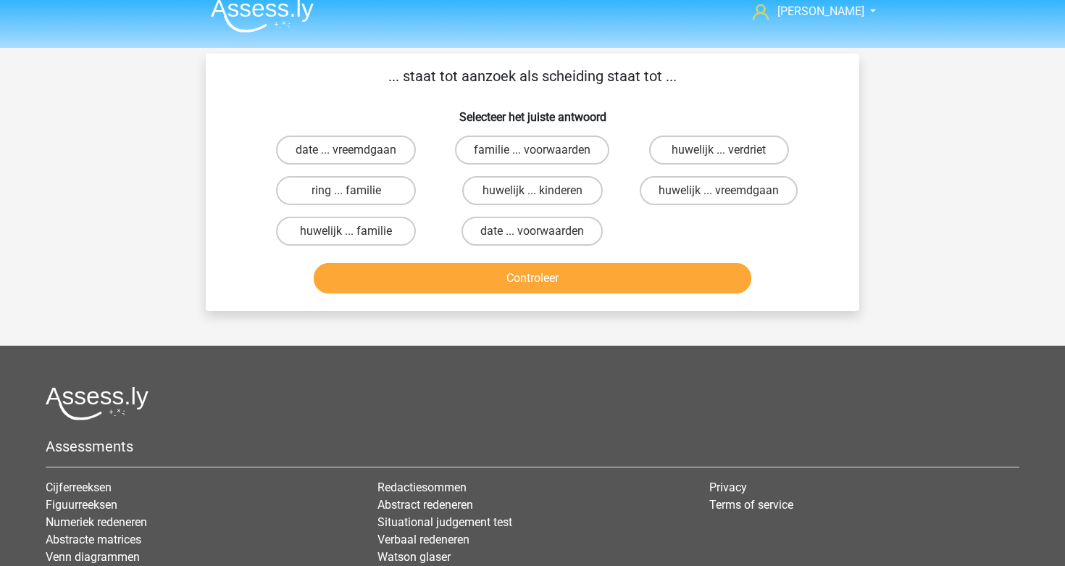
scroll to position [16, 0]
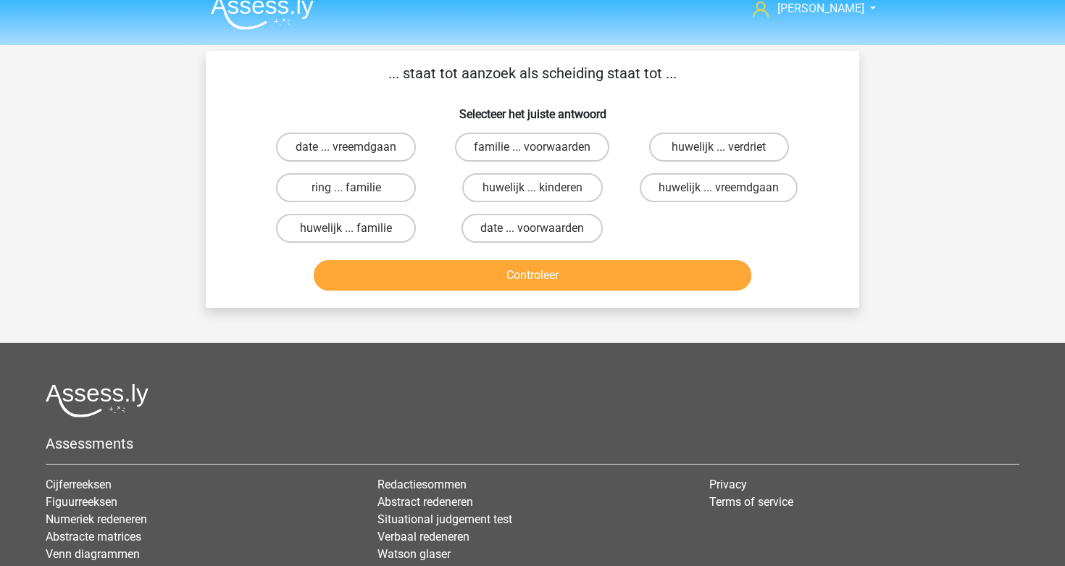
click at [348, 188] on input "ring ... familie" at bounding box center [350, 192] width 9 height 9
radio input "true"
click at [661, 192] on label "huwelijk ... vreemdgaan" at bounding box center [718, 187] width 158 height 29
click at [718, 192] on input "huwelijk ... vreemdgaan" at bounding box center [722, 192] width 9 height 9
radio input "true"
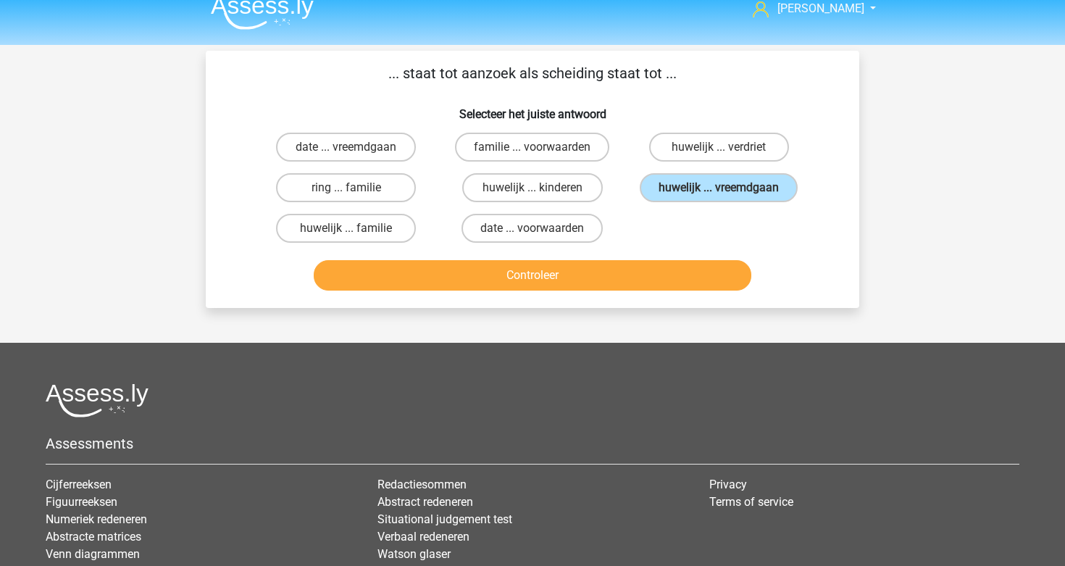
click at [457, 271] on button "Controleer" at bounding box center [533, 275] width 438 height 30
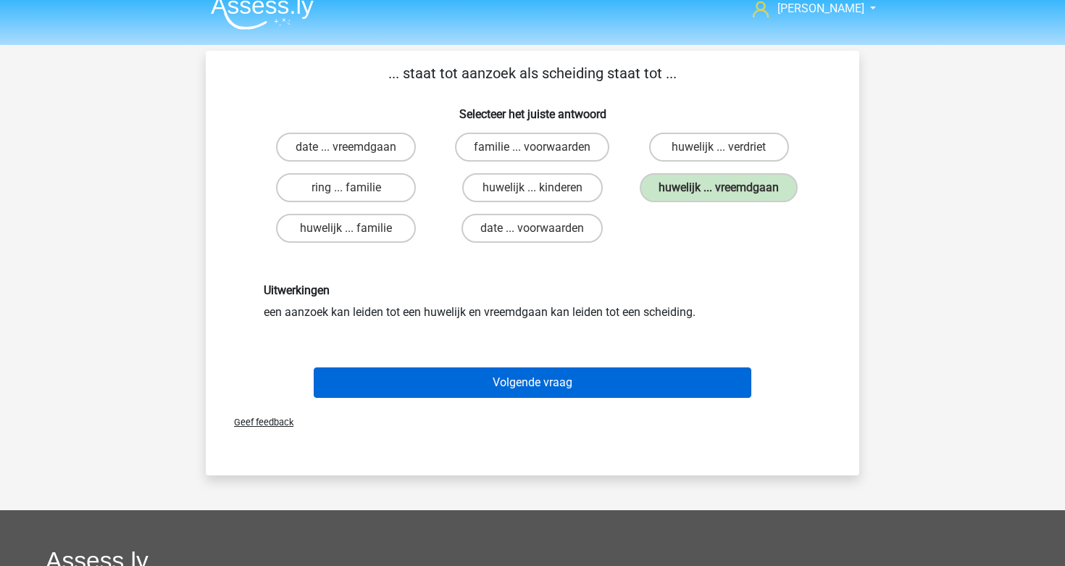
click at [501, 386] on button "Volgende vraag" at bounding box center [533, 382] width 438 height 30
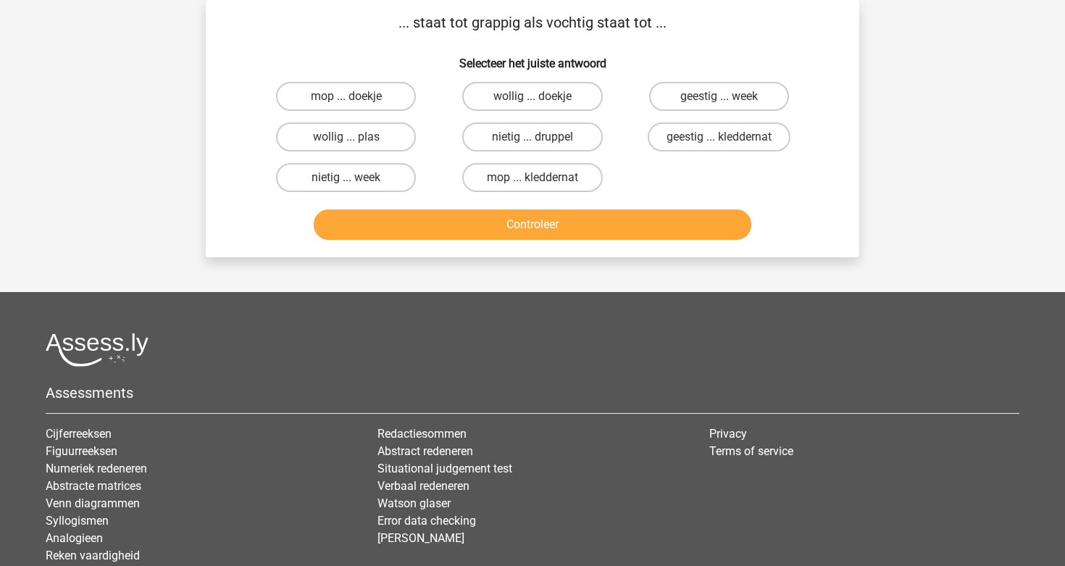
scroll to position [33, 0]
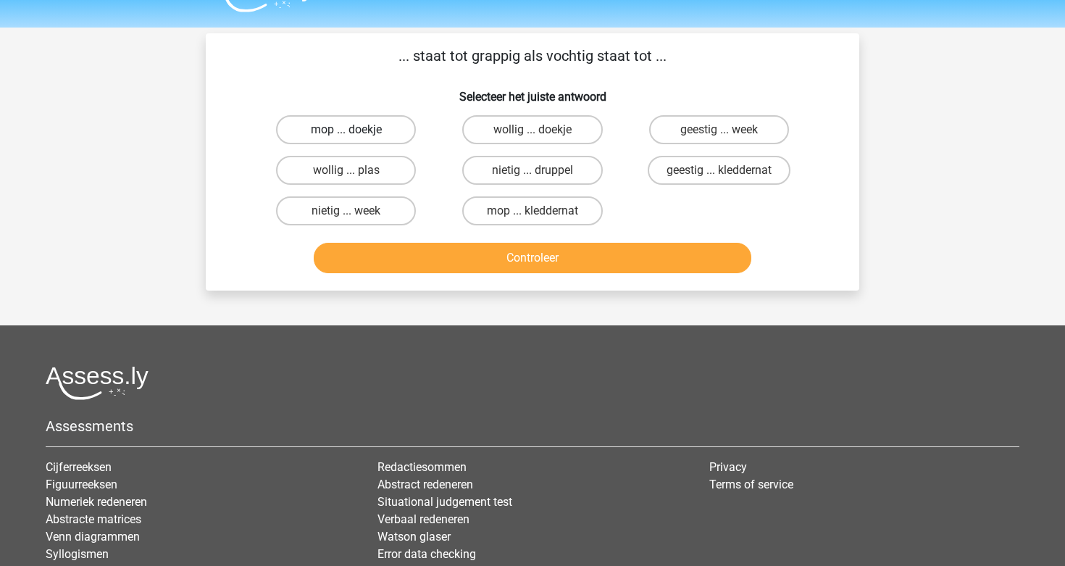
click at [334, 128] on label "mop ... doekje" at bounding box center [346, 129] width 140 height 29
click at [346, 130] on input "mop ... doekje" at bounding box center [350, 134] width 9 height 9
radio input "true"
click at [662, 258] on button "Controleer" at bounding box center [533, 258] width 438 height 30
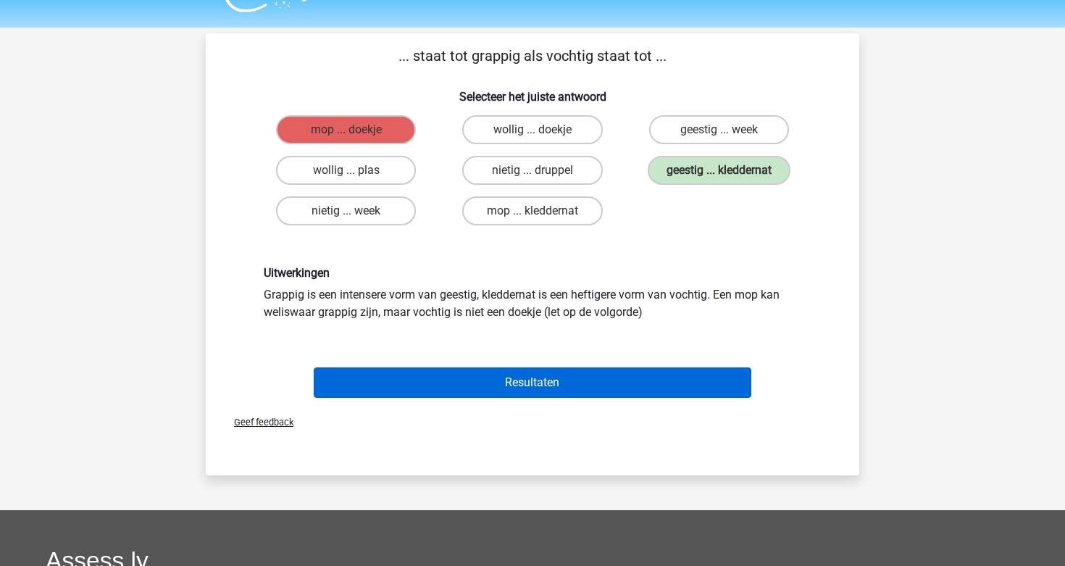
click at [613, 374] on button "Resultaten" at bounding box center [533, 382] width 438 height 30
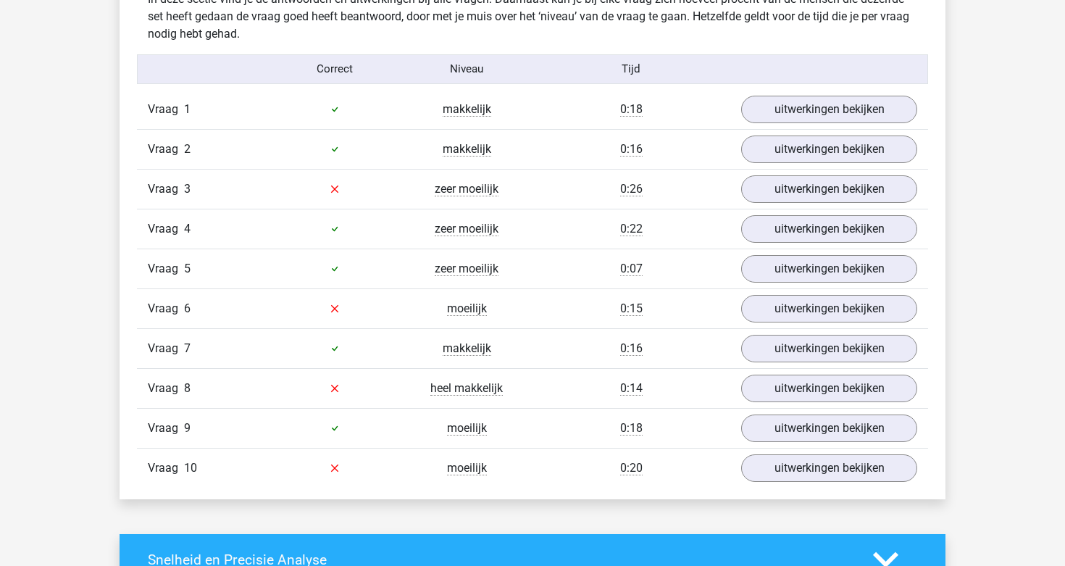
scroll to position [924, 0]
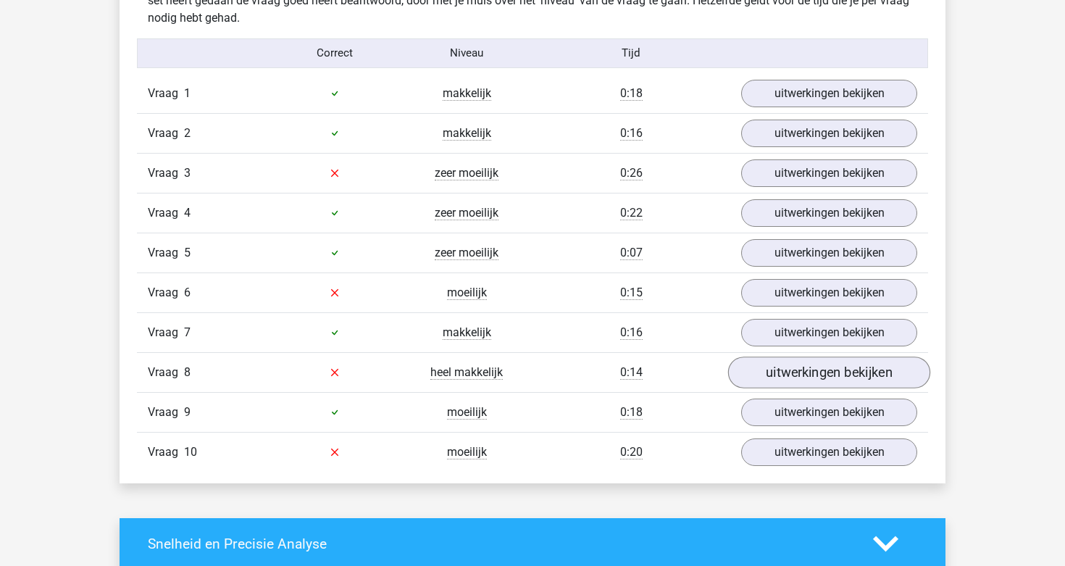
click at [779, 364] on link "uitwerkingen bekijken" at bounding box center [829, 372] width 202 height 32
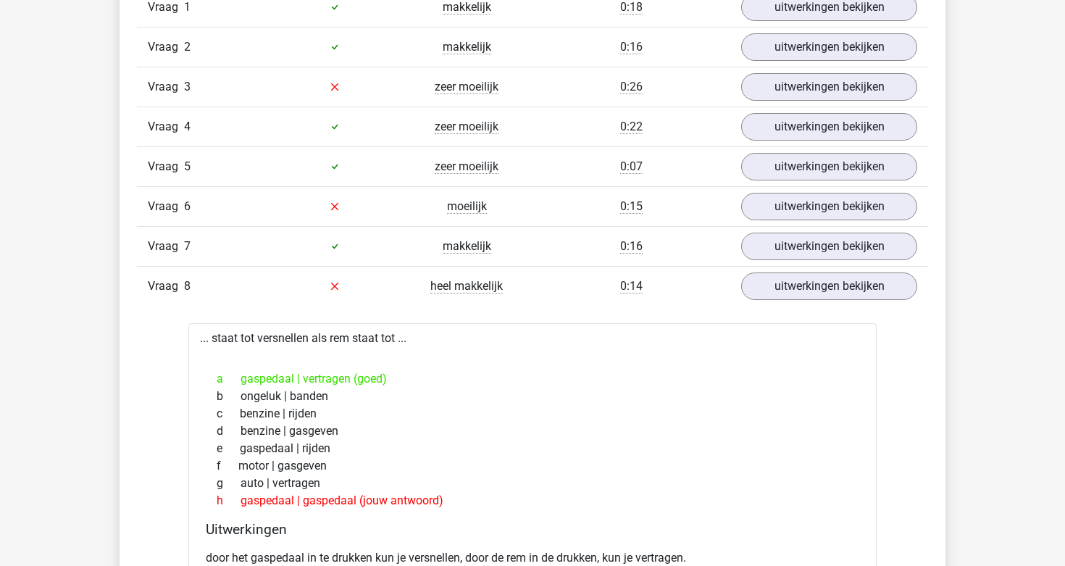
scroll to position [1028, 0]
